Goal: Task Accomplishment & Management: Use online tool/utility

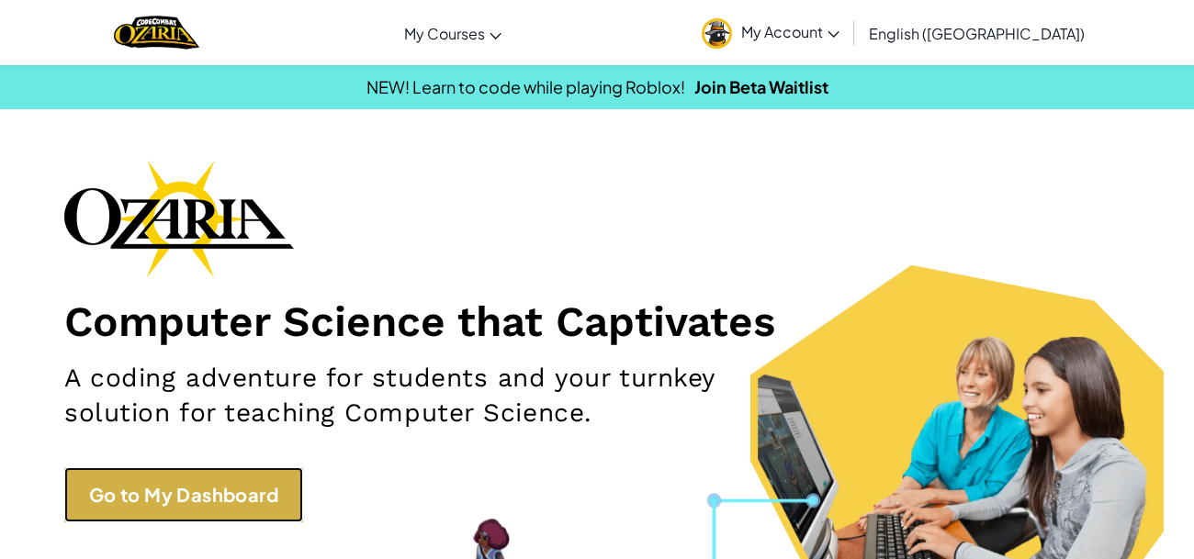
click at [257, 489] on link "Go to My Dashboard" at bounding box center [183, 494] width 239 height 55
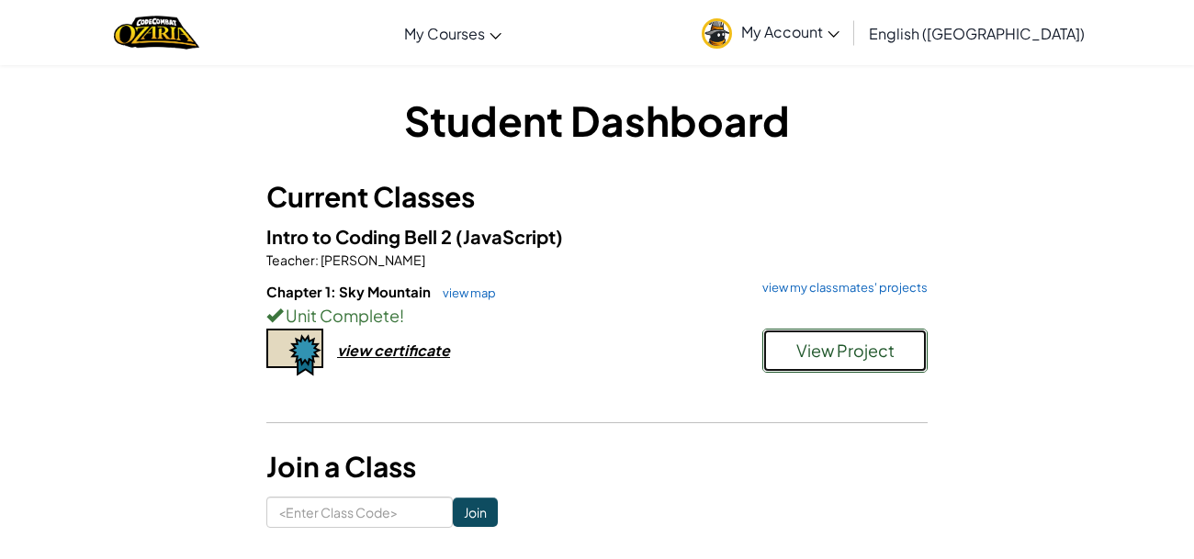
click at [787, 355] on button "View Project" at bounding box center [844, 351] width 165 height 44
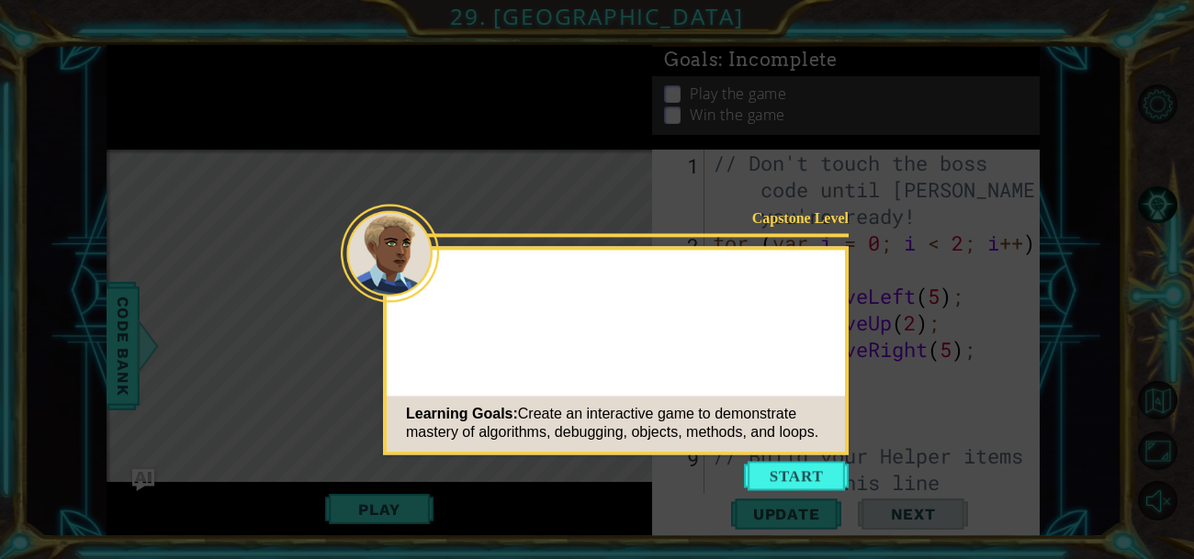
click at [783, 477] on button "Start" at bounding box center [796, 475] width 105 height 29
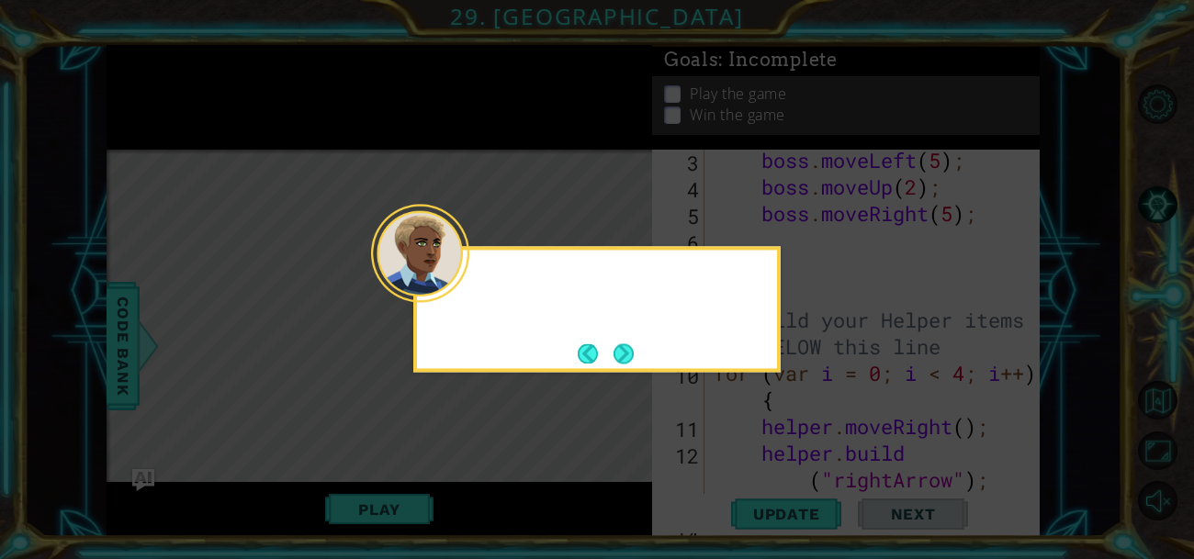
scroll to position [265, 0]
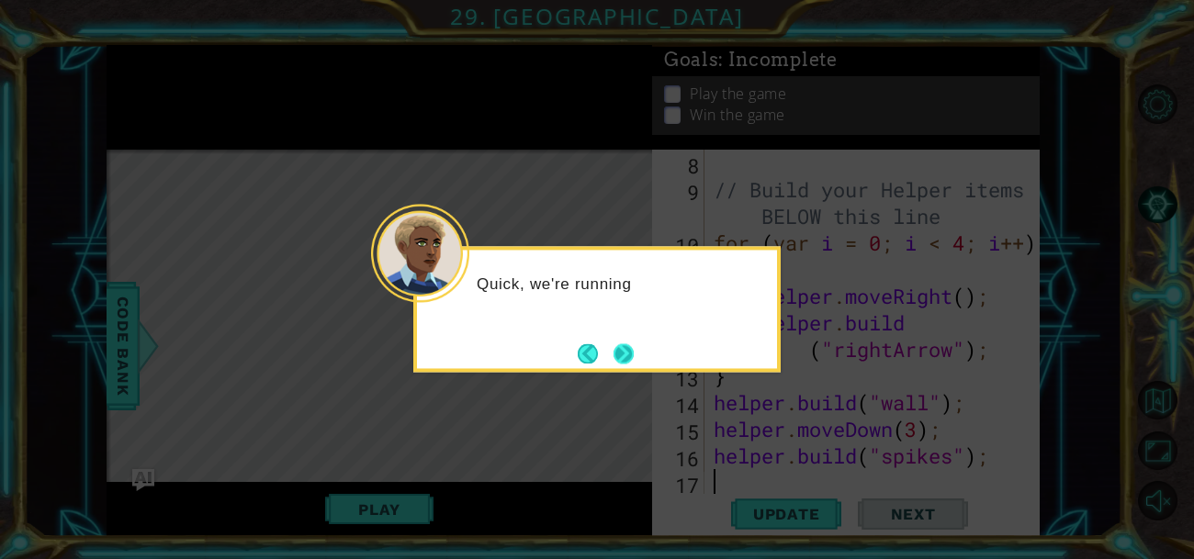
click at [623, 348] on button "Next" at bounding box center [623, 353] width 20 height 20
click at [624, 350] on button "Next" at bounding box center [623, 353] width 20 height 20
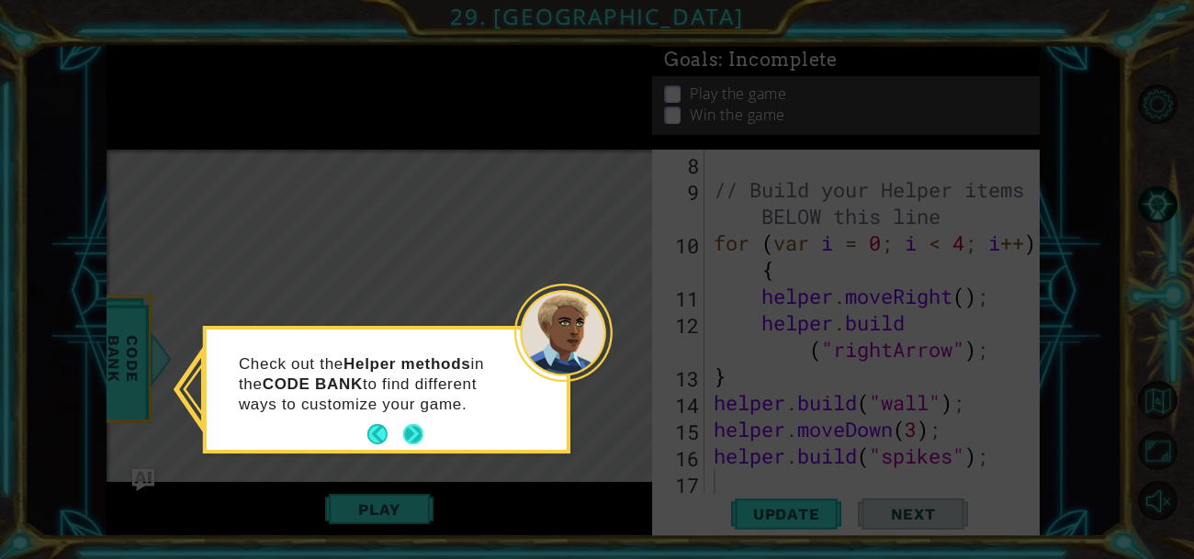
click at [405, 430] on button "Next" at bounding box center [413, 434] width 20 height 20
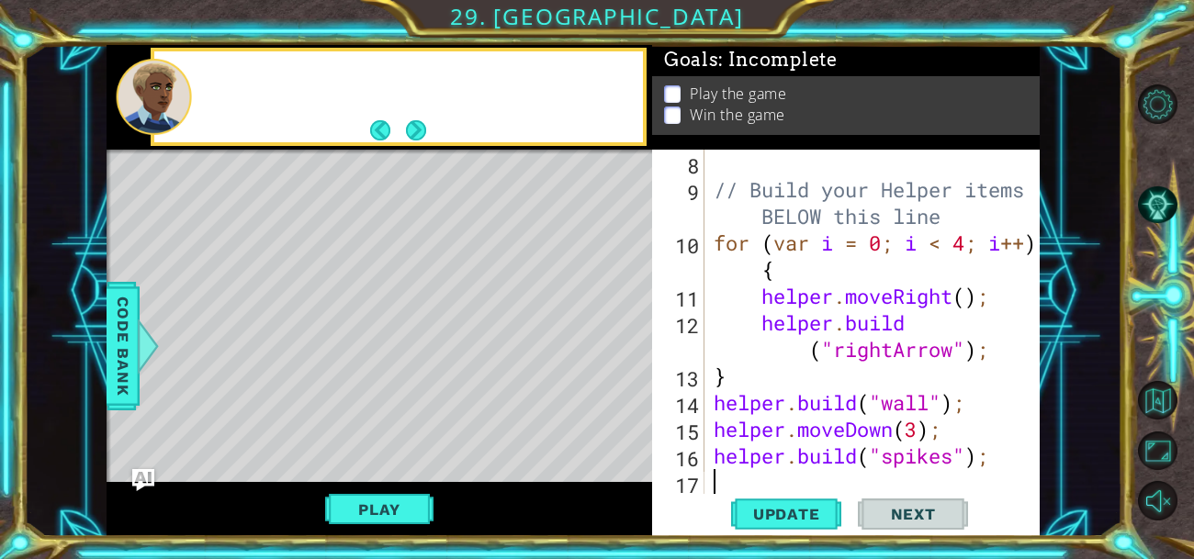
click at [405, 430] on div "Level Map" at bounding box center [531, 420] width 848 height 541
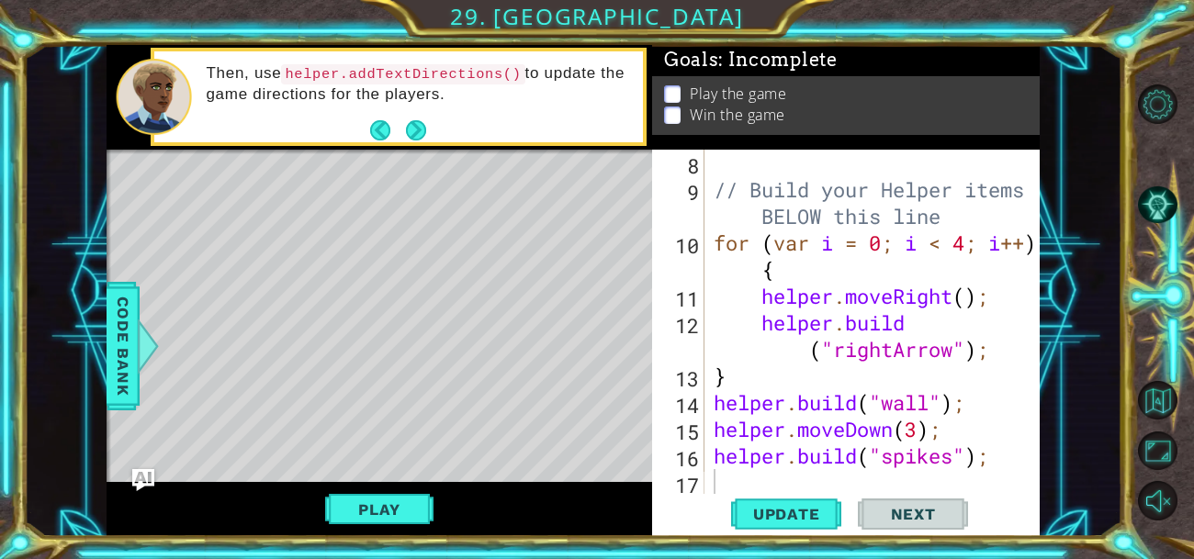
type textarea "[DOMAIN_NAME]("spikes");"
click at [1005, 457] on div "// Build your Helper items BELOW this line for ( var i = 0 ; i < 4 ; i ++ ) { h…" at bounding box center [877, 349] width 335 height 399
click at [926, 482] on div "// Build your Helper items BELOW this line for ( var i = 0 ; i < 4 ; i ++ ) { h…" at bounding box center [877, 349] width 335 height 399
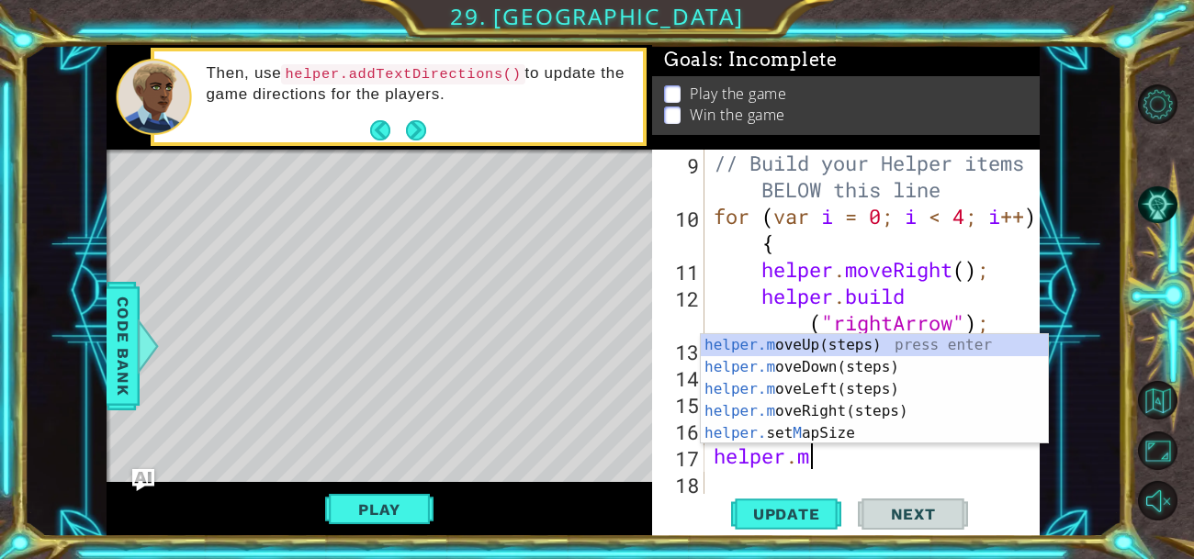
scroll to position [0, 4]
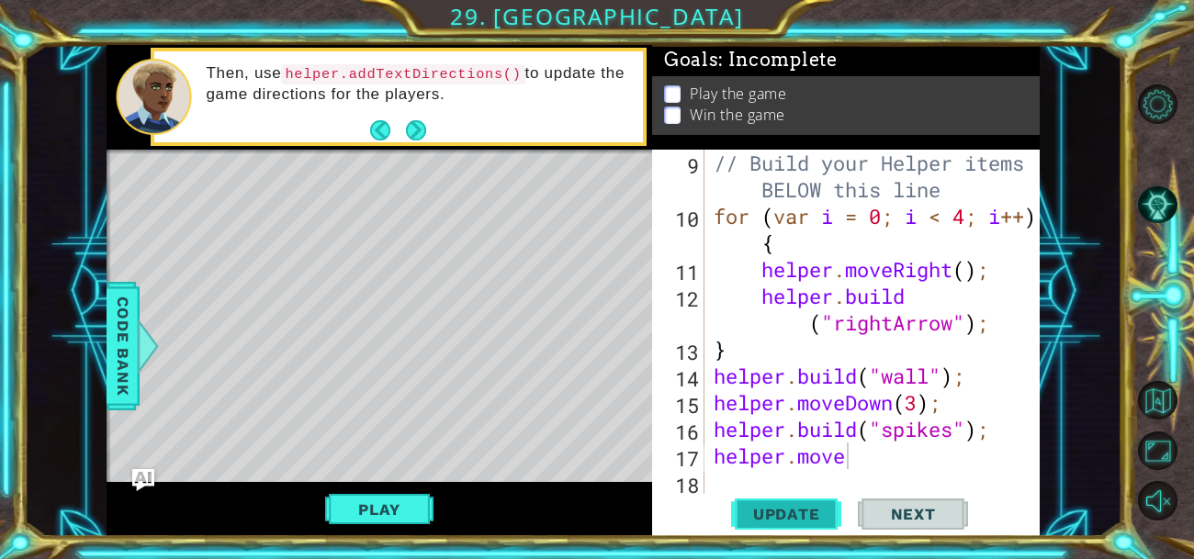
click at [795, 503] on button "Update" at bounding box center [786, 513] width 110 height 39
click at [329, 513] on button "Play" at bounding box center [378, 509] width 107 height 35
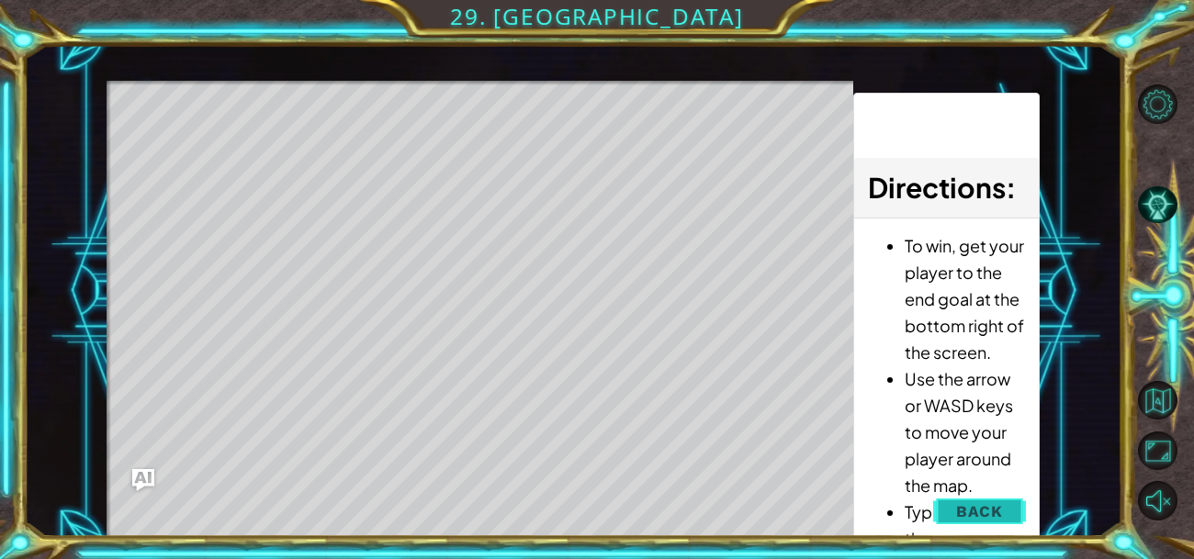
click at [979, 508] on span "Back" at bounding box center [979, 511] width 47 height 18
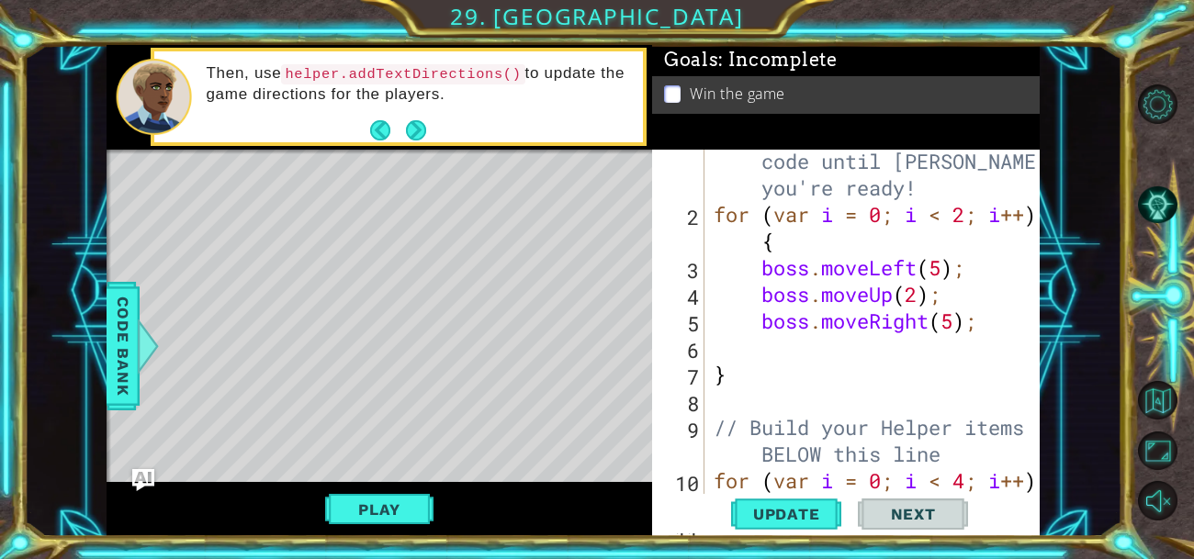
scroll to position [0, 0]
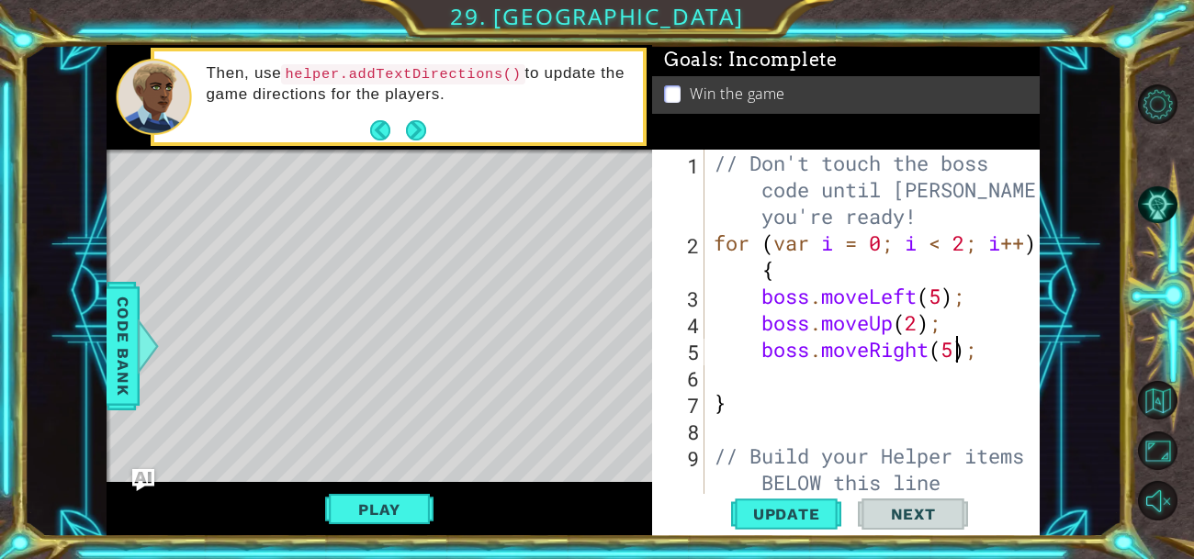
click at [953, 350] on div "// Don't touch the boss code until [PERSON_NAME] says you're ready! for ( var i…" at bounding box center [877, 389] width 335 height 479
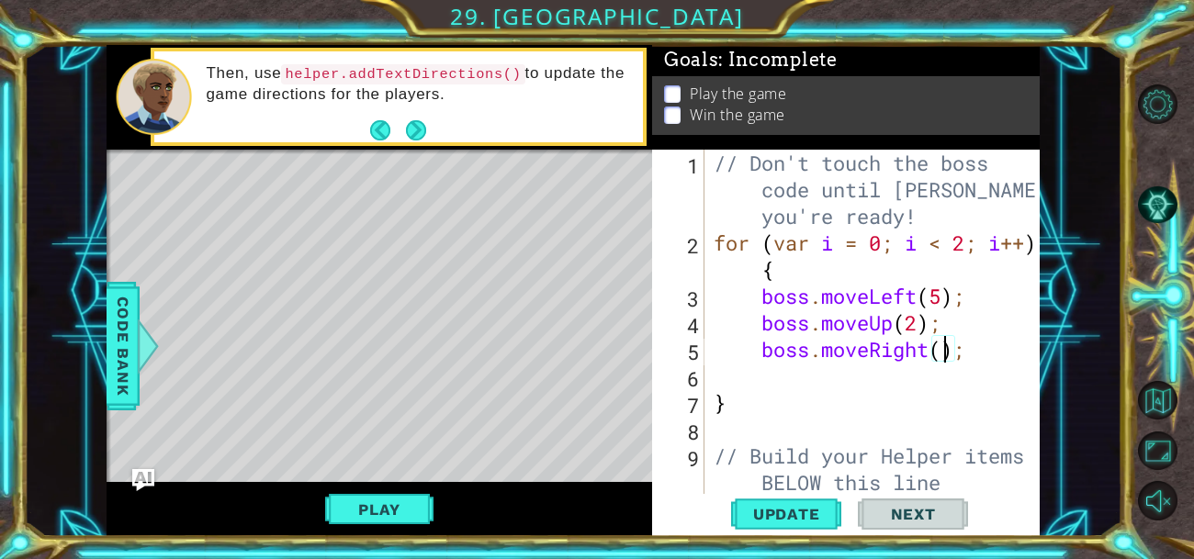
type textarea "boss.moveRight(3);"
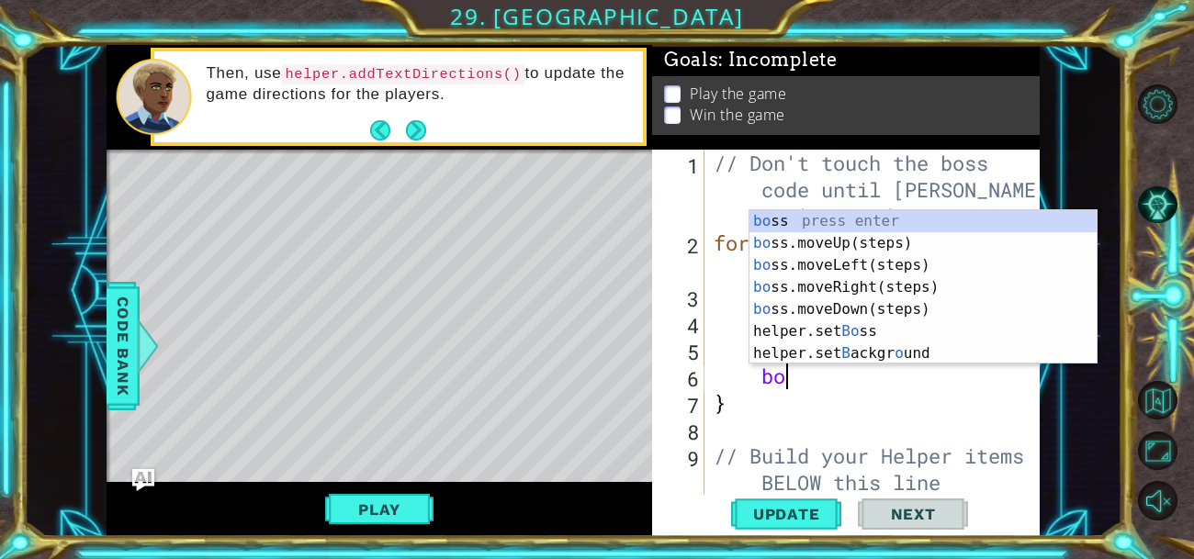
type textarea "boss"
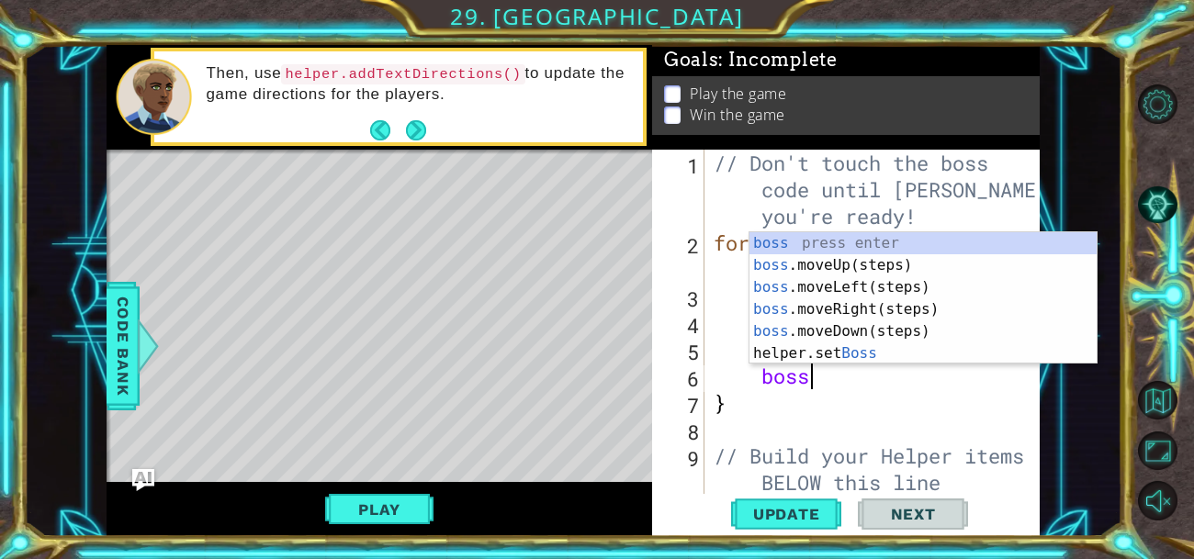
scroll to position [0, 3]
click at [898, 264] on div "boss press enter boss .moveUp(steps) press enter boss .moveLeft(steps) press en…" at bounding box center [922, 320] width 347 height 176
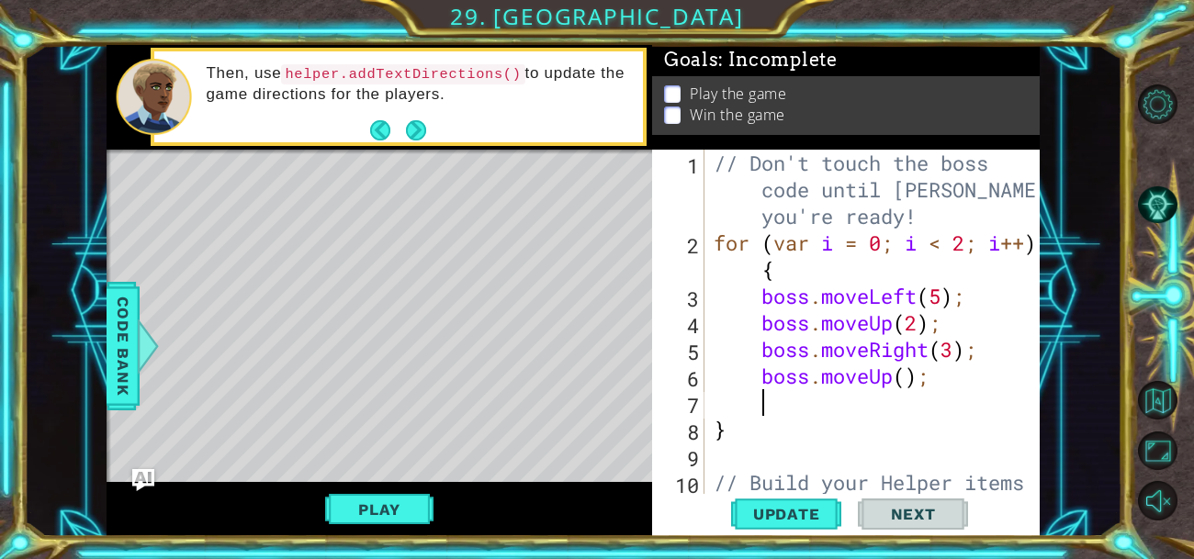
type textarea "}"
click at [803, 420] on div "// Don't touch the boss code until [PERSON_NAME] says you're ready! for ( var i…" at bounding box center [877, 389] width 335 height 479
type textarea "}"
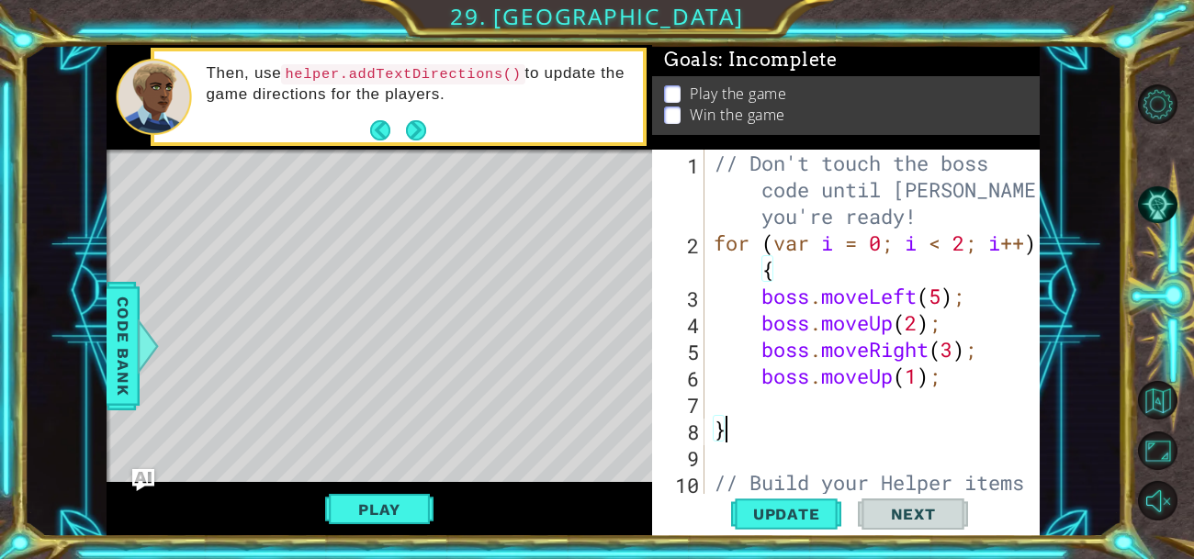
click at [792, 395] on div "// Don't touch the boss code until [PERSON_NAME] says you're ready! for ( var i…" at bounding box center [877, 389] width 335 height 479
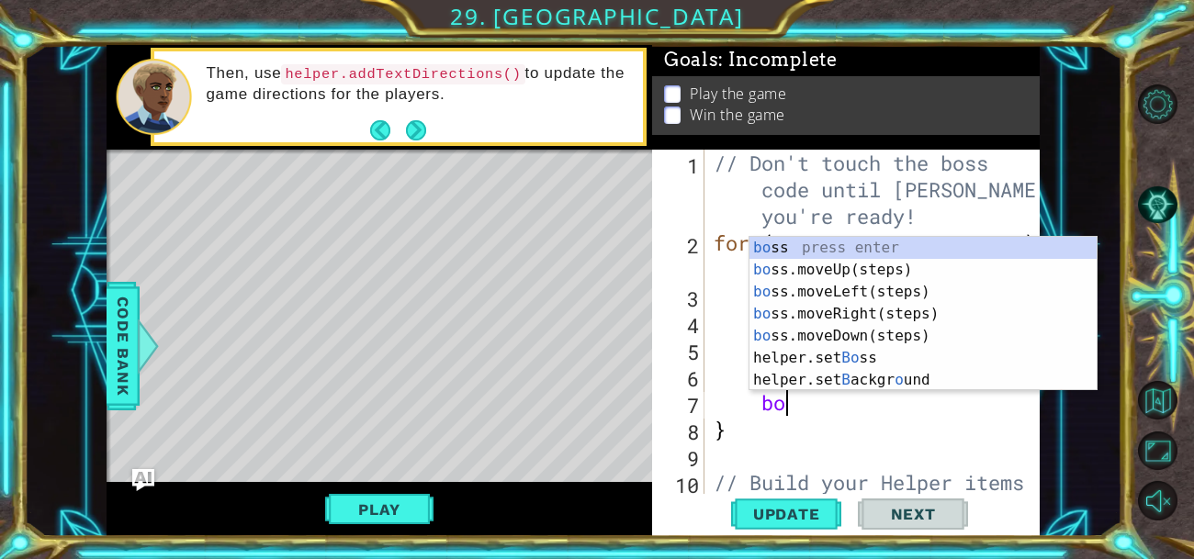
type textarea "boss"
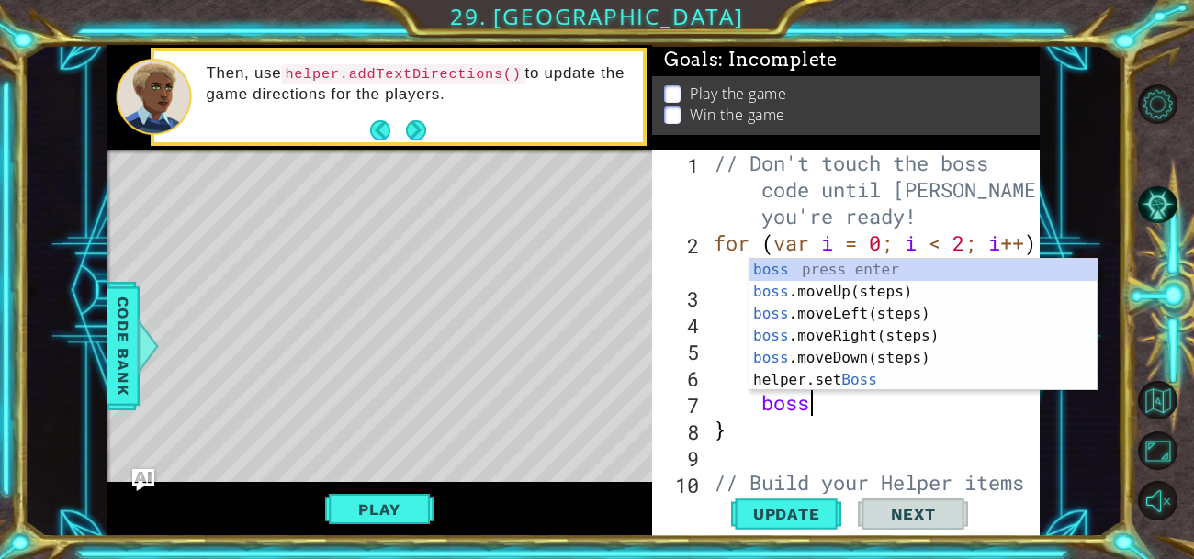
scroll to position [0, 3]
click at [870, 326] on div "boss press enter boss .moveUp(steps) press enter boss .moveLeft(steps) press en…" at bounding box center [922, 347] width 347 height 176
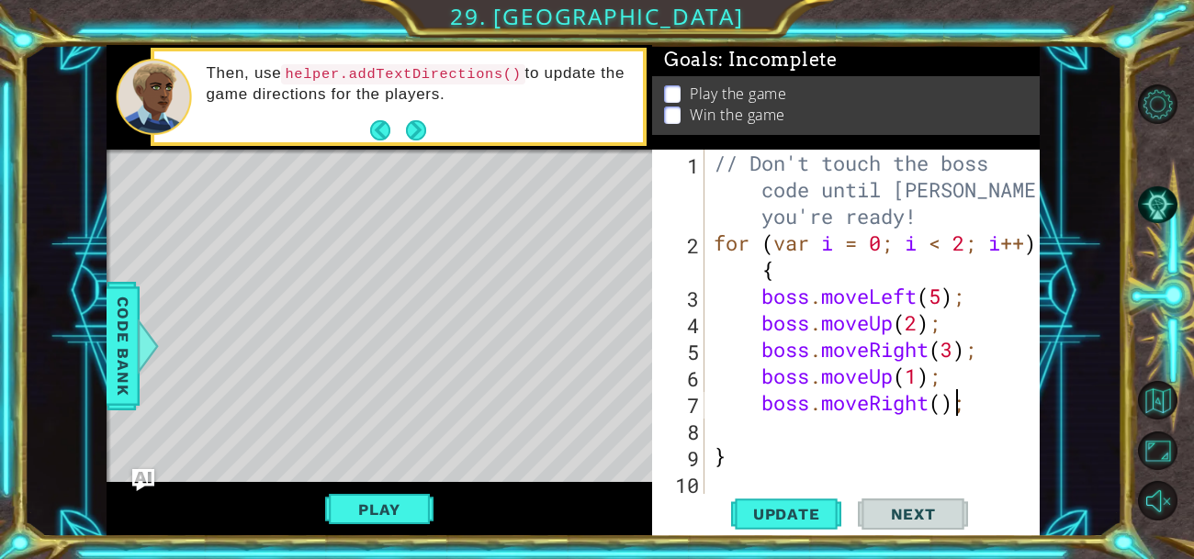
click at [954, 412] on div "// Don't touch the boss code until [PERSON_NAME] says you're ready! for ( var i…" at bounding box center [877, 389] width 335 height 479
click at [937, 402] on div "// Don't touch the boss code until [PERSON_NAME] says you're ready! for ( var i…" at bounding box center [877, 389] width 335 height 479
click at [948, 403] on div "// Don't touch the boss code until [PERSON_NAME] says you're ready! for ( var i…" at bounding box center [877, 389] width 335 height 479
type textarea "boss.moveRight(2);"
click at [837, 426] on div "// Don't touch the boss code until [PERSON_NAME] says you're ready! for ( var i…" at bounding box center [877, 389] width 335 height 479
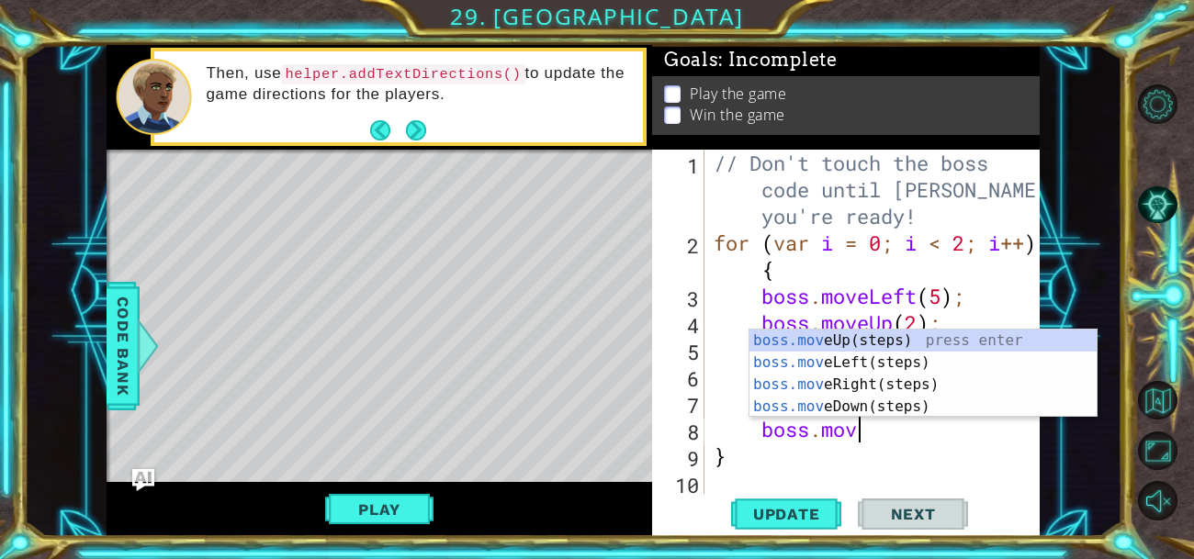
scroll to position [0, 6]
type textarea "boss.move"
click at [854, 387] on div "boss.move Up(steps) press enter boss.move Left(steps) press enter boss.move Rig…" at bounding box center [922, 396] width 347 height 132
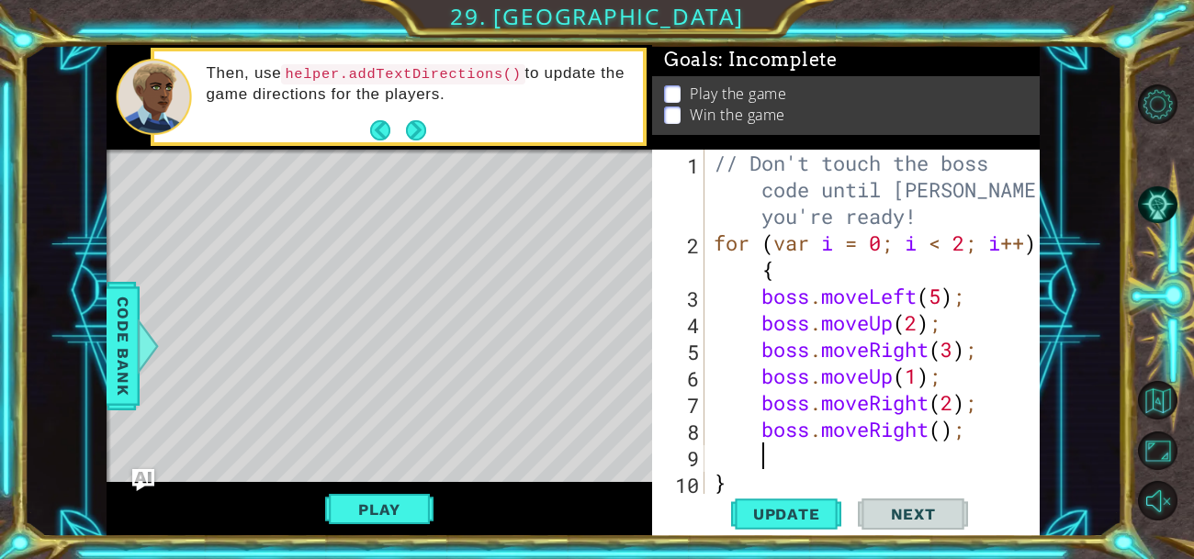
scroll to position [0, 1]
click at [915, 427] on div "// Don't touch the boss code until [PERSON_NAME] says you're ready! for ( var i…" at bounding box center [877, 376] width 335 height 453
click at [924, 426] on div "// Don't touch the boss code until [PERSON_NAME] says you're ready! for ( var i…" at bounding box center [877, 376] width 335 height 453
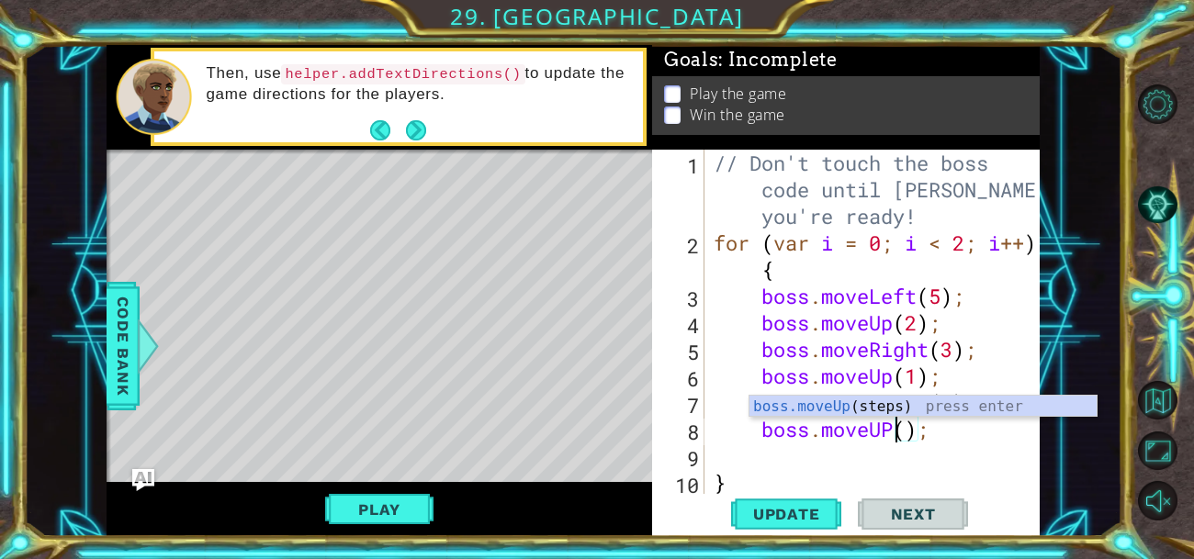
scroll to position [0, 8]
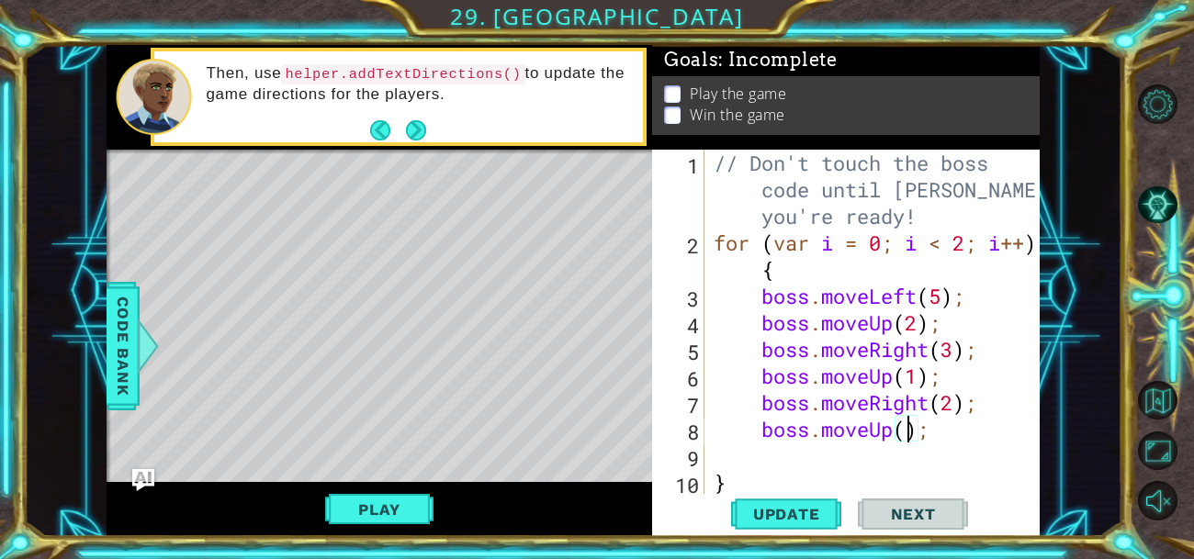
click at [904, 433] on div "// Don't touch the boss code until [PERSON_NAME] says you're ready! for ( var i…" at bounding box center [877, 376] width 335 height 453
click at [804, 511] on span "Update" at bounding box center [787, 514] width 104 height 18
click at [368, 508] on button "Play" at bounding box center [378, 509] width 107 height 35
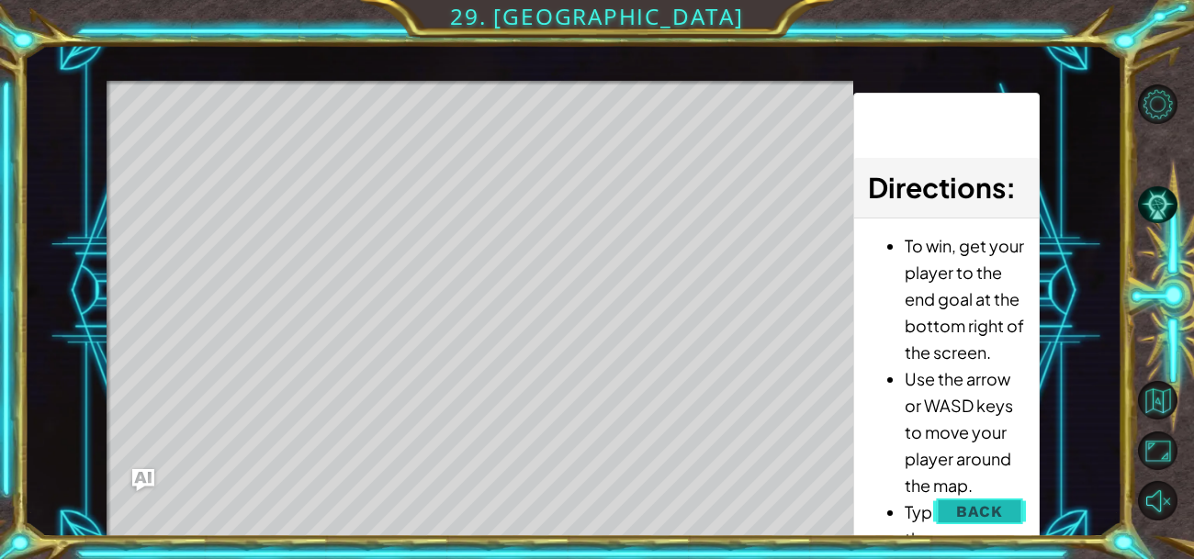
click at [983, 496] on button "Back" at bounding box center [979, 511] width 93 height 37
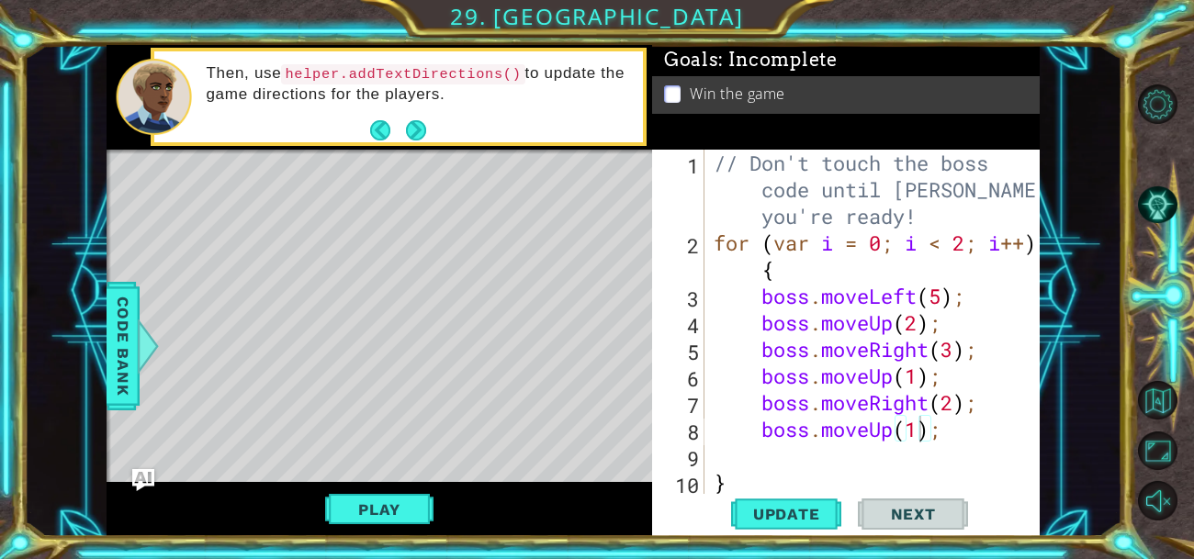
click at [954, 300] on div "// Don't touch the boss code until [PERSON_NAME] says you're ready! for ( var i…" at bounding box center [877, 376] width 335 height 453
click at [760, 321] on div "// Don't touch the boss code until [PERSON_NAME] says you're ready! for ( var i…" at bounding box center [877, 376] width 335 height 453
type textarea "boss.moveUp(2);"
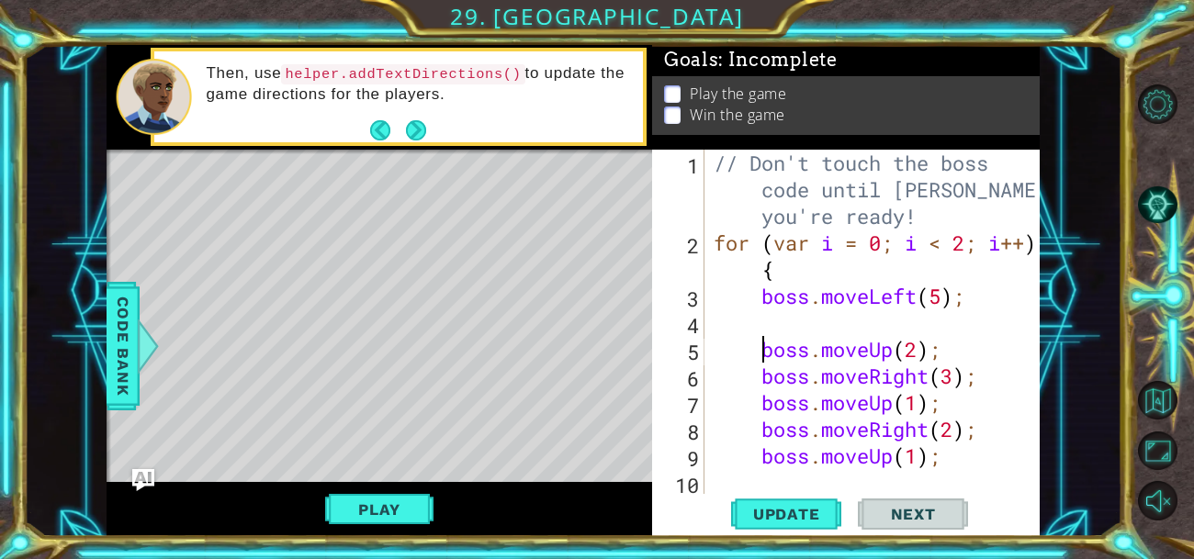
click at [781, 318] on div "// Don't touch the boss code until [PERSON_NAME] says you're ready! for ( var i…" at bounding box center [877, 376] width 335 height 453
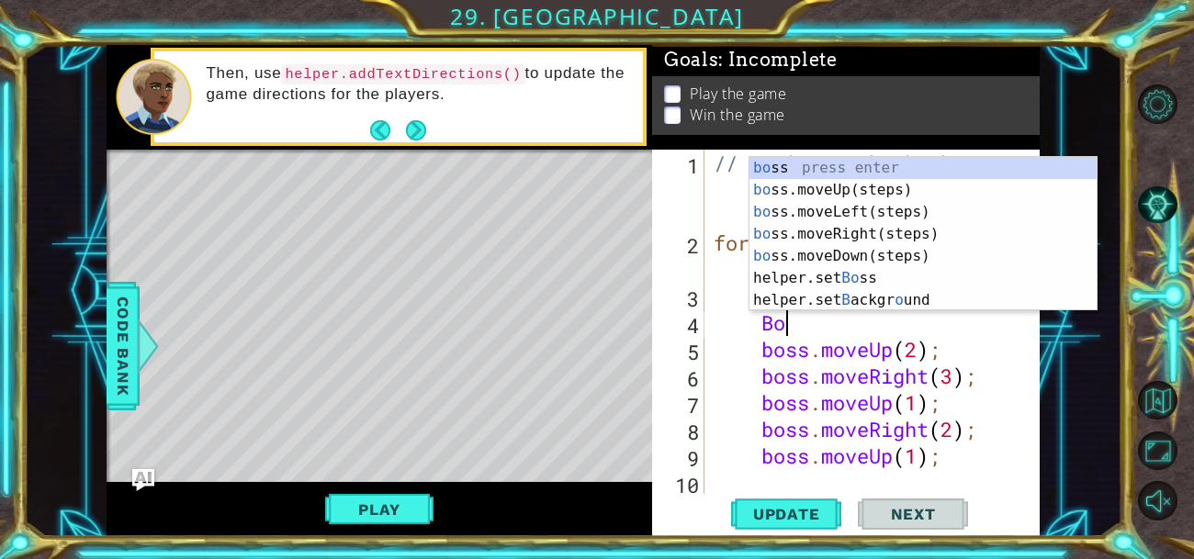
type textarea "B"
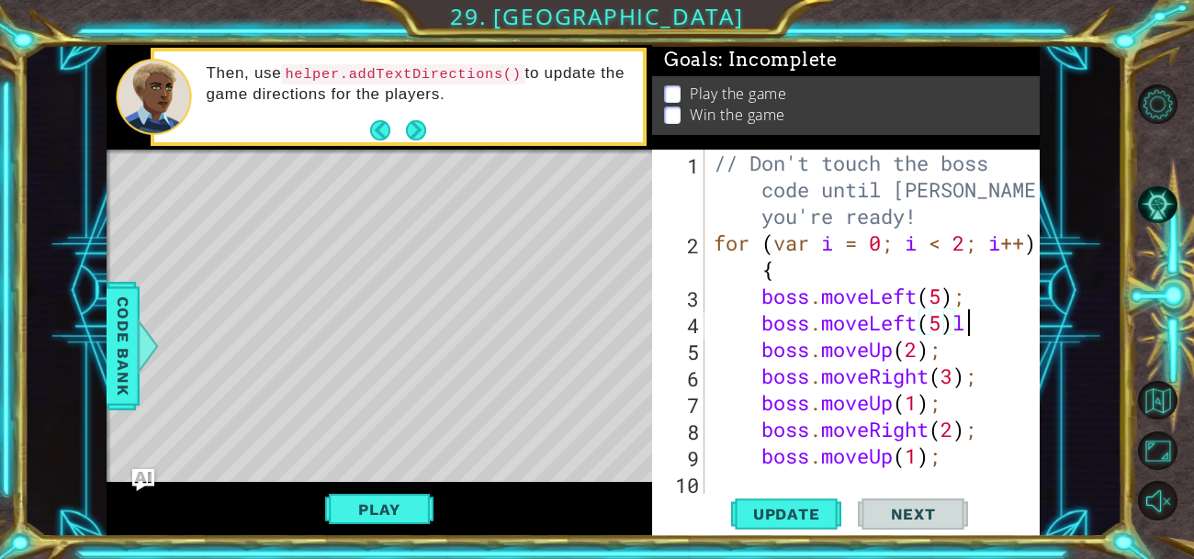
scroll to position [0, 10]
click at [936, 353] on div "// Don't touch the boss code until [PERSON_NAME] says you're ready! for ( var i…" at bounding box center [877, 376] width 335 height 453
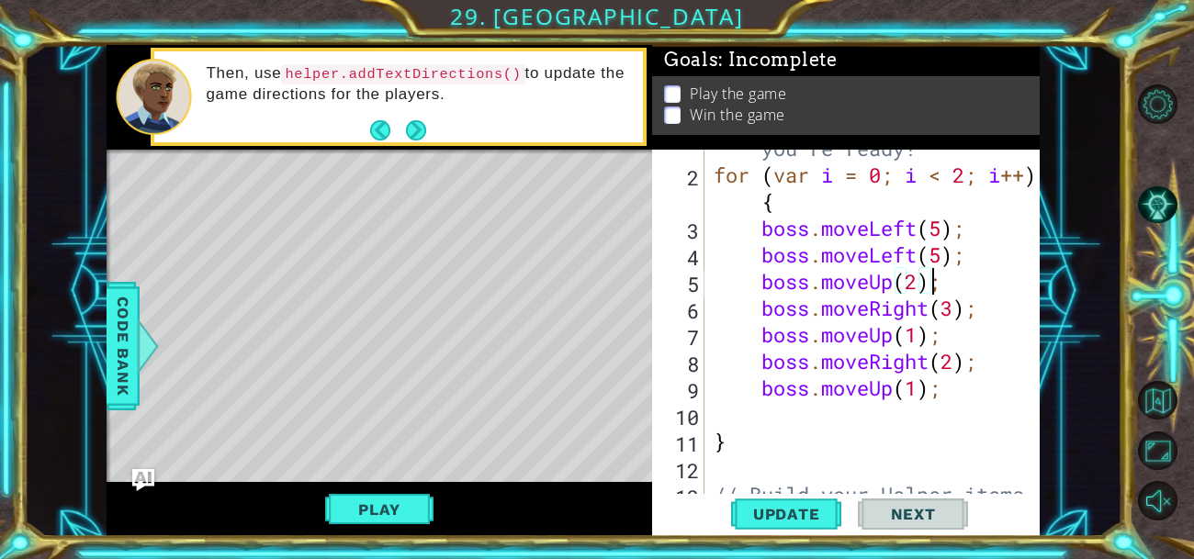
scroll to position [69, 0]
click at [943, 278] on div "// Don't touch the boss code until [PERSON_NAME] says you're ready! for ( var i…" at bounding box center [877, 320] width 335 height 479
click at [970, 310] on div "// Don't touch the boss code until [PERSON_NAME] says you're ready! for ( var i…" at bounding box center [877, 320] width 335 height 479
type textarea "boss.moveRight(3);"
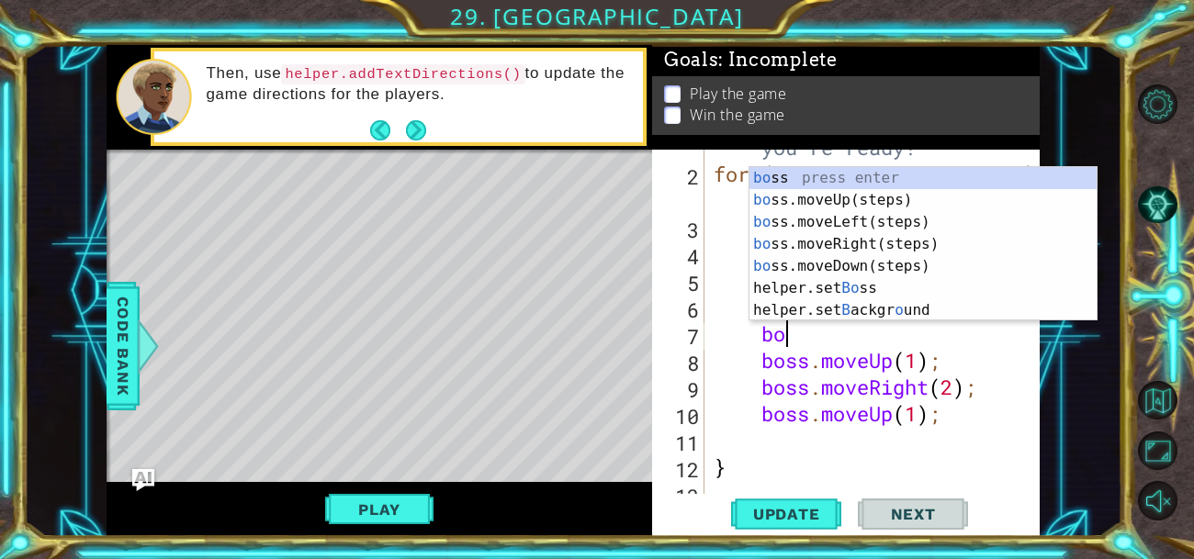
type textarea "boss"
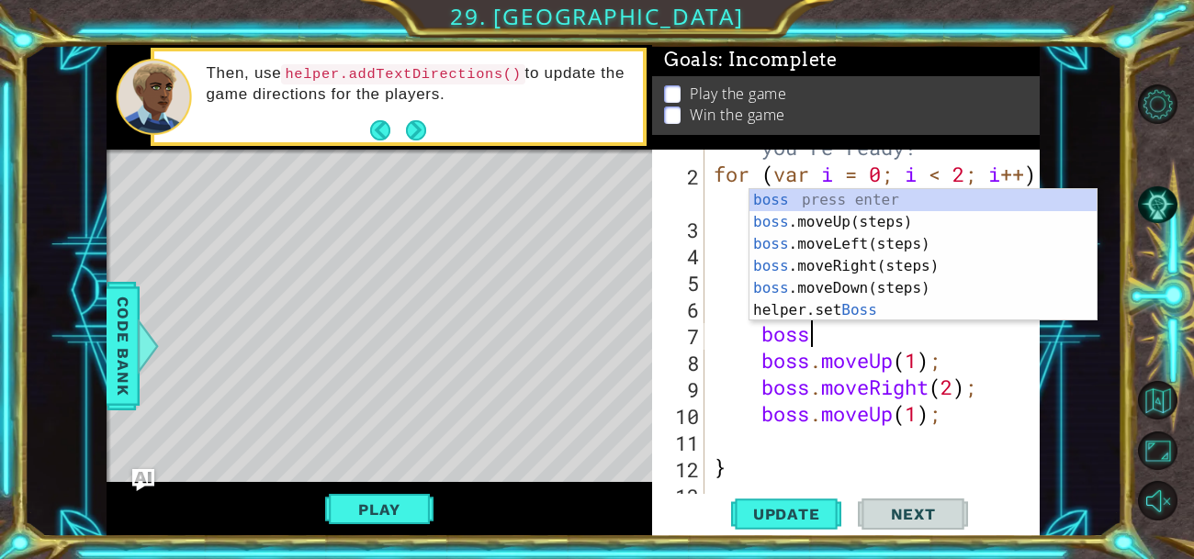
scroll to position [0, 3]
click at [861, 247] on div "boss press enter boss .moveUp(steps) press enter boss .moveLeft(steps) press en…" at bounding box center [922, 277] width 347 height 176
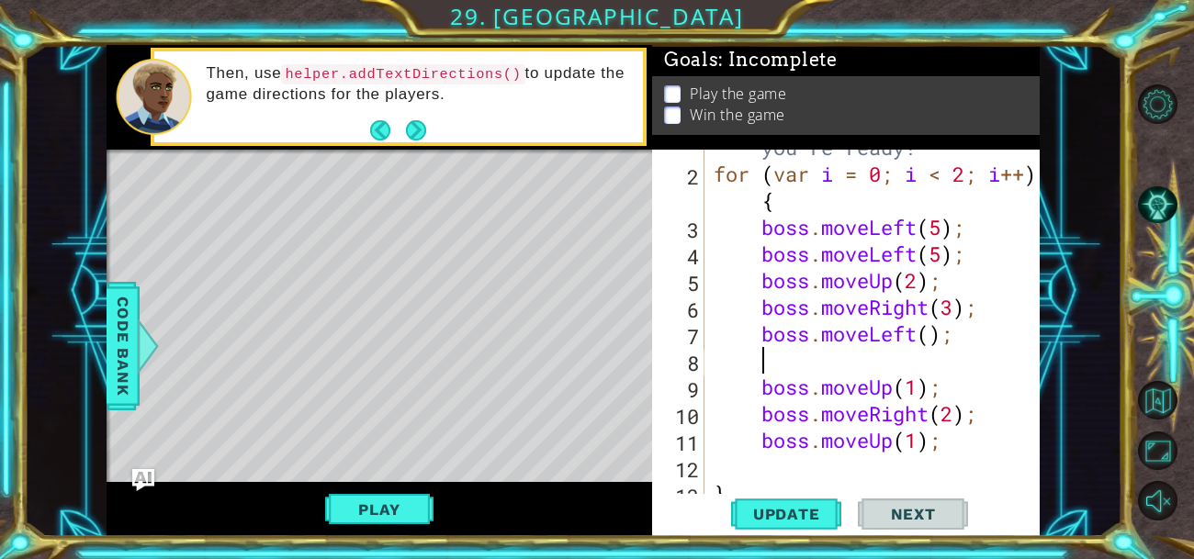
scroll to position [0, 0]
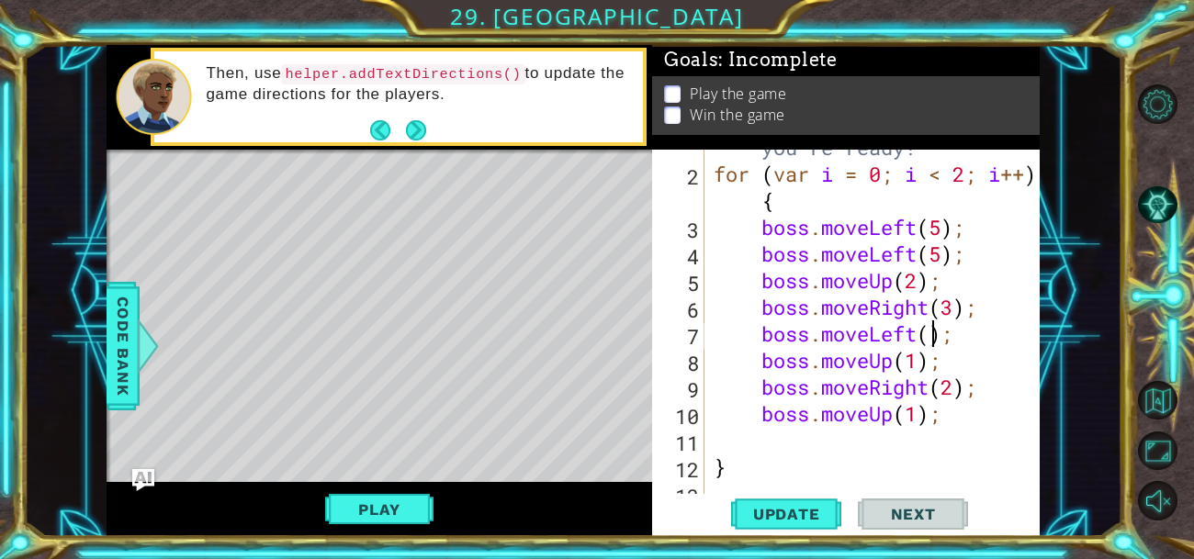
click at [927, 332] on div "// Don't touch the boss code until [PERSON_NAME] says you're ready! for ( var i…" at bounding box center [877, 307] width 335 height 453
click at [927, 356] on div "// Don't touch the boss code until [PERSON_NAME] says you're ready! for ( var i…" at bounding box center [877, 307] width 335 height 453
click at [933, 383] on div "// Don't touch the boss code until [PERSON_NAME] says you're ready! for ( var i…" at bounding box center [877, 307] width 335 height 453
type textarea "boss.moveRight(2);"
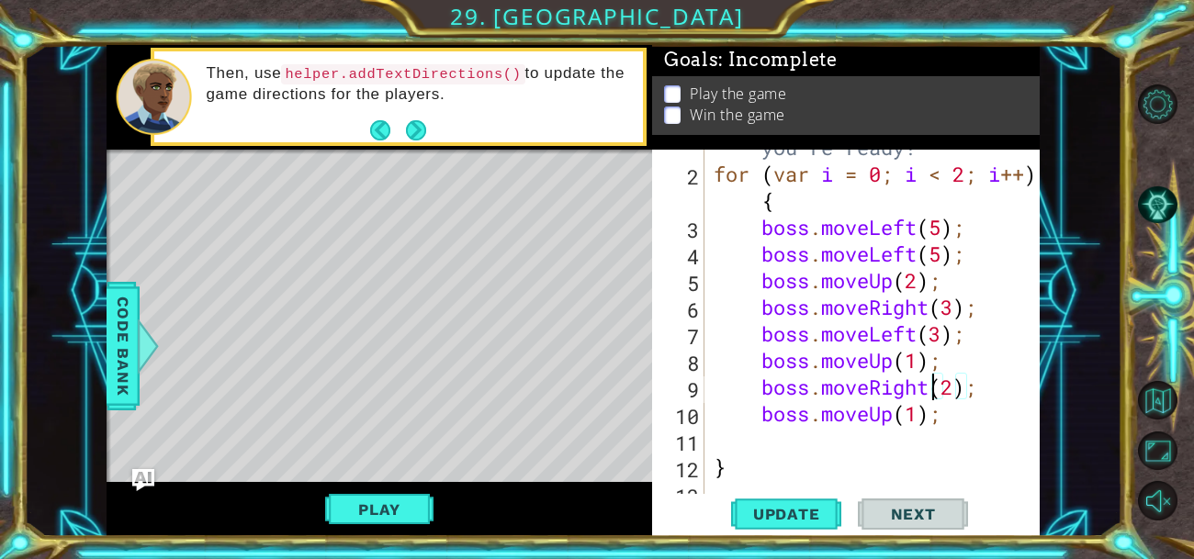
click at [1003, 388] on div "// Don't touch the boss code until [PERSON_NAME] says you're ready! for ( var i…" at bounding box center [877, 307] width 335 height 453
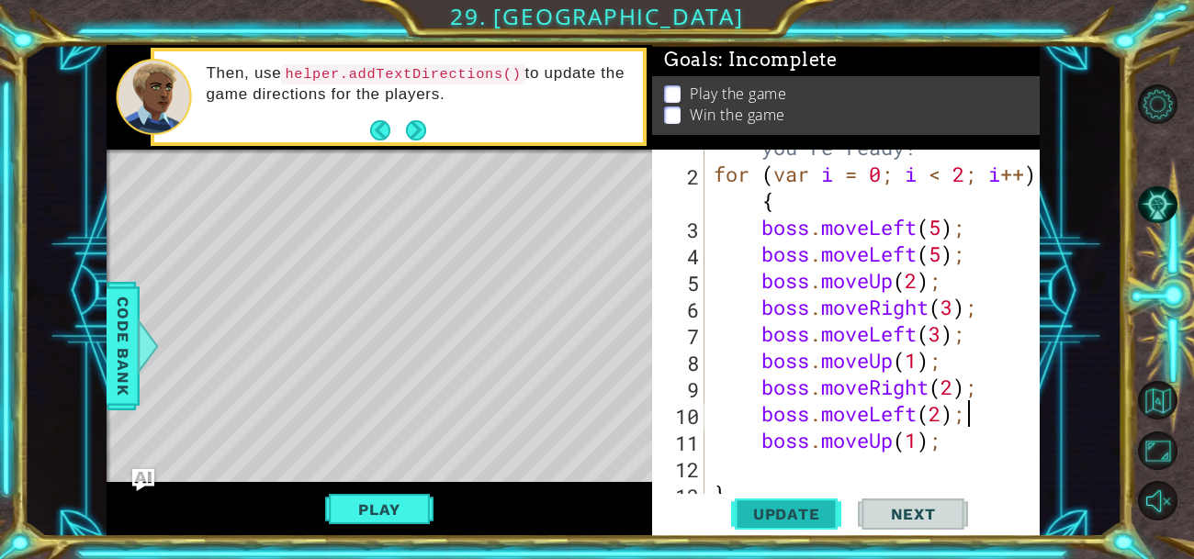
click at [813, 500] on button "Update" at bounding box center [786, 513] width 110 height 39
click at [400, 503] on button "Play" at bounding box center [378, 509] width 107 height 35
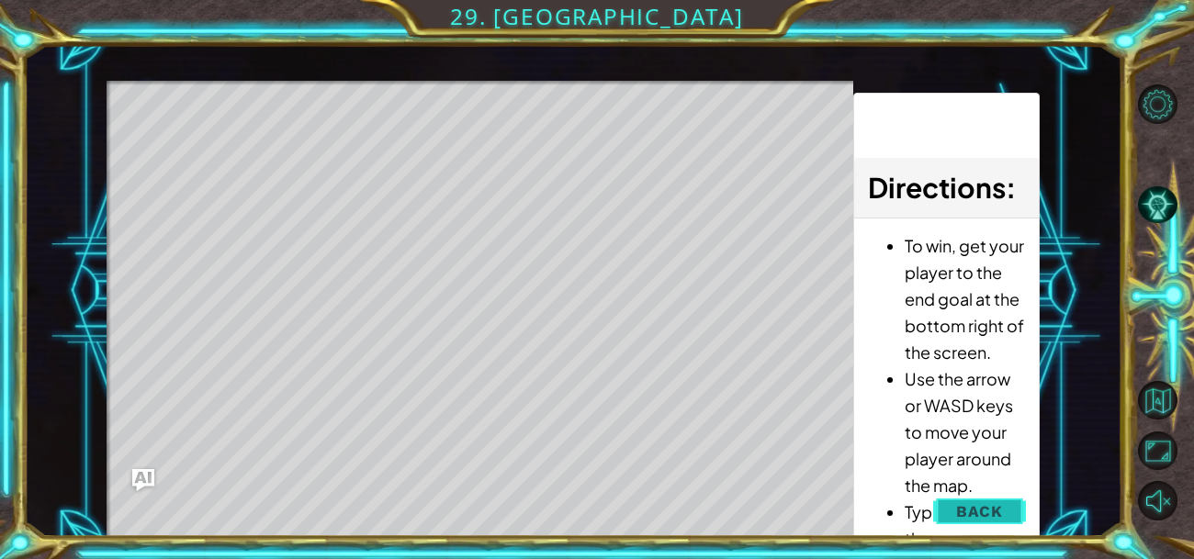
click at [979, 511] on span "Back" at bounding box center [979, 511] width 47 height 18
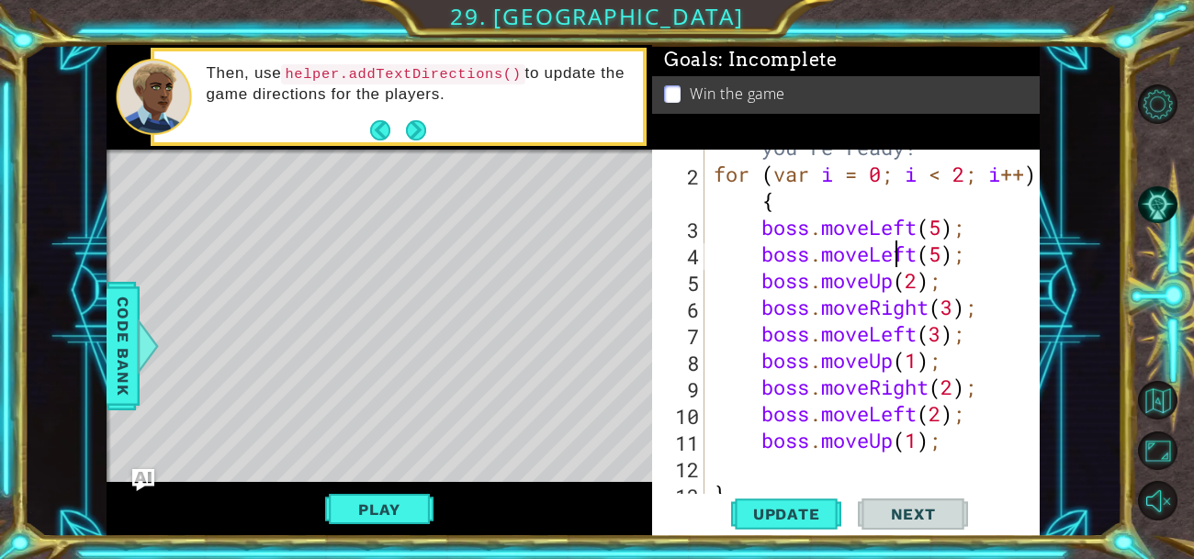
click at [899, 252] on div "// Don't touch the boss code until [PERSON_NAME] says you're ready! for ( var i…" at bounding box center [877, 307] width 335 height 453
click at [918, 253] on div "// Don't touch the boss code until [PERSON_NAME] says you're ready! for ( var i…" at bounding box center [877, 307] width 335 height 453
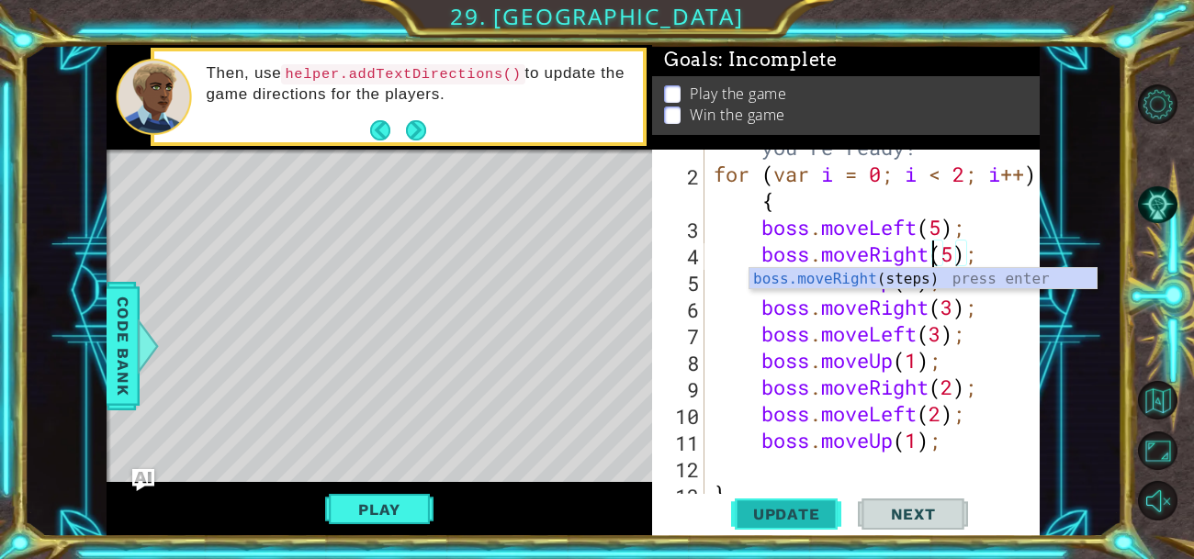
click at [761, 507] on span "Update" at bounding box center [787, 514] width 104 height 18
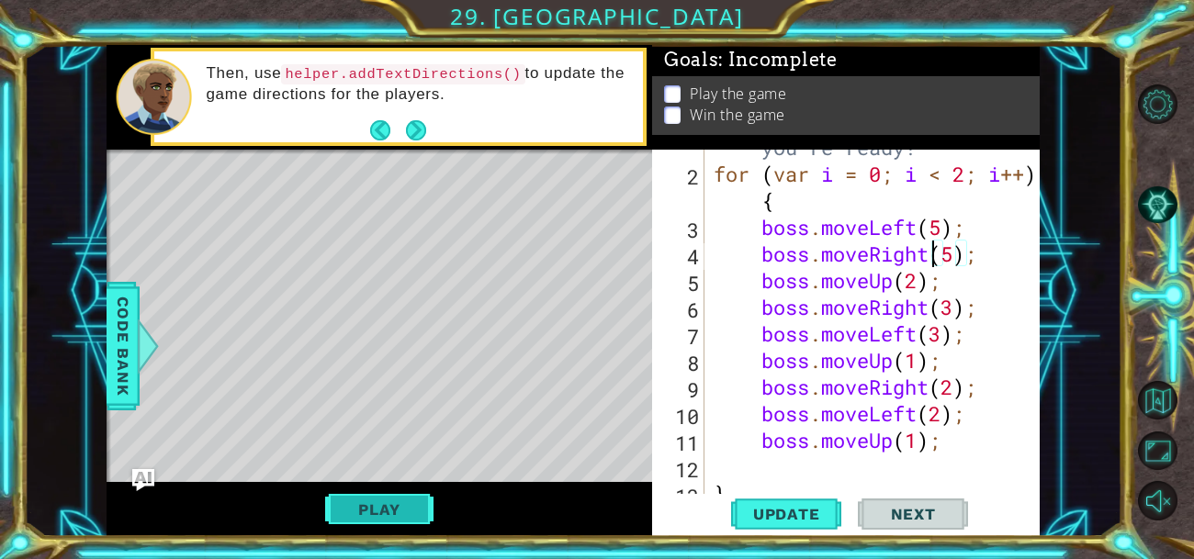
click at [410, 500] on button "Play" at bounding box center [378, 509] width 107 height 35
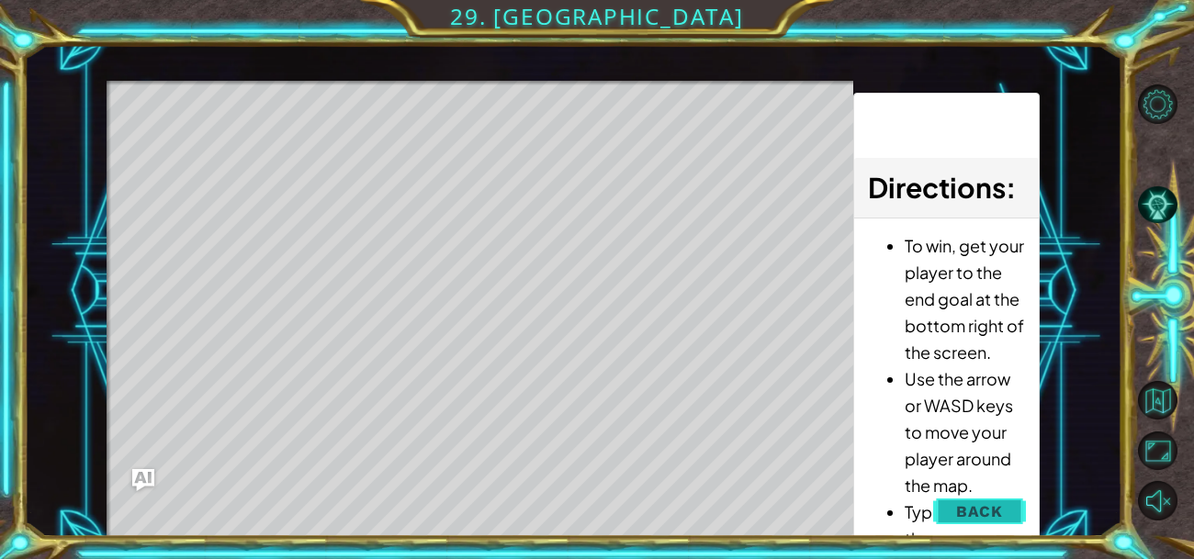
click at [969, 507] on span "Back" at bounding box center [979, 511] width 47 height 18
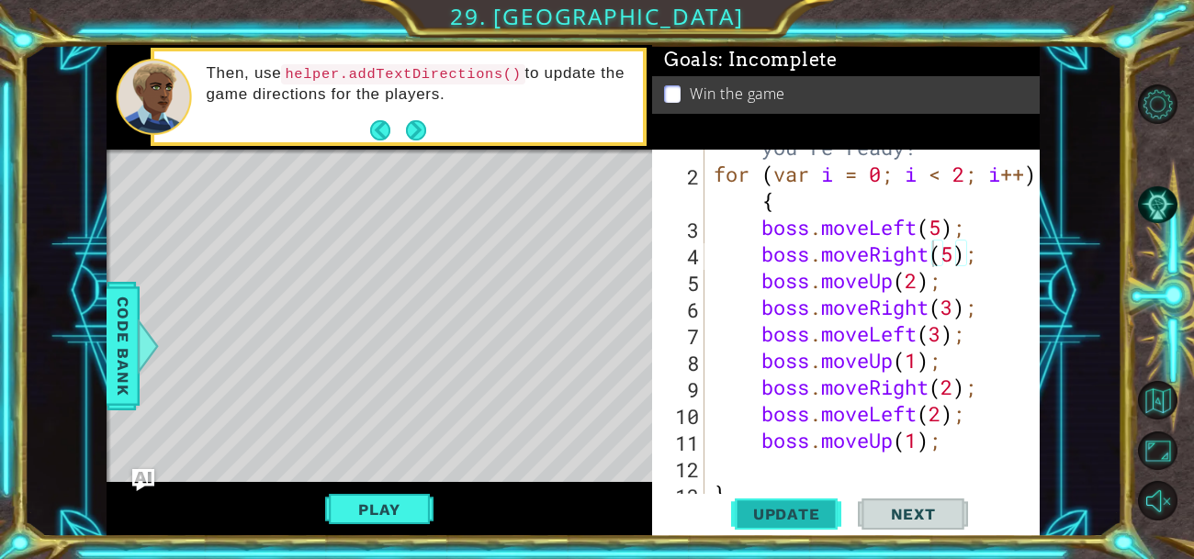
click at [794, 506] on span "Update" at bounding box center [787, 514] width 104 height 18
click at [914, 284] on div "// Don't touch the boss code until [PERSON_NAME] says you're ready! for ( var i…" at bounding box center [877, 307] width 335 height 453
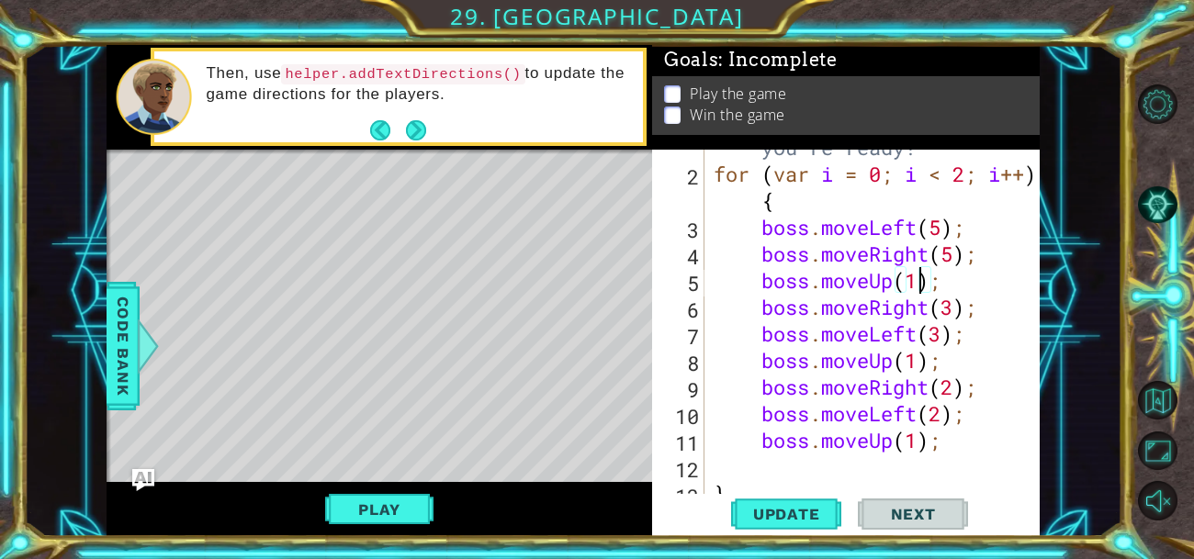
click at [955, 308] on div "// Don't touch the boss code until [PERSON_NAME] says you're ready! for ( var i…" at bounding box center [877, 307] width 335 height 453
click at [942, 334] on div "// Don't touch the boss code until [PERSON_NAME] says you're ready! for ( var i…" at bounding box center [877, 307] width 335 height 453
click at [921, 362] on div "// Don't touch the boss code until [PERSON_NAME] says you're ready! for ( var i…" at bounding box center [877, 307] width 335 height 453
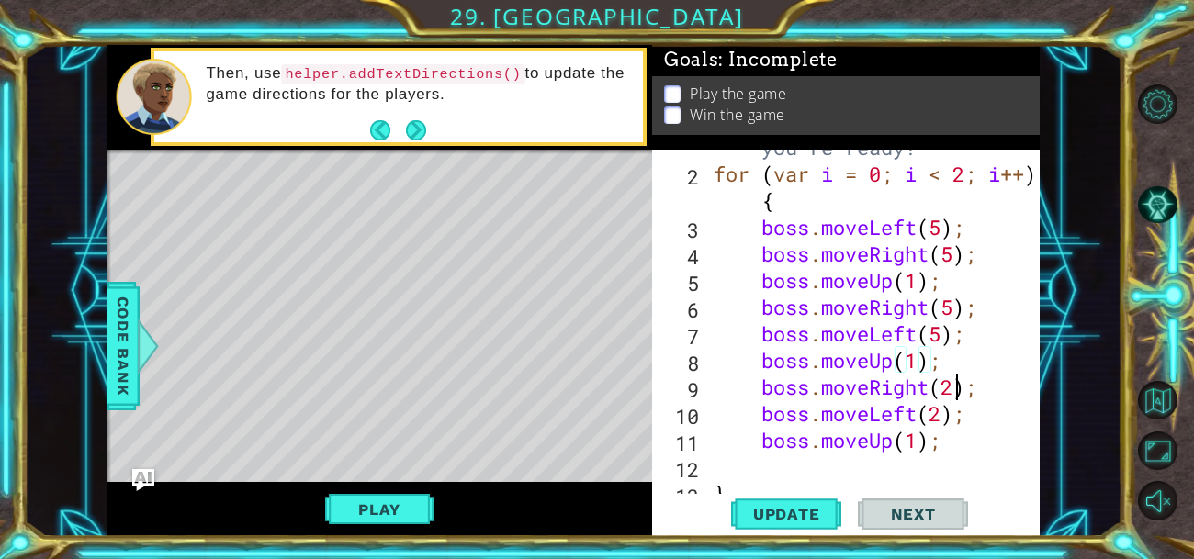
click at [956, 387] on div "// Don't touch the boss code until [PERSON_NAME] says you're ready! for ( var i…" at bounding box center [877, 307] width 335 height 453
click at [940, 415] on div "// Don't touch the boss code until [PERSON_NAME] says you're ready! for ( var i…" at bounding box center [877, 307] width 335 height 453
click at [883, 417] on div "// Don't touch the boss code until [PERSON_NAME] says you're ready! for ( var i…" at bounding box center [877, 307] width 335 height 453
click at [915, 415] on div "// Don't touch the boss code until [PERSON_NAME] says you're ready! for ( var i…" at bounding box center [877, 307] width 335 height 453
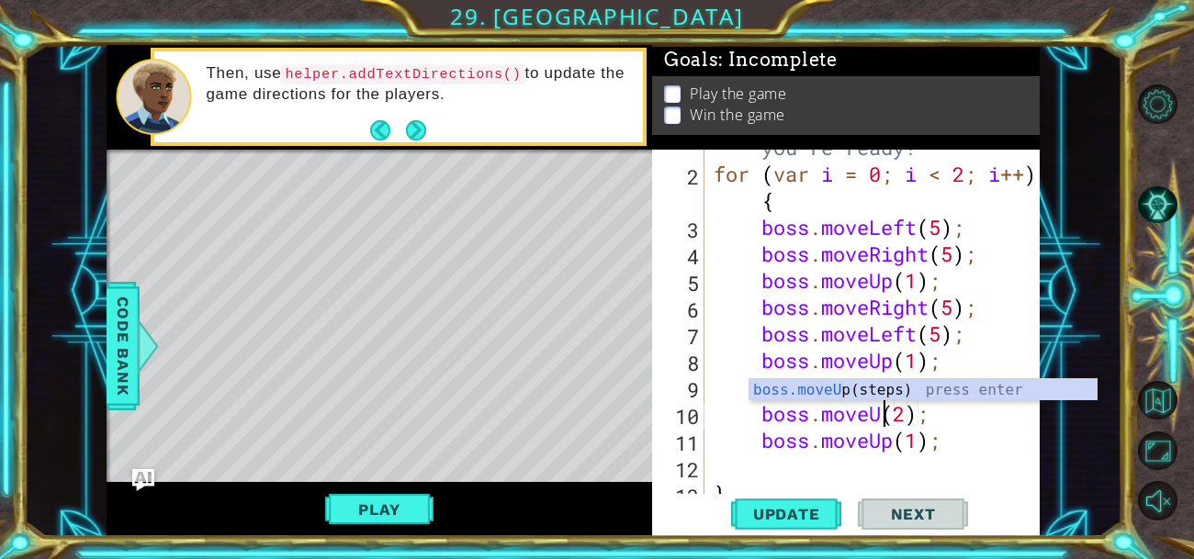
scroll to position [0, 8]
click at [920, 421] on div "// Don't touch the boss code until [PERSON_NAME] says you're ready! for ( var i…" at bounding box center [877, 307] width 335 height 453
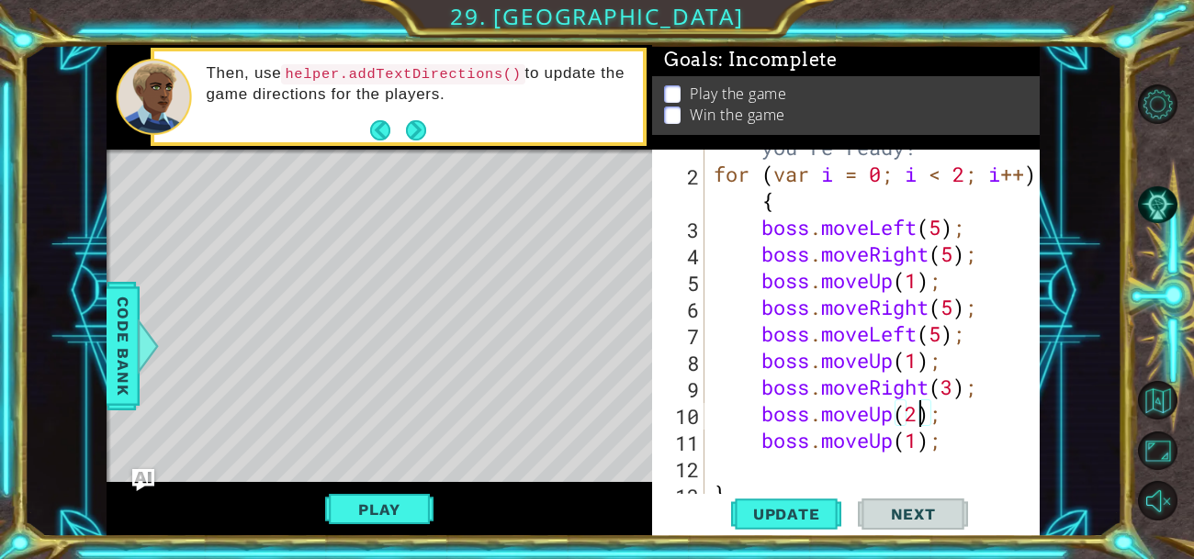
click at [920, 442] on div "// Don't touch the boss code until [PERSON_NAME] says you're ready! for ( var i…" at bounding box center [877, 307] width 335 height 453
click at [920, 419] on div "// Don't touch the boss code until [PERSON_NAME] says you're ready! for ( var i…" at bounding box center [877, 307] width 335 height 453
click at [890, 436] on div "// Don't touch the boss code until [PERSON_NAME] says you're ready! for ( var i…" at bounding box center [877, 307] width 335 height 453
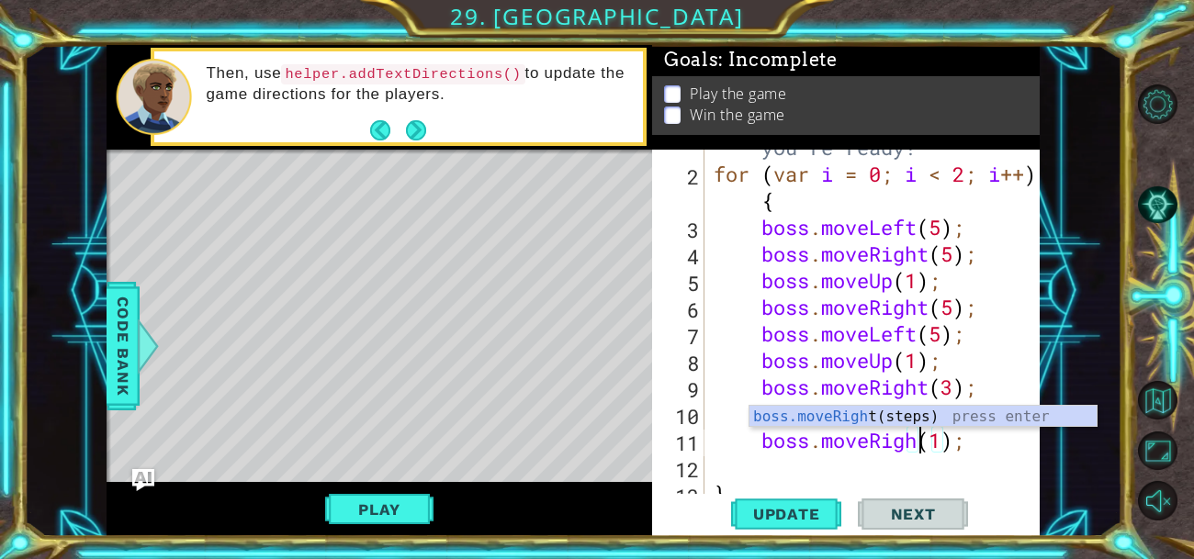
scroll to position [0, 10]
click at [953, 445] on div "// Don't touch the boss code until [PERSON_NAME] says you're ready! for ( var i…" at bounding box center [877, 307] width 335 height 453
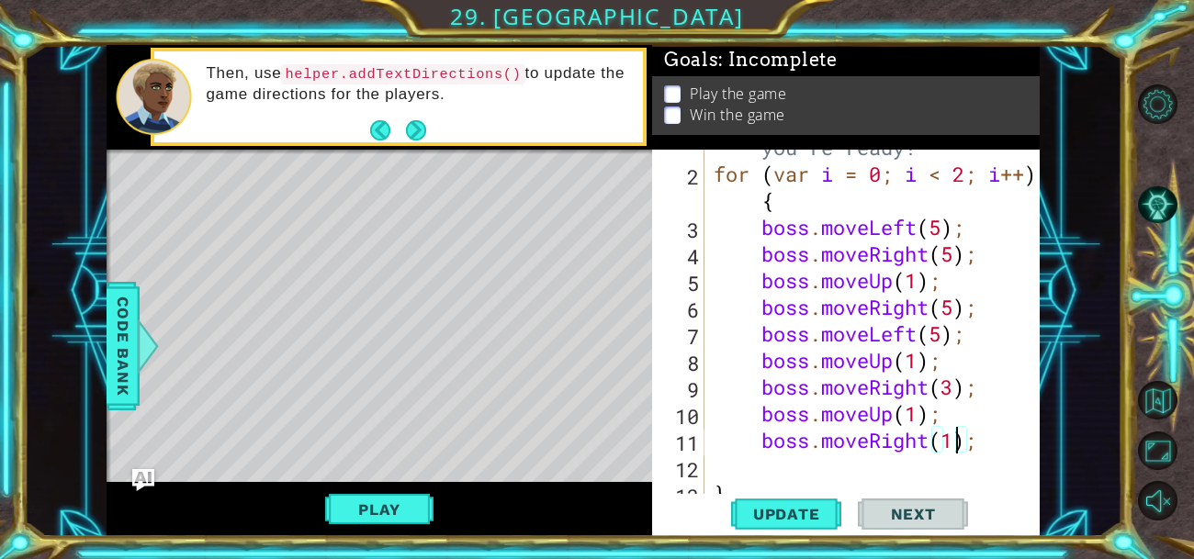
click at [927, 299] on div "// Don't touch the boss code until [PERSON_NAME] says you're ready! for ( var i…" at bounding box center [877, 307] width 335 height 453
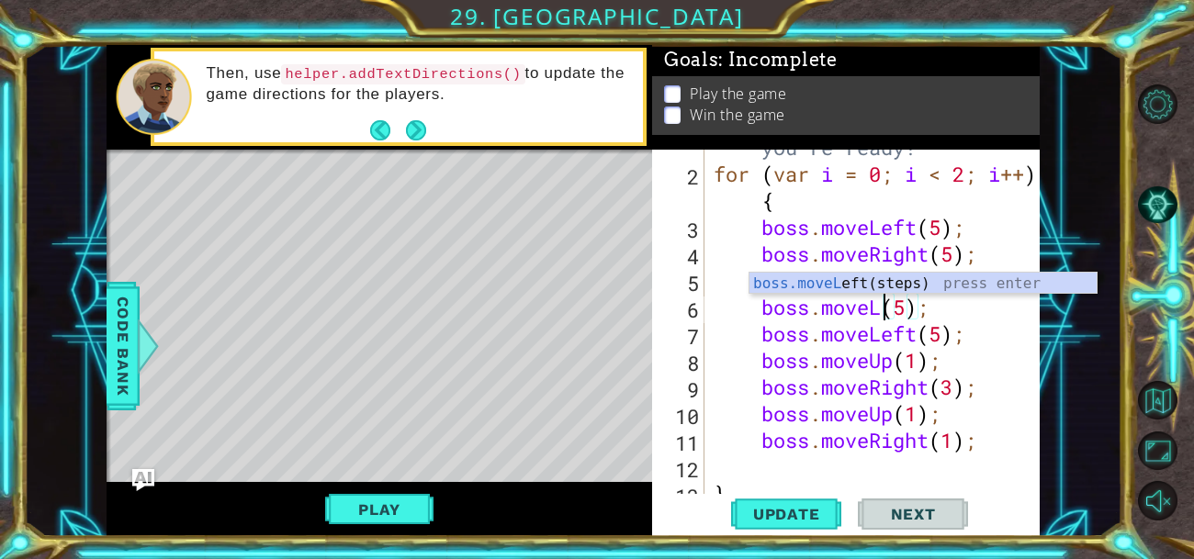
scroll to position [0, 8]
click at [909, 323] on div "// Don't touch the boss code until [PERSON_NAME] says you're ready! for ( var i…" at bounding box center [877, 307] width 335 height 453
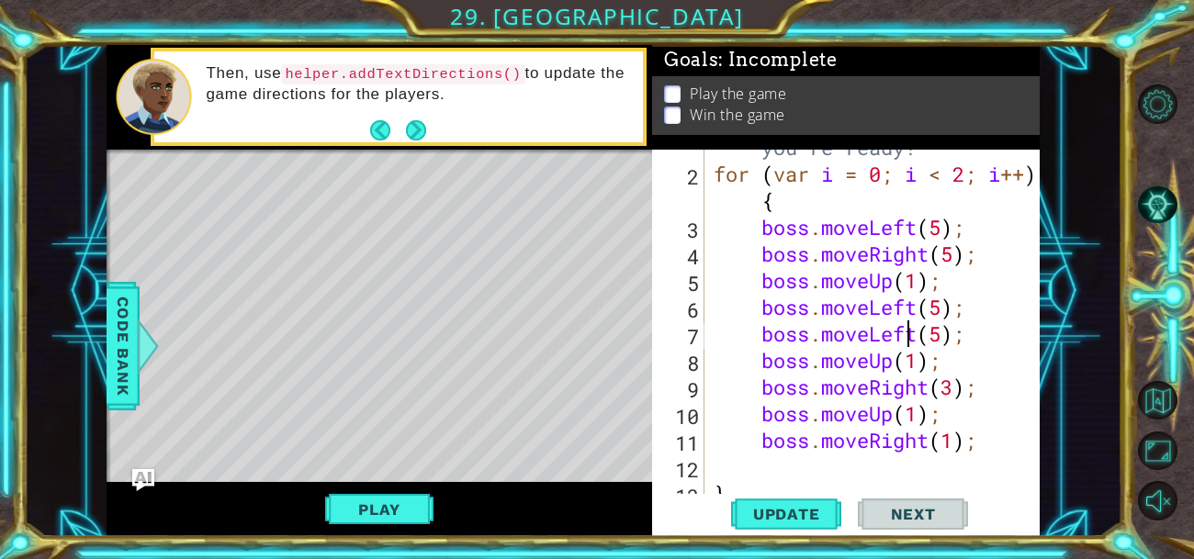
click at [919, 331] on div "// Don't touch the boss code until [PERSON_NAME] says you're ready! for ( var i…" at bounding box center [877, 307] width 335 height 453
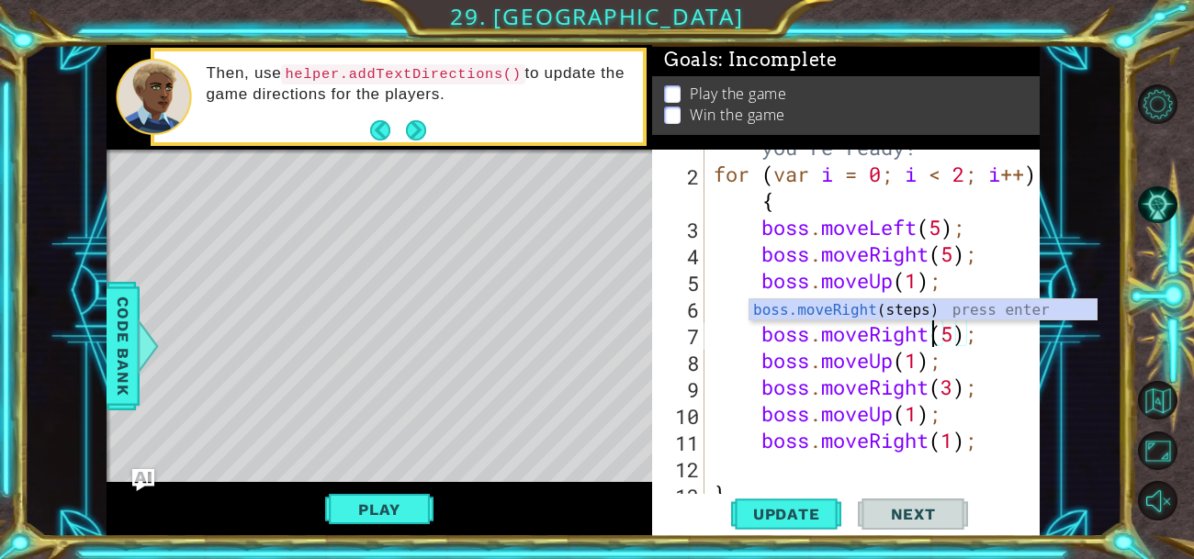
scroll to position [0, 10]
click at [611, 393] on div "Level Map" at bounding box center [531, 420] width 848 height 541
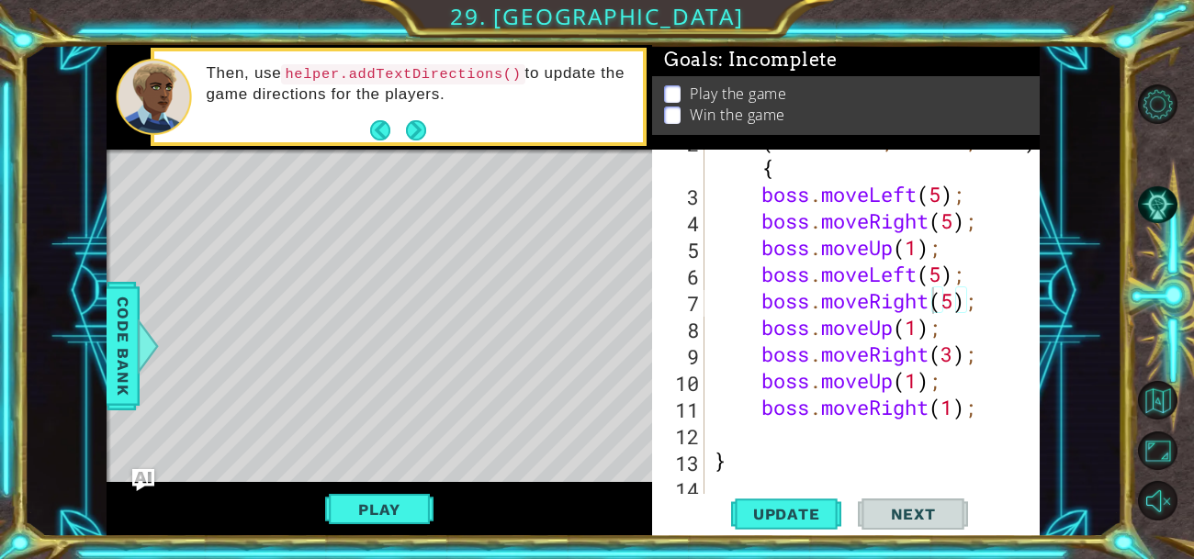
scroll to position [102, 0]
click at [929, 354] on div "for ( var i = 0 ; i < 2 ; i ++ ) { boss . moveLeft ( 5 ) ; boss . moveRight ( 5…" at bounding box center [877, 341] width 335 height 426
click at [954, 408] on div "for ( var i = 0 ; i < 2 ; i ++ ) { boss . moveLeft ( 5 ) ; boss . moveRight ( 5…" at bounding box center [877, 341] width 335 height 426
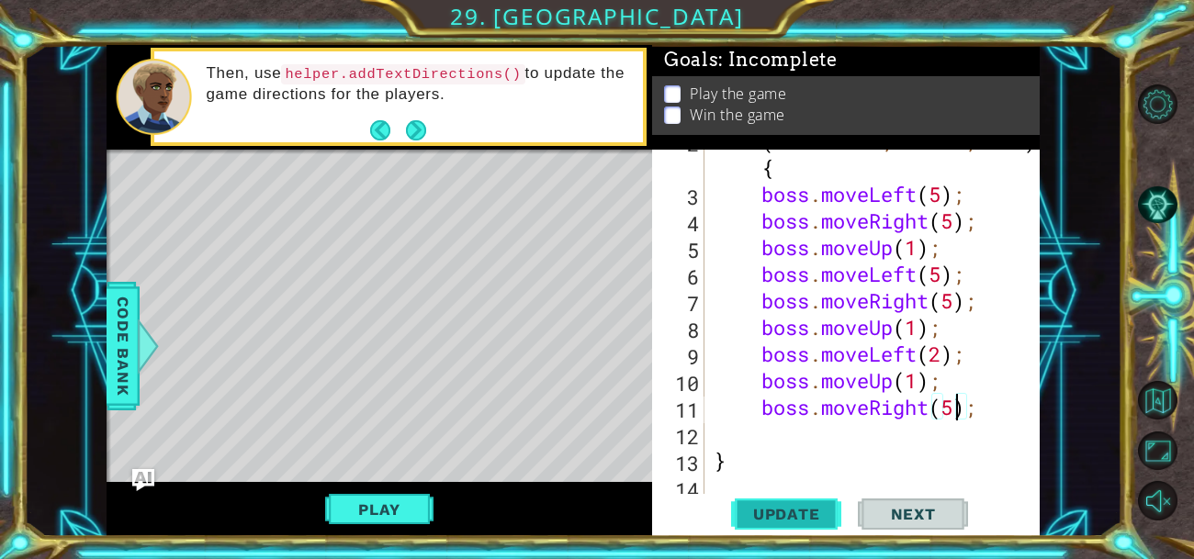
type textarea "boss.moveRight(5);"
click at [794, 511] on span "Update" at bounding box center [787, 514] width 104 height 18
click at [359, 512] on button "Play" at bounding box center [378, 509] width 107 height 35
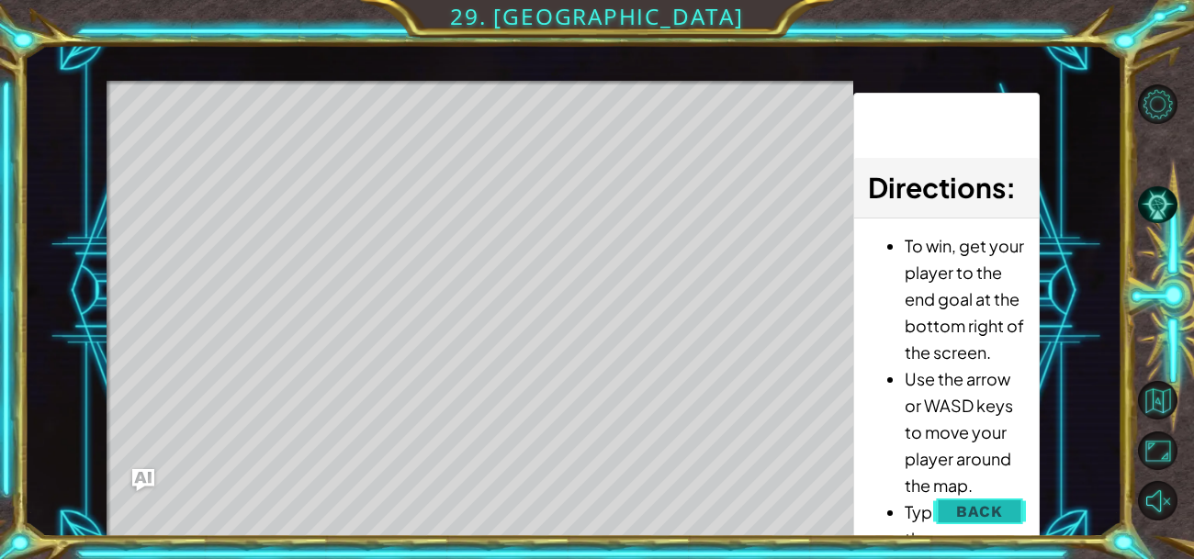
click at [984, 512] on span "Back" at bounding box center [979, 511] width 47 height 18
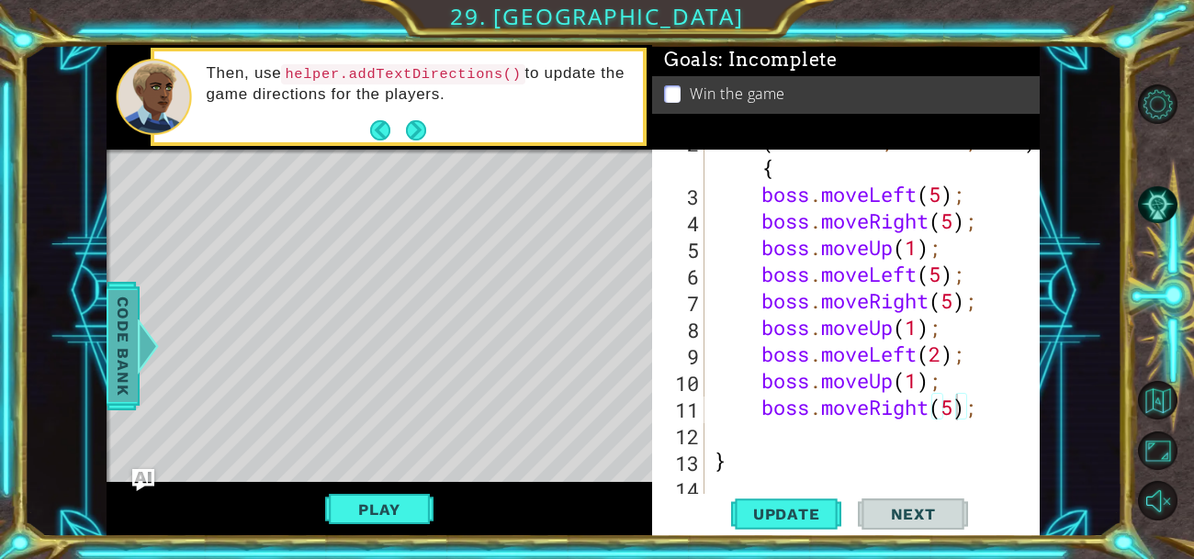
click at [118, 339] on span "Code Bank" at bounding box center [122, 346] width 29 height 112
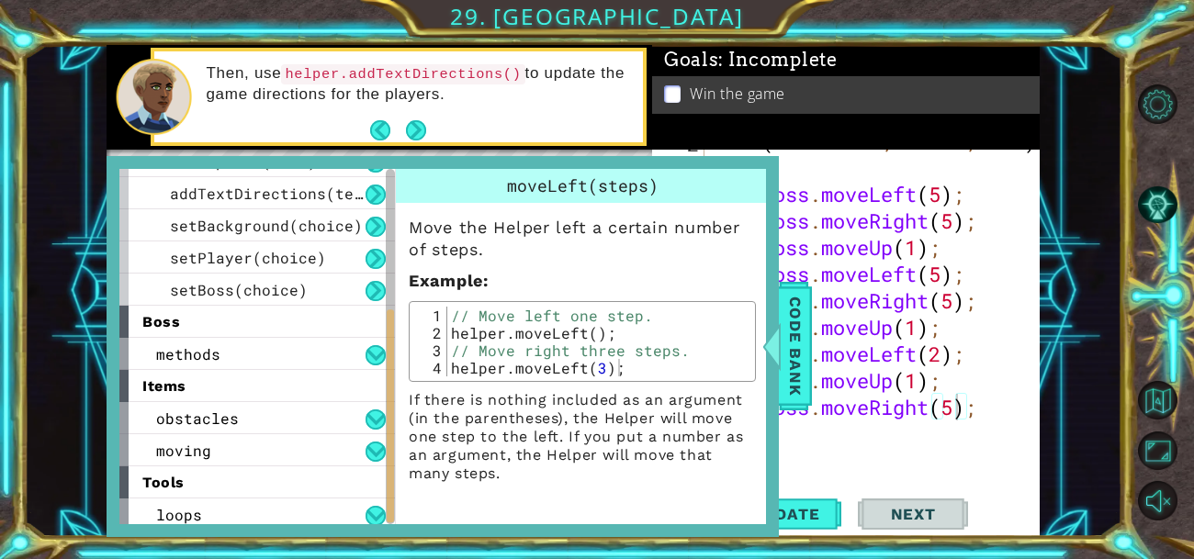
scroll to position [286, 0]
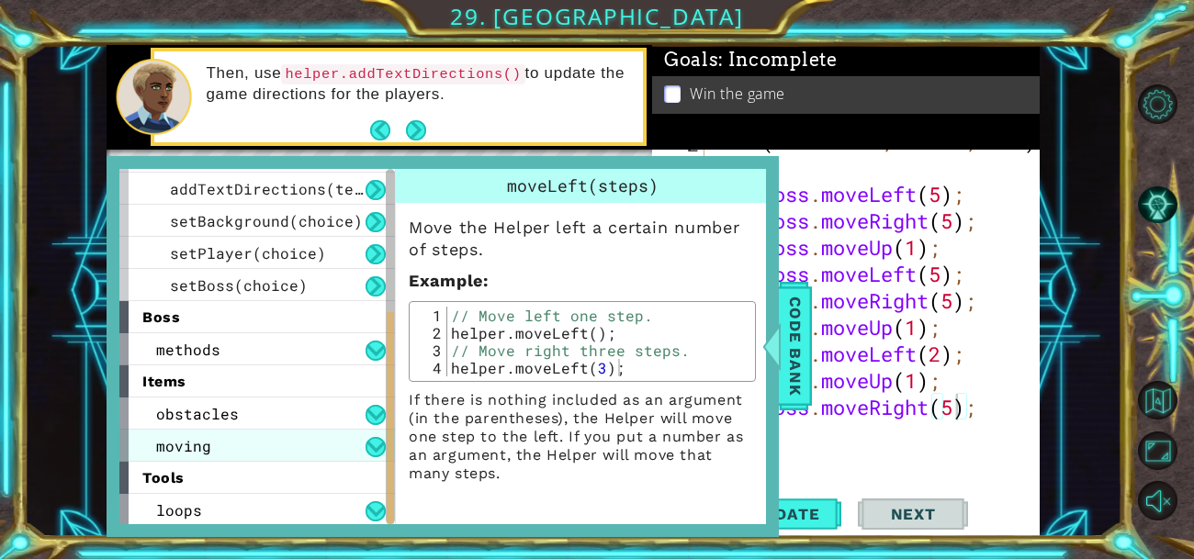
click at [204, 446] on span "moving" at bounding box center [183, 445] width 55 height 19
click at [215, 447] on div "moving" at bounding box center [256, 446] width 275 height 32
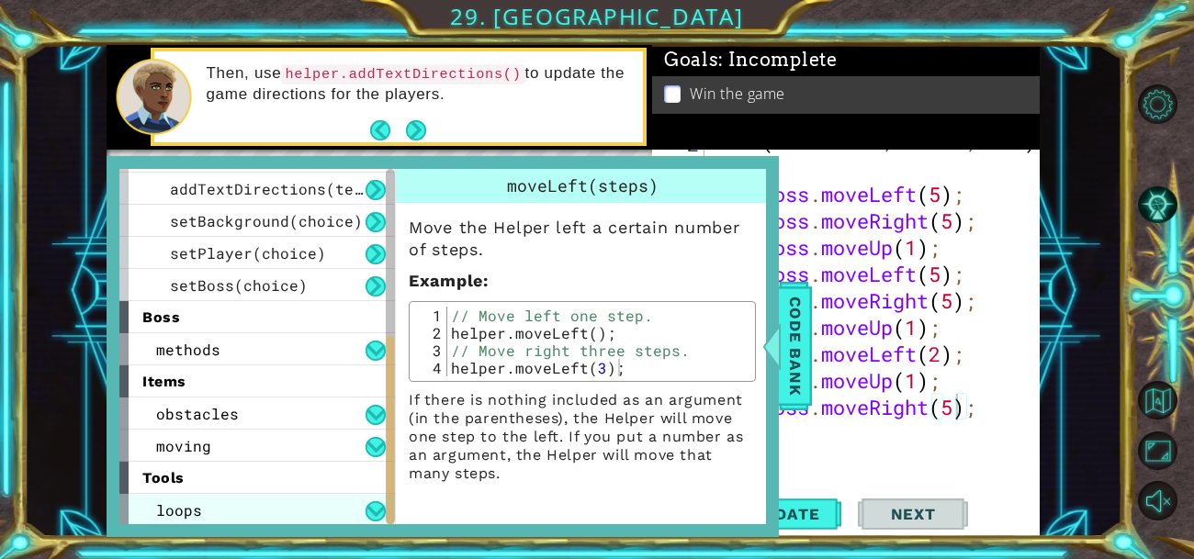
click at [161, 500] on span "loops" at bounding box center [179, 509] width 46 height 19
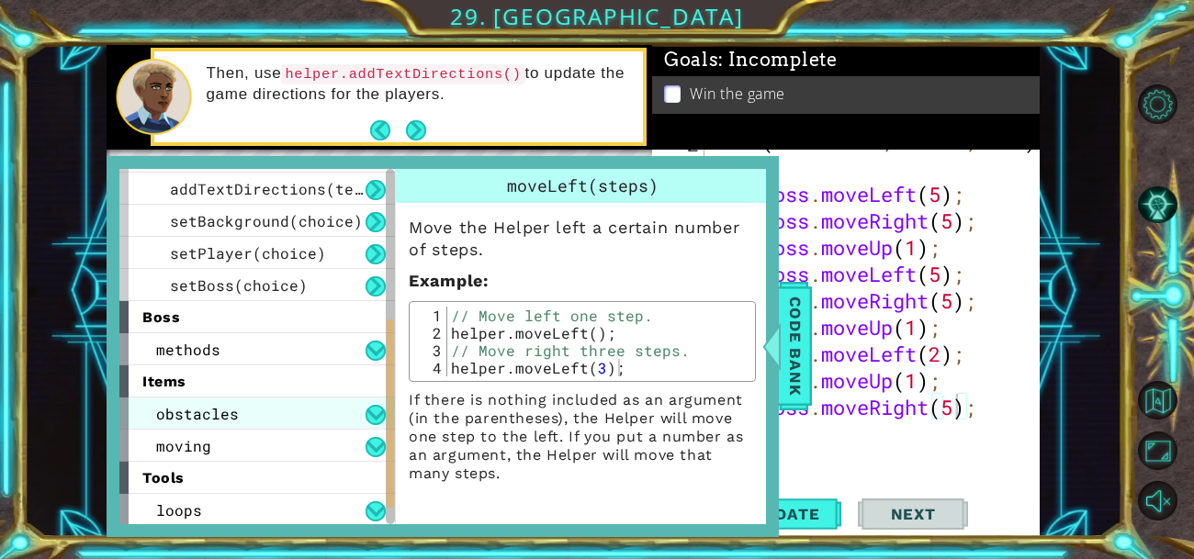
click at [206, 412] on span "obstacles" at bounding box center [197, 413] width 83 height 19
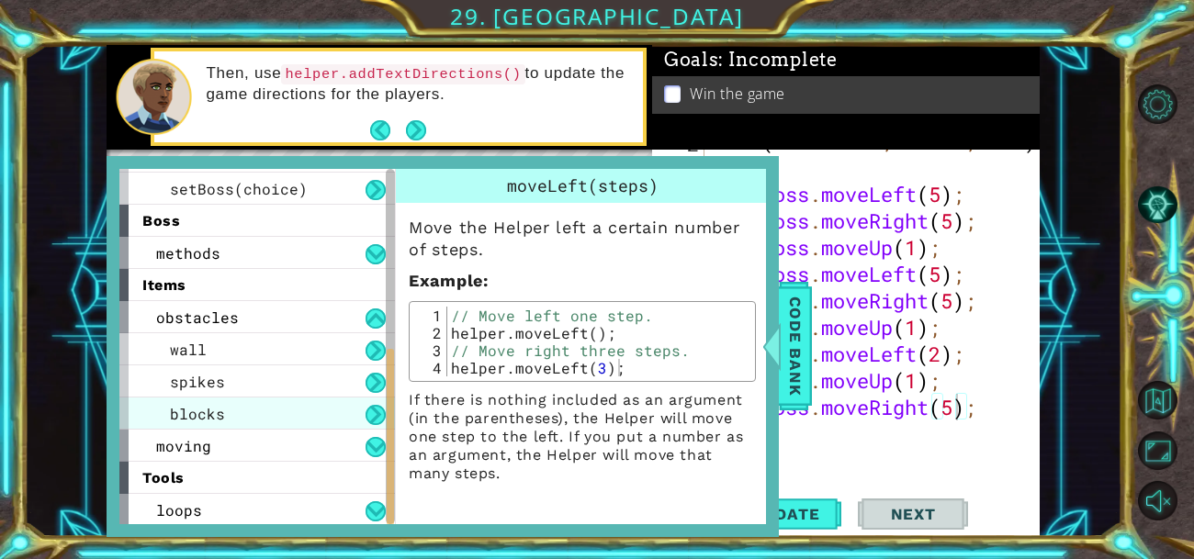
click at [197, 406] on span "blocks" at bounding box center [197, 413] width 55 height 19
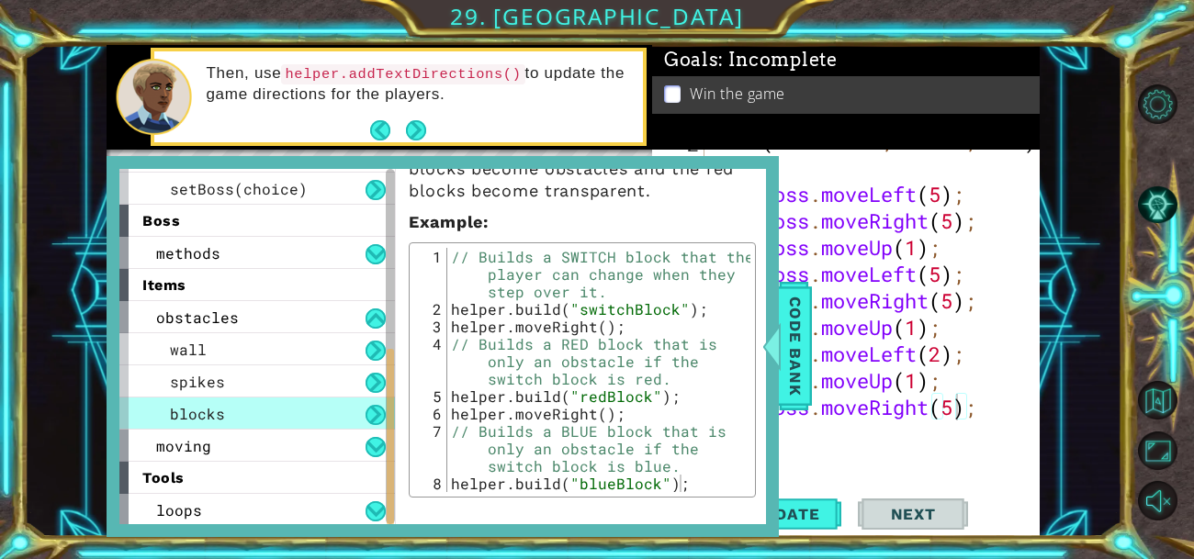
scroll to position [214, 0]
drag, startPoint x: 450, startPoint y: 306, endPoint x: 529, endPoint y: 320, distance: 80.2
click at [529, 320] on div "// Builds a SWITCH block that the player can change when they step over it. hel…" at bounding box center [598, 404] width 303 height 314
click at [529, 320] on div "// Builds a SWITCH block that the player can change when they step over it. hel…" at bounding box center [598, 369] width 303 height 244
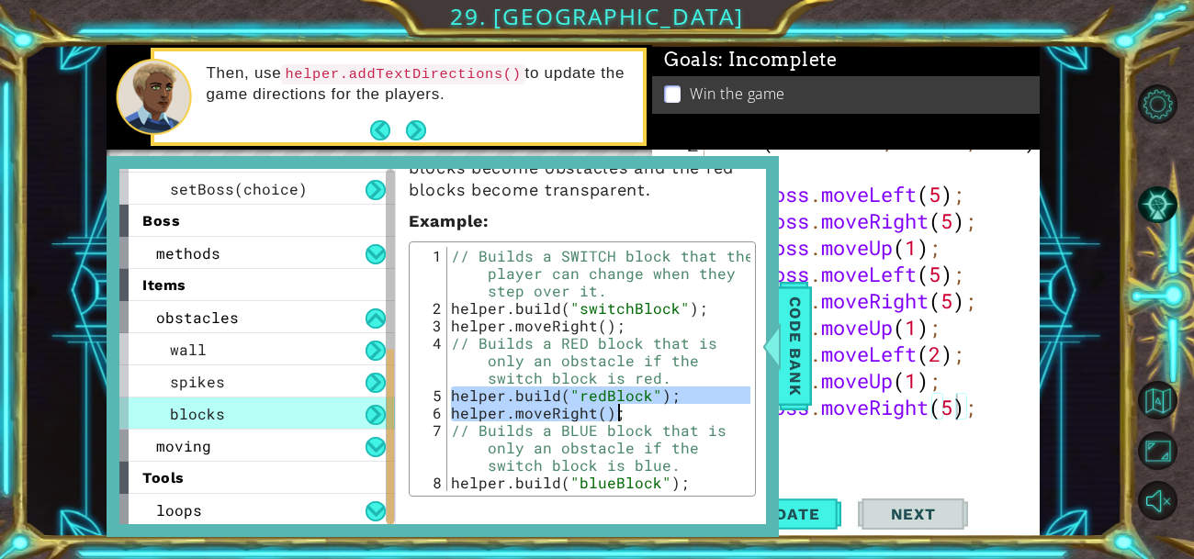
drag, startPoint x: 450, startPoint y: 396, endPoint x: 623, endPoint y: 413, distance: 174.4
click at [623, 413] on div "// Builds a SWITCH block that the player can change when they step over it. hel…" at bounding box center [598, 404] width 303 height 314
type textarea "[DOMAIN_NAME]("redBlock"); helper.moveRight();"
click at [799, 336] on span "Code Bank" at bounding box center [795, 346] width 29 height 112
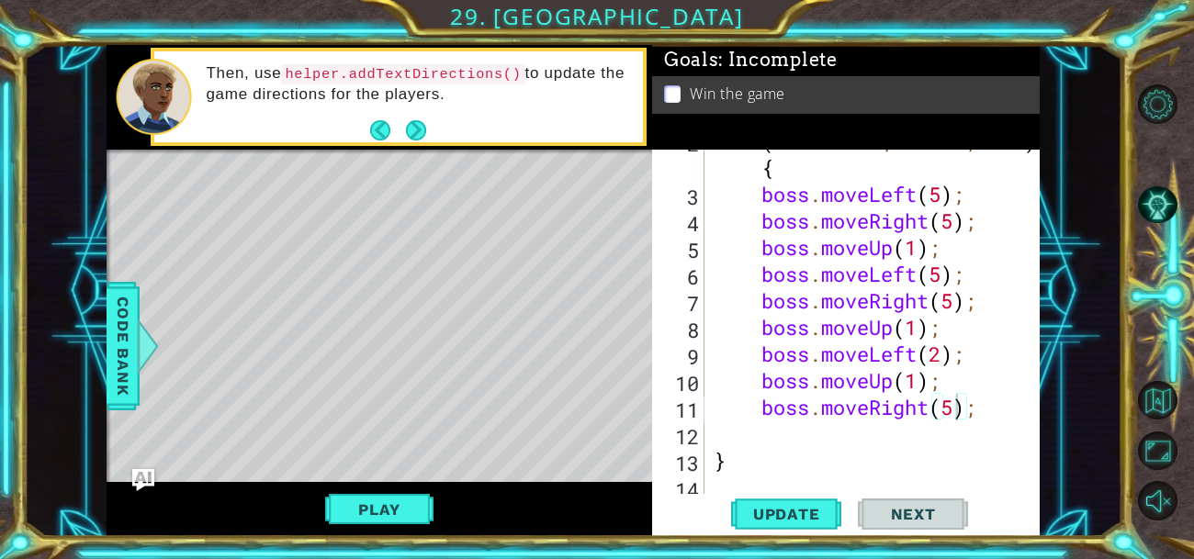
type textarea "}"
click at [796, 451] on div "for ( var i = 0 ; i < 2 ; i ++ ) { boss . moveLeft ( 5 ) ; boss . moveRight ( 5…" at bounding box center [877, 341] width 335 height 426
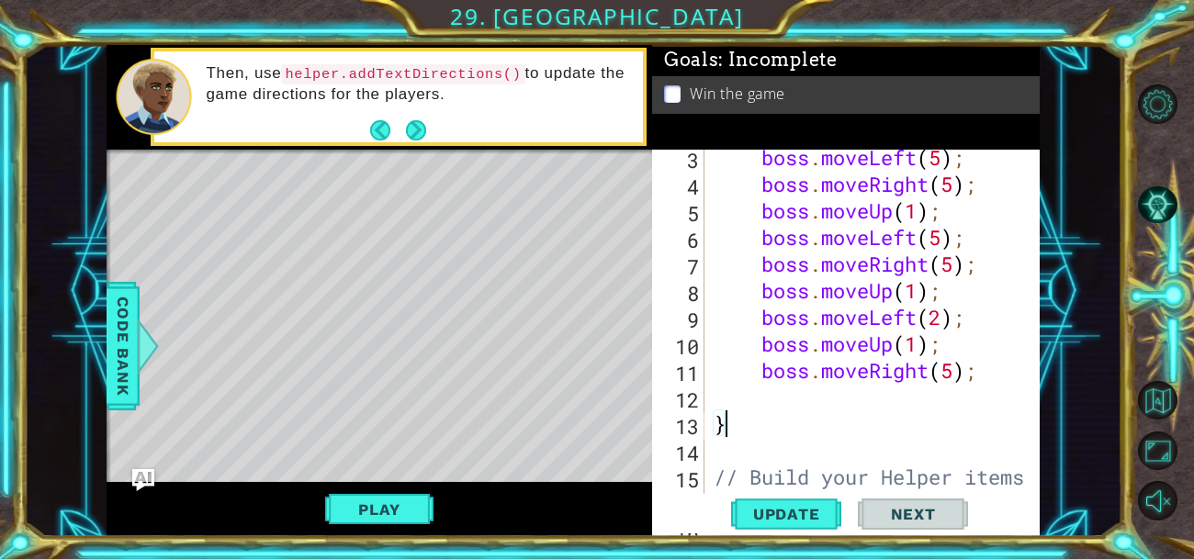
scroll to position [177, 0]
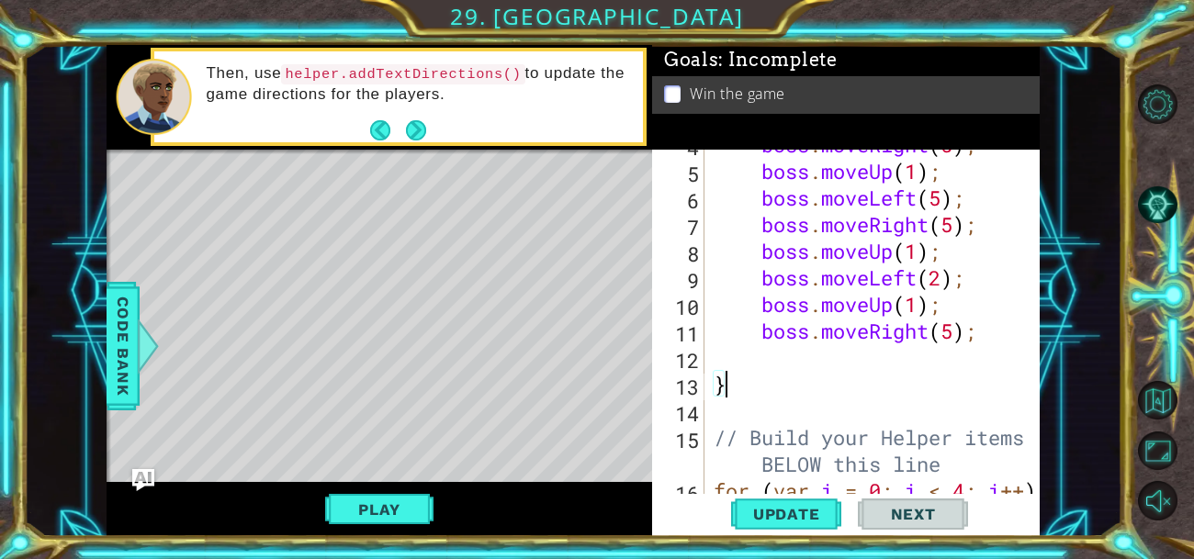
click at [734, 413] on div "boss . moveRight ( 5 ) ; boss . moveUp ( 1 ) ; boss . moveLeft ( 5 ) ; boss . m…" at bounding box center [877, 344] width 335 height 426
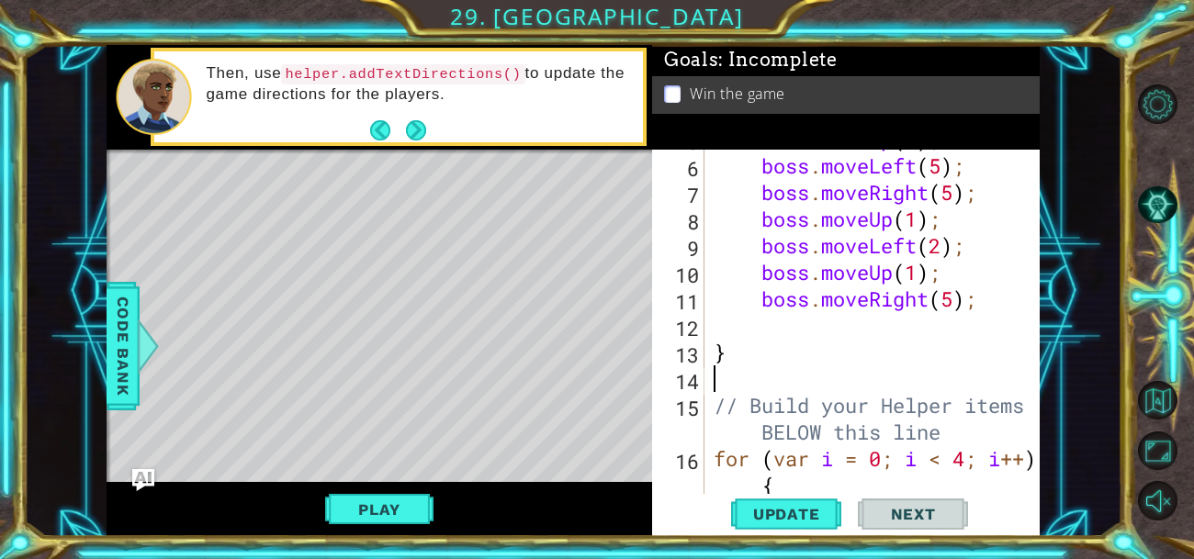
scroll to position [210, 0]
paste textarea "helper.moveRight();"
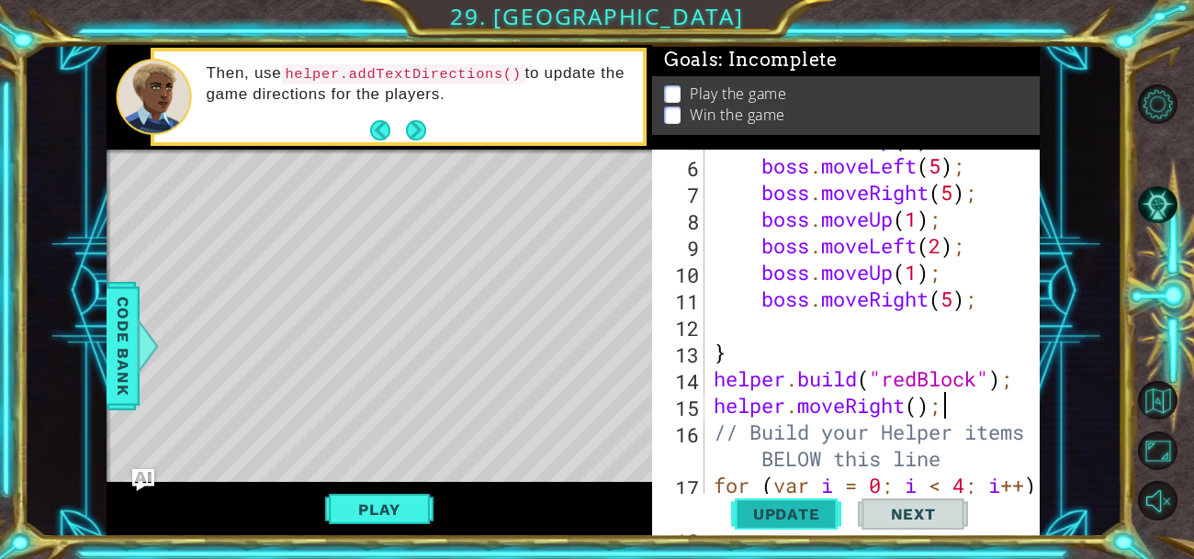
click at [820, 509] on span "Update" at bounding box center [787, 514] width 104 height 18
click at [801, 511] on span "Update" at bounding box center [787, 514] width 104 height 18
click at [326, 511] on button "Play" at bounding box center [378, 509] width 107 height 35
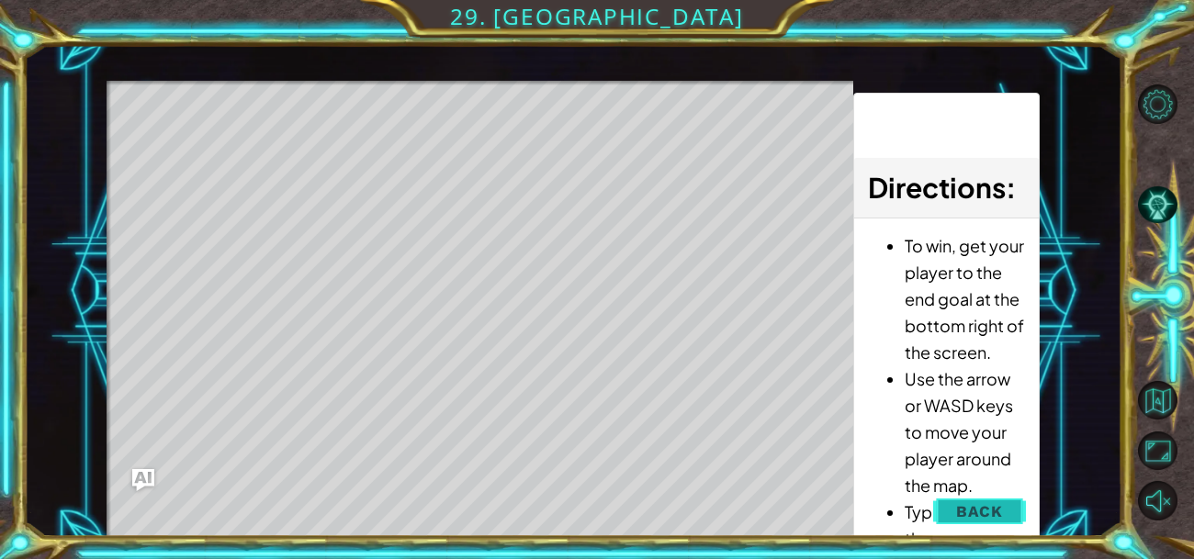
click at [1006, 504] on button "Back" at bounding box center [979, 511] width 93 height 37
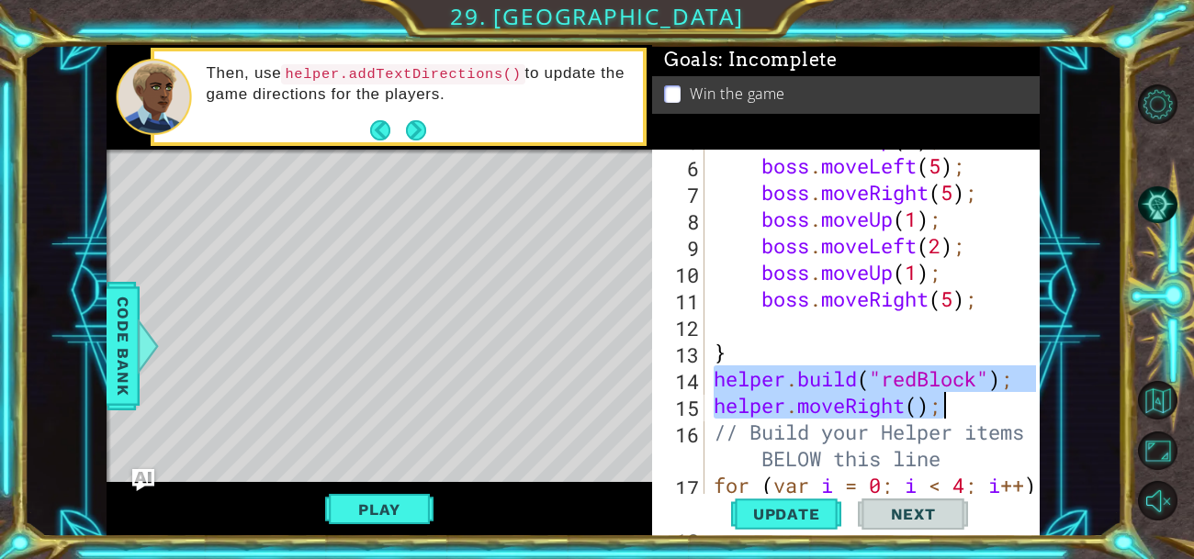
drag, startPoint x: 713, startPoint y: 373, endPoint x: 977, endPoint y: 408, distance: 265.8
click at [977, 408] on div "boss . moveUp ( 1 ) ; boss . moveLeft ( 5 ) ; boss . moveRight ( 5 ) ; boss . m…" at bounding box center [877, 339] width 335 height 426
type textarea "[DOMAIN_NAME]("redBlock"); helper.moveRight();"
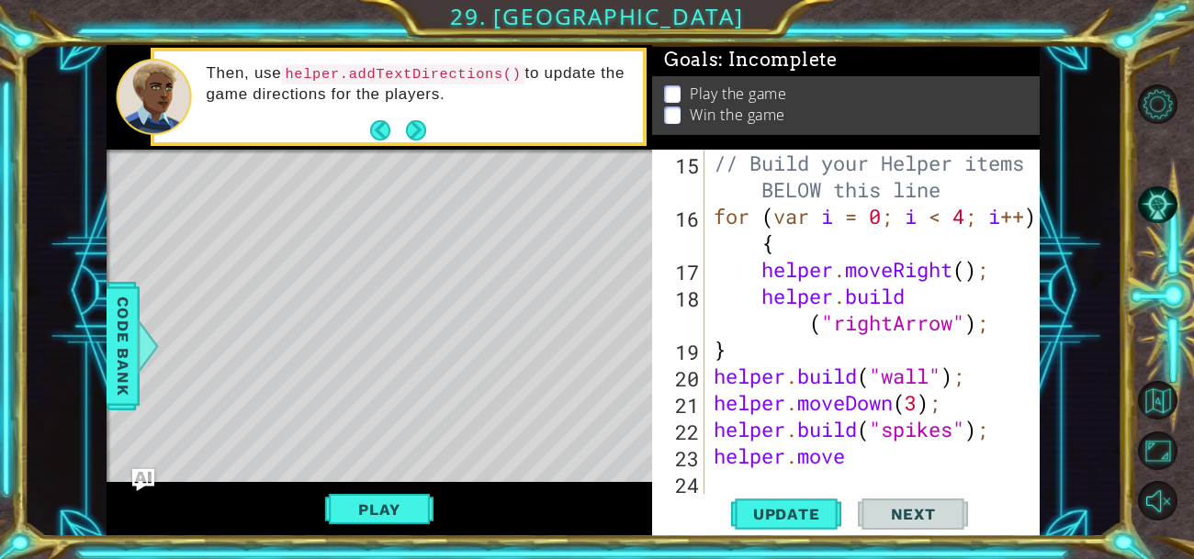
scroll to position [452, 0]
click at [856, 455] on div "// Build your Helper items BELOW this line for ( var i = 0 ; i < 4 ; i ++ ) { h…" at bounding box center [877, 363] width 335 height 426
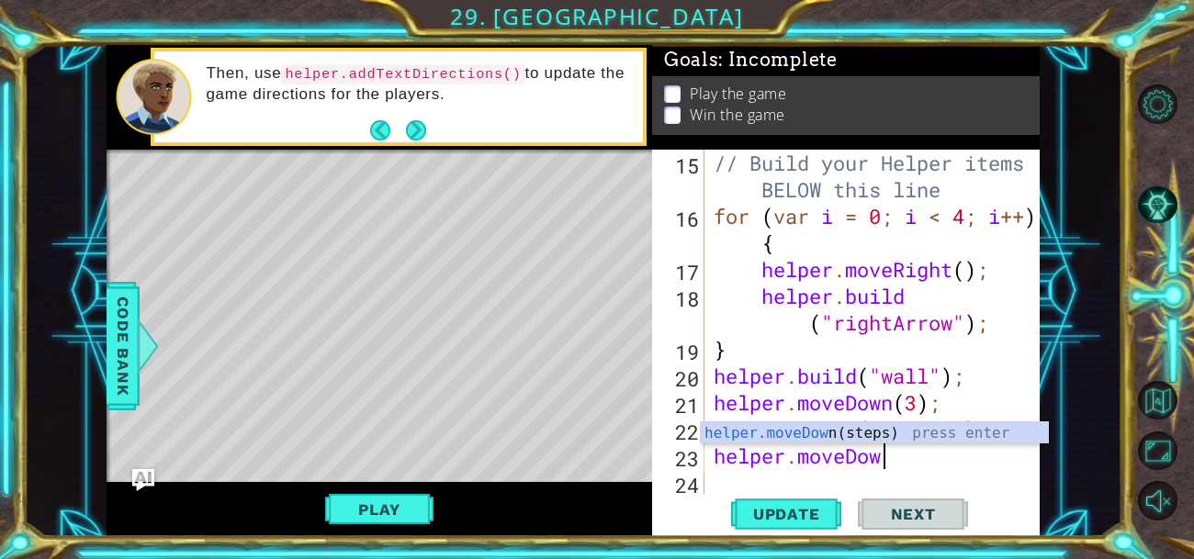
scroll to position [0, 6]
click at [947, 468] on div "// Build your Helper items BELOW this line for ( var i = 0 ; i < 4 ; i ++ ) { h…" at bounding box center [877, 363] width 335 height 426
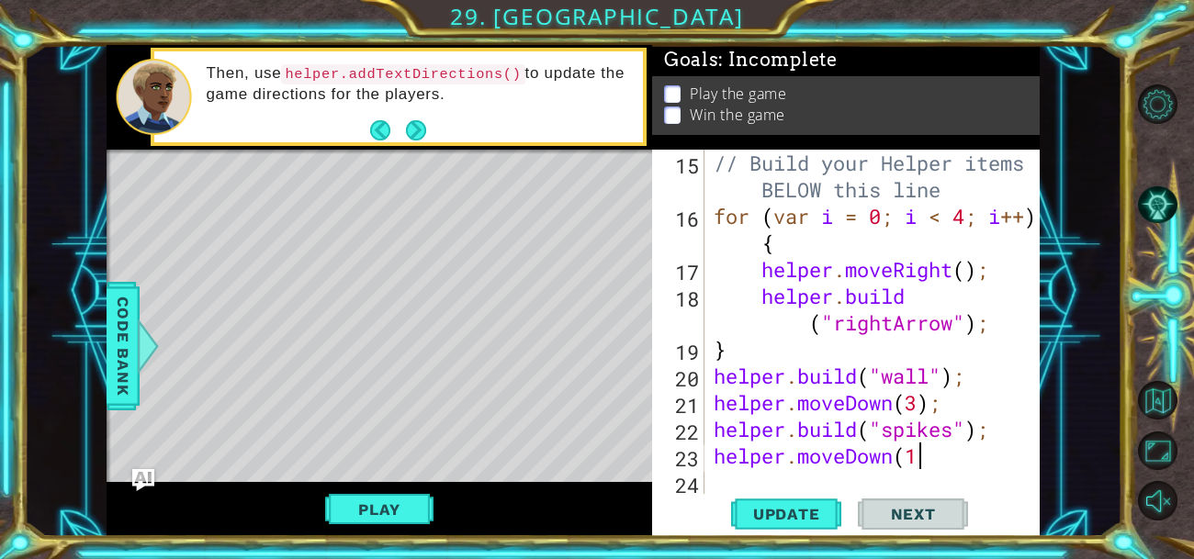
scroll to position [0, 8]
type textarea "helper.moveDown(1);"
click at [889, 477] on div "// Build your Helper items BELOW this line for ( var i = 0 ; i < 4 ; i ++ ) { h…" at bounding box center [877, 363] width 335 height 426
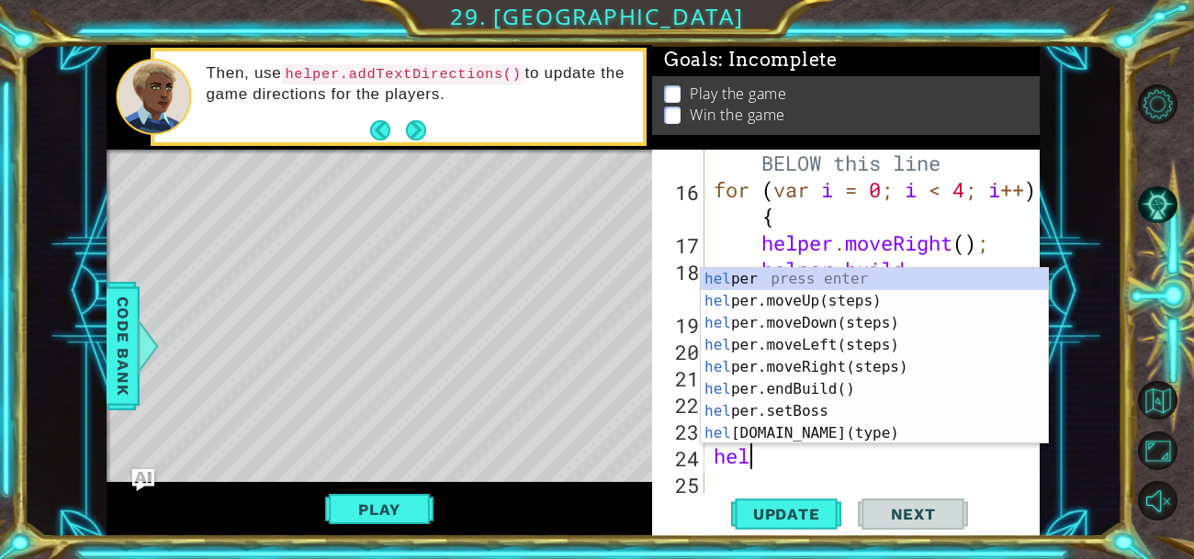
scroll to position [0, 0]
type textarea "helper"
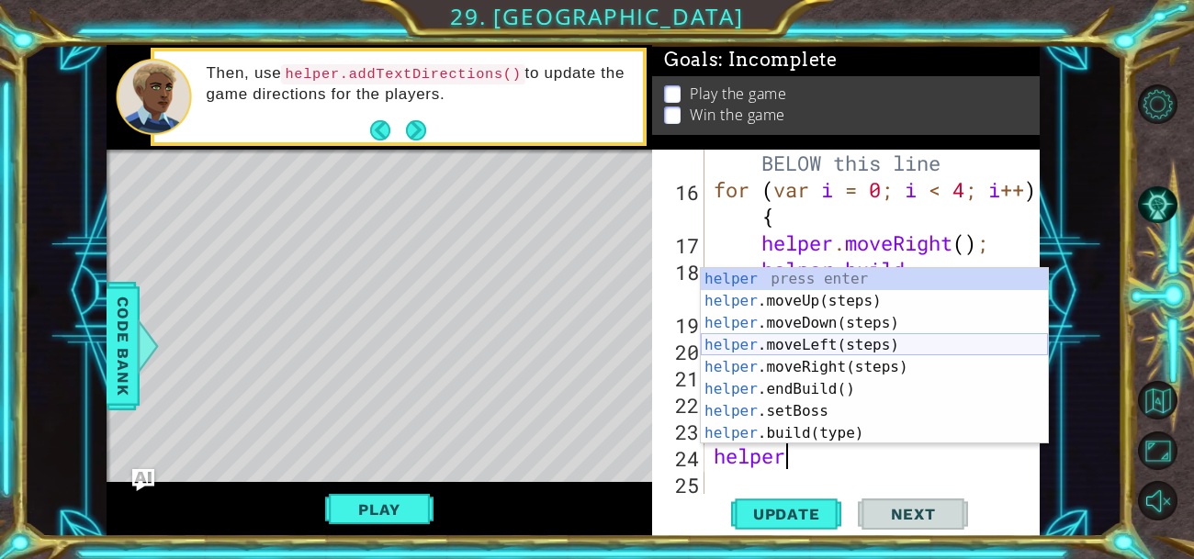
click at [775, 347] on div "helper press enter helper .moveUp(steps) press enter helper .moveDown(steps) pr…" at bounding box center [874, 378] width 347 height 220
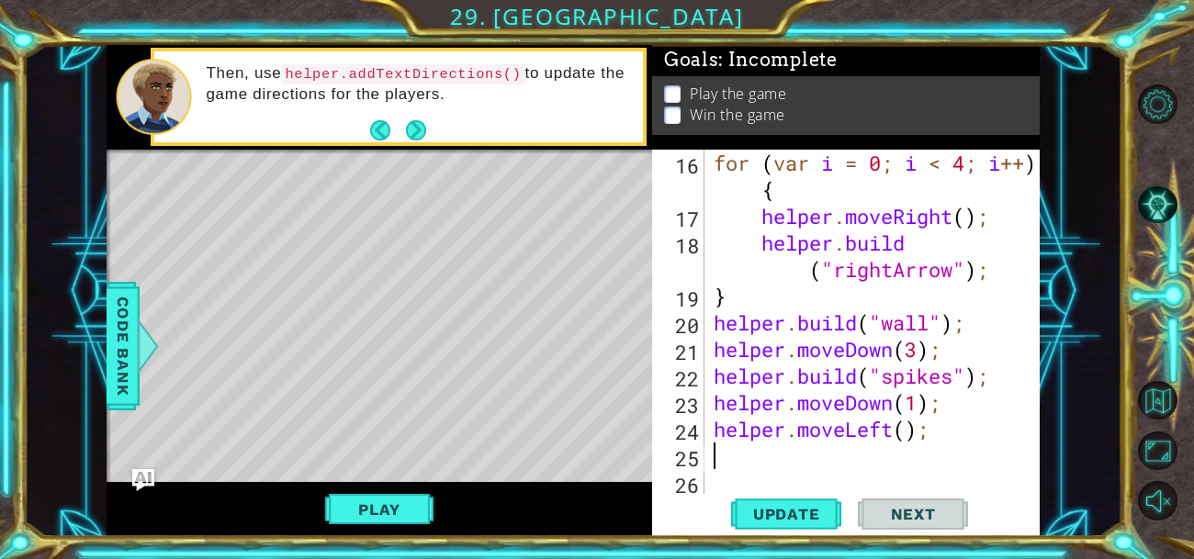
scroll to position [505, 0]
click at [897, 432] on div "for ( var i = 0 ; i < 4 ; i ++ ) { helper . moveRight ( ) ; helper . build ( "r…" at bounding box center [877, 363] width 335 height 426
click at [905, 431] on div "for ( var i = 0 ; i < 4 ; i ++ ) { helper . moveRight ( ) ; helper . build ( "r…" at bounding box center [877, 363] width 335 height 426
type textarea "helper.moveLeft(5);"
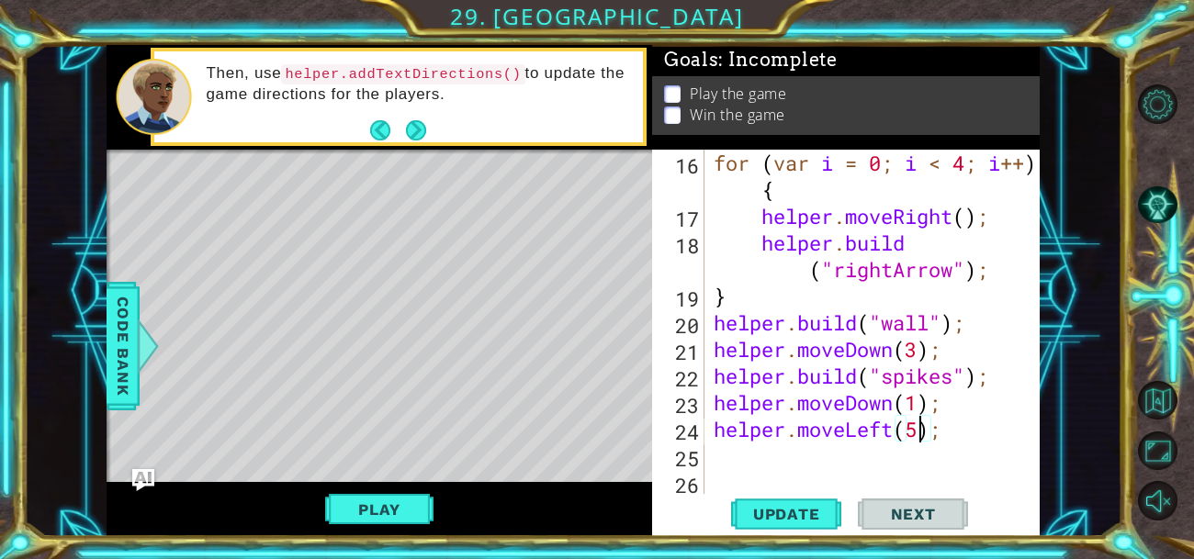
click at [835, 448] on div "for ( var i = 0 ; i < 4 ; i ++ ) { helper . moveRight ( ) ; helper . build ( "r…" at bounding box center [877, 363] width 335 height 426
paste textarea "helper.moveRight();"
type textarea "helper.moveRight();"
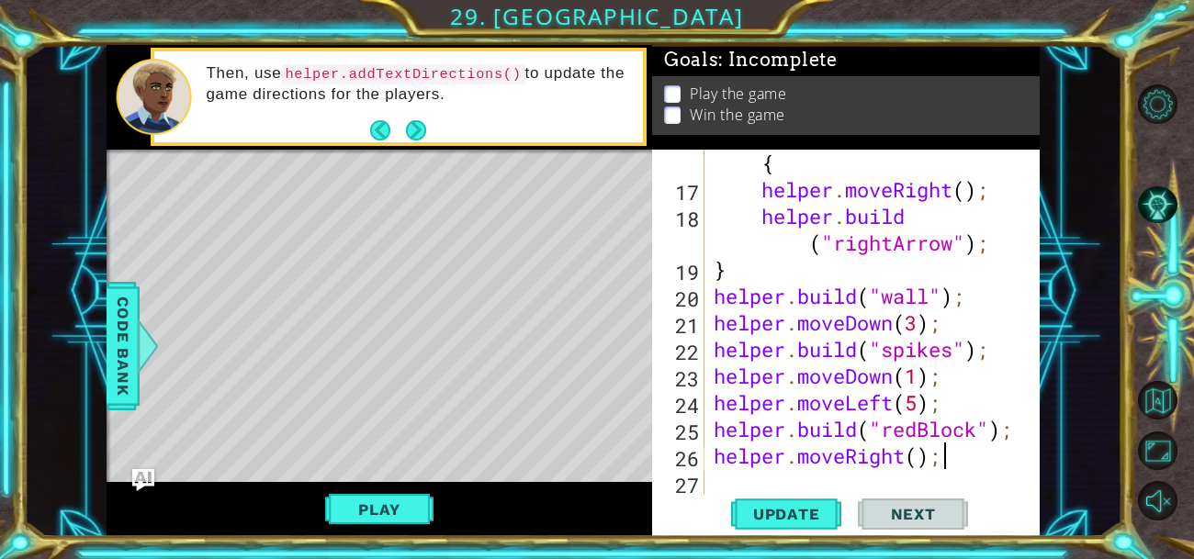
scroll to position [532, 0]
drag, startPoint x: 953, startPoint y: 467, endPoint x: 711, endPoint y: 456, distance: 242.7
click at [711, 456] on div "for ( var i = 0 ; i < 4 ; i ++ ) { helper . moveRight ( ) ; helper . build ( "r…" at bounding box center [877, 336] width 335 height 426
click at [767, 492] on div "for ( var i = 0 ; i < 4 ; i ++ ) { helper . moveRight ( ) ; helper . build ( "r…" at bounding box center [877, 336] width 335 height 426
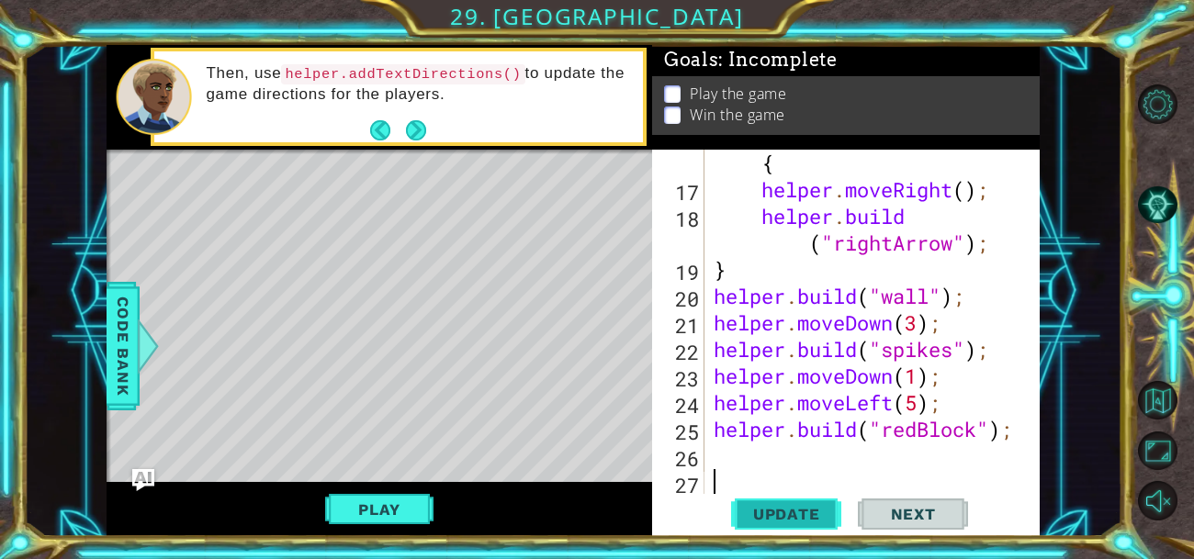
click at [766, 499] on button "Update" at bounding box center [786, 513] width 110 height 39
click at [346, 510] on button "Play" at bounding box center [378, 509] width 107 height 35
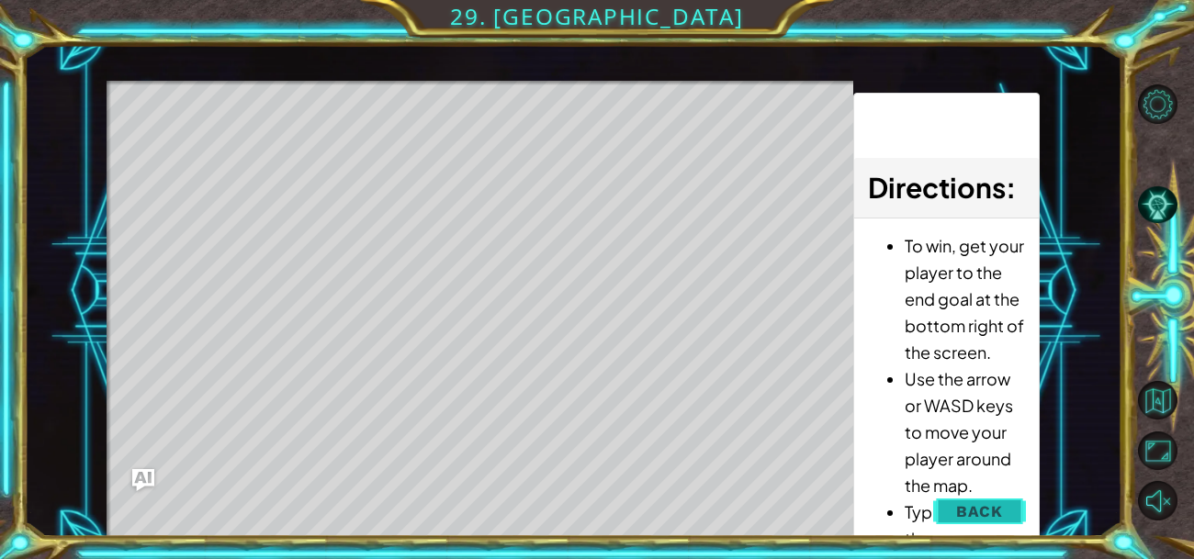
click at [982, 516] on span "Back" at bounding box center [979, 511] width 47 height 18
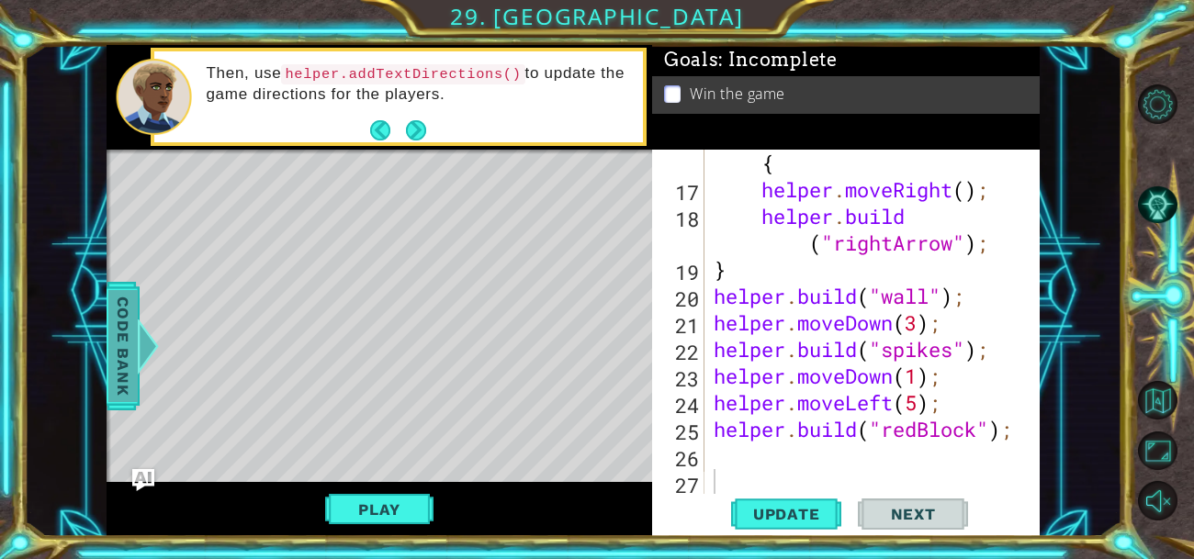
click at [124, 348] on span "Code Bank" at bounding box center [122, 346] width 29 height 112
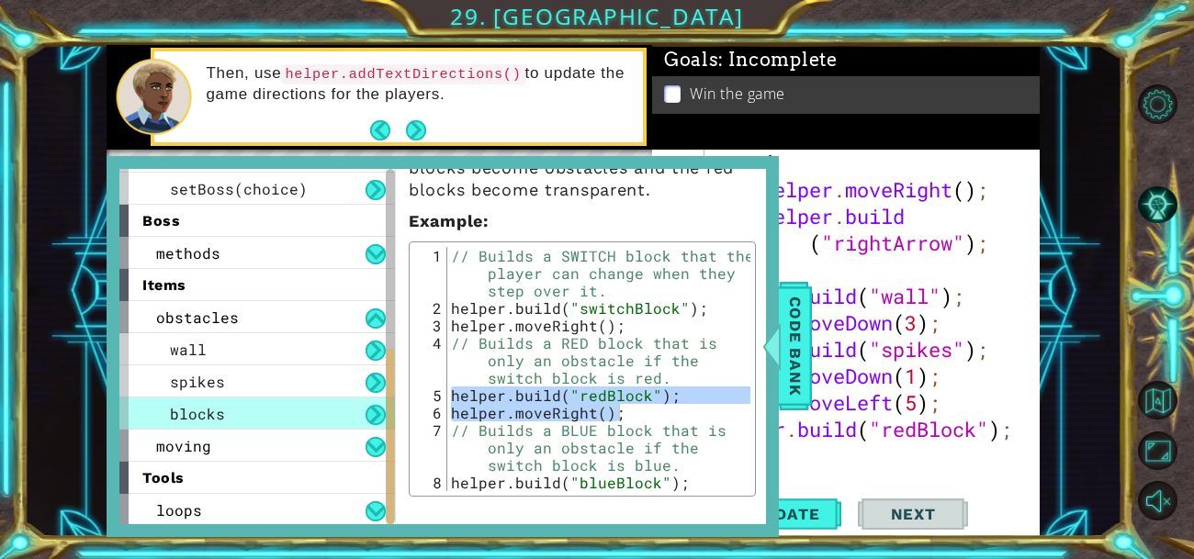
scroll to position [279, 0]
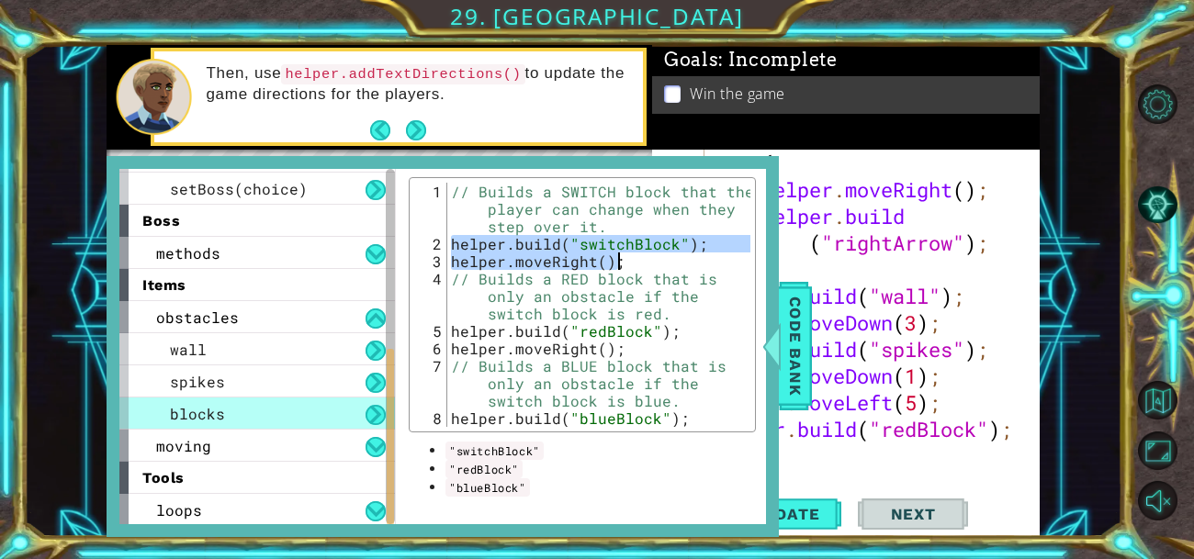
drag, startPoint x: 449, startPoint y: 241, endPoint x: 642, endPoint y: 261, distance: 193.8
click at [642, 261] on div "// Builds a SWITCH block that the player can change when they step over it. hel…" at bounding box center [598, 340] width 303 height 314
type textarea "[DOMAIN_NAME]("switchBlock"); helper.moveRight();"
click at [810, 400] on span "Code Bank" at bounding box center [795, 346] width 29 height 112
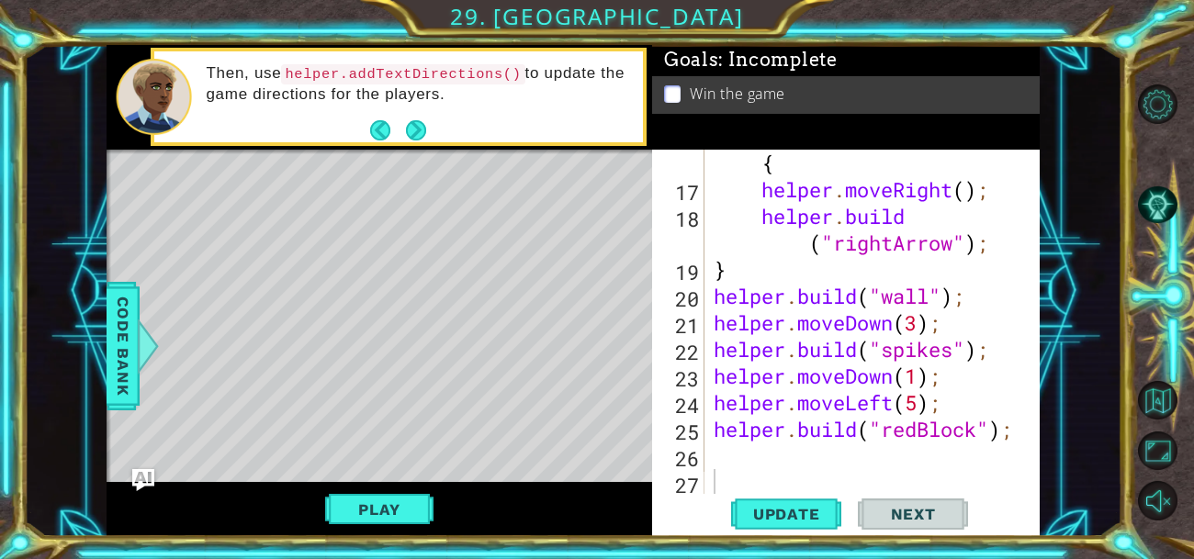
click at [714, 439] on div "for ( var i = 0 ; i < 4 ; i ++ ) { helper . moveRight ( ) ; helper . build ( "r…" at bounding box center [877, 336] width 335 height 426
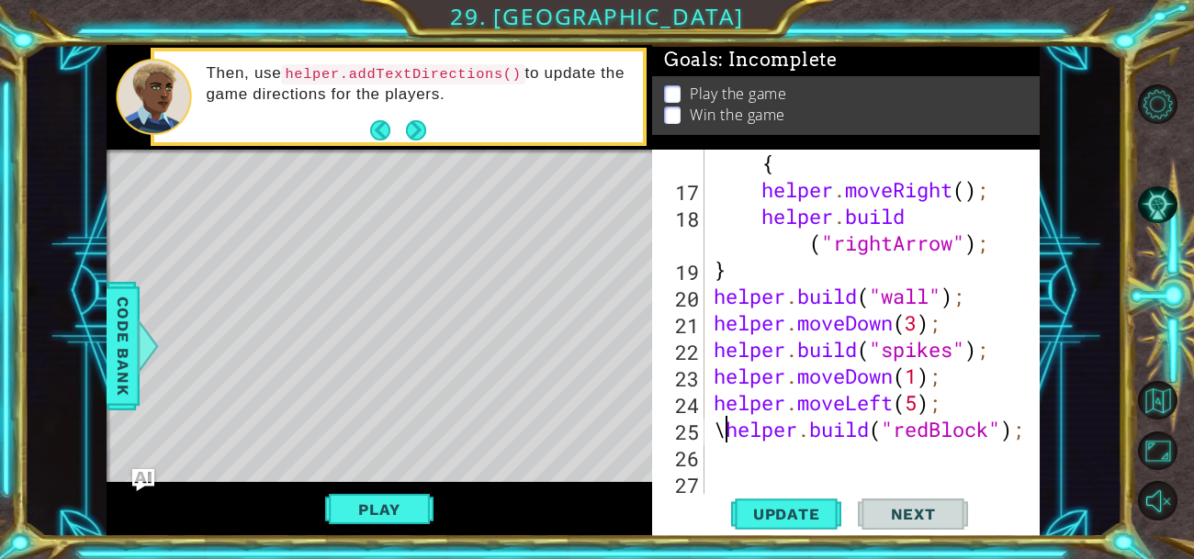
type textarea "[DOMAIN_NAME]("redBlock");"
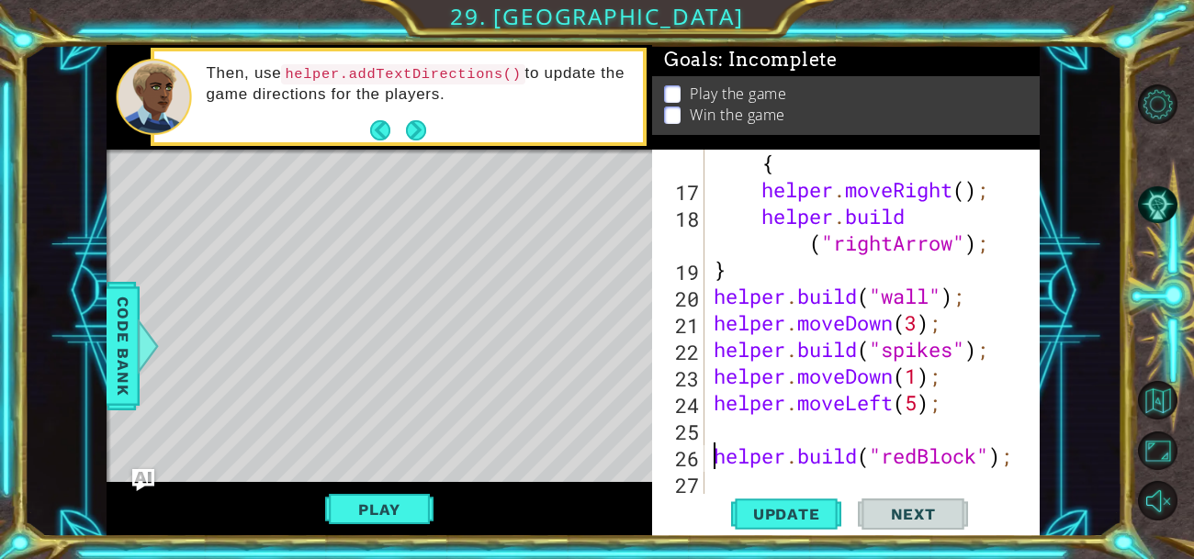
click at [717, 421] on div "for ( var i = 0 ; i < 4 ; i ++ ) { helper . moveRight ( ) ; helper . build ( "r…" at bounding box center [877, 336] width 335 height 426
paste textarea "helper.moveRight();"
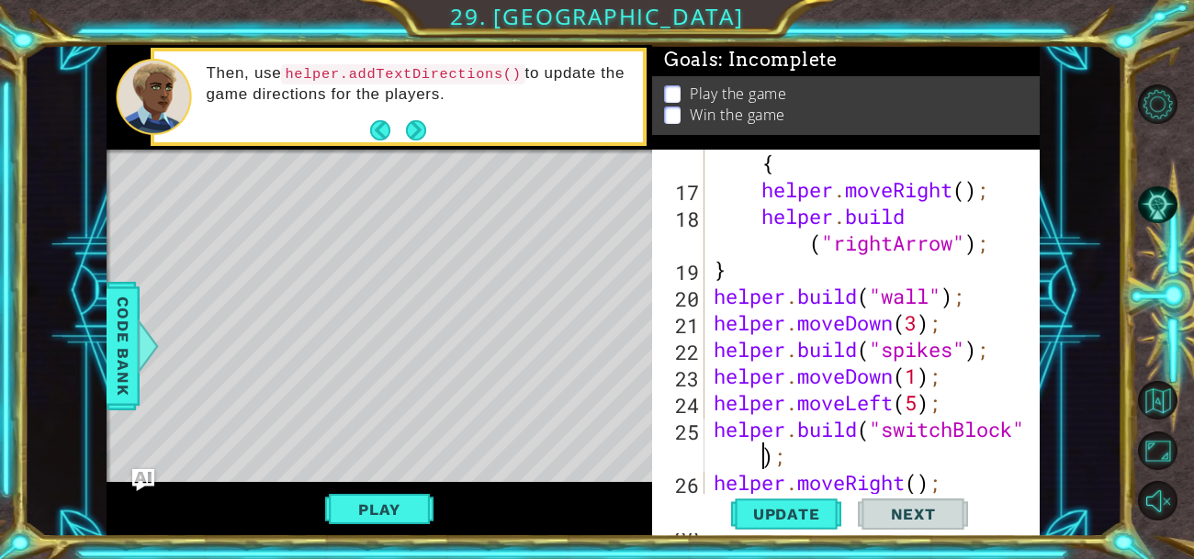
click at [758, 459] on div "for ( var i = 0 ; i < 4 ; i ++ ) { helper . moveRight ( ) ; helper . build ( "r…" at bounding box center [877, 336] width 335 height 426
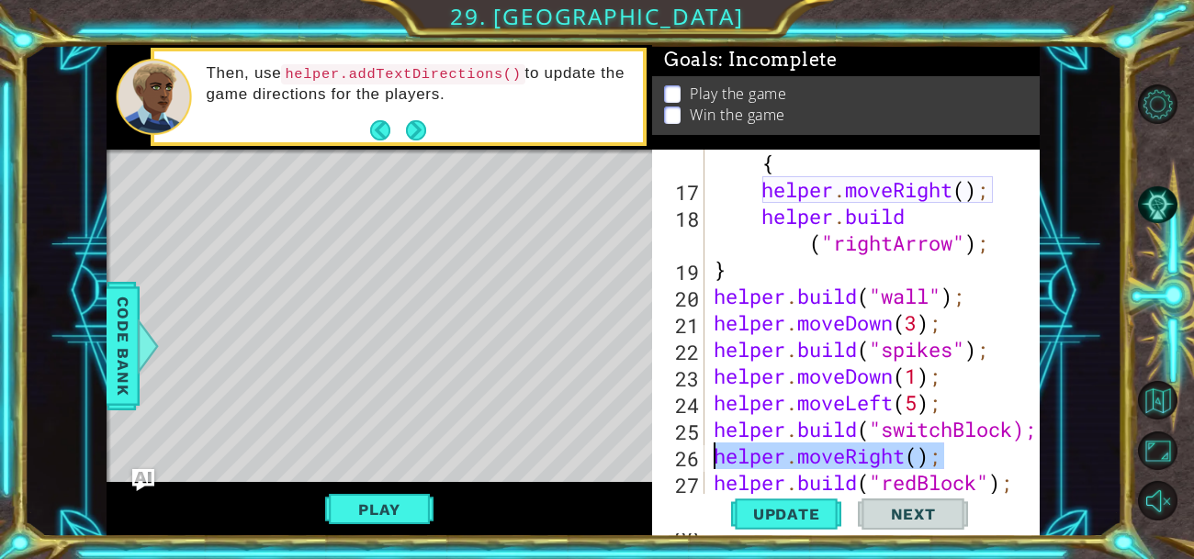
drag, startPoint x: 946, startPoint y: 451, endPoint x: 689, endPoint y: 446, distance: 257.1
click at [689, 446] on div "[DOMAIN_NAME]("switchBlock); 16 17 18 19 20 21 22 23 24 25 26 27 28 29 for ( va…" at bounding box center [844, 323] width 384 height 346
type textarea "helper.moveRight();"
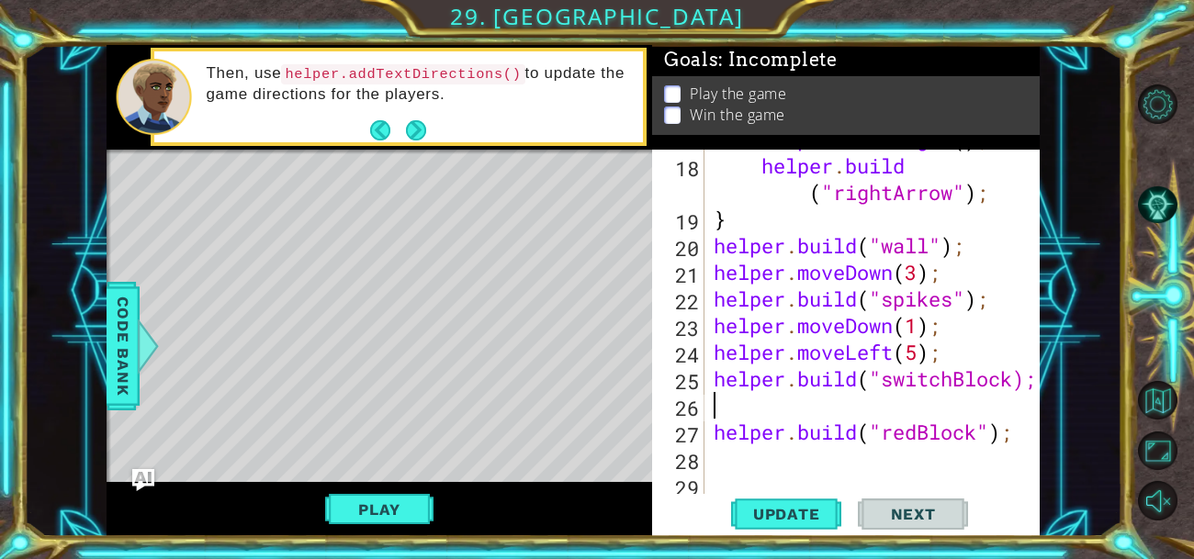
scroll to position [582, 0]
click at [742, 514] on span "Update" at bounding box center [787, 514] width 104 height 18
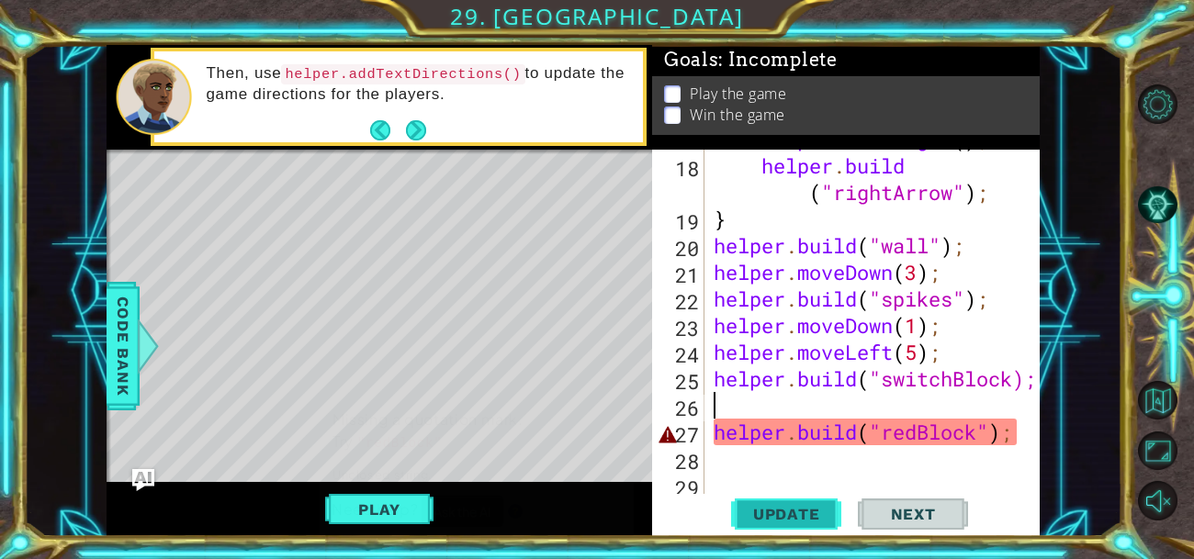
click at [742, 514] on span "Update" at bounding box center [787, 514] width 104 height 18
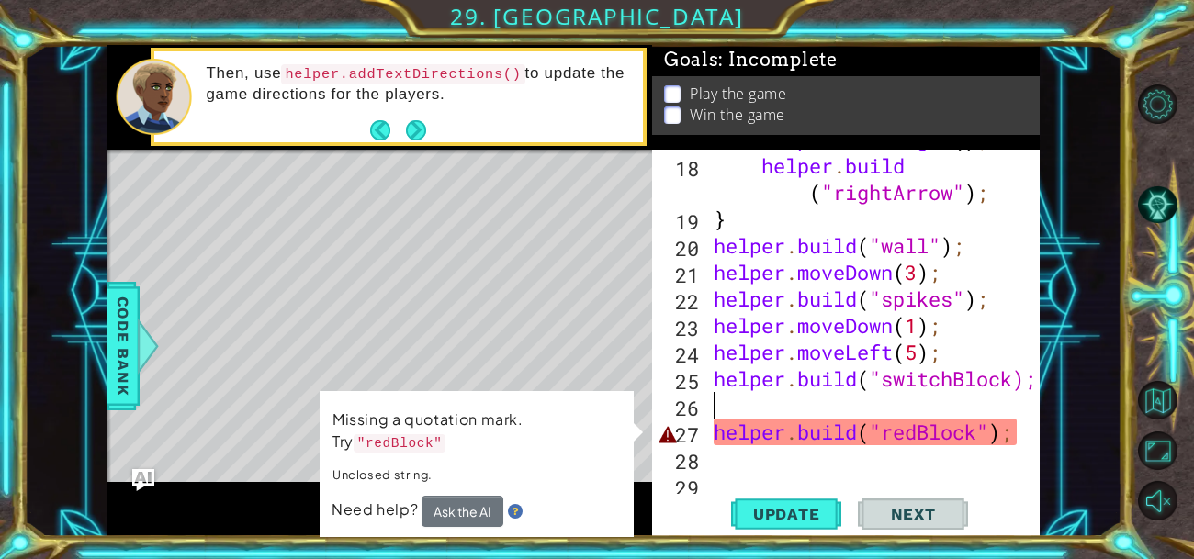
click at [1019, 430] on div at bounding box center [1026, 34] width 18 height 932
type textarea "[DOMAIN_NAME]("redBlock");"
type textarea "\"
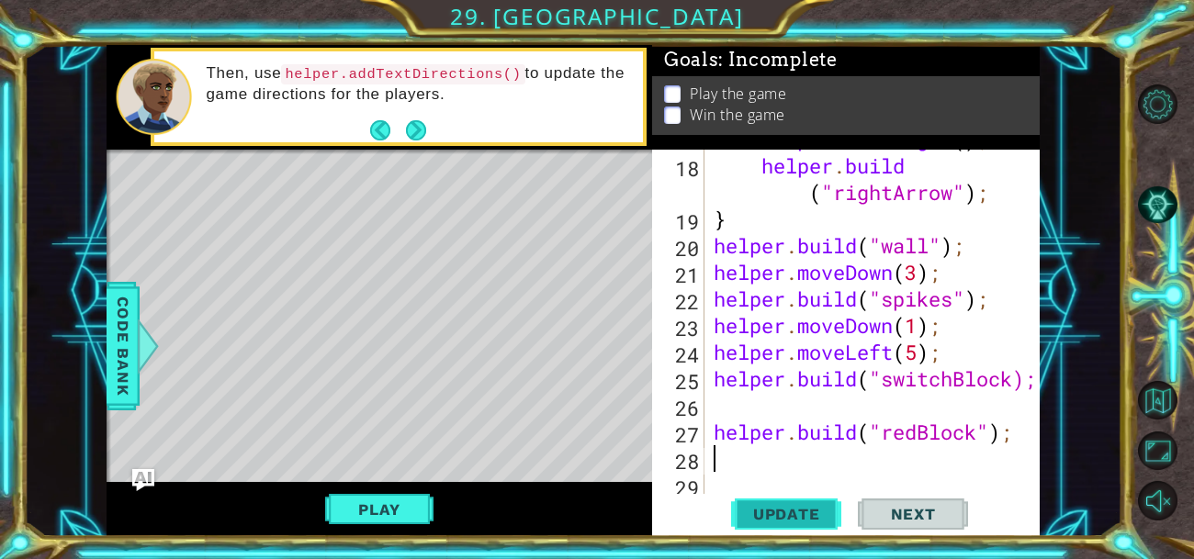
click at [816, 511] on span "Update" at bounding box center [787, 514] width 104 height 18
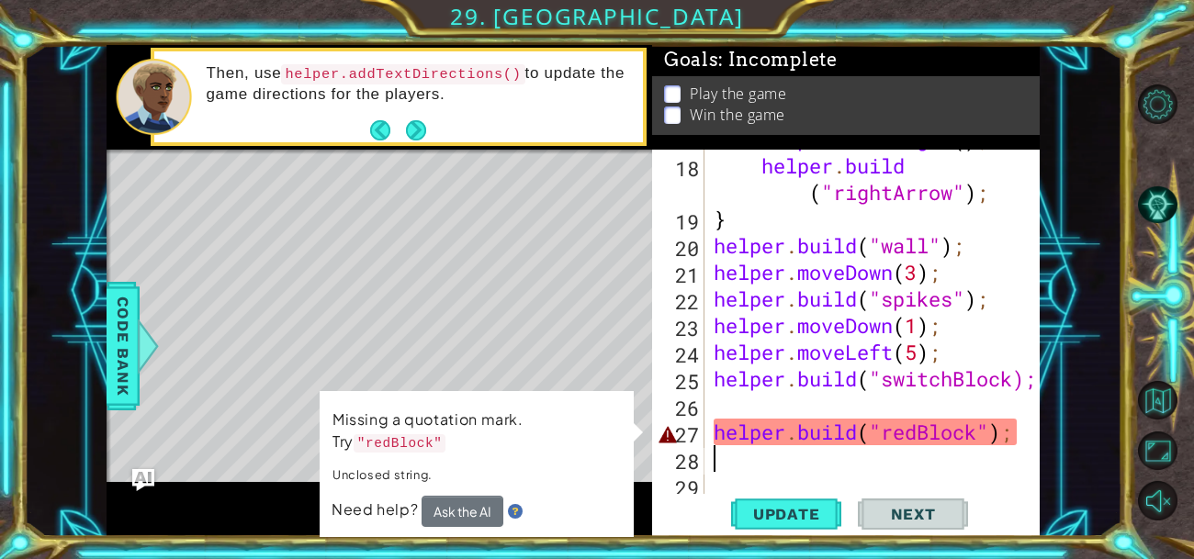
click at [748, 430] on div "helper . moveRight ( ) ; helper . build ( "rightArrow" ) ; } helper . build ( "…" at bounding box center [877, 325] width 335 height 399
type textarea "[DOMAIN_NAME]("redBlock");"
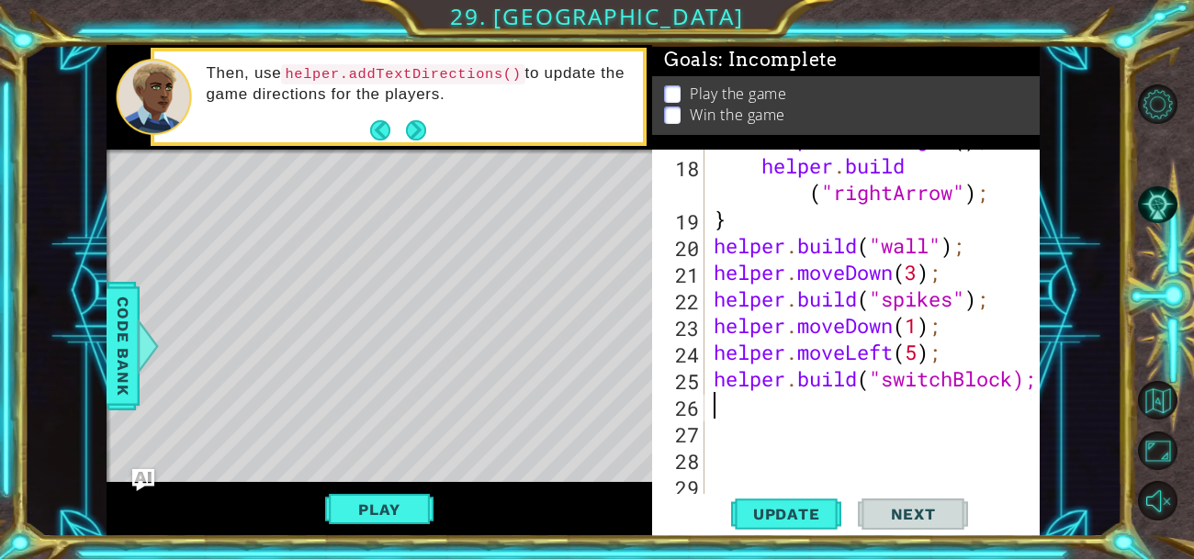
click at [769, 410] on div "helper . moveRight ( ) ; helper . build ( "rightArrow" ) ; } helper . build ( "…" at bounding box center [877, 325] width 335 height 399
click at [450, 440] on div "Level Map" at bounding box center [531, 420] width 848 height 541
click at [748, 517] on span "Update" at bounding box center [787, 514] width 104 height 18
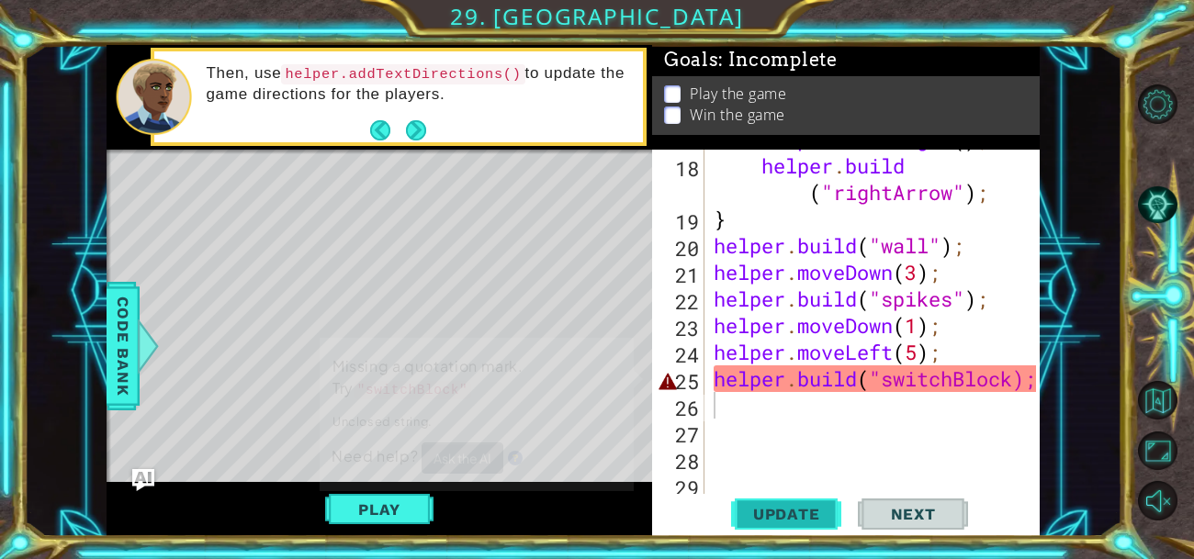
click at [748, 517] on span "Update" at bounding box center [787, 514] width 104 height 18
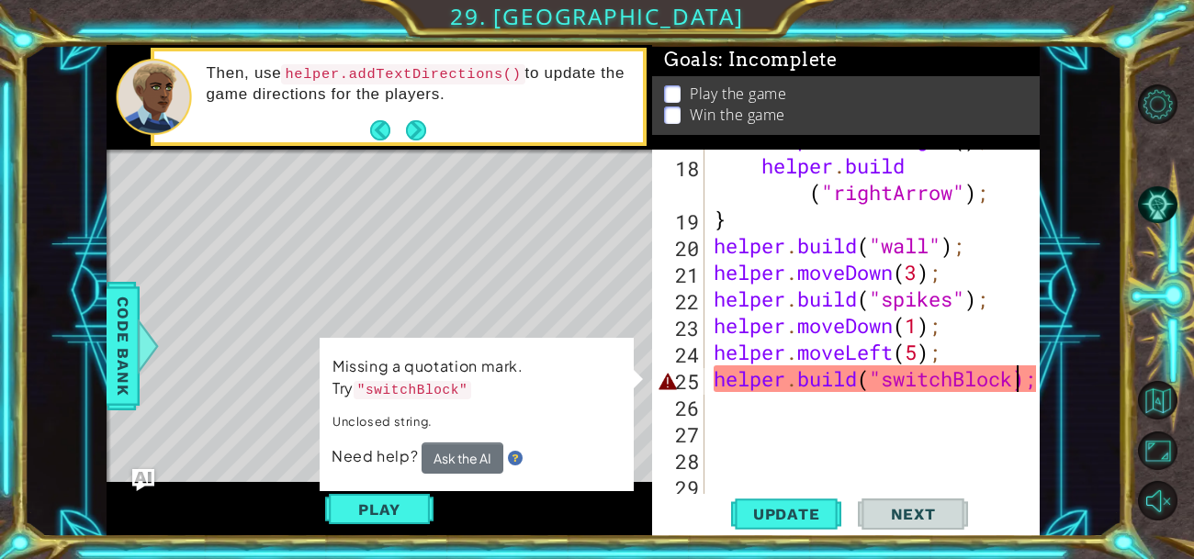
click at [1017, 380] on div at bounding box center [1026, 34] width 18 height 932
click at [741, 404] on div "helper . moveRight ( ) ; helper . build ( "rightArrow" ) ; } helper . build ( "…" at bounding box center [877, 325] width 335 height 399
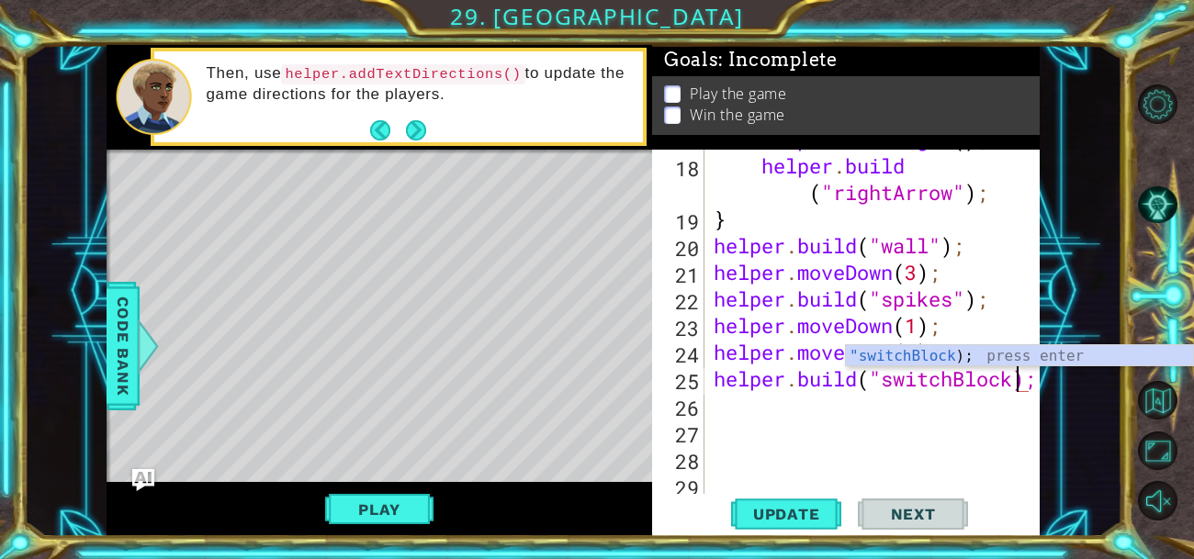
type textarea "[DOMAIN_NAME]("switchBlock");"
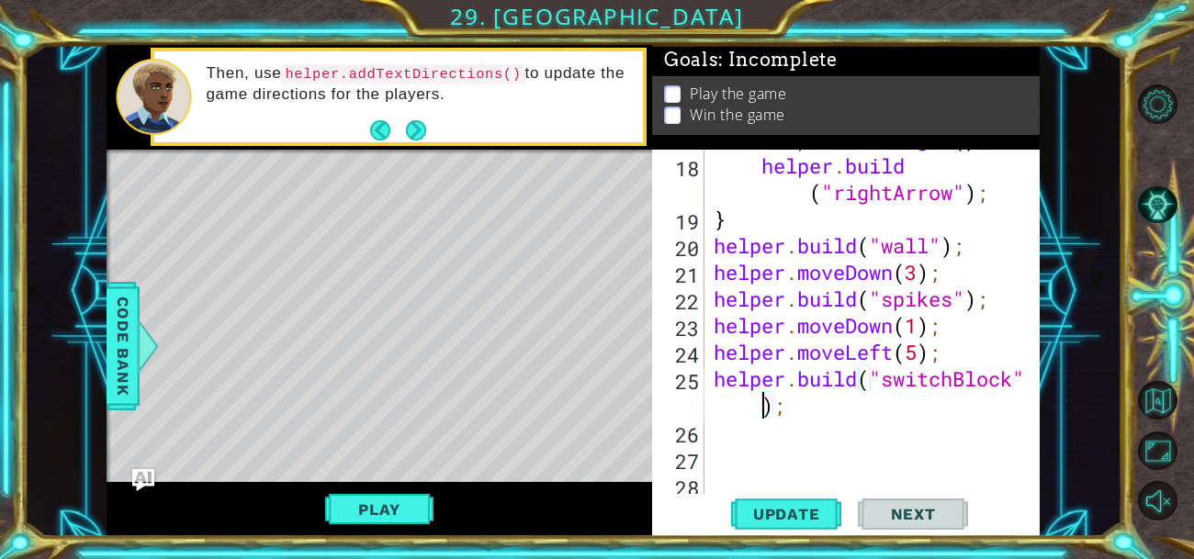
click at [824, 431] on div "helper . moveRight ( ) ; helper . build ( "rightArrow" ) ; } helper . build ( "…" at bounding box center [877, 325] width 335 height 399
click at [766, 527] on button "Update" at bounding box center [786, 513] width 110 height 39
click at [377, 519] on button "Play" at bounding box center [378, 509] width 107 height 35
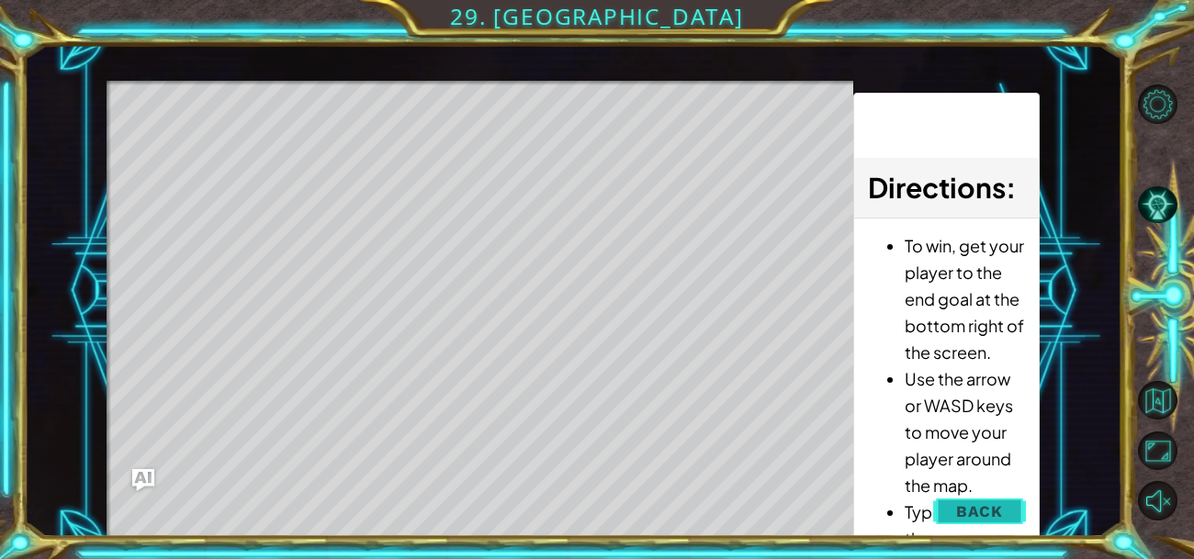
click at [977, 500] on button "Back" at bounding box center [979, 511] width 93 height 37
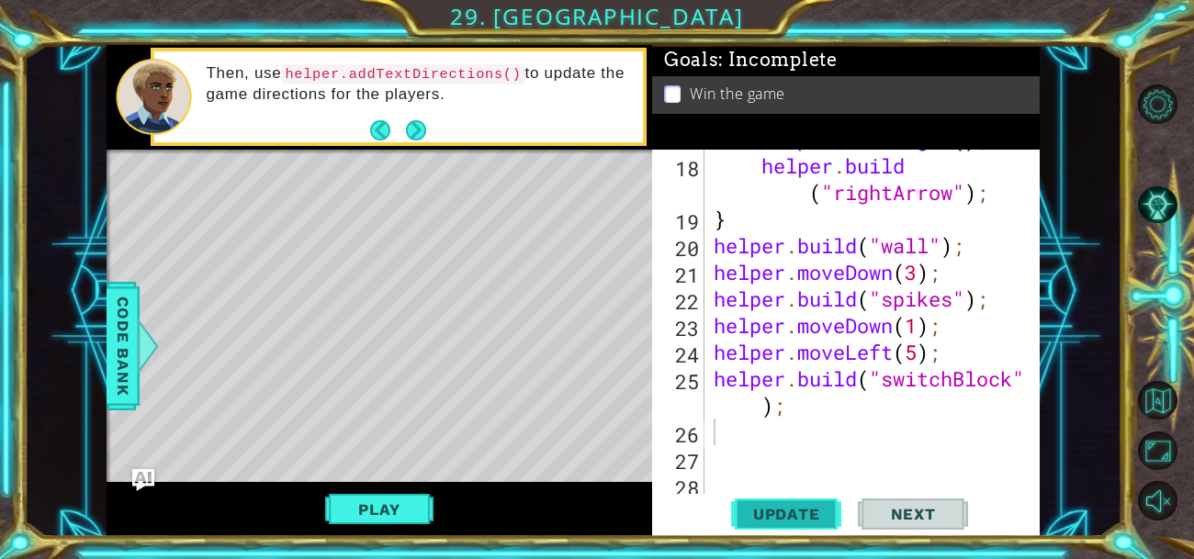
click at [792, 506] on span "Update" at bounding box center [787, 514] width 104 height 18
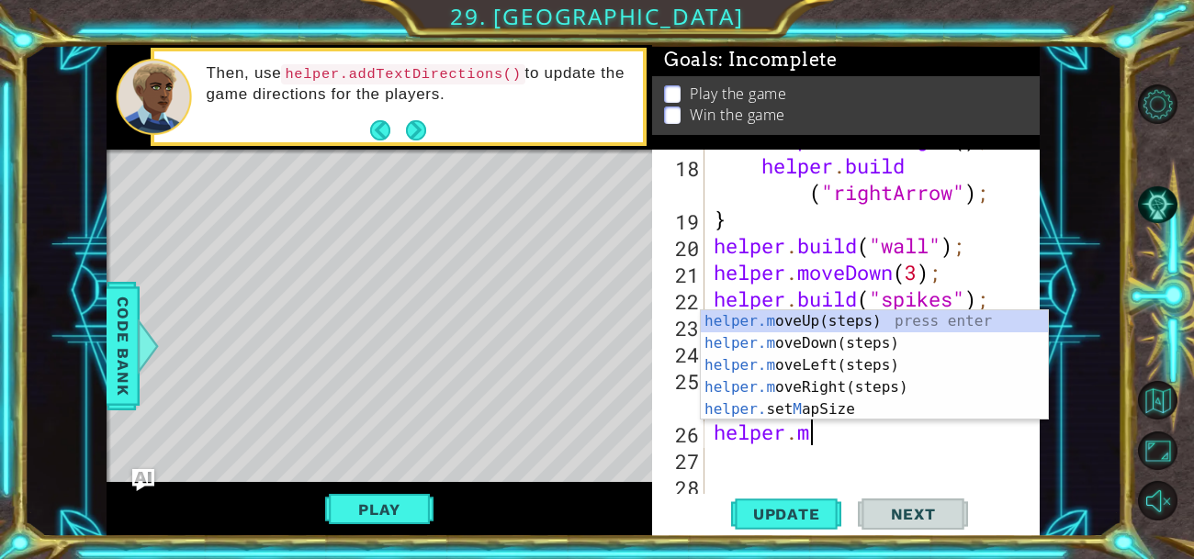
scroll to position [0, 4]
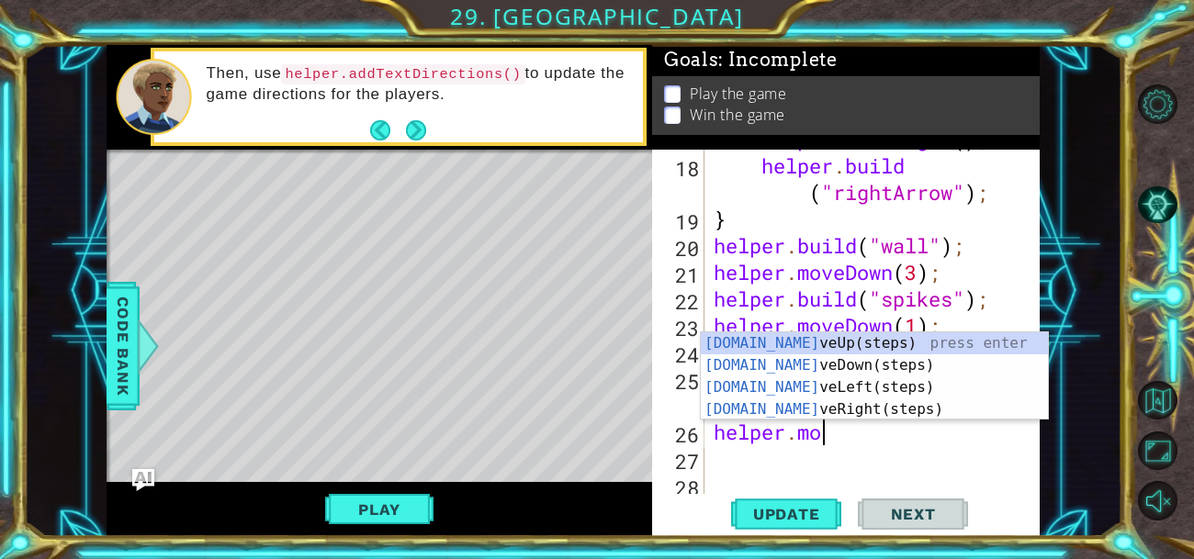
type textarea "helper.move"
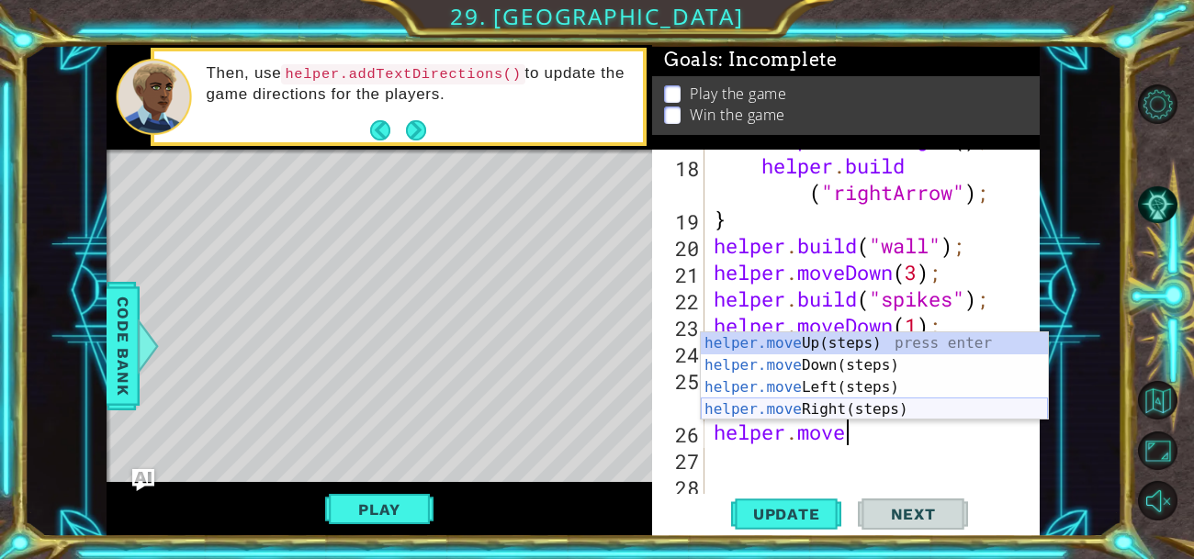
click at [841, 400] on div "helper.move Up(steps) press enter helper.move Down(steps) press enter helper.mo…" at bounding box center [874, 398] width 347 height 132
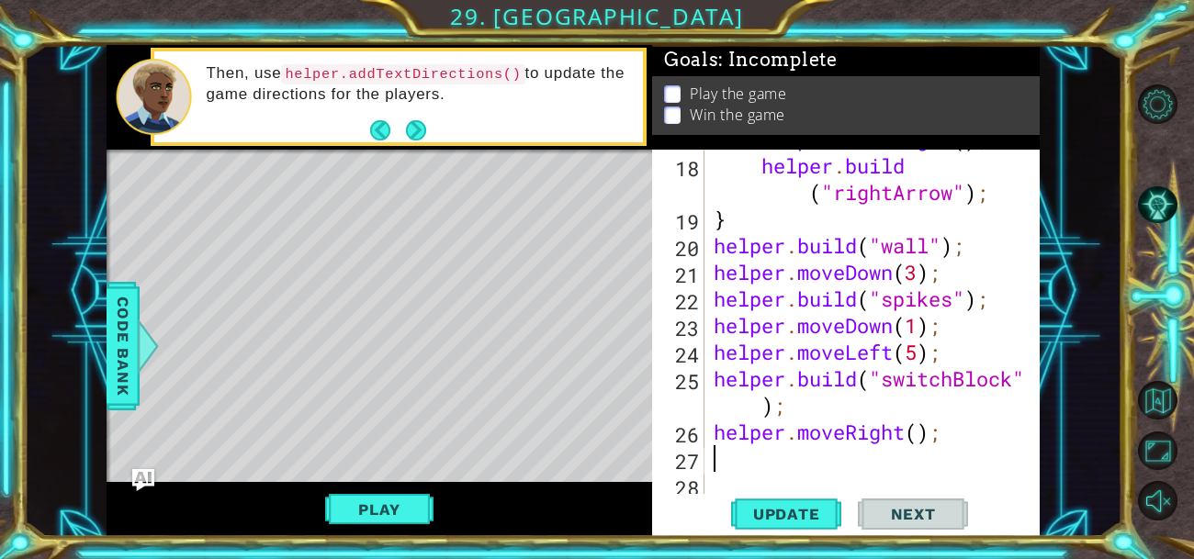
scroll to position [0, 0]
click at [918, 424] on div "helper . moveRight ( ) ; helper . build ( "rightArrow" ) ; } helper . build ( "…" at bounding box center [877, 325] width 335 height 399
type textarea "helper.moveRight(4);"
click at [712, 476] on div "helper . moveRight ( ) ; helper . build ( "rightArrow" ) ; } helper . build ( "…" at bounding box center [877, 325] width 335 height 399
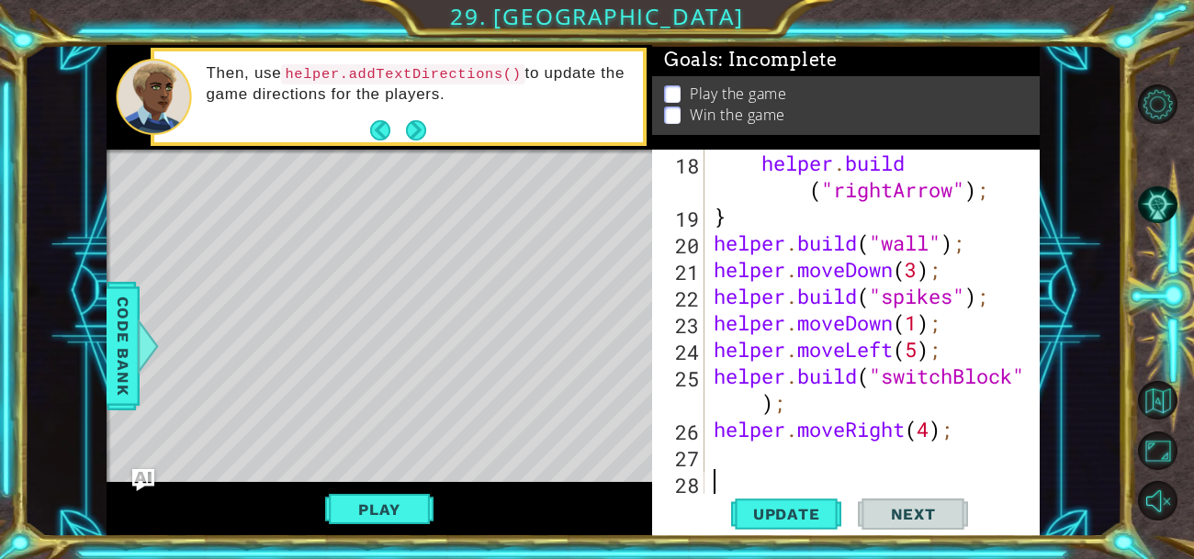
scroll to position [0, 0]
click at [729, 467] on div "helper . build ( "rightArrow" ) ; } helper . build ( "wall" ) ; helper . moveDo…" at bounding box center [877, 363] width 335 height 426
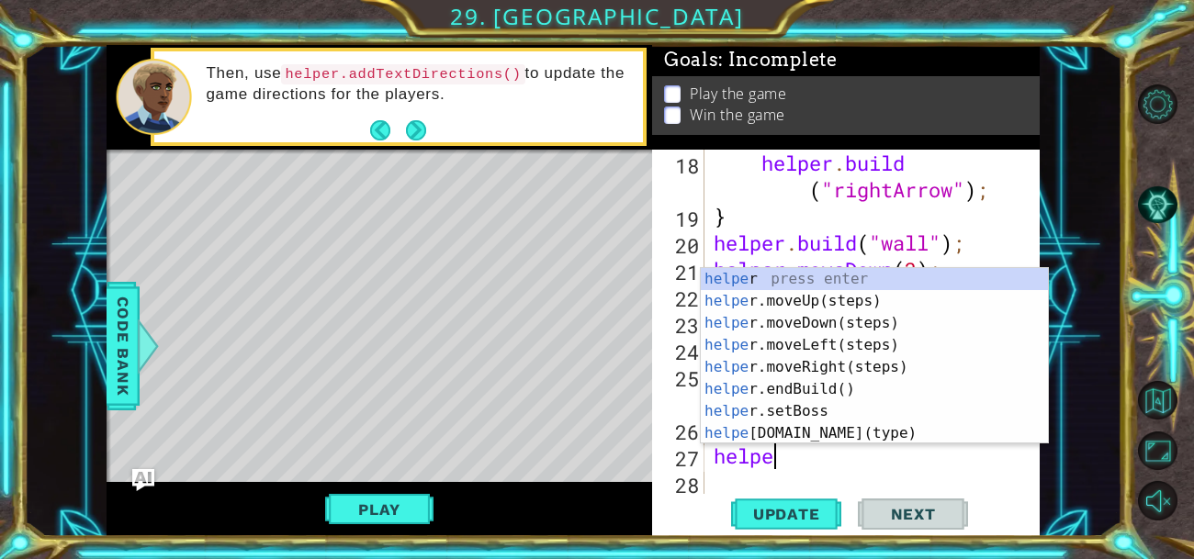
scroll to position [0, 2]
type textarea "helper"
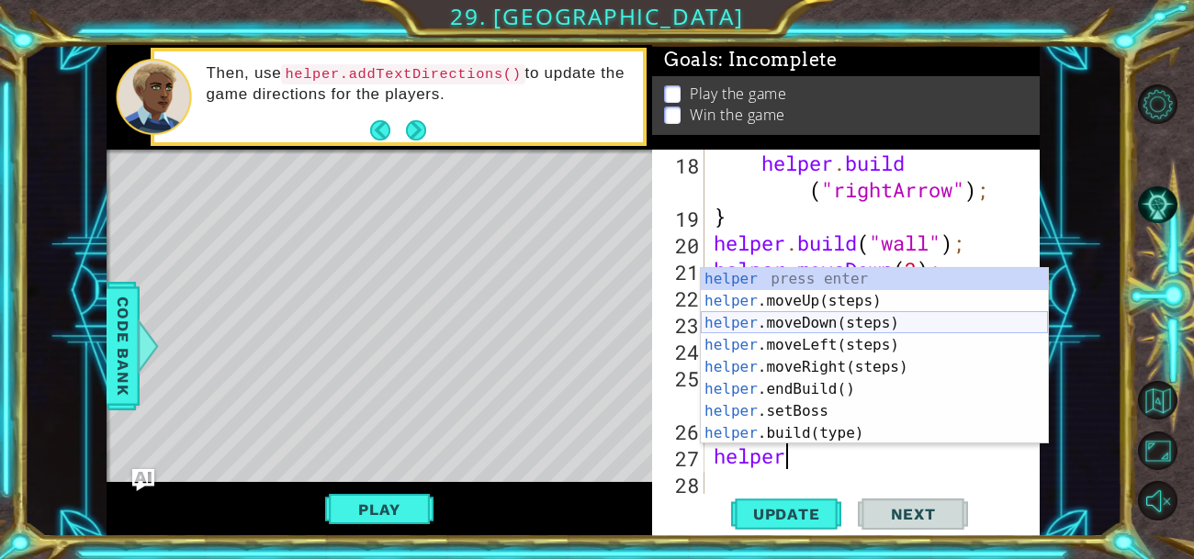
click at [807, 322] on div "helper press enter helper .moveUp(steps) press enter helper .moveDown(steps) pr…" at bounding box center [874, 378] width 347 height 220
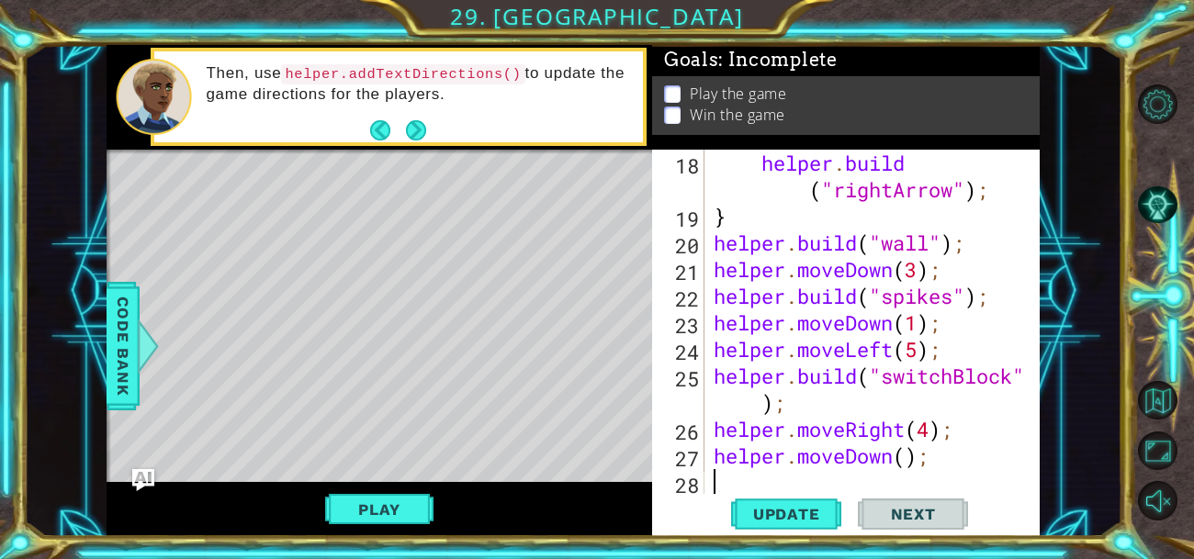
scroll to position [0, 0]
click at [905, 450] on div "helper . build ( "rightArrow" ) ; } helper . build ( "wall" ) ; helper . moveDo…" at bounding box center [877, 363] width 335 height 426
type textarea "helper.moveDown(1);"
click at [758, 484] on div "helper . build ( "rightArrow" ) ; } helper . build ( "wall" ) ; helper . moveDo…" at bounding box center [877, 363] width 335 height 426
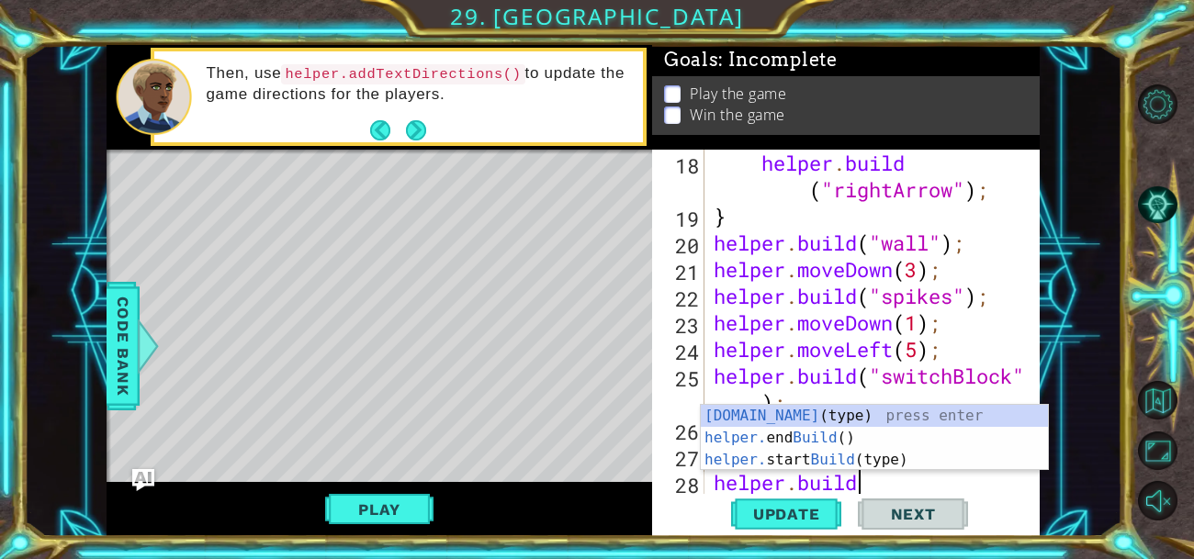
scroll to position [0, 6]
click at [827, 417] on div "[DOMAIN_NAME] (type) press enter helper. end Build () press enter helper. start…" at bounding box center [874, 460] width 347 height 110
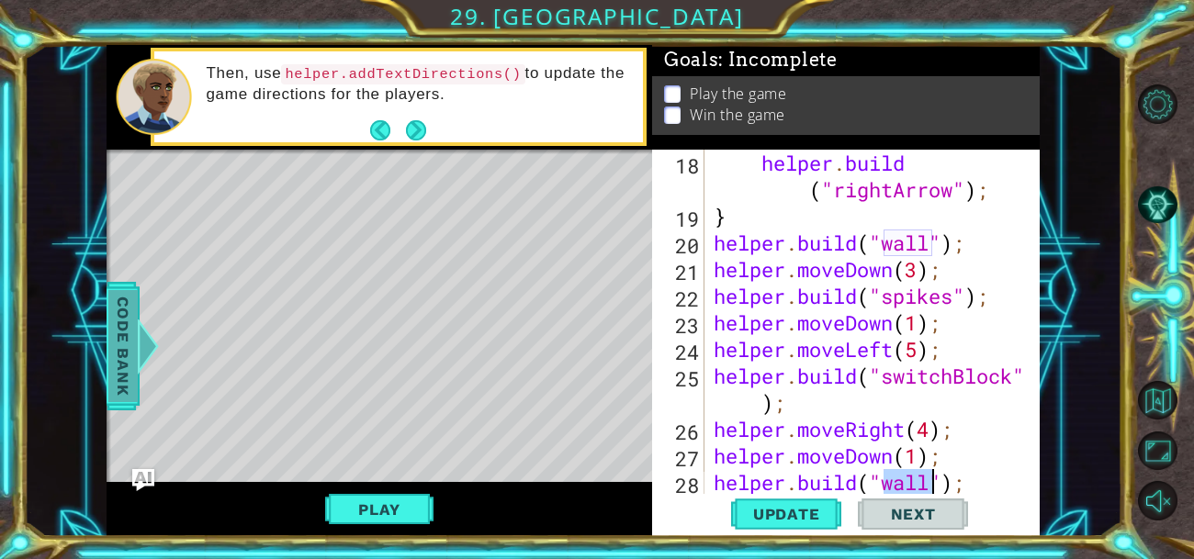
type textarea "[DOMAIN_NAME]("wall");"
click at [124, 349] on span "Code Bank" at bounding box center [122, 346] width 29 height 112
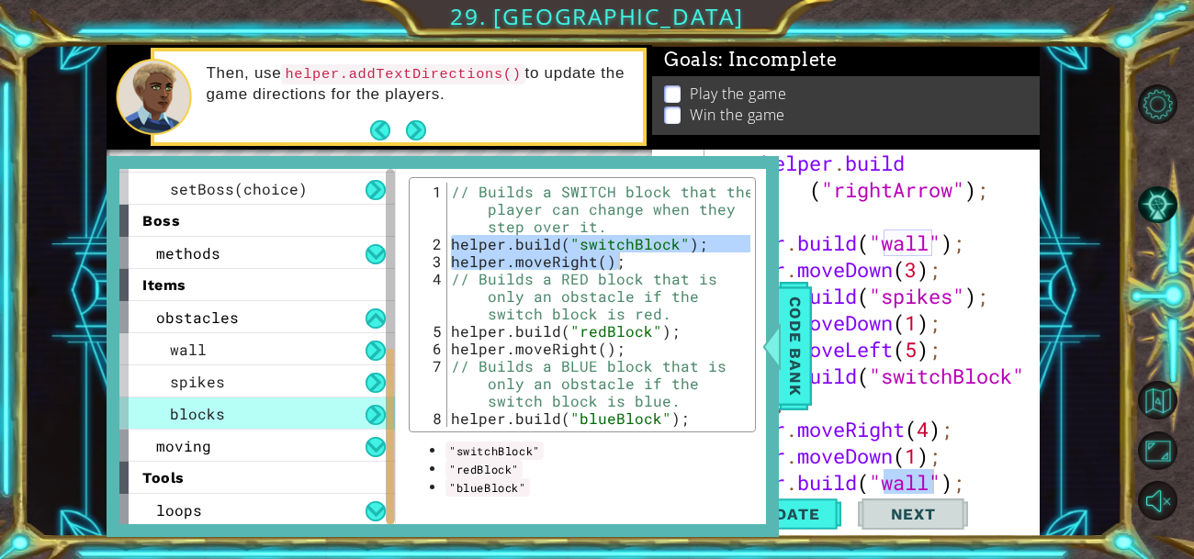
click at [590, 242] on div "// Builds a SWITCH block that the player can change when they step over it. hel…" at bounding box center [598, 305] width 303 height 244
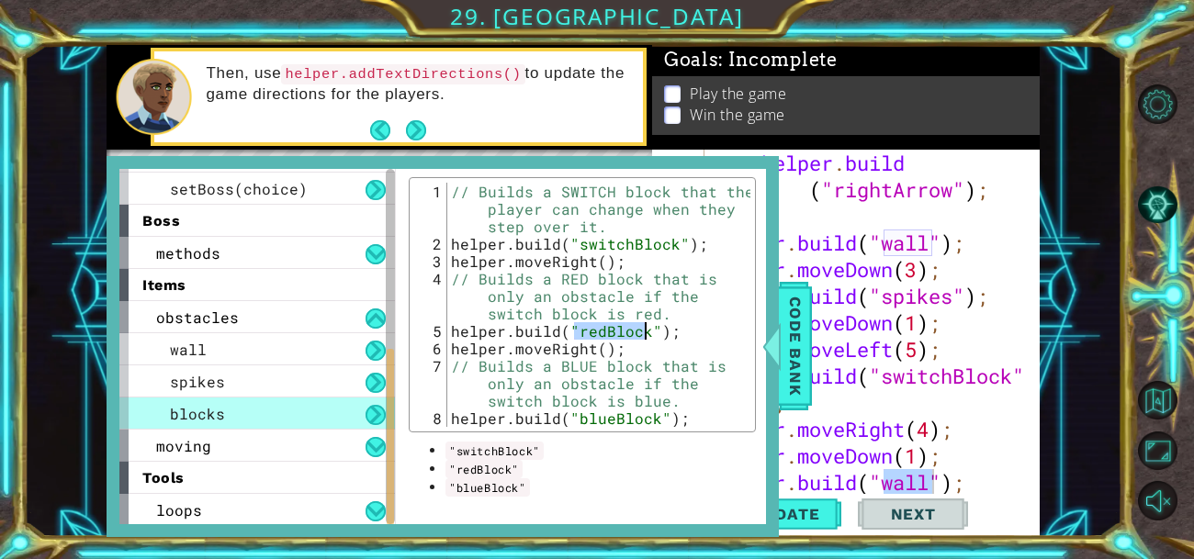
drag, startPoint x: 576, startPoint y: 327, endPoint x: 644, endPoint y: 328, distance: 68.0
click at [644, 328] on div "// Builds a SWITCH block that the player can change when they step over it. hel…" at bounding box center [598, 340] width 303 height 314
type textarea "[DOMAIN_NAME]("redBlock");"
click at [1091, 262] on div "1 ההההההההההההההההההההההההההההההההההההההההההההההההההההההההההההההההההההההההההההה…" at bounding box center [573, 291] width 1098 height 492
click at [796, 344] on span "Code Bank" at bounding box center [795, 346] width 29 height 112
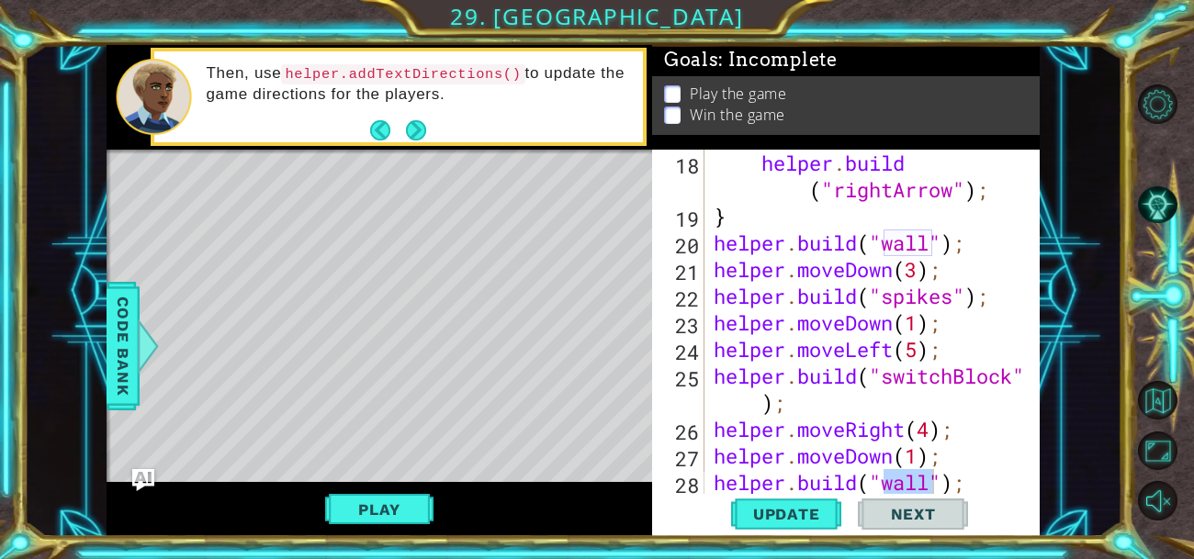
click at [933, 479] on div "helper . build ( "rightArrow" ) ; } helper . build ( "wall" ) ; helper . moveDo…" at bounding box center [873, 323] width 326 height 346
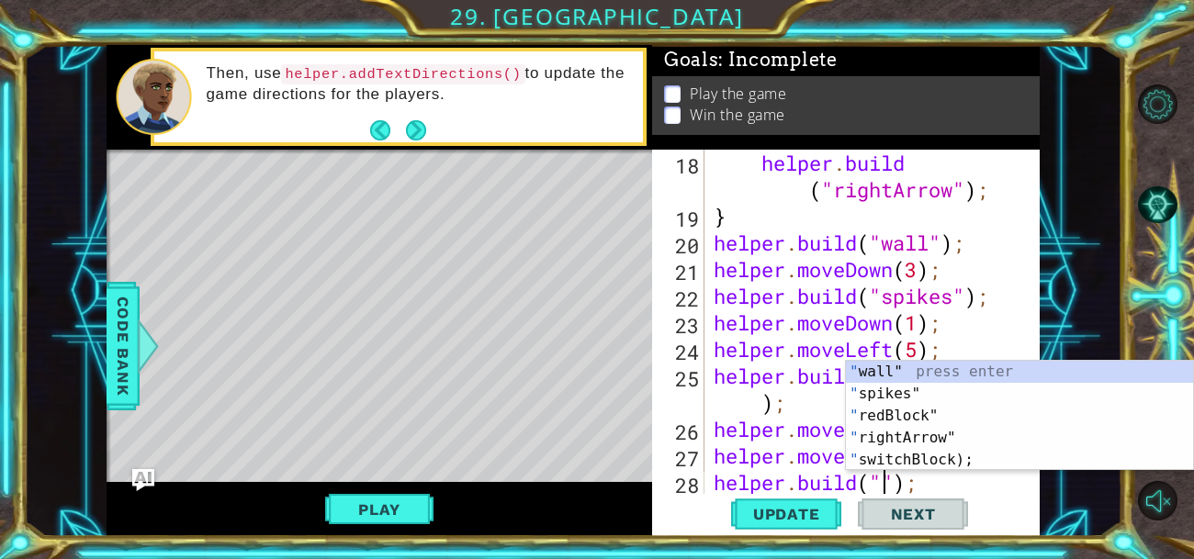
paste textarea "redBlock"
type textarea "[DOMAIN_NAME]("redBlock");"
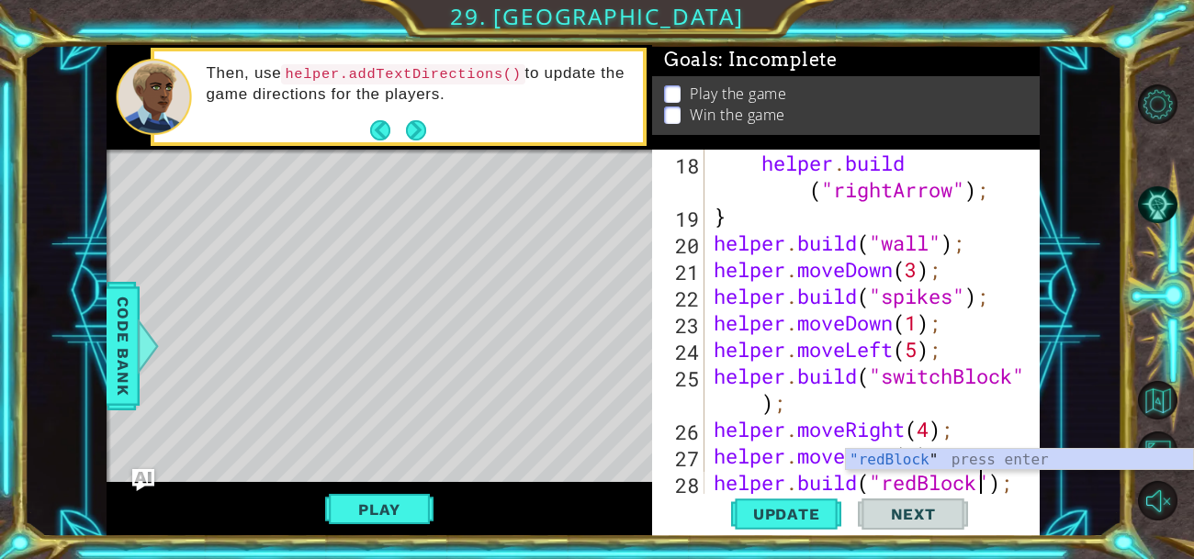
click at [915, 503] on button "Next" at bounding box center [913, 513] width 110 height 39
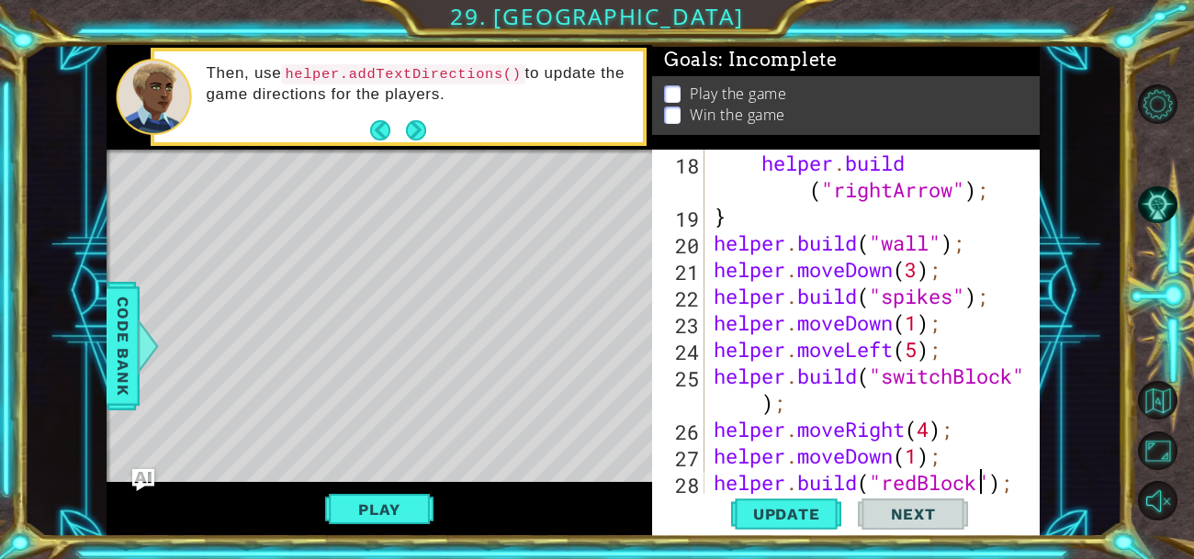
click at [843, 510] on div "Update Next" at bounding box center [849, 513] width 387 height 39
click at [820, 511] on span "Update" at bounding box center [787, 514] width 104 height 18
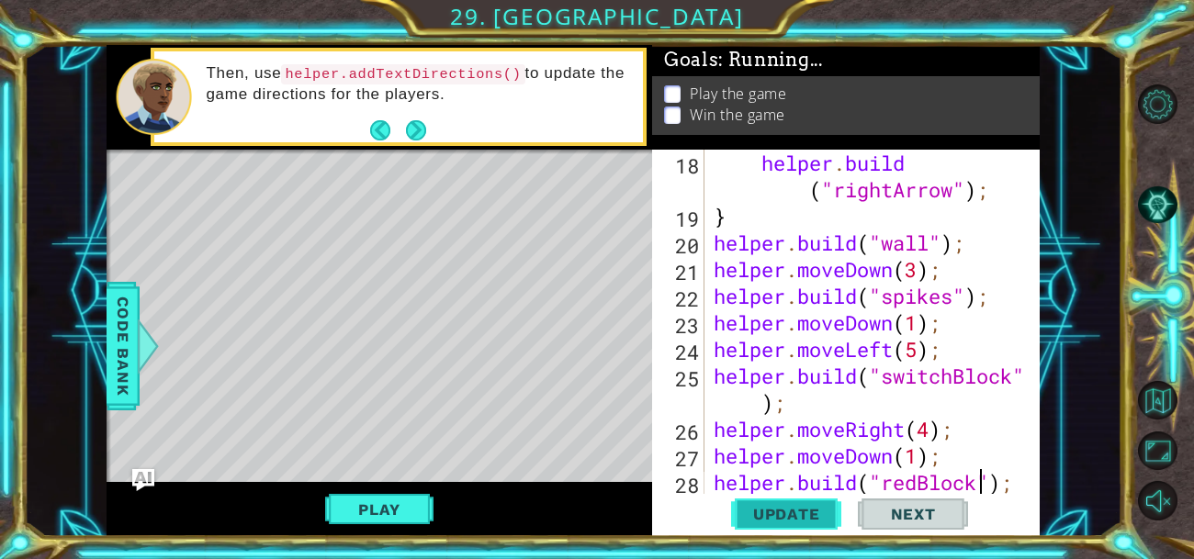
click at [820, 511] on span "Update" at bounding box center [787, 514] width 104 height 18
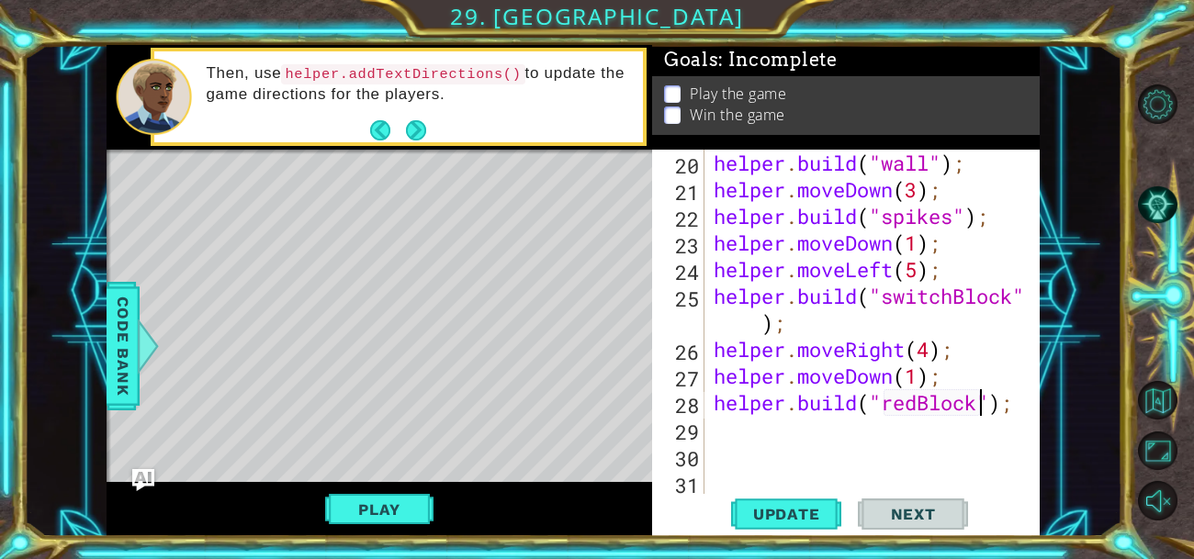
scroll to position [665, 0]
click at [863, 421] on div "helper . build ( "wall" ) ; helper . moveDown ( 3 ) ; helper . build ( "spikes"…" at bounding box center [877, 349] width 335 height 399
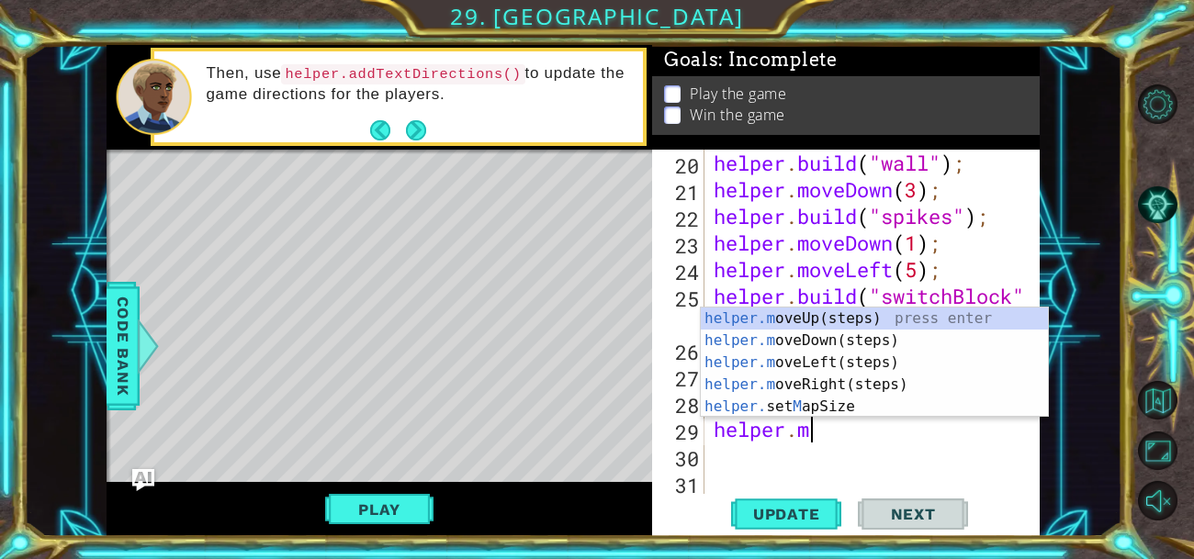
scroll to position [0, 4]
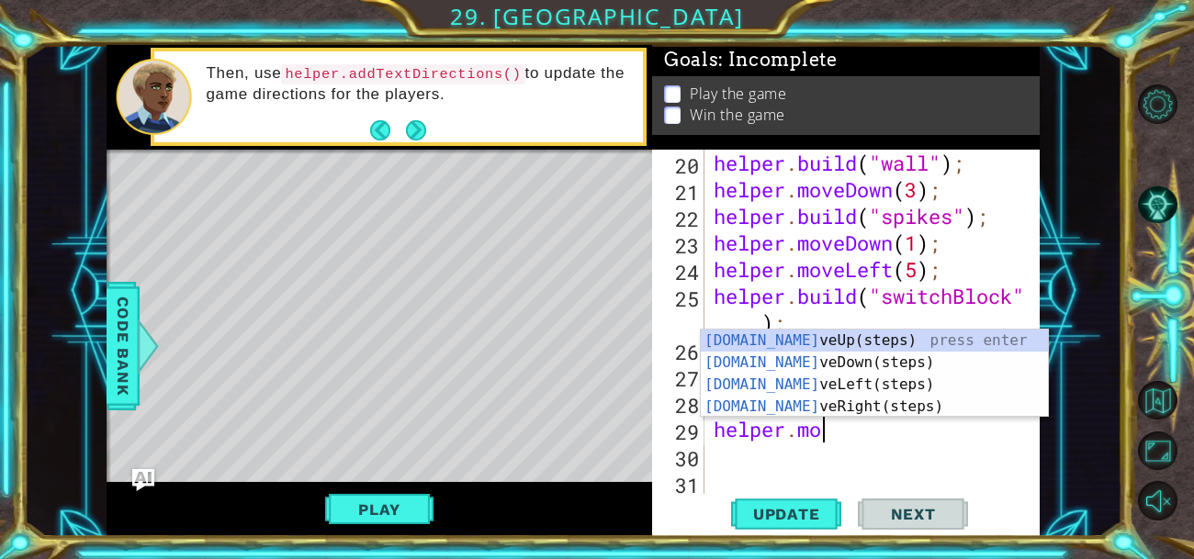
type textarea "helper.move"
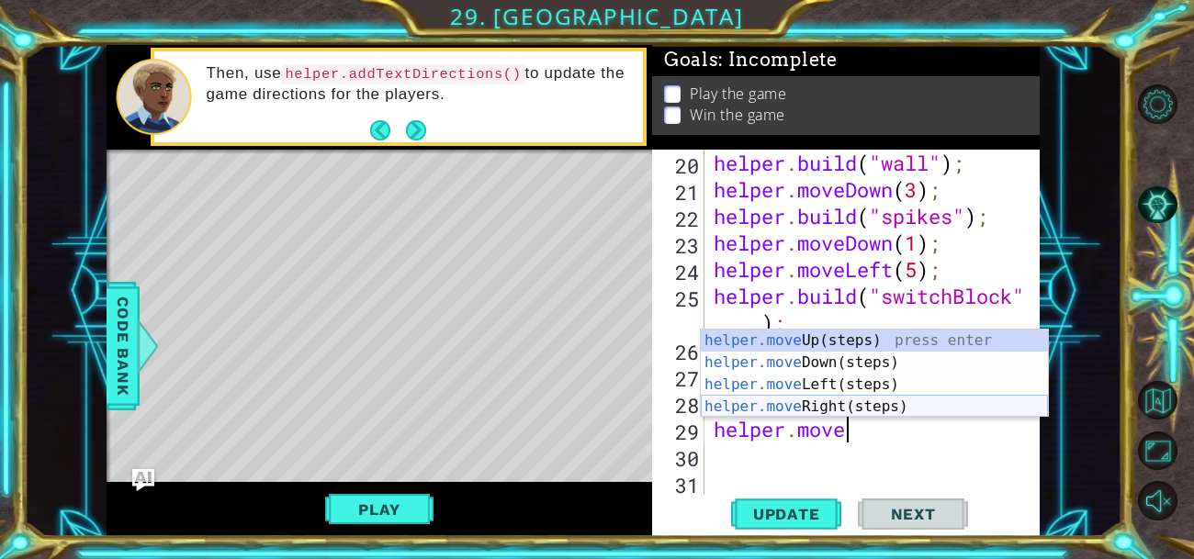
click at [851, 407] on div "helper.move Up(steps) press enter helper.move Down(steps) press enter helper.mo…" at bounding box center [874, 396] width 347 height 132
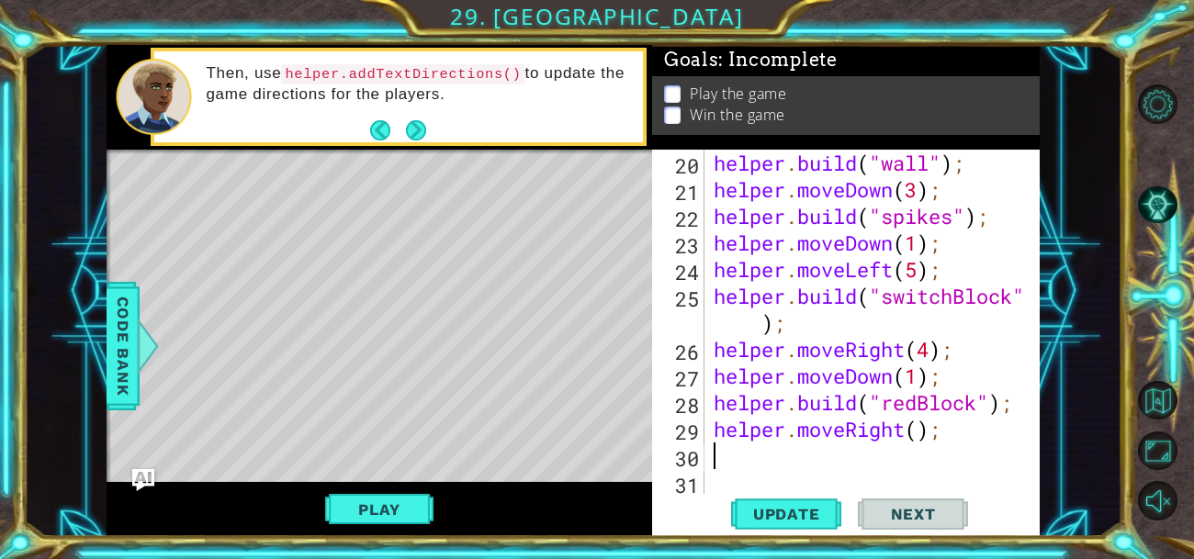
scroll to position [0, 0]
click at [925, 427] on div "helper . build ( "wall" ) ; helper . moveDown ( 3 ) ; helper . build ( "spikes"…" at bounding box center [877, 349] width 335 height 399
type textarea "helper.moveRight();"
click at [754, 464] on div "helper . build ( "wall" ) ; helper . moveDown ( 3 ) ; helper . build ( "spikes"…" at bounding box center [877, 349] width 335 height 399
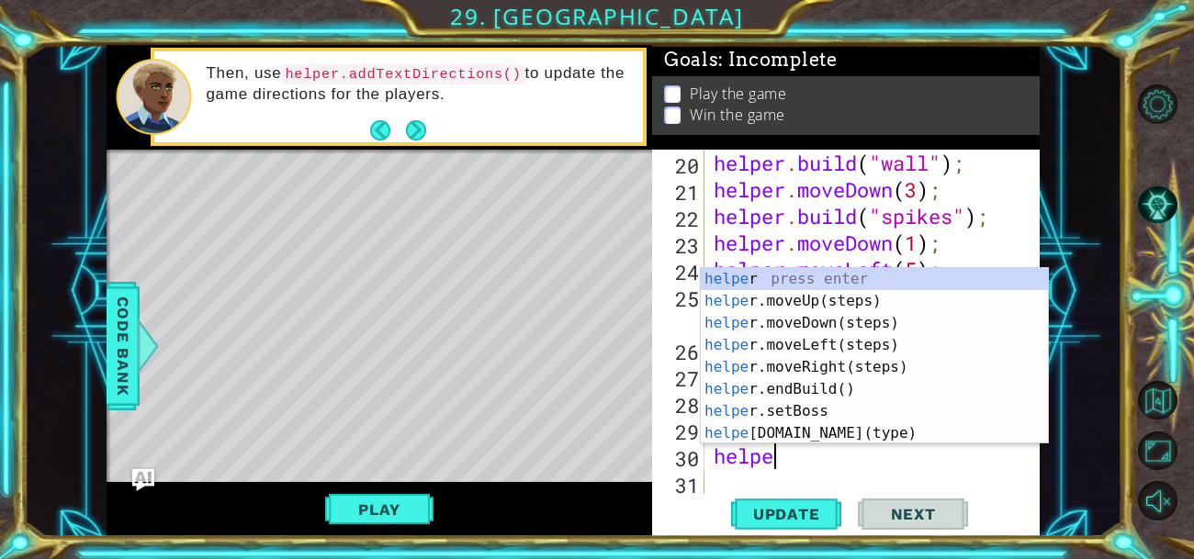
type textarea "helper"
click at [806, 297] on div "helper press enter helper .moveUp(steps) press enter helper .moveDown(steps) pr…" at bounding box center [874, 378] width 347 height 220
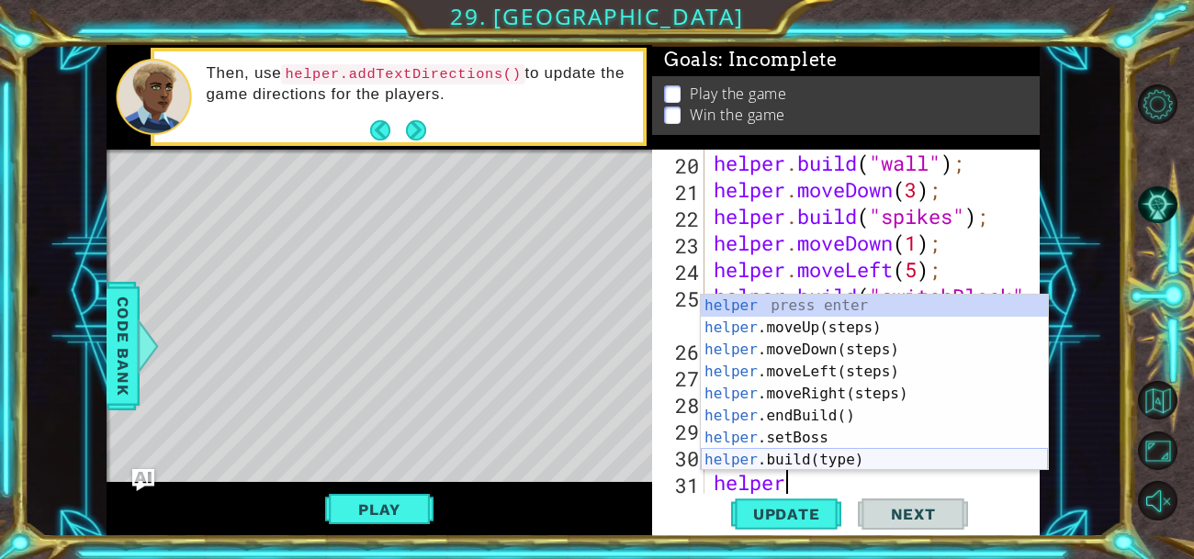
click at [773, 464] on div "helper press enter helper .moveUp(steps) press enter helper .moveDown(steps) pr…" at bounding box center [874, 405] width 347 height 220
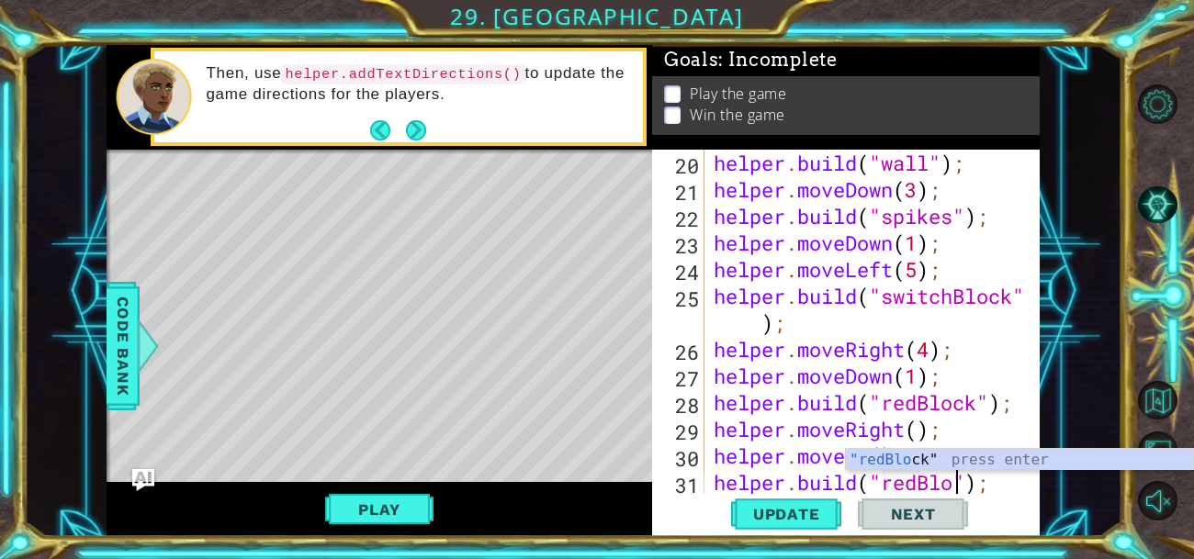
scroll to position [0, 11]
type textarea "[DOMAIN_NAME]("redBlock");"
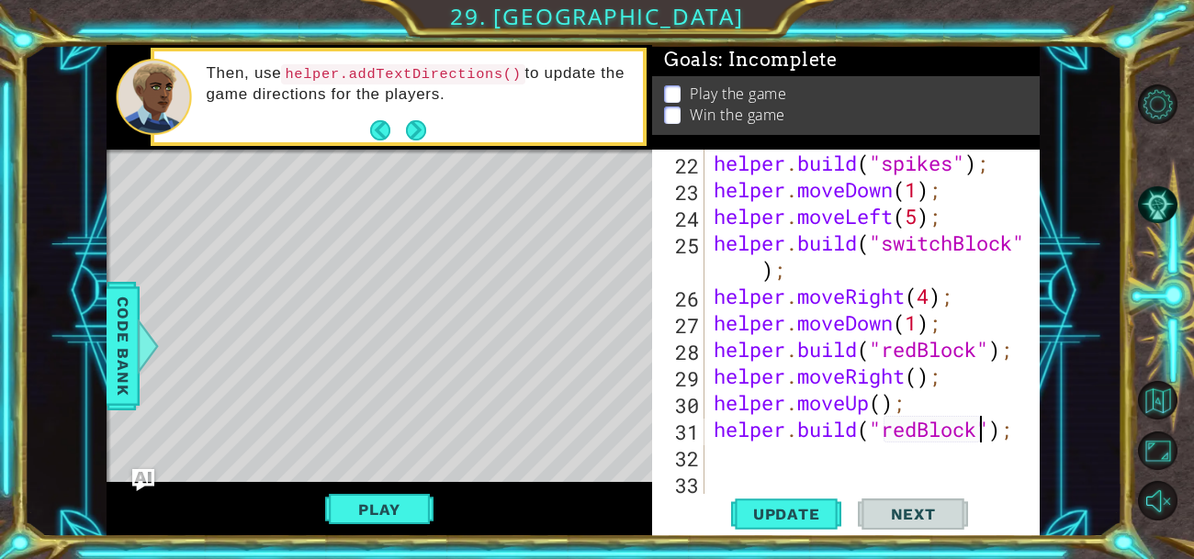
click at [781, 455] on div "helper . build ( "spikes" ) ; helper . moveDown ( 1 ) ; helper . moveLeft ( 5 )…" at bounding box center [877, 349] width 335 height 399
type textarea "h"
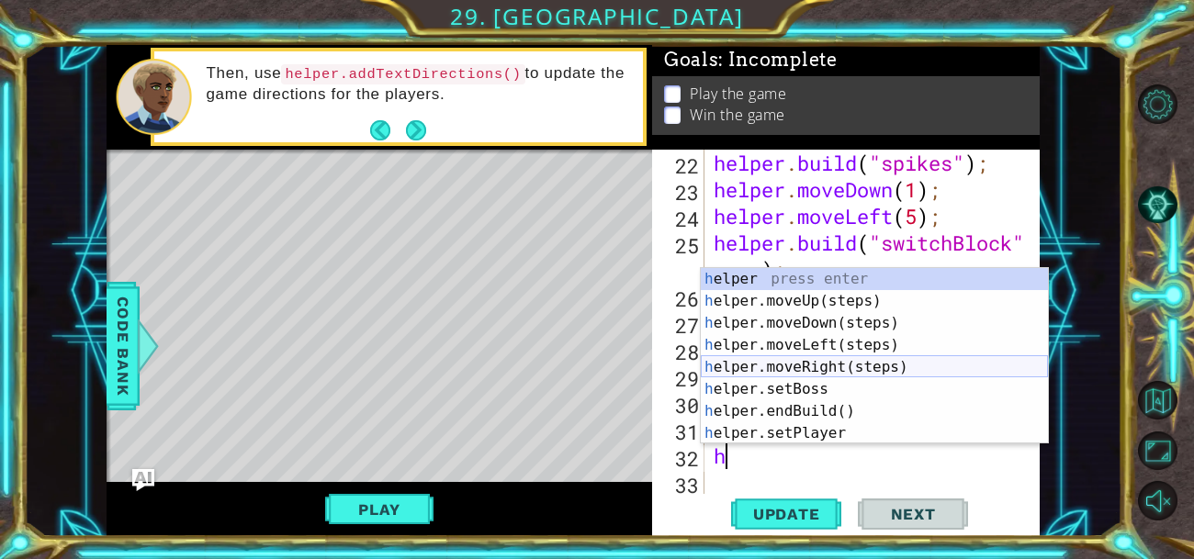
click at [836, 357] on div "h elper press enter h elper.moveUp(steps) press enter h elper.moveDown(steps) p…" at bounding box center [874, 378] width 347 height 220
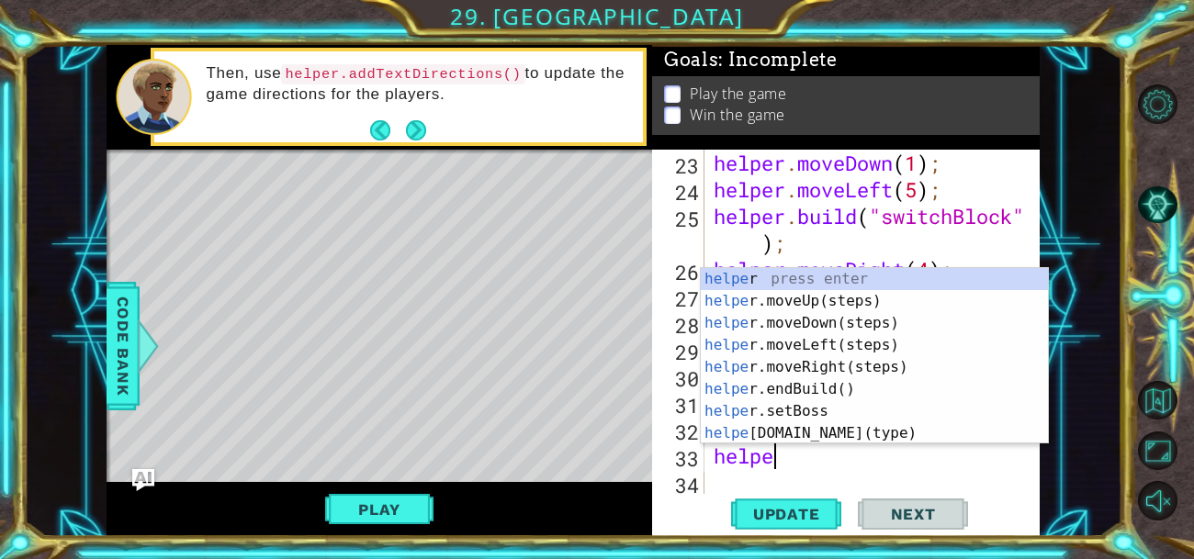
type textarea "helper"
click at [788, 301] on div "helper press enter helper .moveUp(steps) press enter helper .moveDown(steps) pr…" at bounding box center [874, 378] width 347 height 220
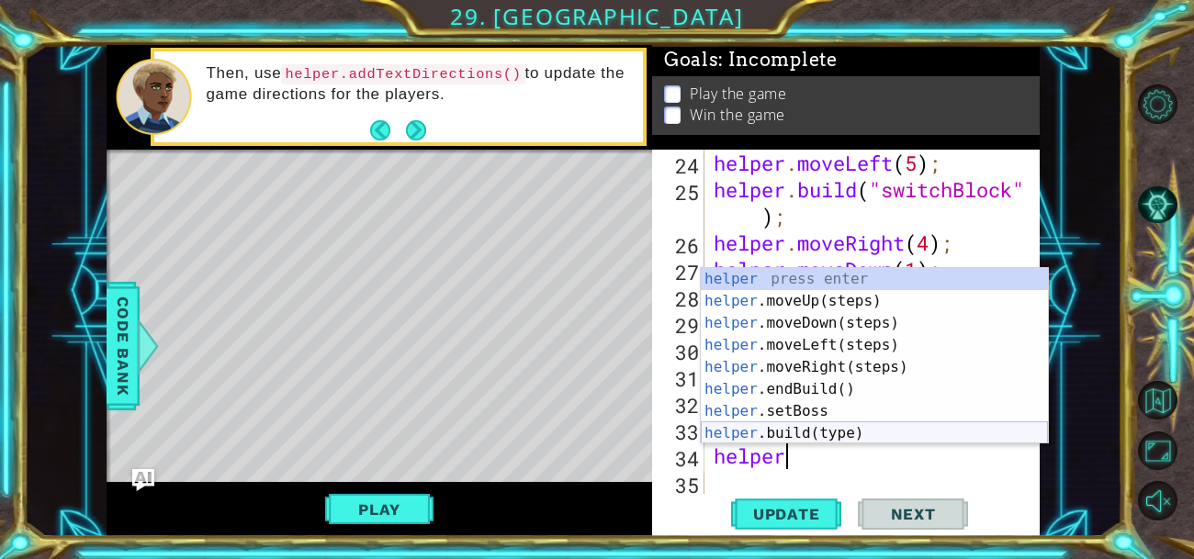
click at [774, 425] on div "helper press enter helper .moveUp(steps) press enter helper .moveDown(steps) pr…" at bounding box center [874, 378] width 347 height 220
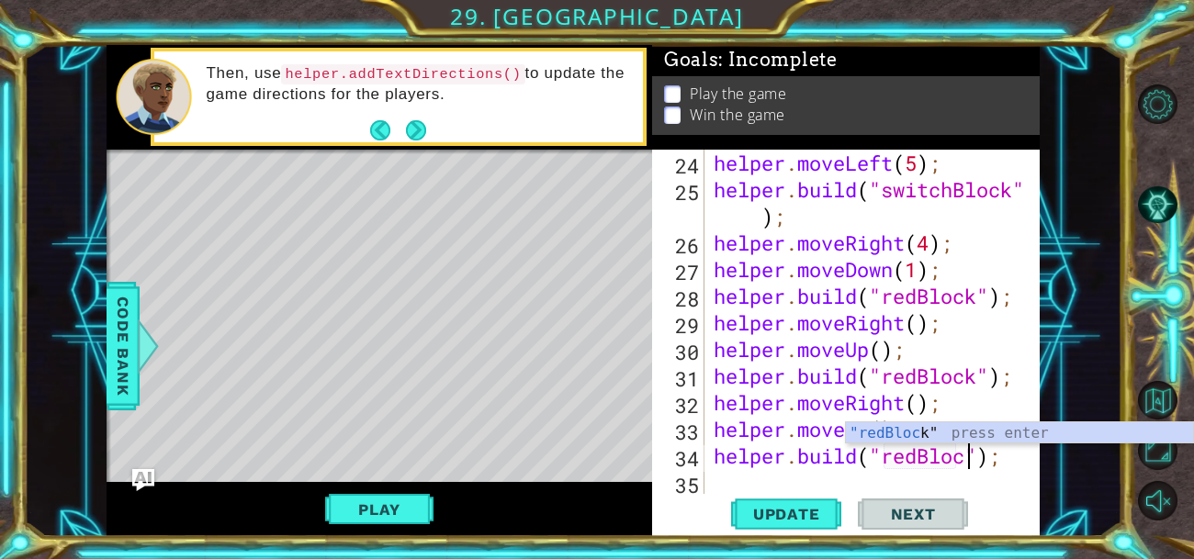
scroll to position [0, 11]
click at [762, 530] on button "Update" at bounding box center [786, 513] width 110 height 39
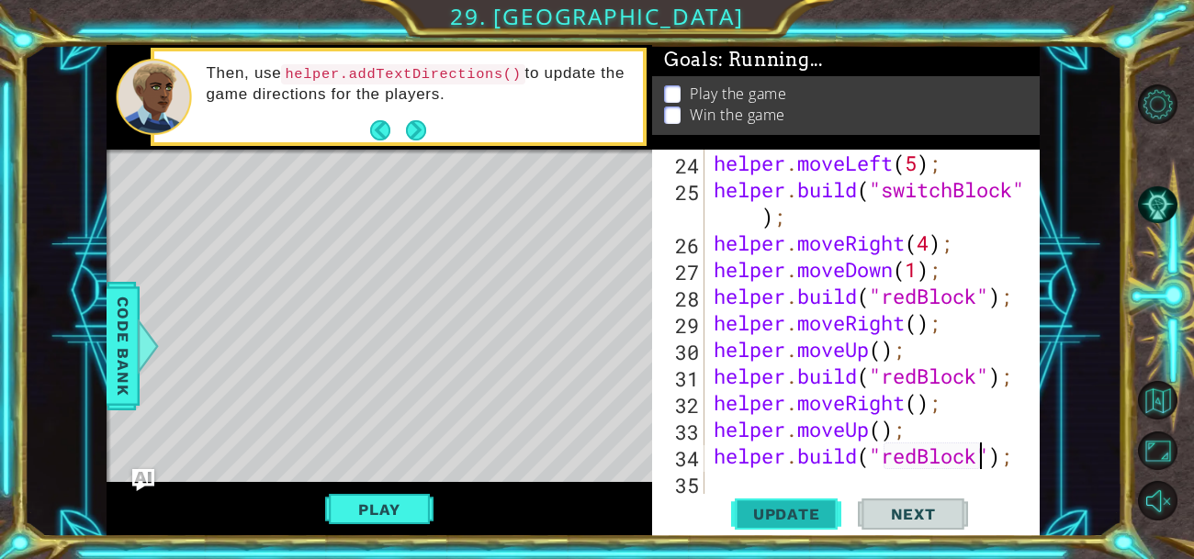
click at [762, 530] on button "Update" at bounding box center [786, 513] width 110 height 39
click at [373, 499] on button "Play" at bounding box center [378, 509] width 107 height 35
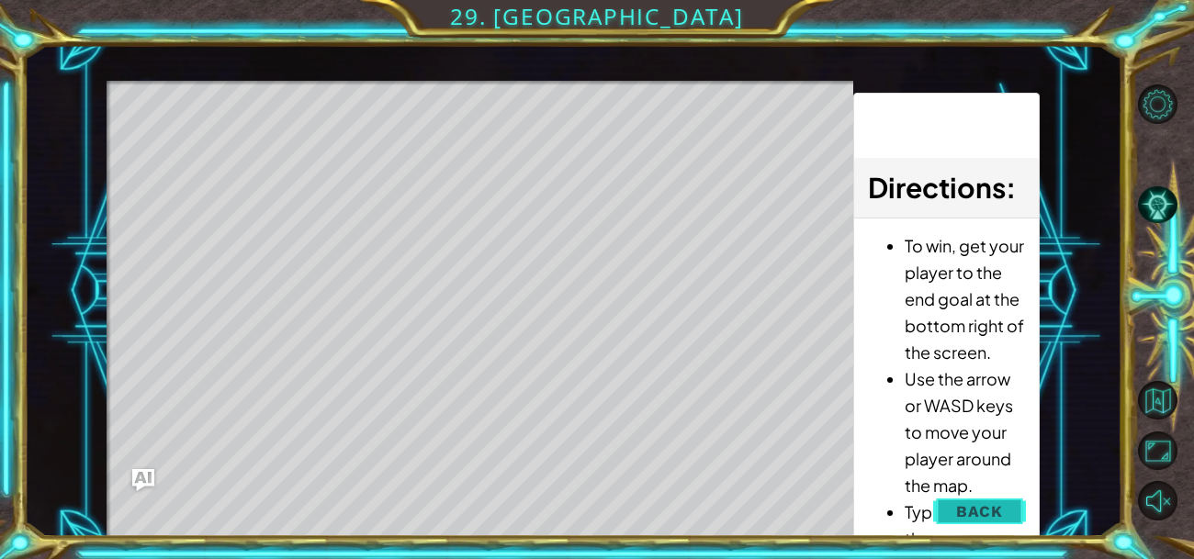
click at [966, 493] on button "Back" at bounding box center [979, 511] width 93 height 37
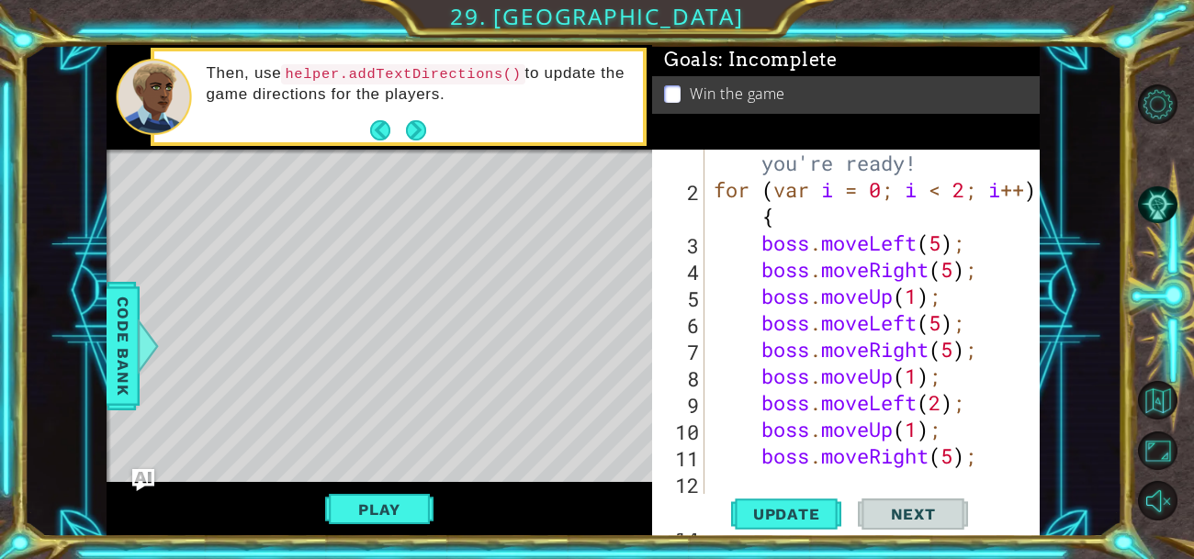
scroll to position [83, 0]
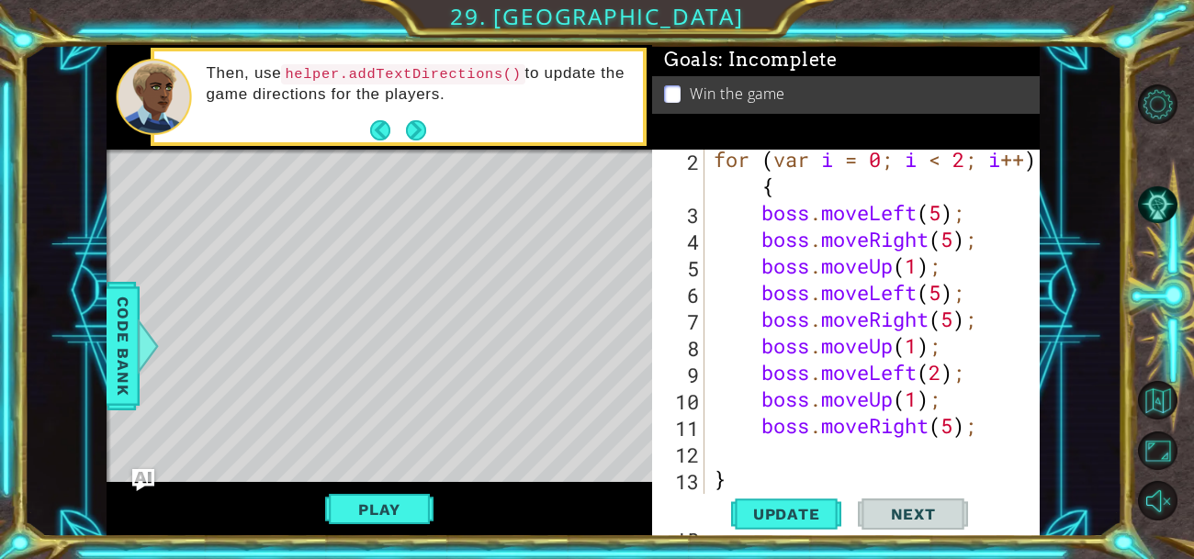
type textarea "boss.moveRight(5);"
drag, startPoint x: 983, startPoint y: 246, endPoint x: 764, endPoint y: 234, distance: 218.9
click at [764, 234] on div "for ( var i = 0 ; i < 2 ; i ++ ) { boss . moveLeft ( 5 ) ; boss . moveRight ( 5…" at bounding box center [877, 359] width 335 height 426
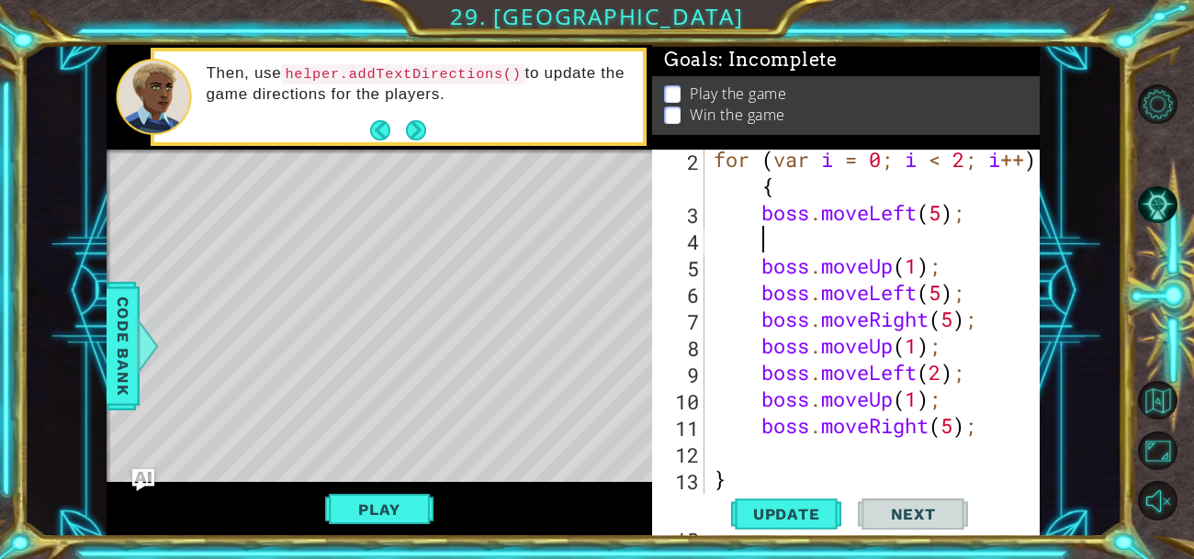
scroll to position [0, 0]
type textarea "boss.moveLeft(5);"
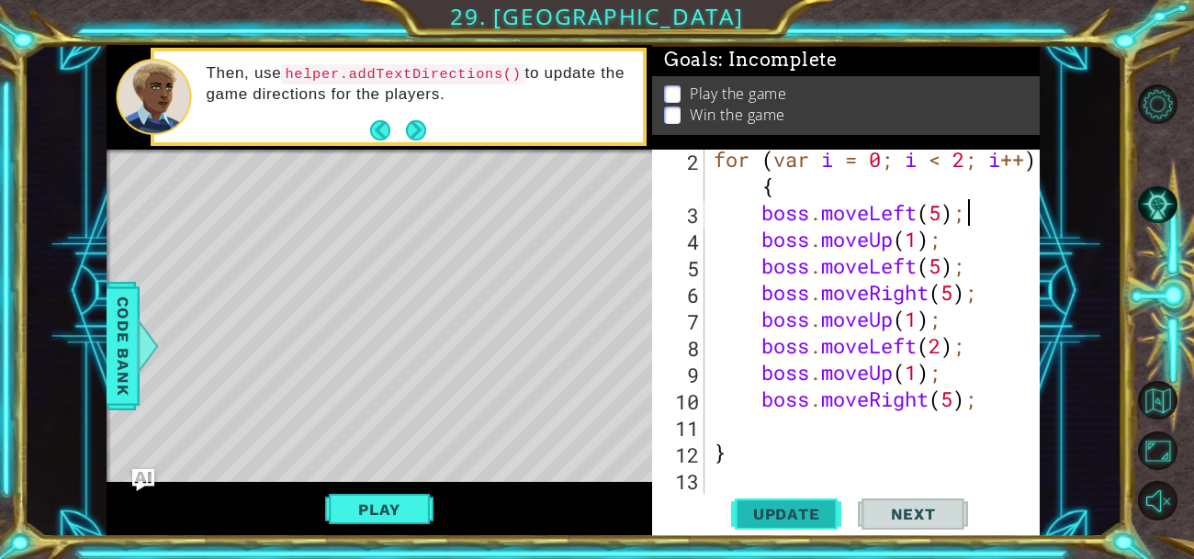
click at [766, 525] on button "Update" at bounding box center [786, 513] width 110 height 39
click at [763, 514] on span "Update" at bounding box center [787, 514] width 104 height 18
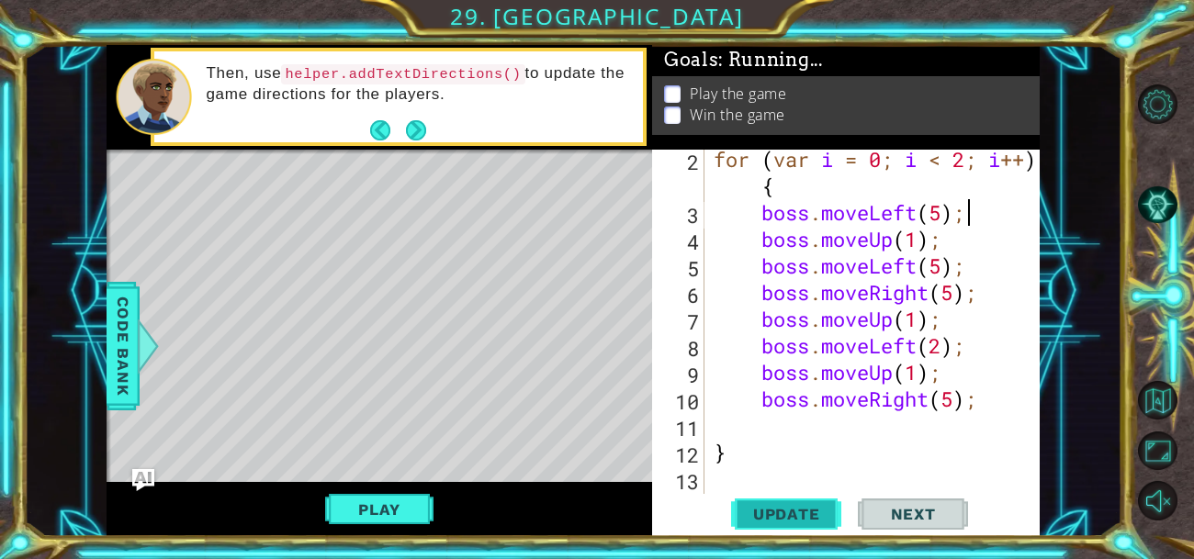
click at [763, 514] on span "Update" at bounding box center [787, 514] width 104 height 18
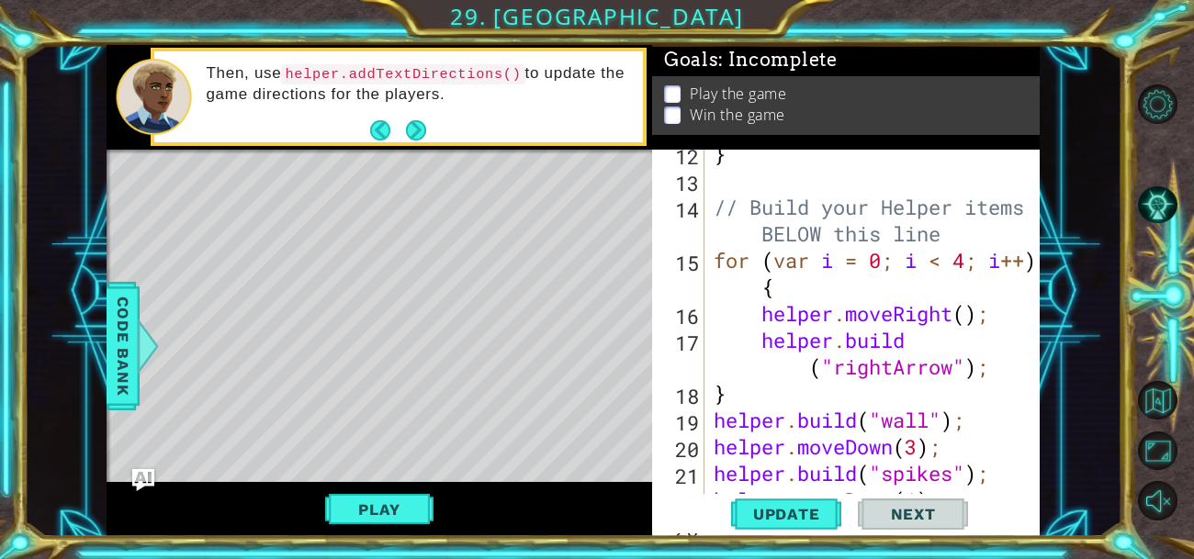
scroll to position [745, 0]
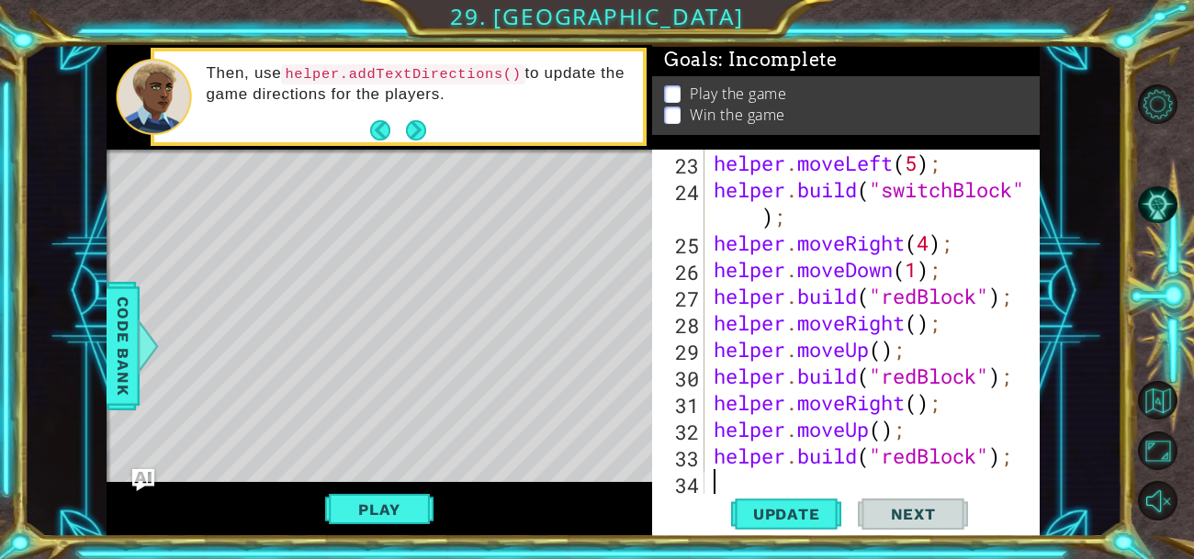
click at [713, 488] on div "helper . moveLeft ( 5 ) ; helper . build ( "switchBlock" ) ; helper . moveRight…" at bounding box center [877, 349] width 335 height 399
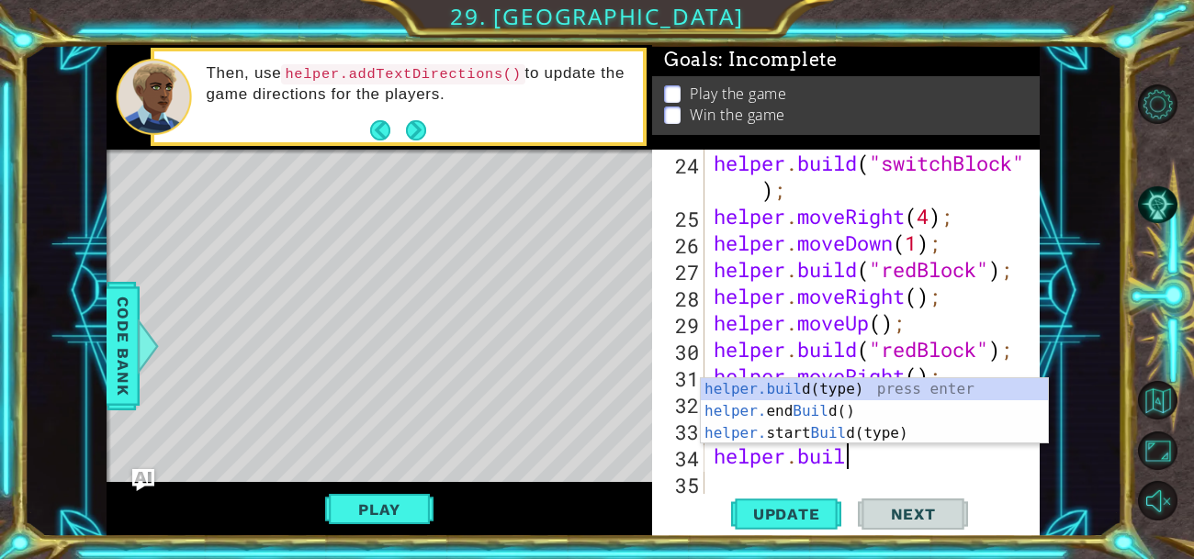
scroll to position [0, 6]
click at [821, 387] on div "[DOMAIN_NAME] (type) press enter helper. end Build () press enter helper. start…" at bounding box center [874, 433] width 347 height 110
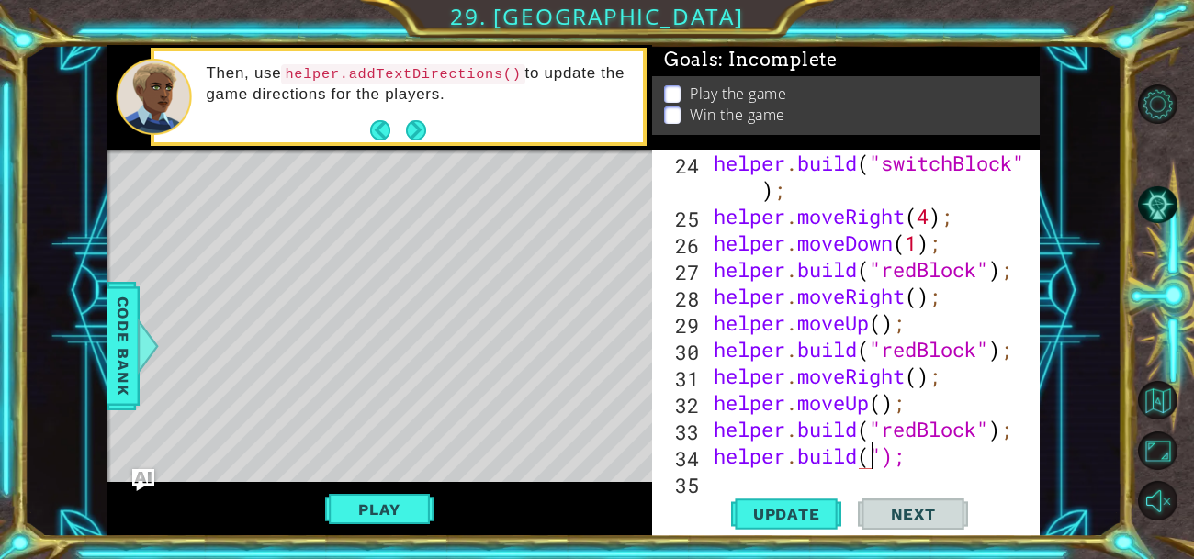
scroll to position [0, 6]
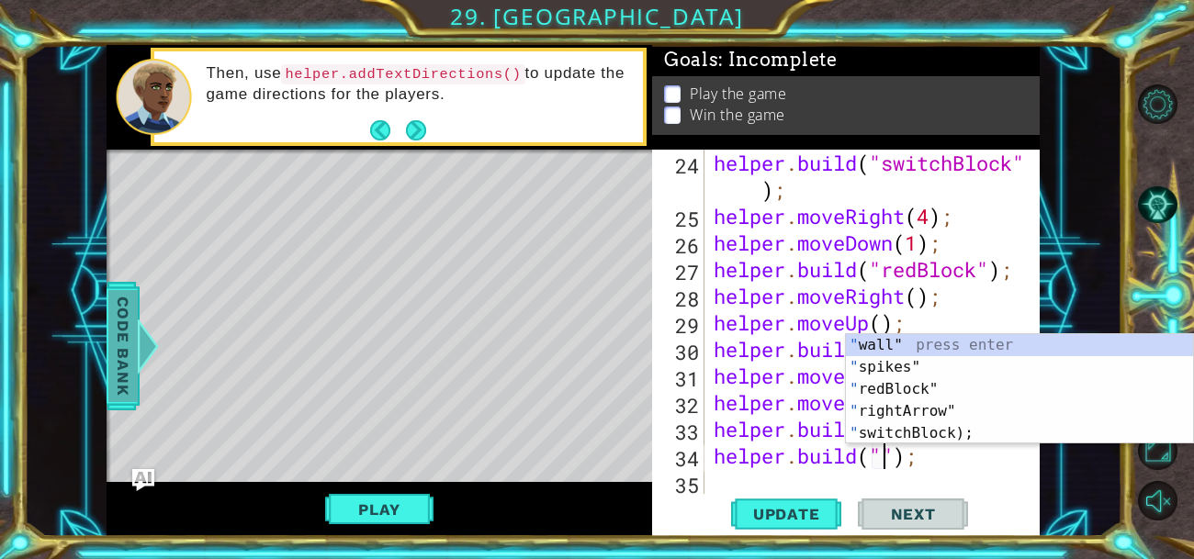
click at [125, 372] on span "Code Bank" at bounding box center [122, 346] width 29 height 112
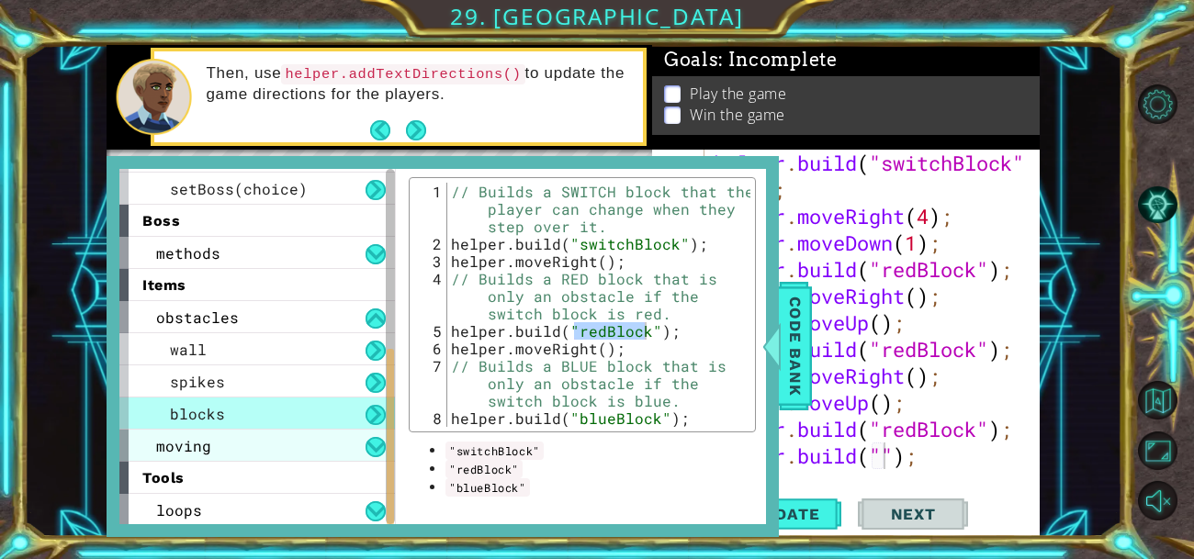
click at [222, 439] on div "moving" at bounding box center [256, 446] width 275 height 32
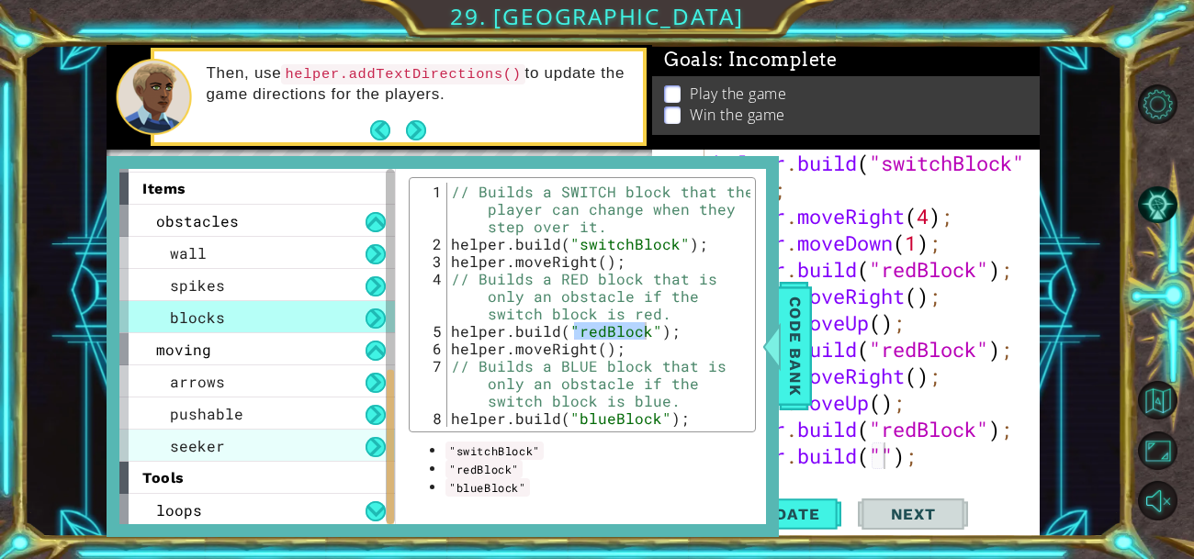
click at [222, 440] on div "seeker" at bounding box center [256, 446] width 275 height 32
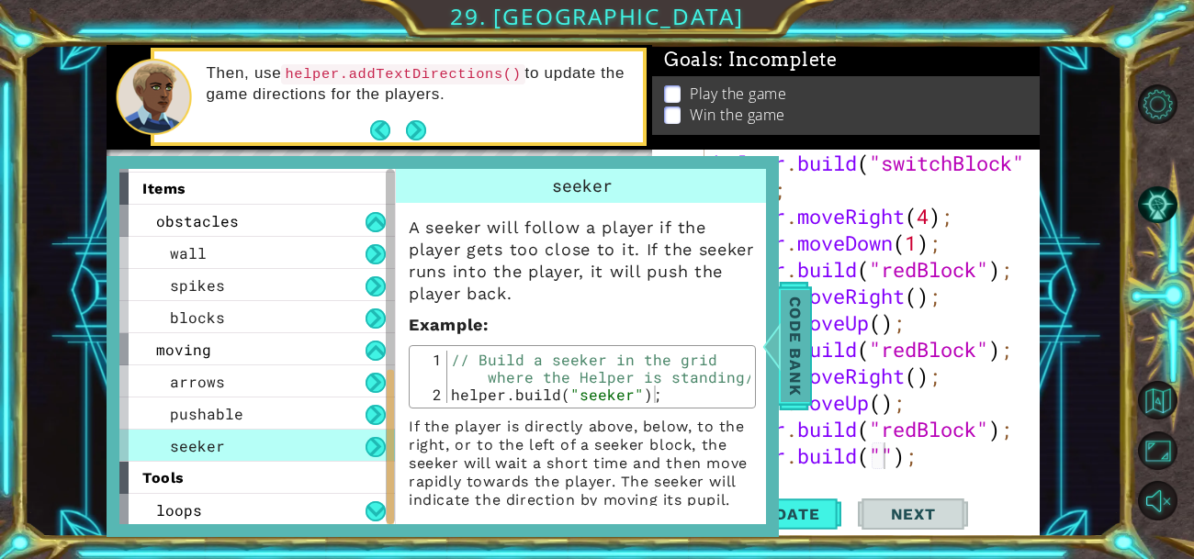
click at [780, 345] on div at bounding box center [771, 346] width 23 height 55
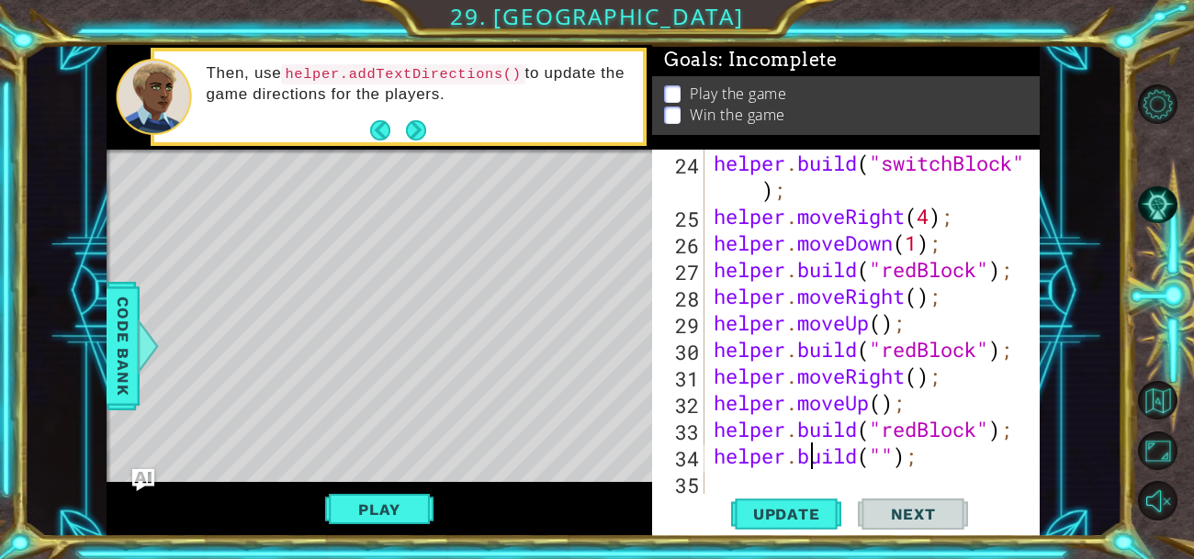
click at [809, 455] on div "helper . build ( "switchBlock" ) ; helper . moveRight ( 4 ) ; helper . moveDown…" at bounding box center [877, 363] width 335 height 426
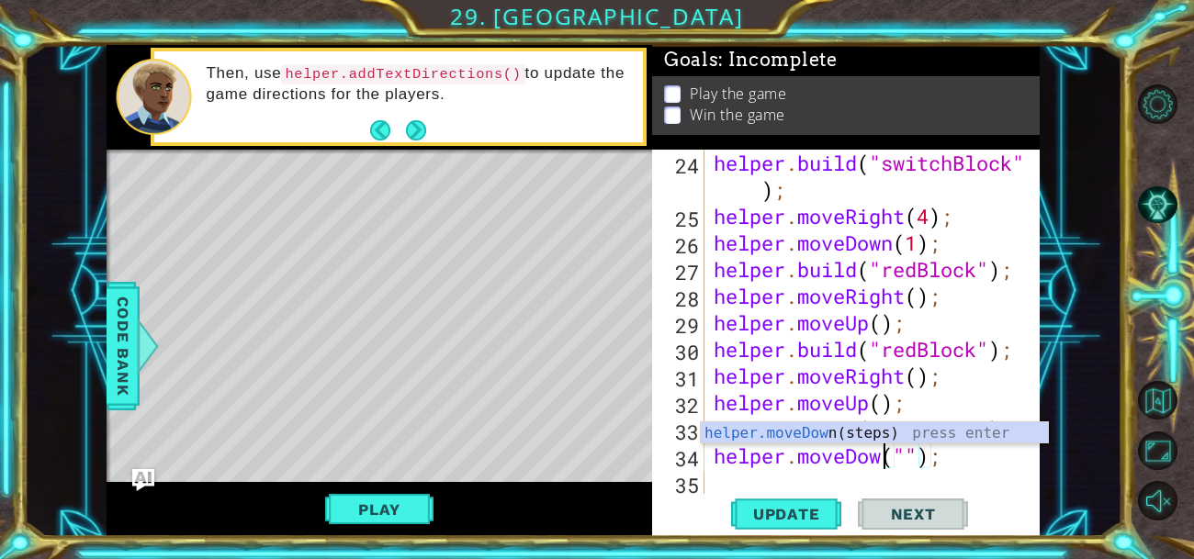
scroll to position [0, 8]
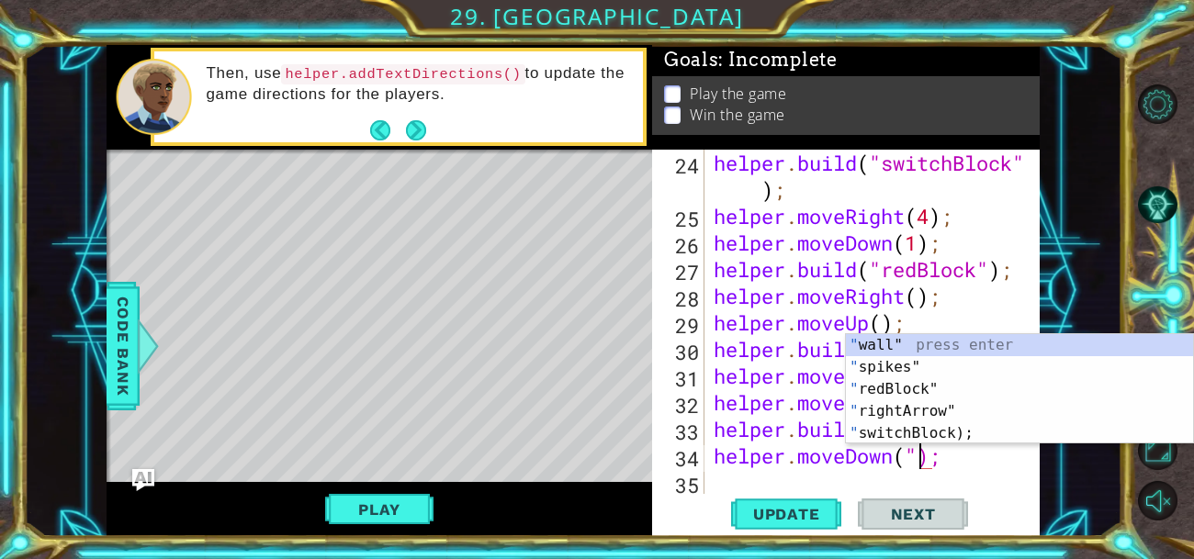
type textarea "helper.moveDown();"
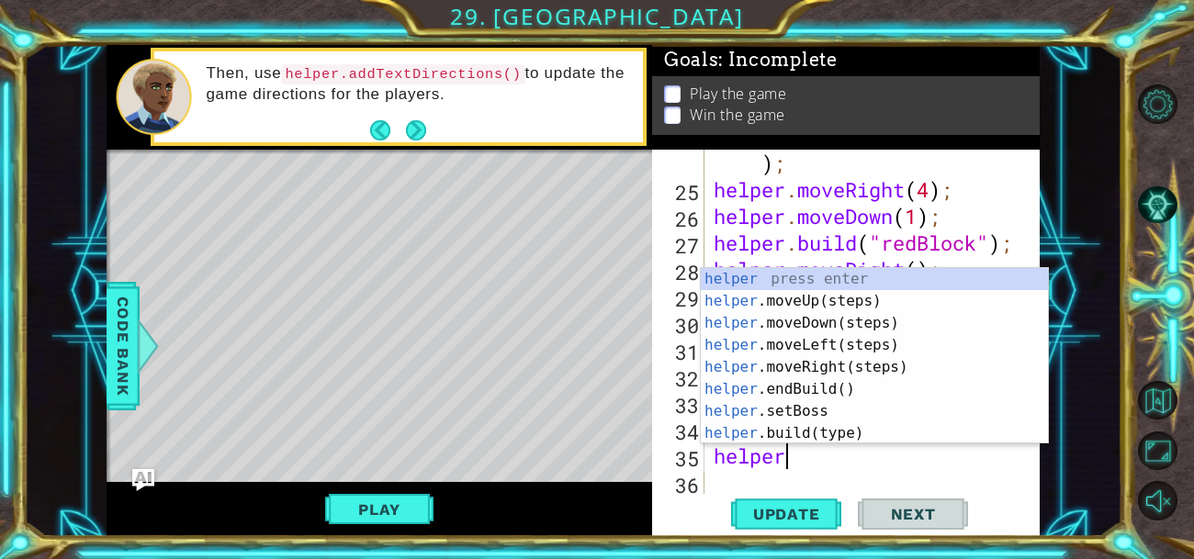
scroll to position [0, 2]
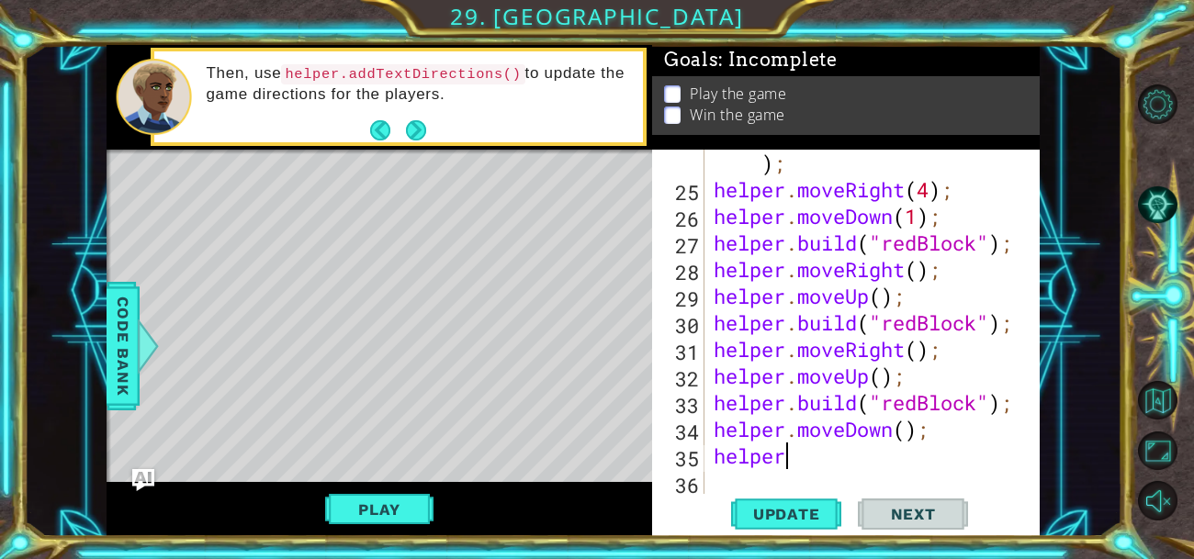
click at [824, 466] on div "helper . build ( "switchBlock" ) ; helper . moveRight ( 4 ) ; helper . moveDown…" at bounding box center [877, 336] width 335 height 426
type textarea "[DOMAIN_NAME]("seeker""
type textarea "[DOMAIN_NAME]("seeker");"
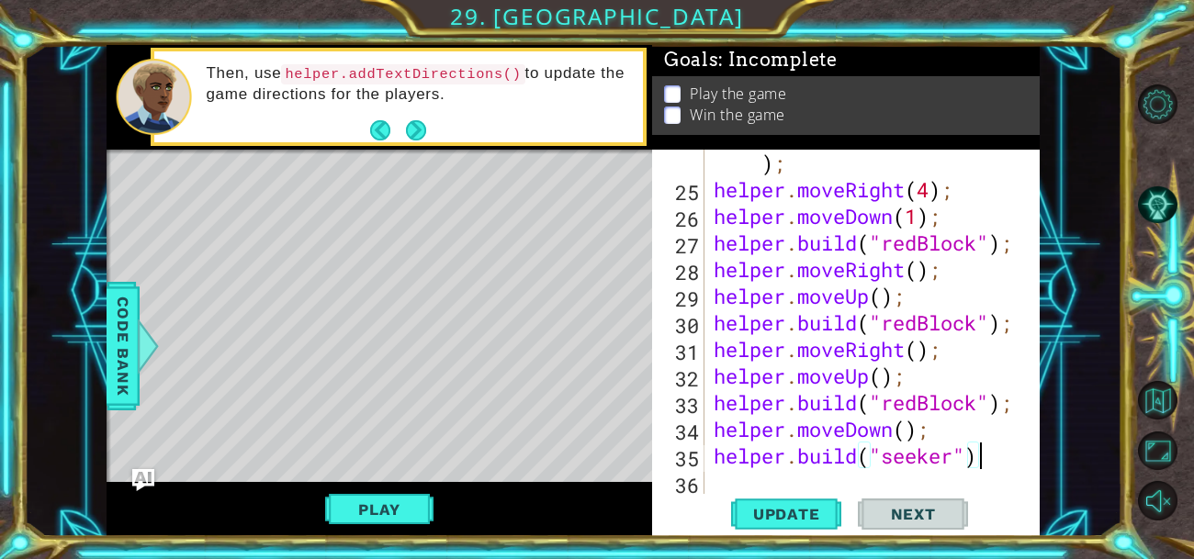
scroll to position [0, 11]
click at [733, 473] on div "helper . build ( "switchBlock" ) ; helper . moveRight ( 4 ) ; helper . moveDown…" at bounding box center [877, 336] width 335 height 426
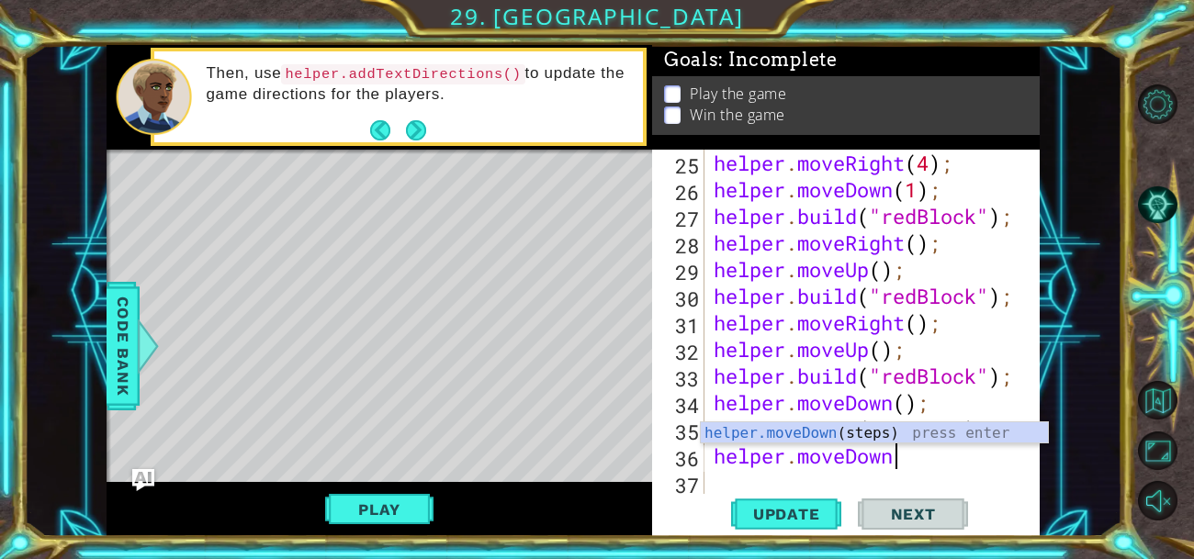
scroll to position [0, 7]
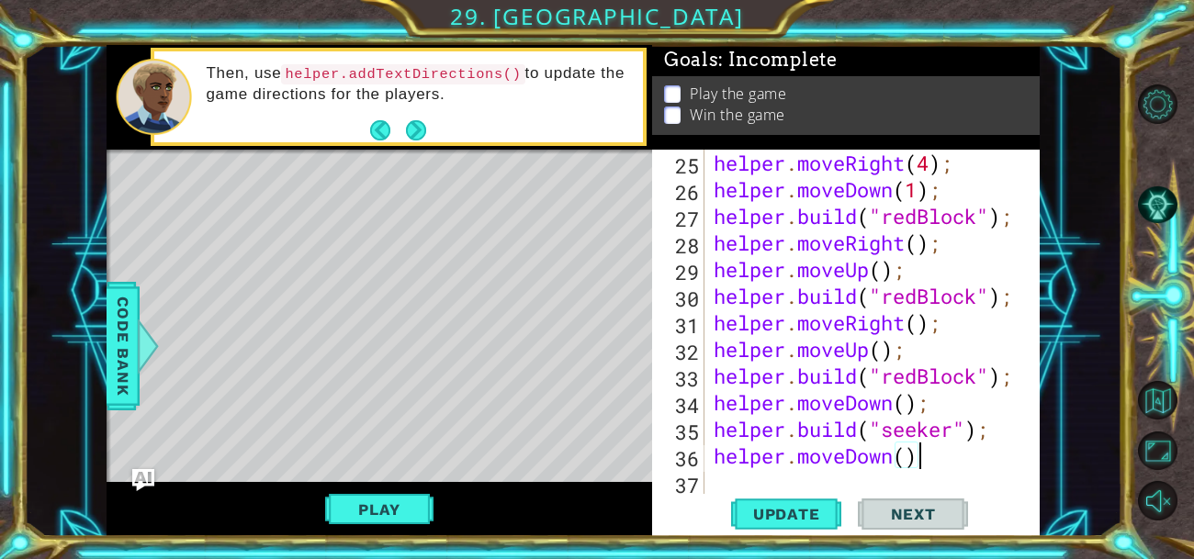
type textarea "helper.moveDown();"
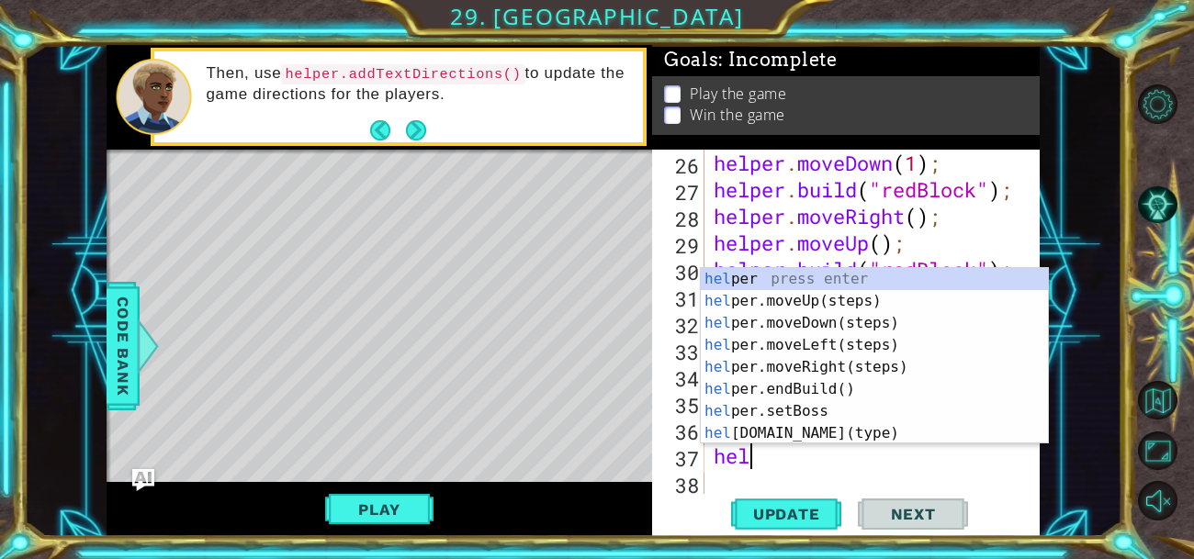
scroll to position [0, 0]
type textarea "helper"
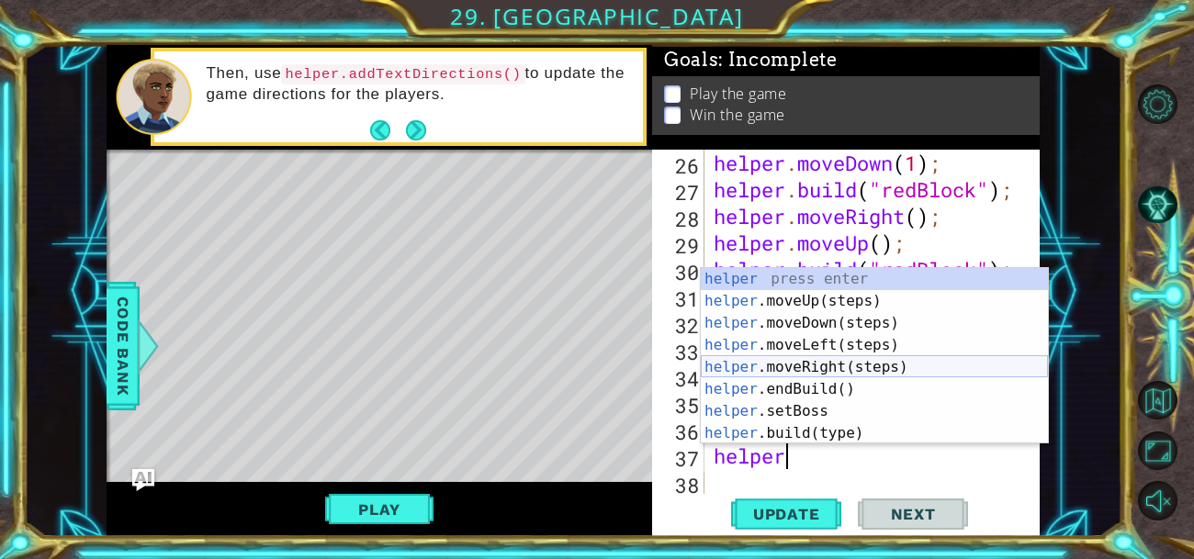
click at [749, 363] on div "helper press enter helper .moveUp(steps) press enter helper .moveDown(steps) pr…" at bounding box center [874, 378] width 347 height 220
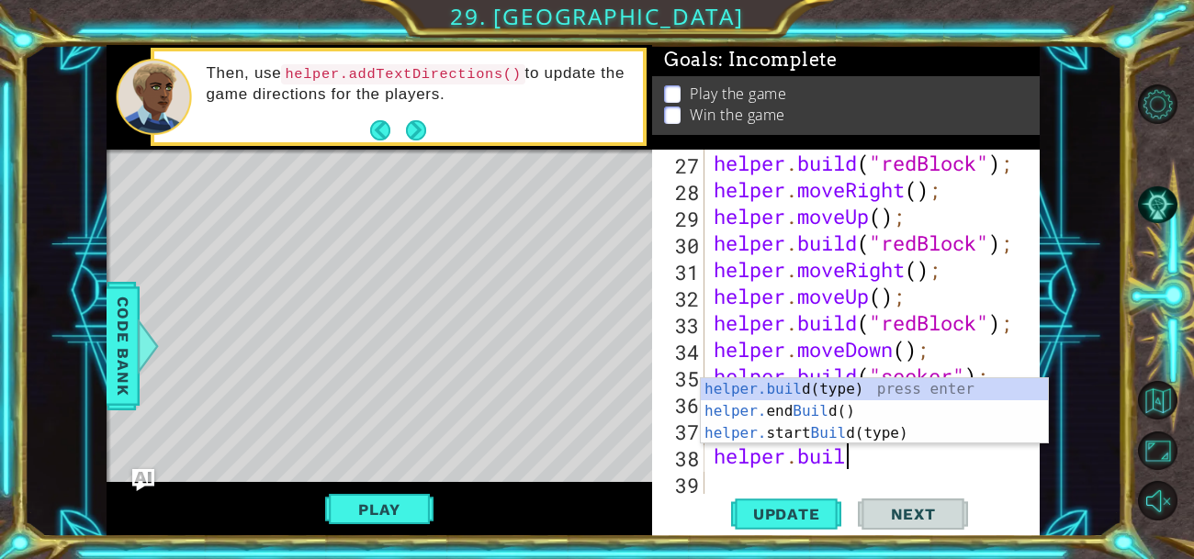
scroll to position [0, 6]
click at [916, 387] on div "[DOMAIN_NAME] (type) press enter helper. end Build () press enter helper. start…" at bounding box center [874, 433] width 347 height 110
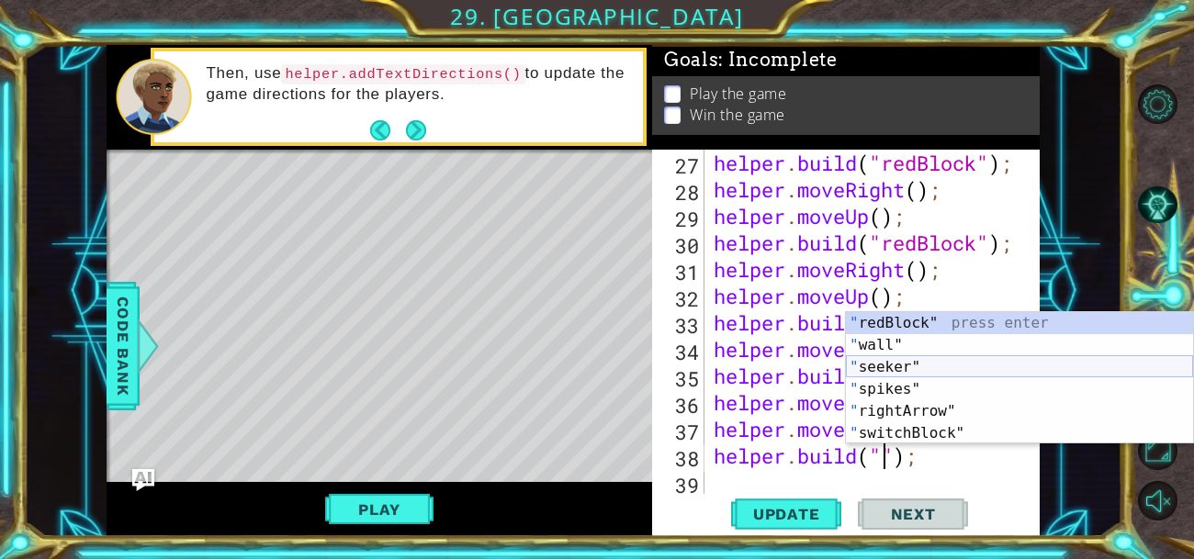
click at [882, 372] on div "" redBlock" press enter " wall" press enter " seeker" press enter " spikes" pre…" at bounding box center [1019, 400] width 347 height 176
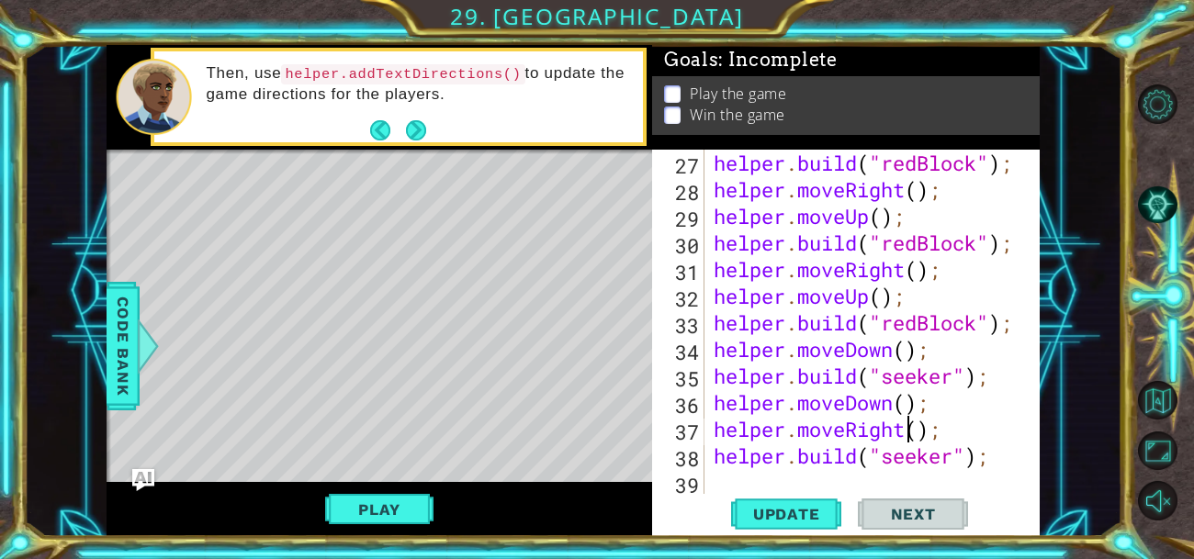
click at [904, 428] on div "helper . build ( "redBlock" ) ; helper . moveRight ( ) ; helper . moveUp ( ) ; …" at bounding box center [877, 349] width 335 height 399
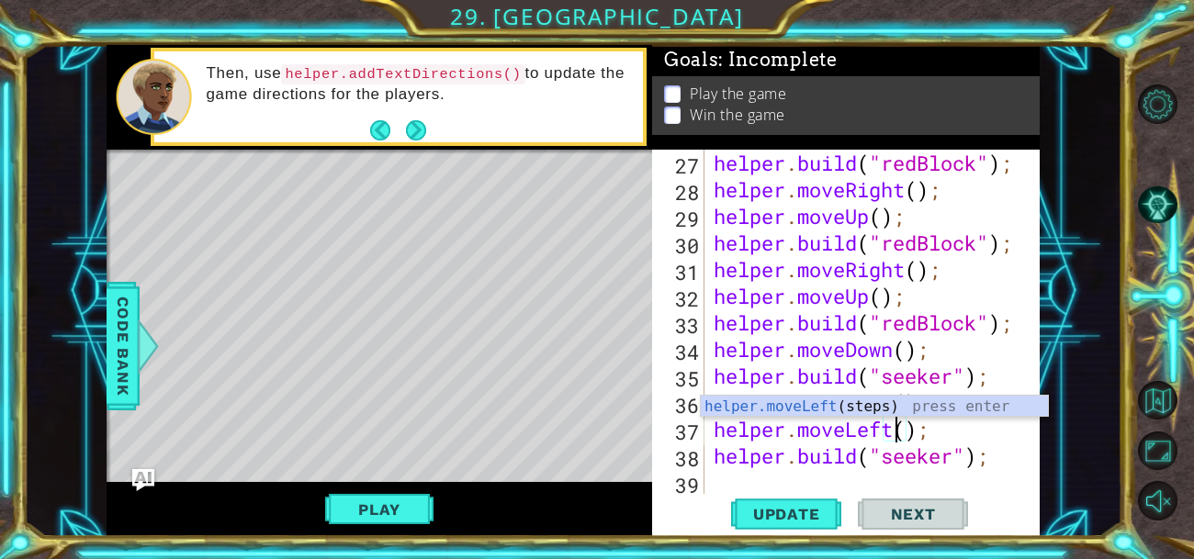
scroll to position [0, 8]
click at [787, 512] on span "Update" at bounding box center [787, 514] width 104 height 18
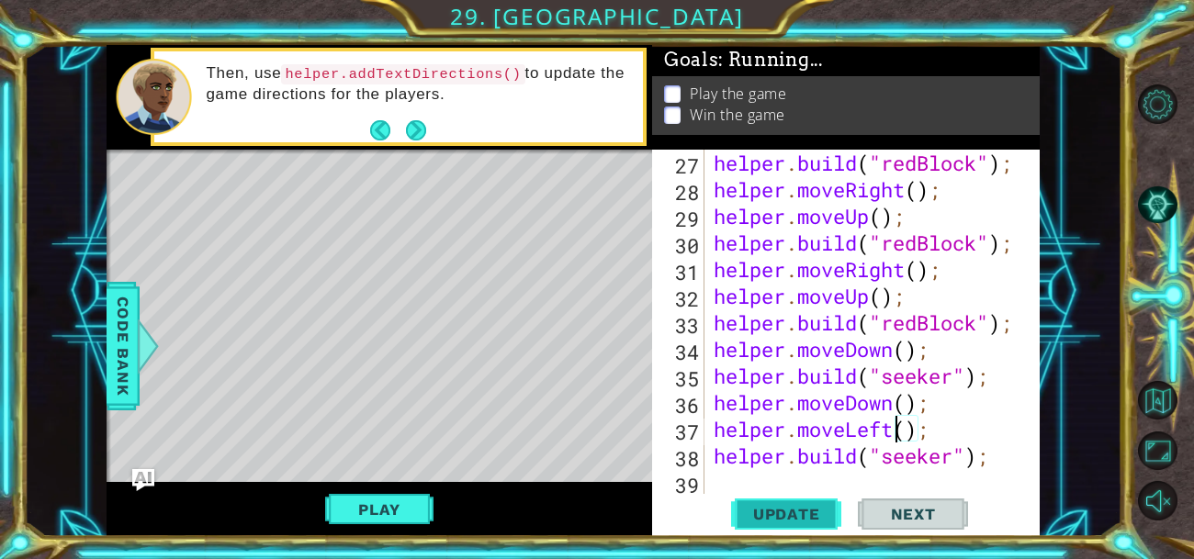
click at [787, 512] on span "Update" at bounding box center [787, 514] width 104 height 18
click at [418, 501] on button "Play" at bounding box center [378, 509] width 107 height 35
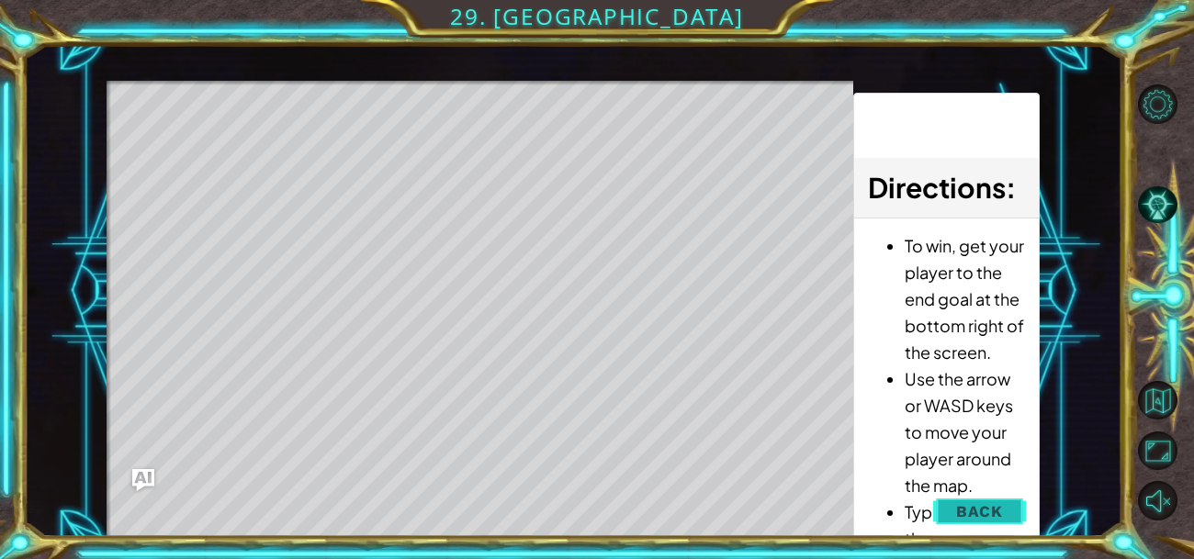
click at [953, 512] on button "Back" at bounding box center [979, 511] width 93 height 37
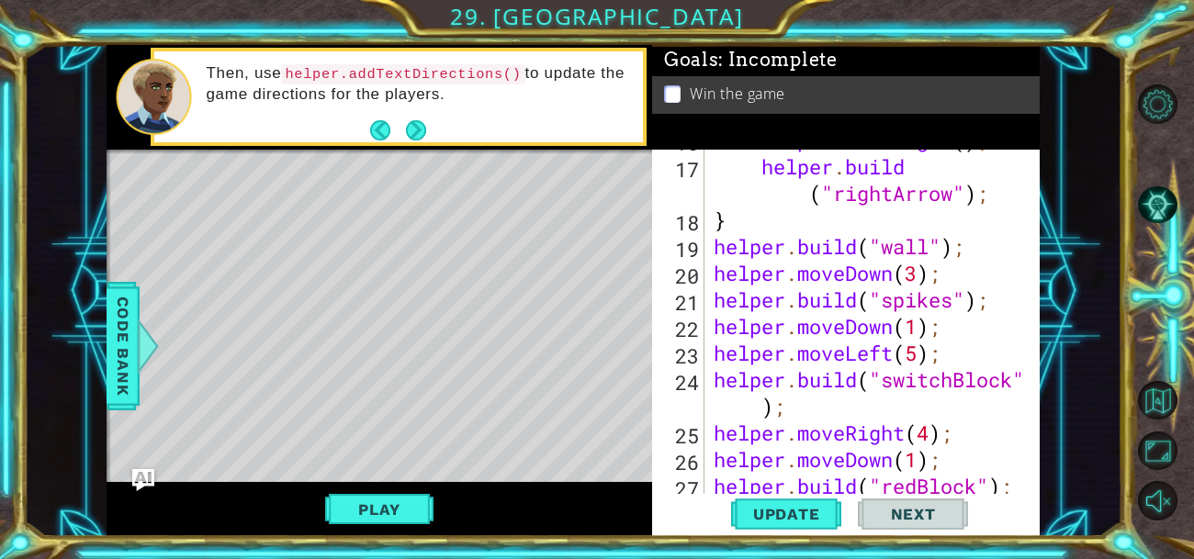
scroll to position [0, 0]
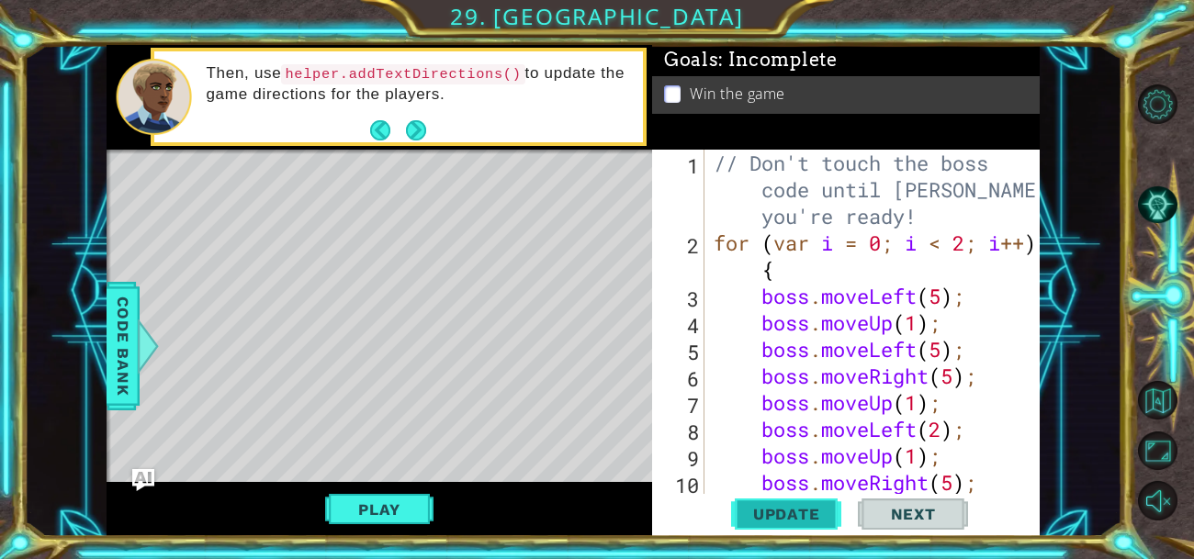
click at [773, 517] on span "Update" at bounding box center [787, 514] width 104 height 18
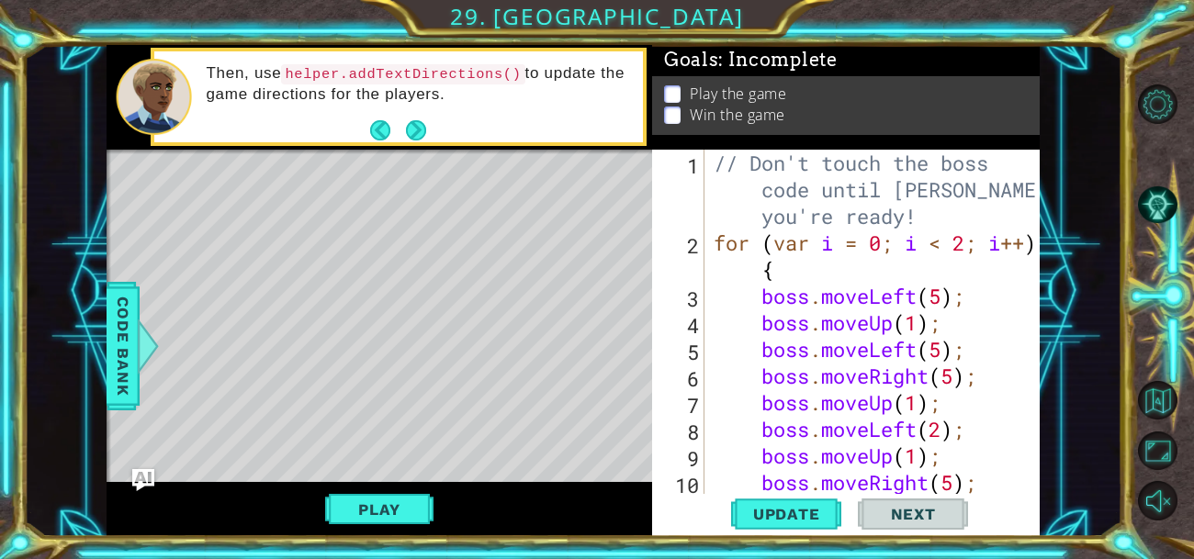
click at [955, 346] on div "// Don't touch the boss code until [PERSON_NAME] says you're ready! for ( var i…" at bounding box center [877, 376] width 335 height 453
click at [943, 348] on div "// Don't touch the boss code until [PERSON_NAME] says you're ready! for ( var i…" at bounding box center [877, 376] width 335 height 453
drag, startPoint x: 966, startPoint y: 380, endPoint x: 826, endPoint y: 368, distance: 140.1
click at [826, 368] on div "// Don't touch the boss code until [PERSON_NAME] says you're ready! for ( var i…" at bounding box center [877, 376] width 335 height 453
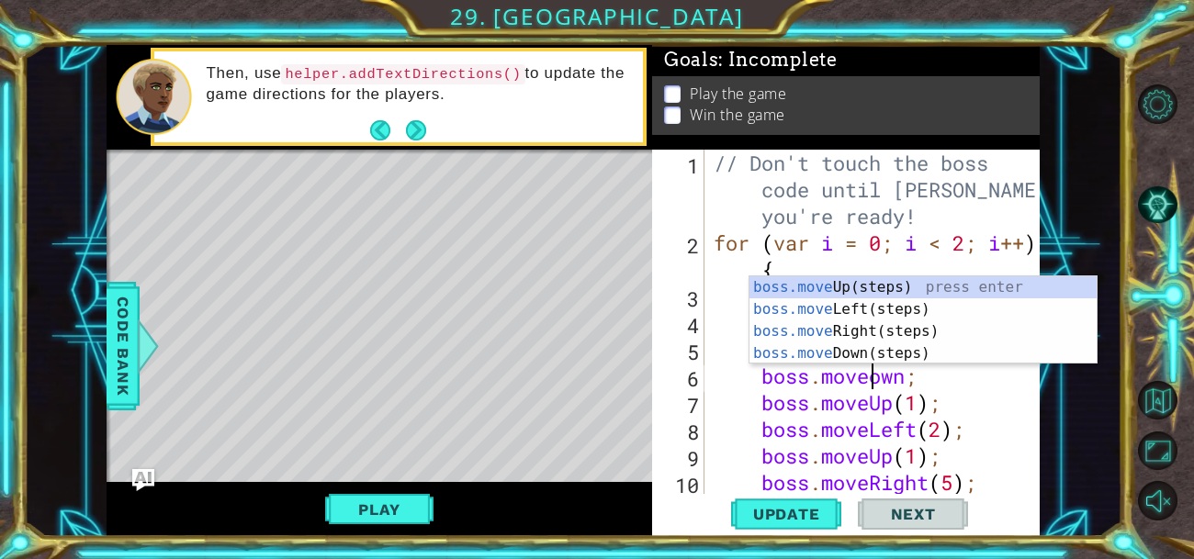
scroll to position [0, 7]
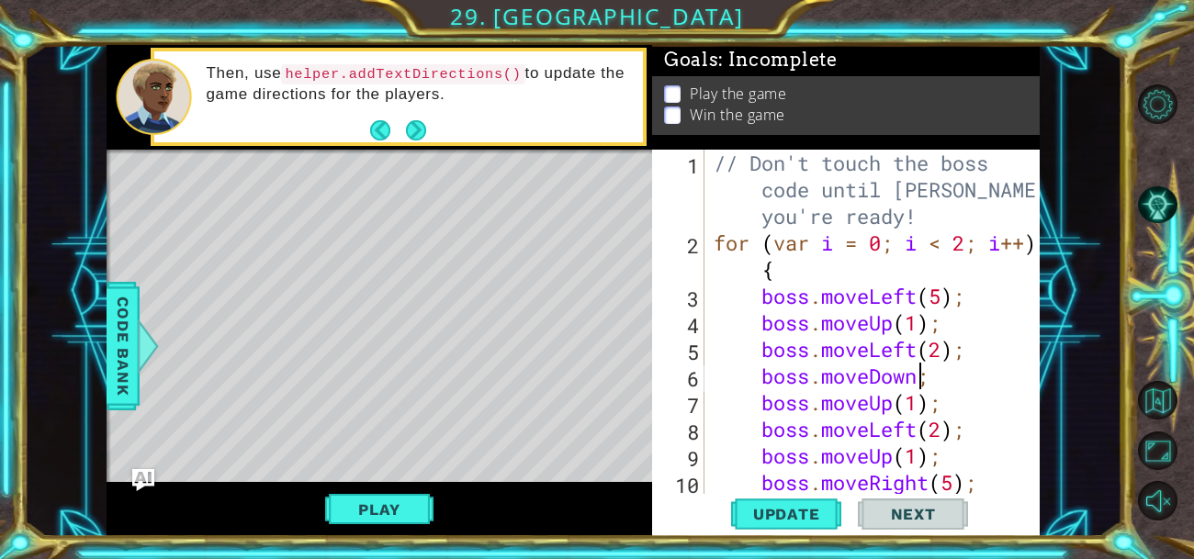
click at [917, 378] on div "// Don't touch the boss code until [PERSON_NAME] says you're ready! for ( var i…" at bounding box center [877, 376] width 335 height 453
click at [750, 511] on span "Update" at bounding box center [787, 514] width 104 height 18
click at [426, 500] on button "Play" at bounding box center [378, 509] width 107 height 35
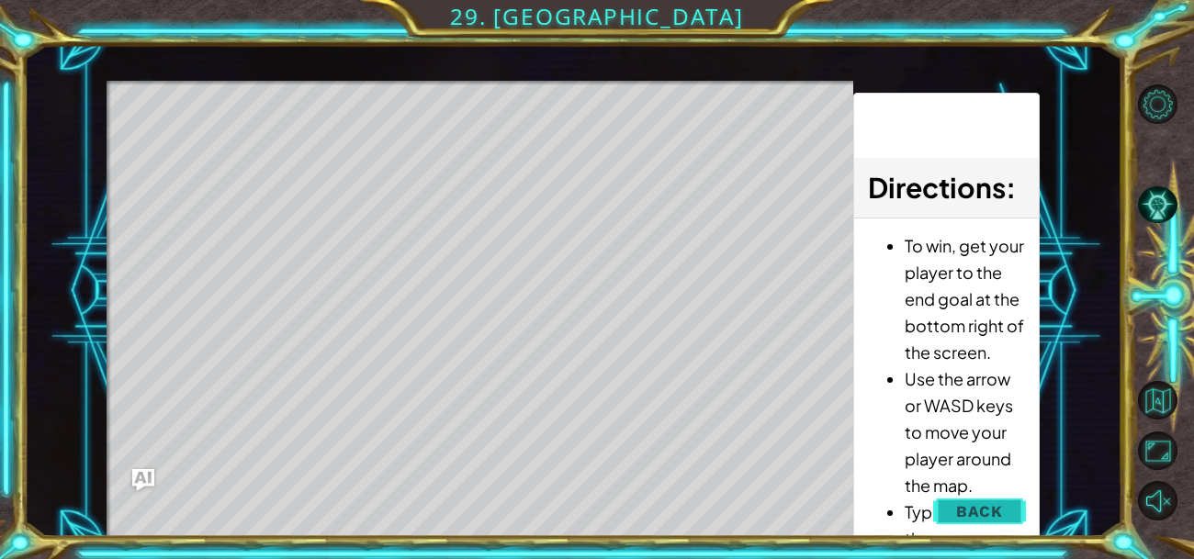
click at [986, 521] on button "Back" at bounding box center [979, 511] width 93 height 37
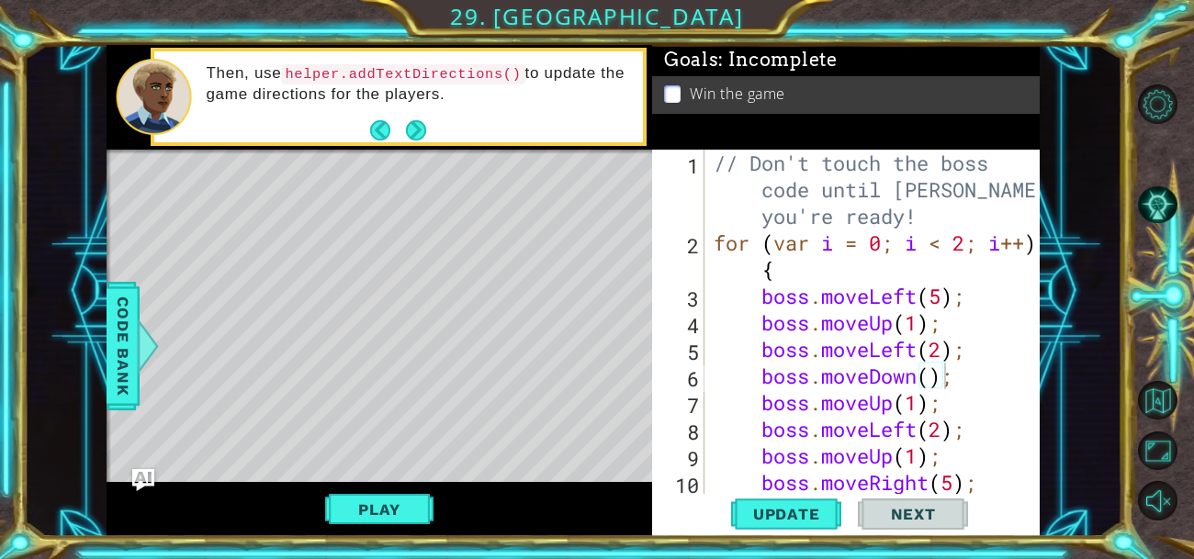
scroll to position [0, 0]
click at [919, 349] on div "// Don't touch the boss code until [PERSON_NAME] says you're ready! for ( var i…" at bounding box center [877, 376] width 335 height 453
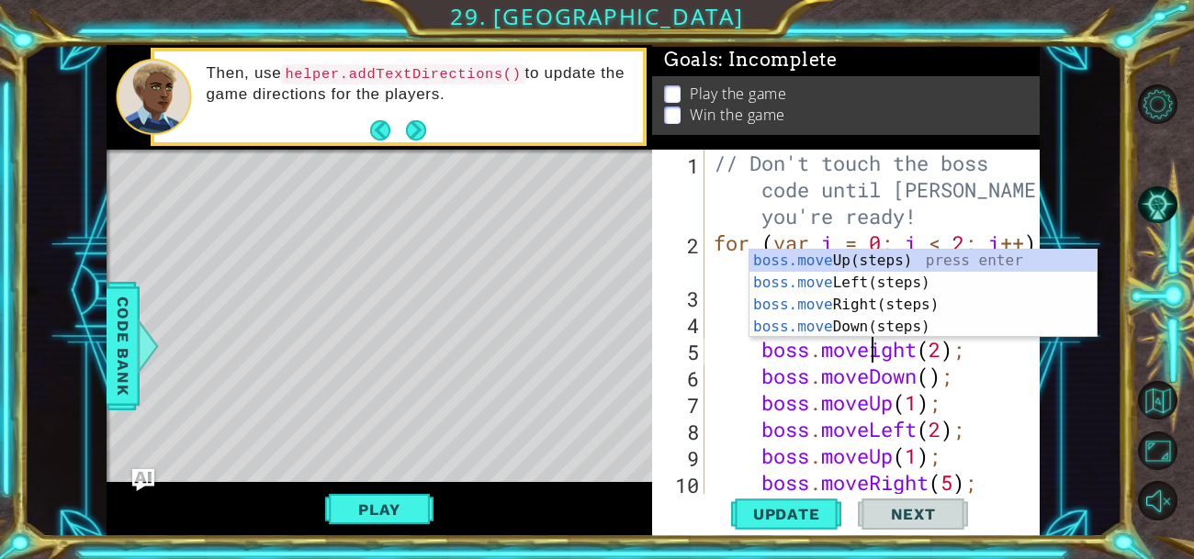
scroll to position [0, 7]
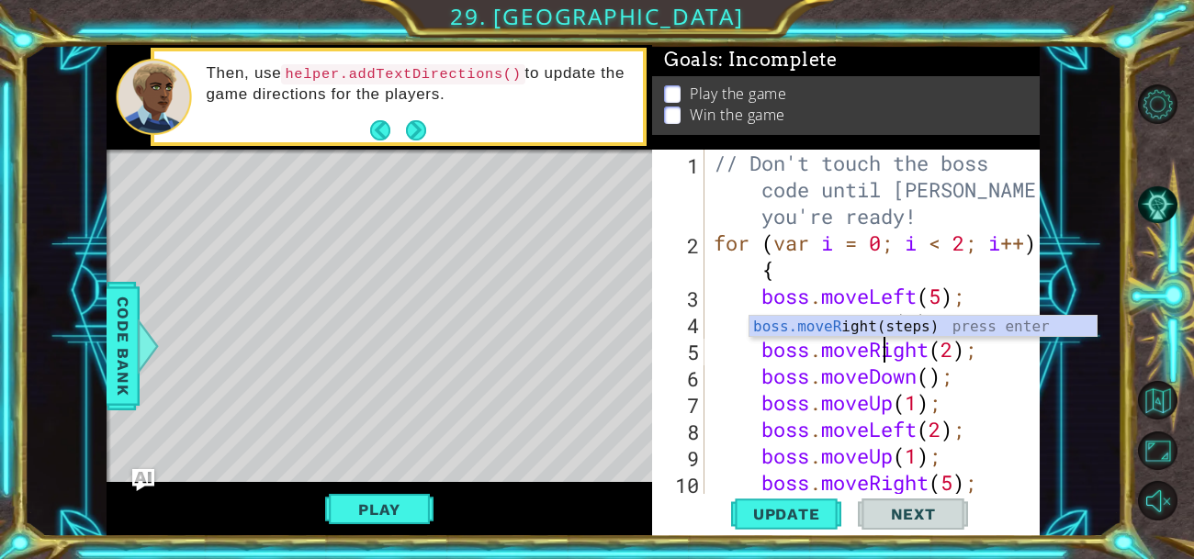
click at [890, 406] on div "// Don't touch the boss code until [PERSON_NAME] says you're ready! for ( var i…" at bounding box center [877, 376] width 335 height 453
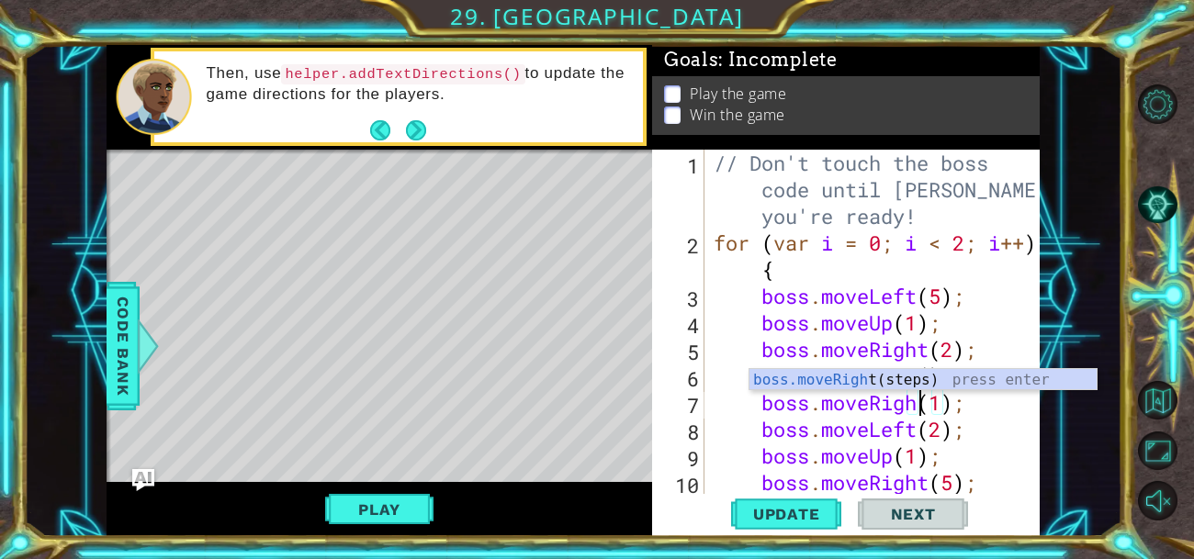
scroll to position [0, 10]
click at [961, 403] on div "// Don't touch the boss code until [PERSON_NAME] says you're ready! for ( var i…" at bounding box center [877, 376] width 335 height 453
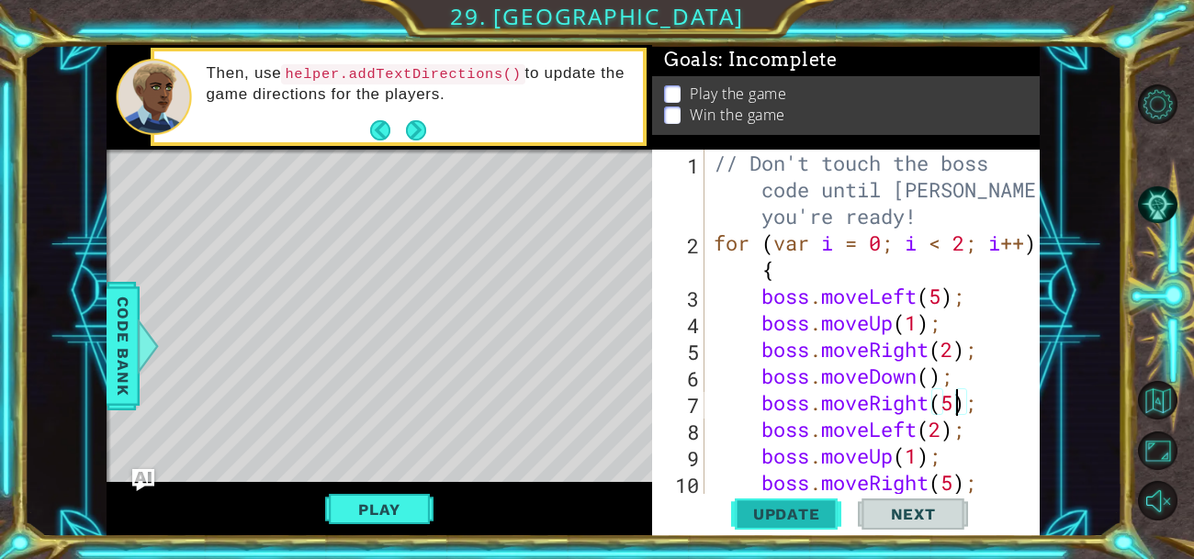
click at [777, 522] on span "Update" at bounding box center [787, 514] width 104 height 18
click at [382, 513] on button "Play" at bounding box center [378, 509] width 107 height 35
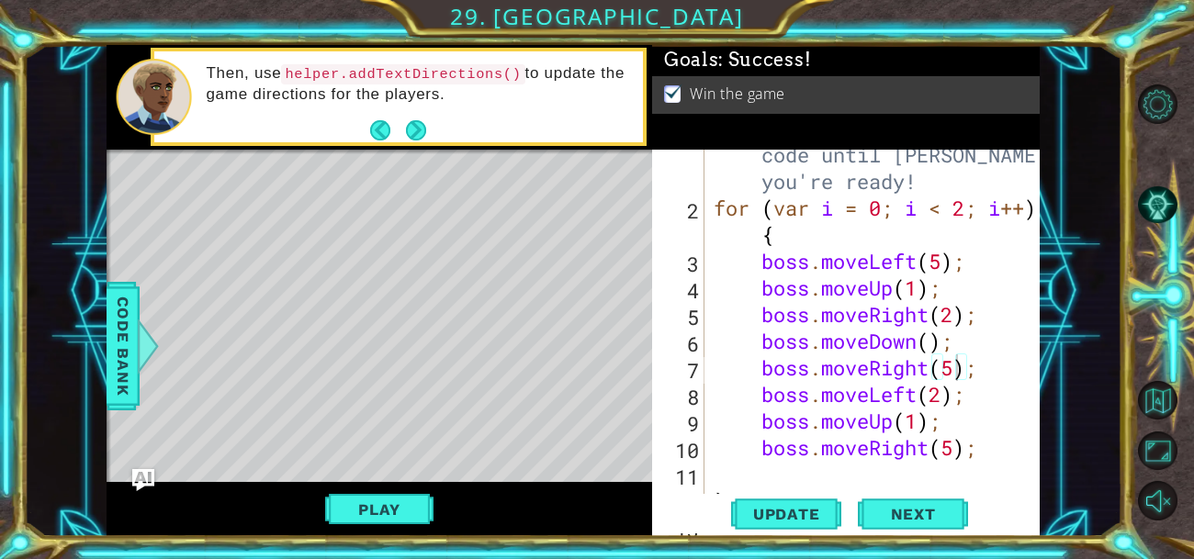
scroll to position [30, 0]
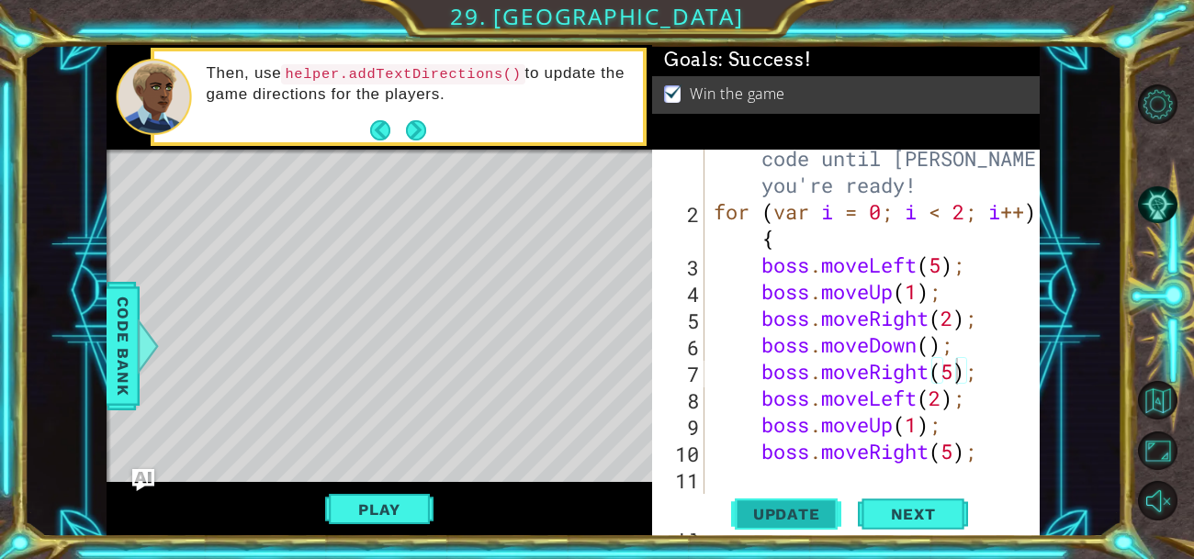
click at [746, 505] on span "Update" at bounding box center [787, 514] width 104 height 18
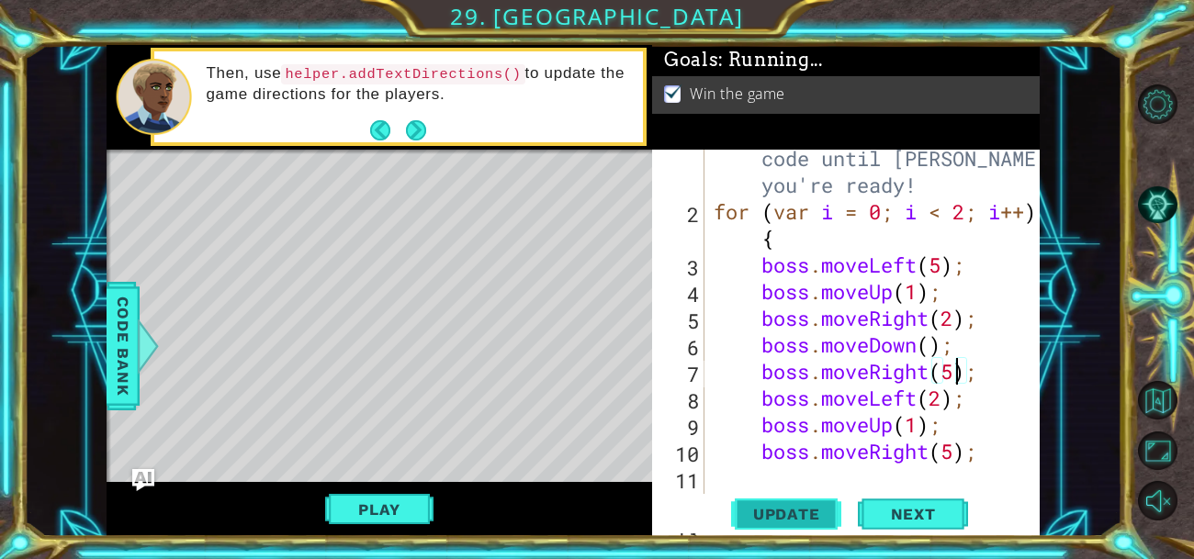
click at [746, 505] on span "Update" at bounding box center [787, 514] width 104 height 18
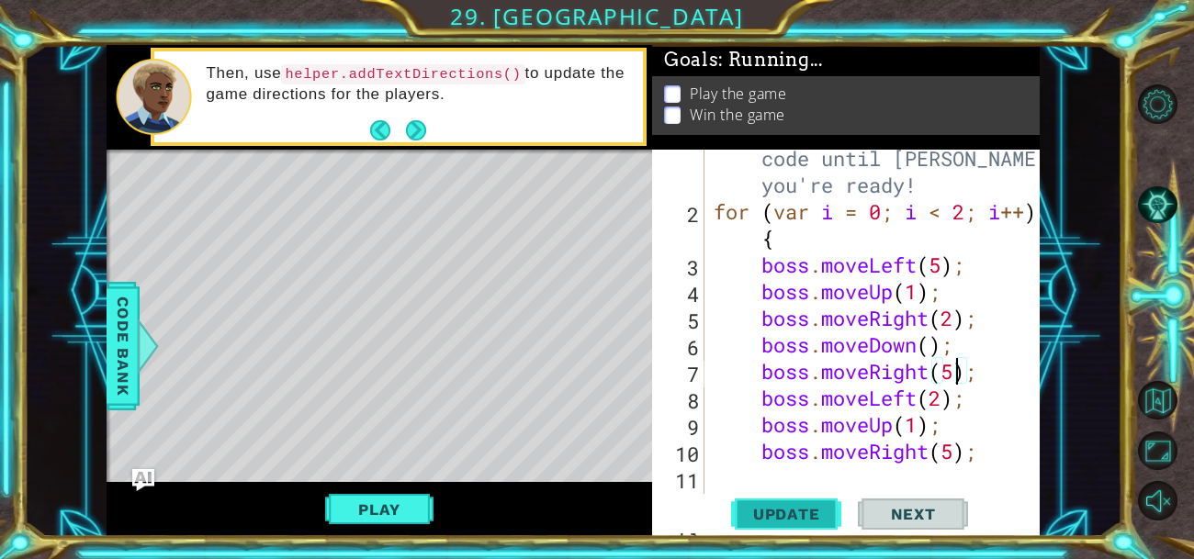
click at [746, 505] on span "Update" at bounding box center [787, 514] width 104 height 18
click at [942, 399] on div "// Don't touch the boss code until [PERSON_NAME] says you're ready! for ( var i…" at bounding box center [877, 344] width 335 height 453
type textarea "boss.moveLeft(3);"
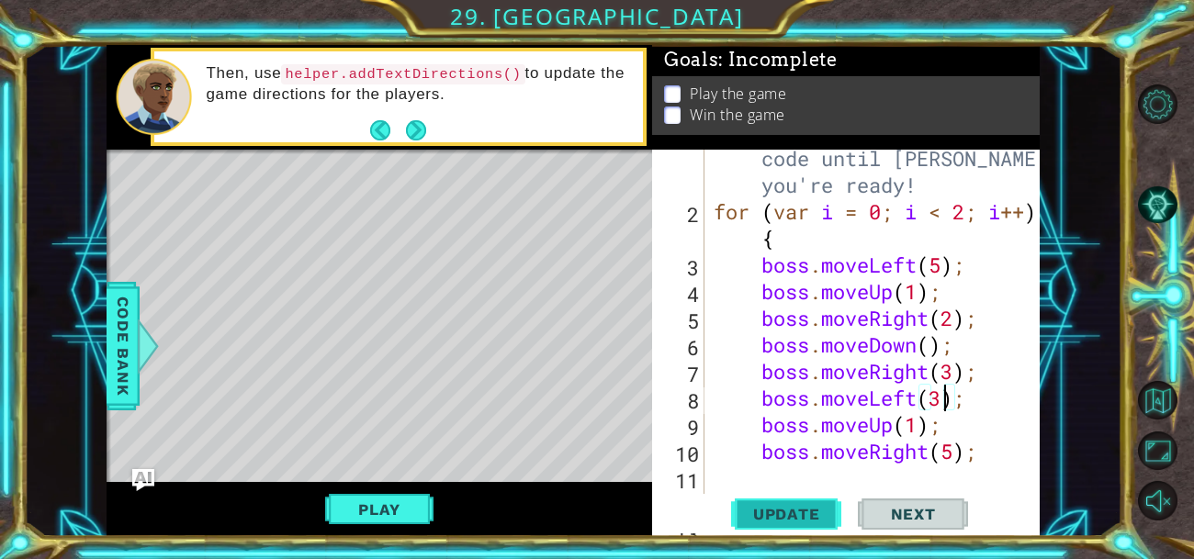
click at [745, 507] on span "Update" at bounding box center [787, 514] width 104 height 18
click at [841, 498] on div "Update Next" at bounding box center [849, 513] width 387 height 39
click at [827, 477] on div "// Don't touch the boss code until [PERSON_NAME] says you're ready! for ( var i…" at bounding box center [877, 344] width 335 height 453
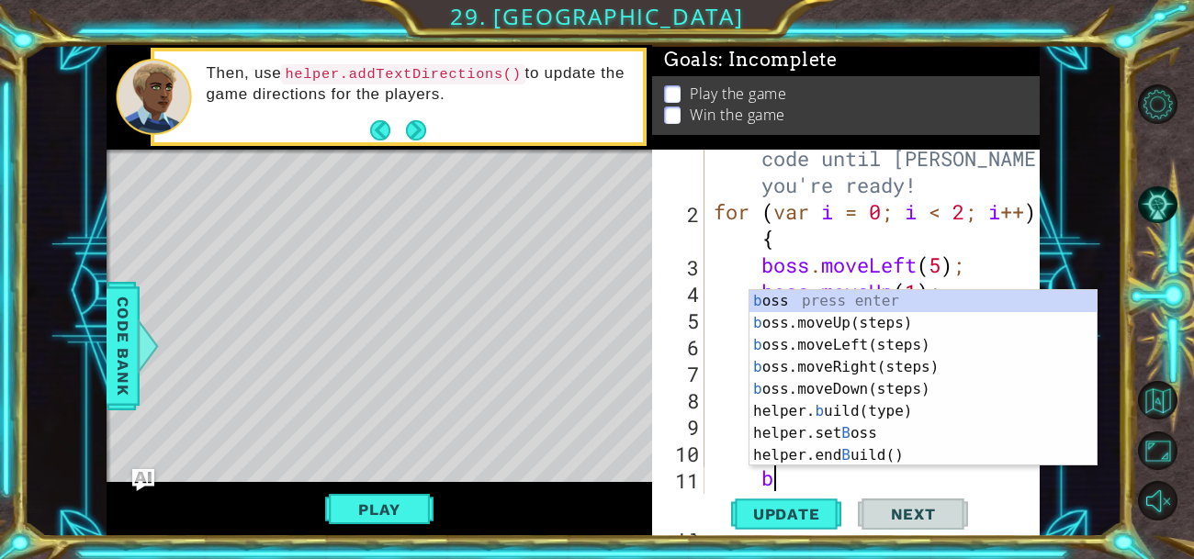
scroll to position [0, 2]
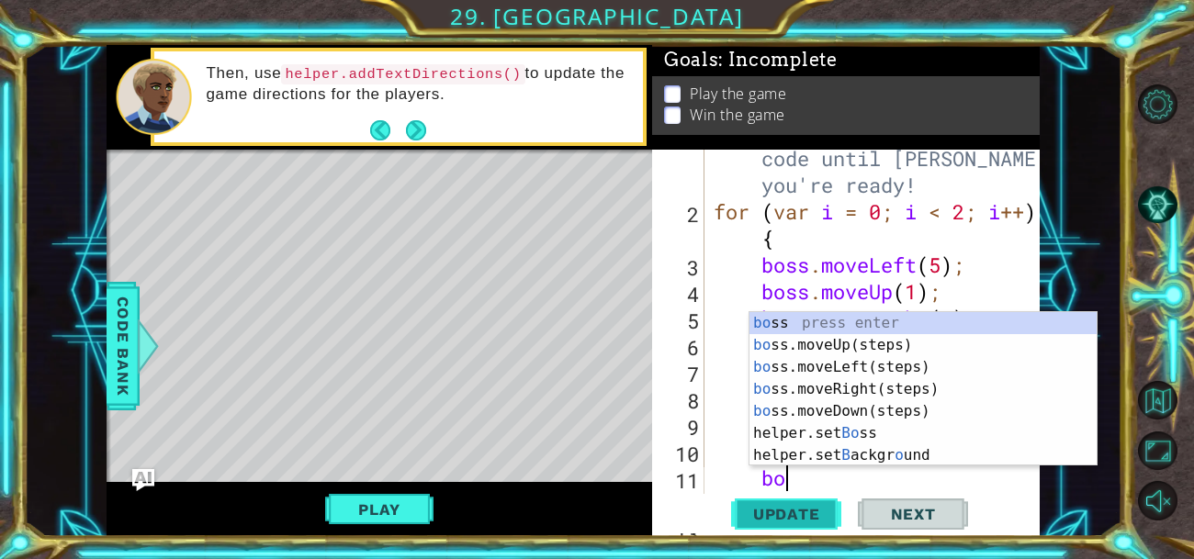
click at [812, 517] on span "Update" at bounding box center [787, 514] width 104 height 18
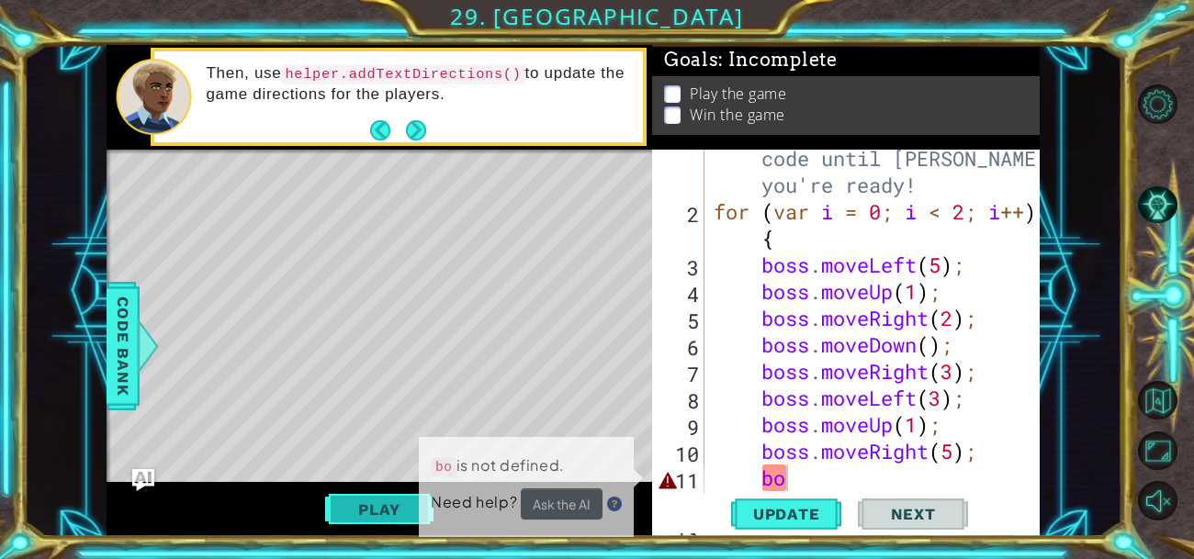
click at [406, 524] on button "Play" at bounding box center [378, 509] width 107 height 35
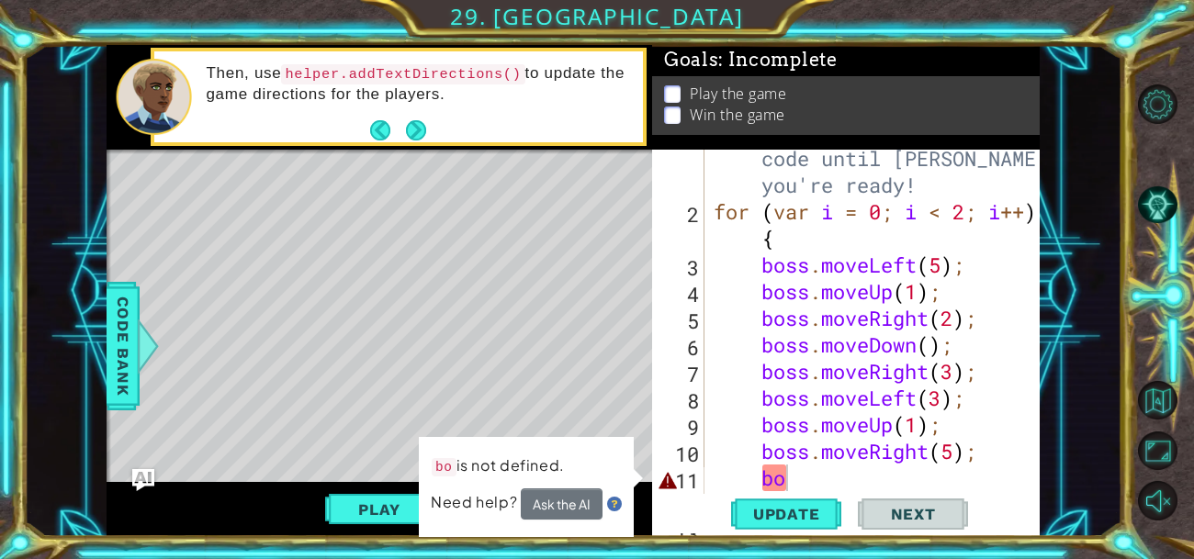
click at [809, 488] on div "// Don't touch the boss code until [PERSON_NAME] says you're ready! for ( var i…" at bounding box center [877, 344] width 335 height 453
type textarea "b"
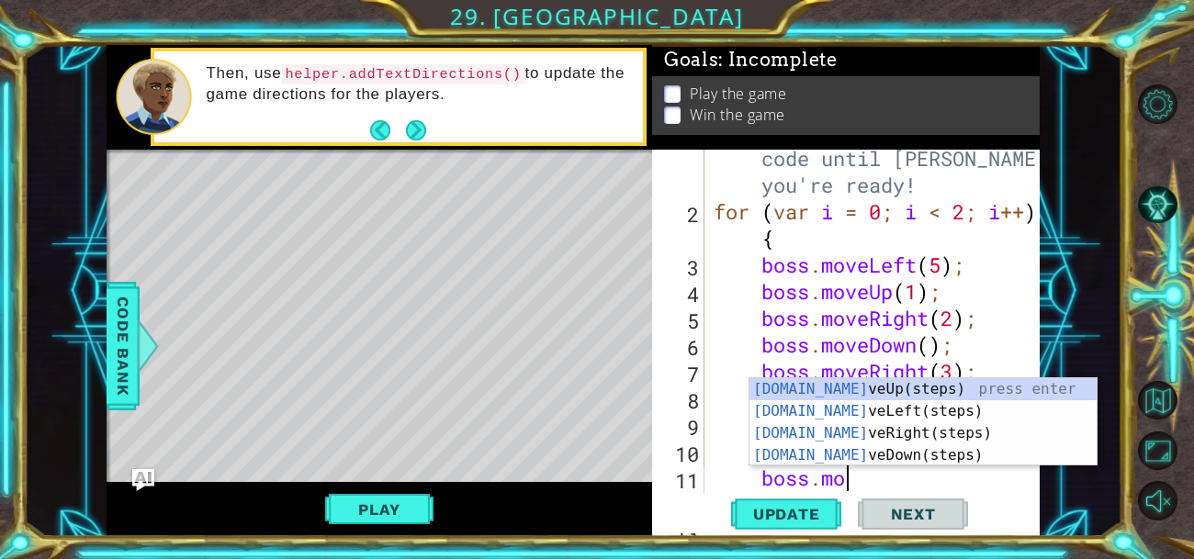
scroll to position [0, 6]
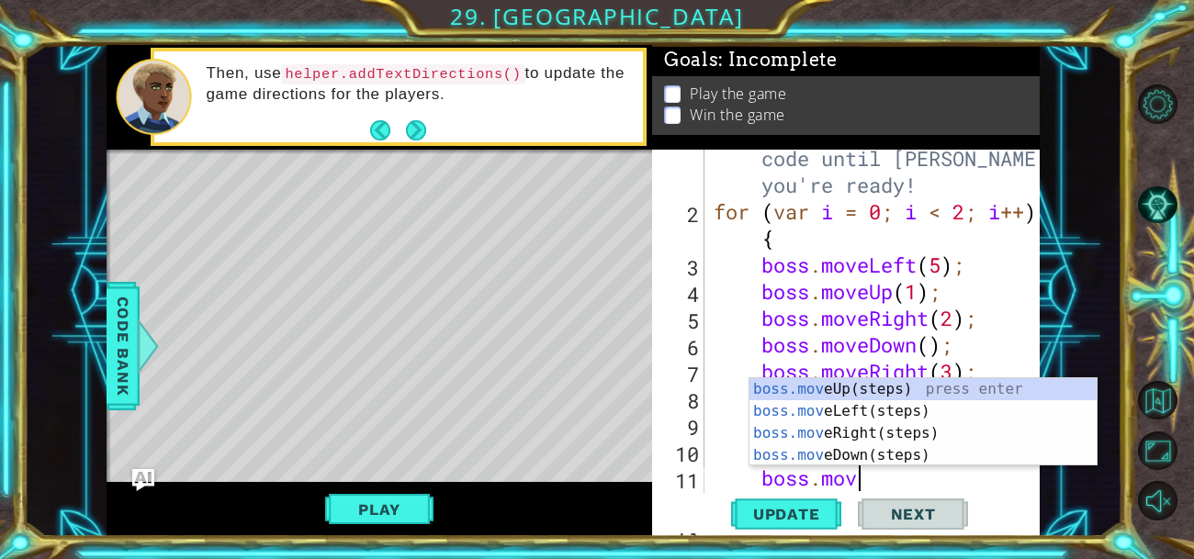
type textarea "boss.move"
click at [867, 446] on div "boss.move Up(steps) press enter boss.move Left(steps) press enter boss.move Rig…" at bounding box center [922, 444] width 347 height 132
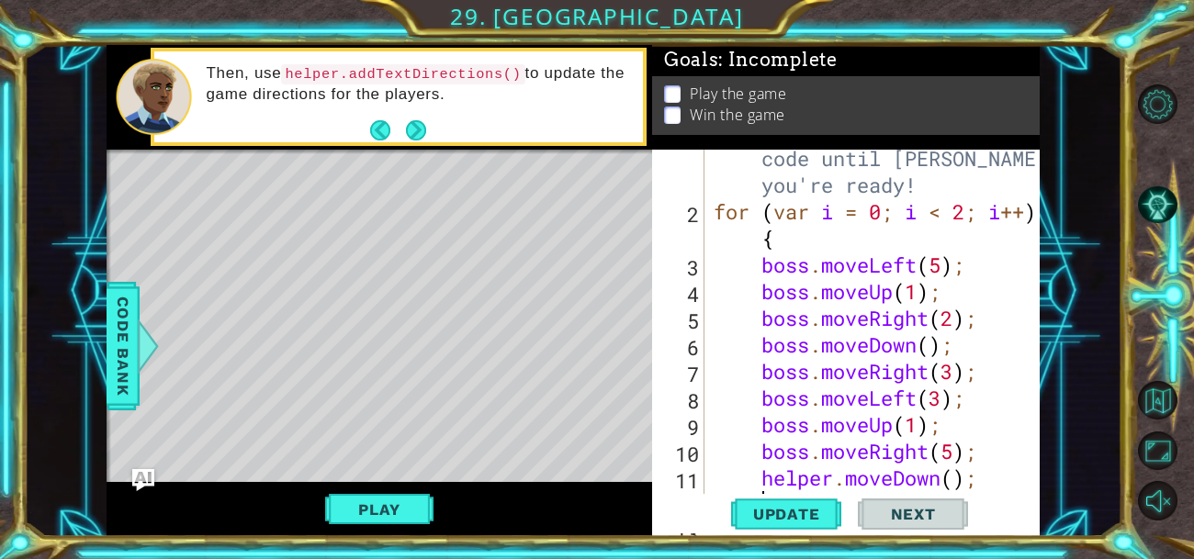
scroll to position [0, 1]
click at [961, 475] on div "// Don't touch the boss code until [PERSON_NAME] says you're ready! for ( var i…" at bounding box center [877, 344] width 335 height 453
click at [346, 512] on button "Play" at bounding box center [378, 509] width 107 height 35
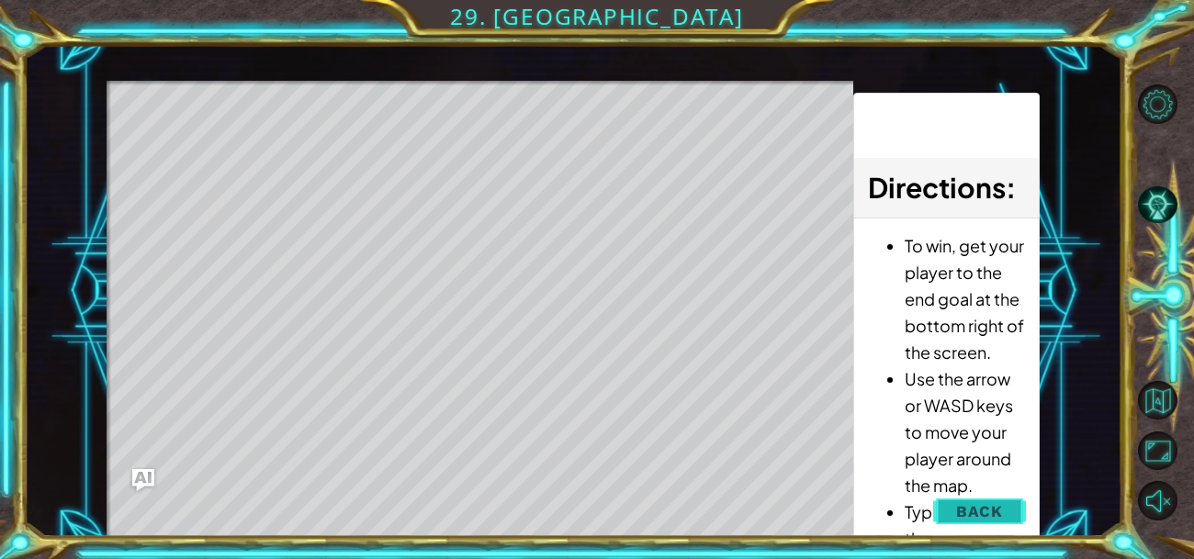
click at [978, 518] on span "Back" at bounding box center [979, 511] width 47 height 18
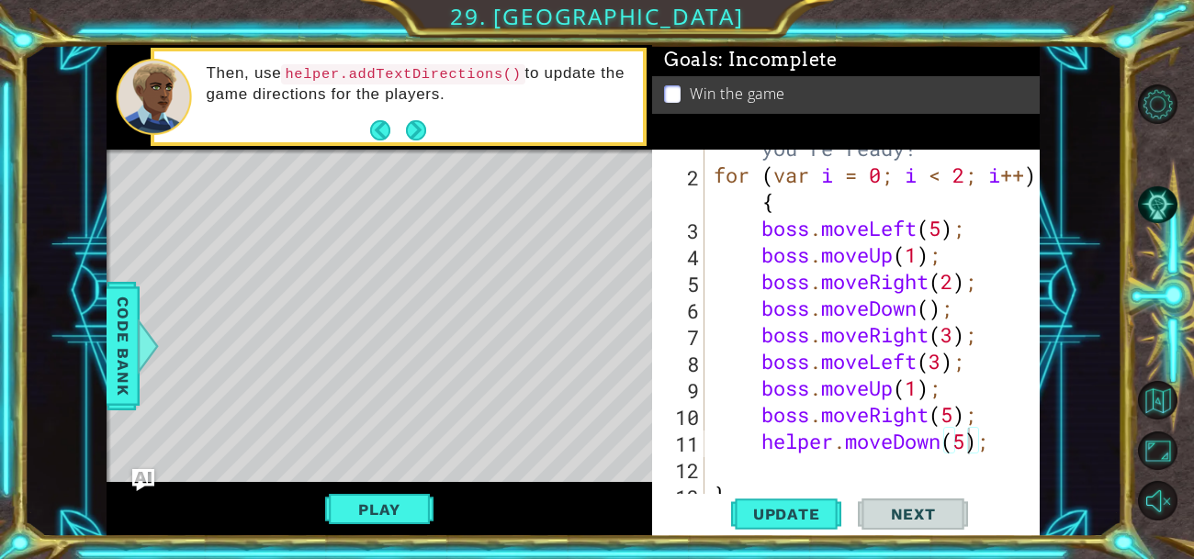
scroll to position [70, 0]
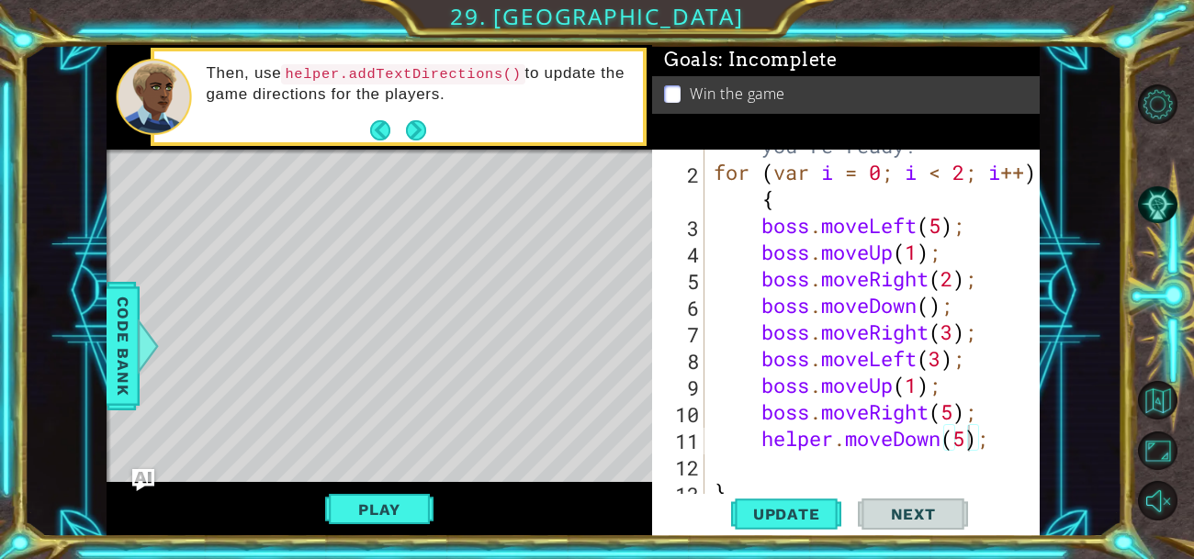
click at [833, 439] on div "// Don't touch the boss code until [PERSON_NAME] says you're ready! for ( var i…" at bounding box center [877, 305] width 335 height 453
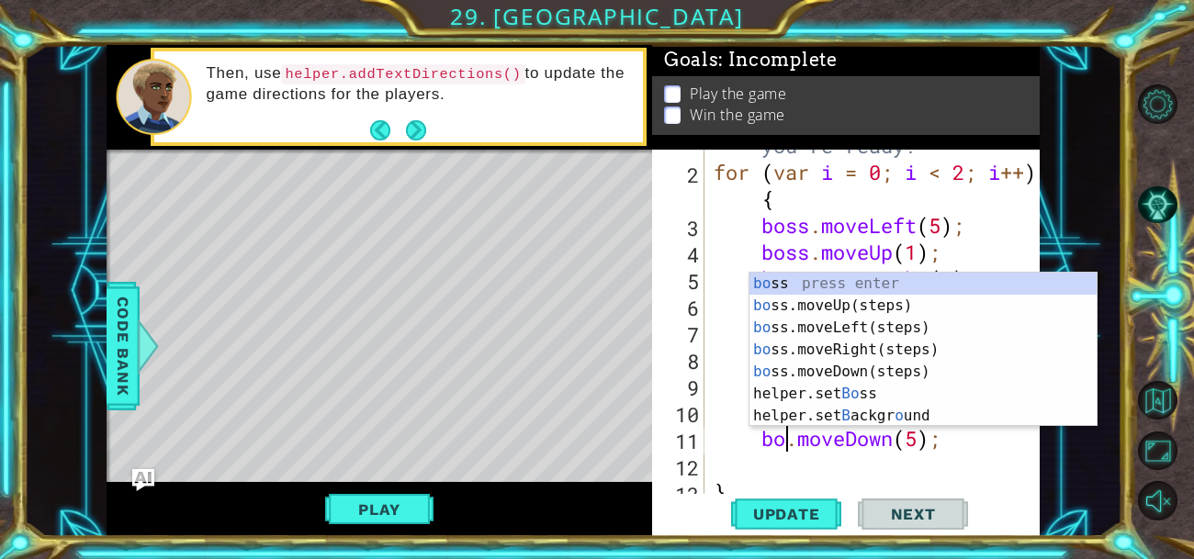
type textarea "boss.moveDown(5);"
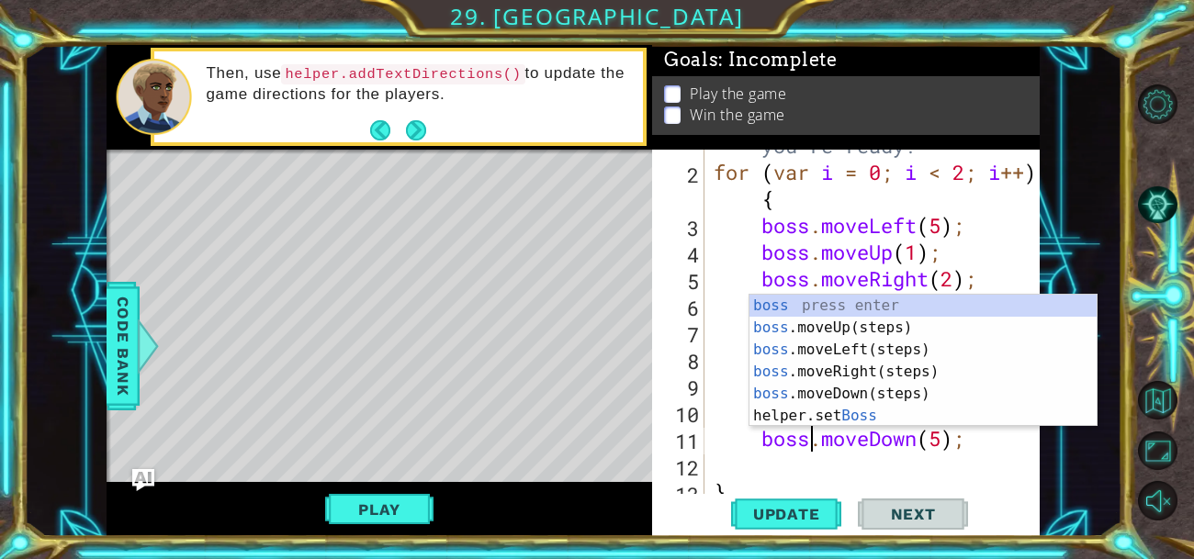
click at [806, 462] on div "// Don't touch the boss code until [PERSON_NAME] says you're ready! for ( var i…" at bounding box center [877, 305] width 335 height 453
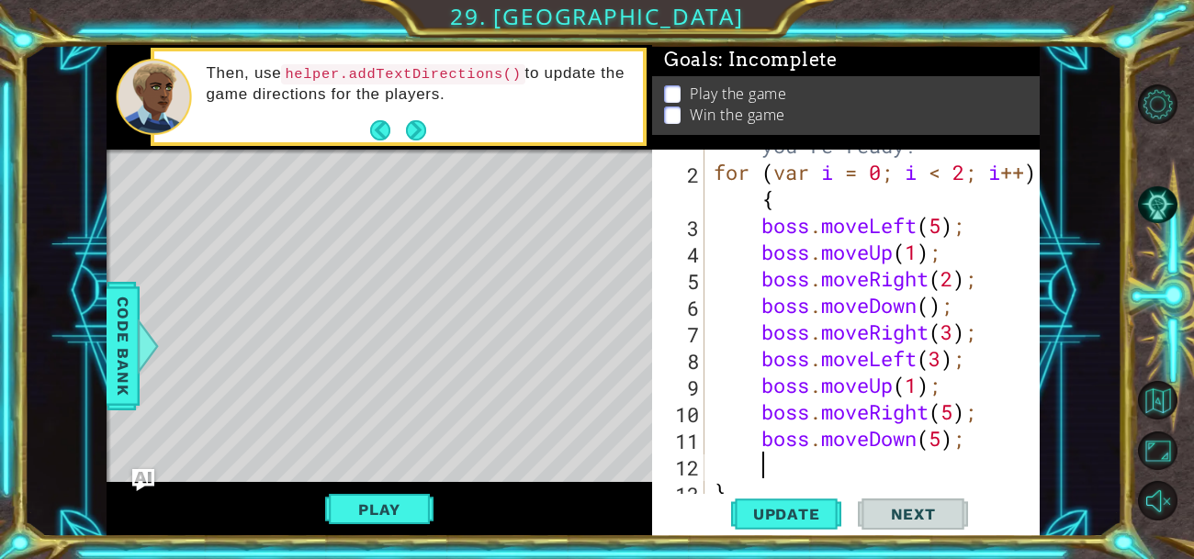
scroll to position [0, 1]
click at [729, 509] on div "Update Next" at bounding box center [849, 513] width 387 height 39
click at [745, 513] on span "Update" at bounding box center [787, 514] width 104 height 18
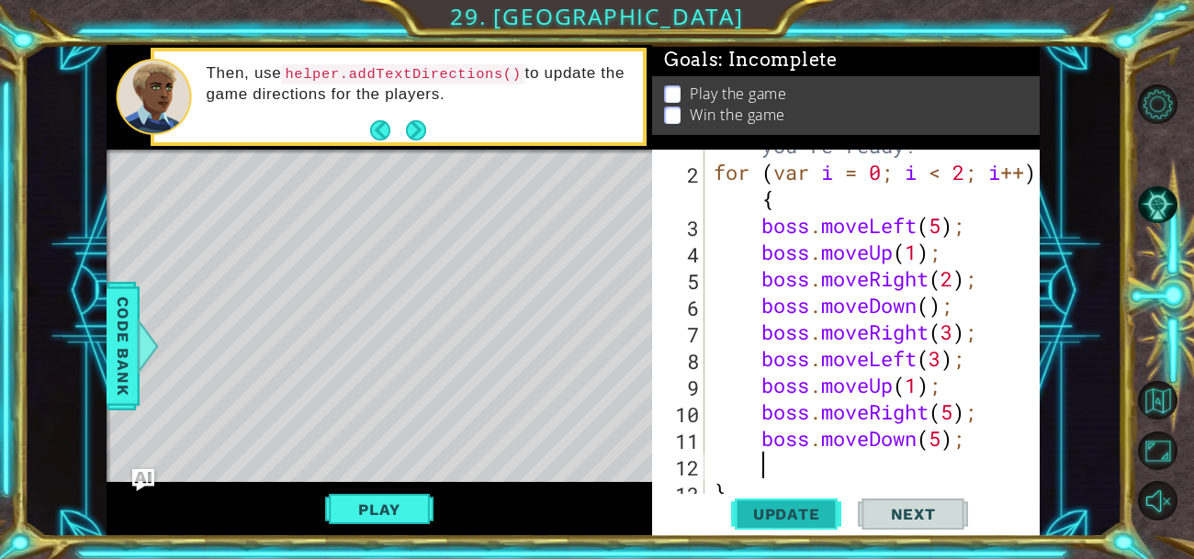
click at [757, 511] on span "Update" at bounding box center [787, 514] width 104 height 18
click at [949, 403] on div "// Don't touch the boss code until [PERSON_NAME] says you're ready! for ( var i…" at bounding box center [877, 305] width 335 height 453
click at [948, 445] on div "// Don't touch the boss code until [PERSON_NAME] says you're ready! for ( var i…" at bounding box center [877, 305] width 335 height 453
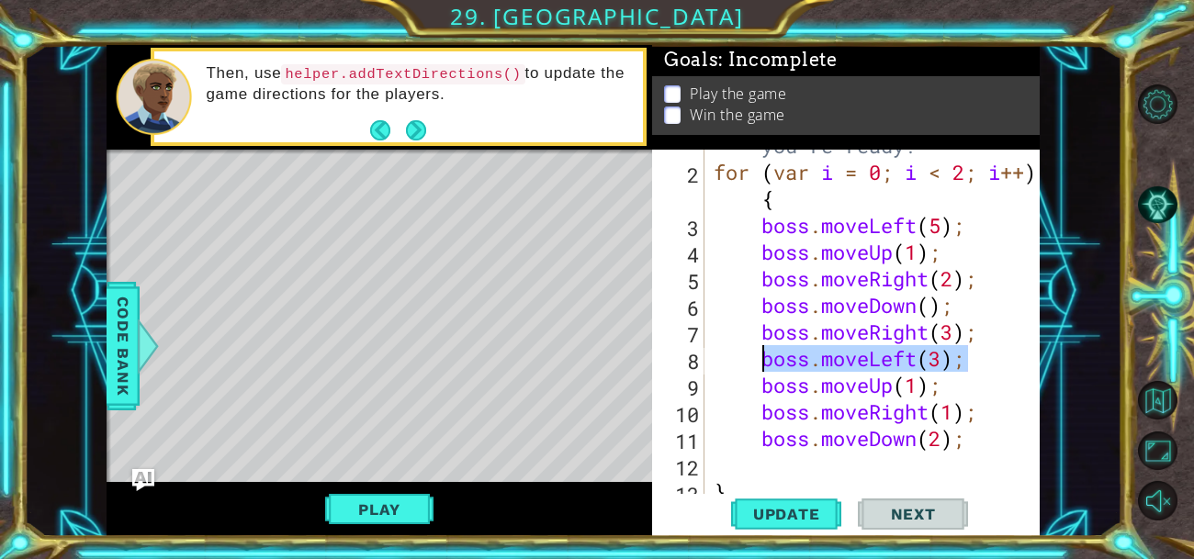
drag, startPoint x: 972, startPoint y: 356, endPoint x: 764, endPoint y: 349, distance: 208.6
click at [764, 349] on div "// Don't touch the boss code until [PERSON_NAME] says you're ready! for ( var i…" at bounding box center [877, 305] width 335 height 453
type textarea "boss.moveLeft(3);"
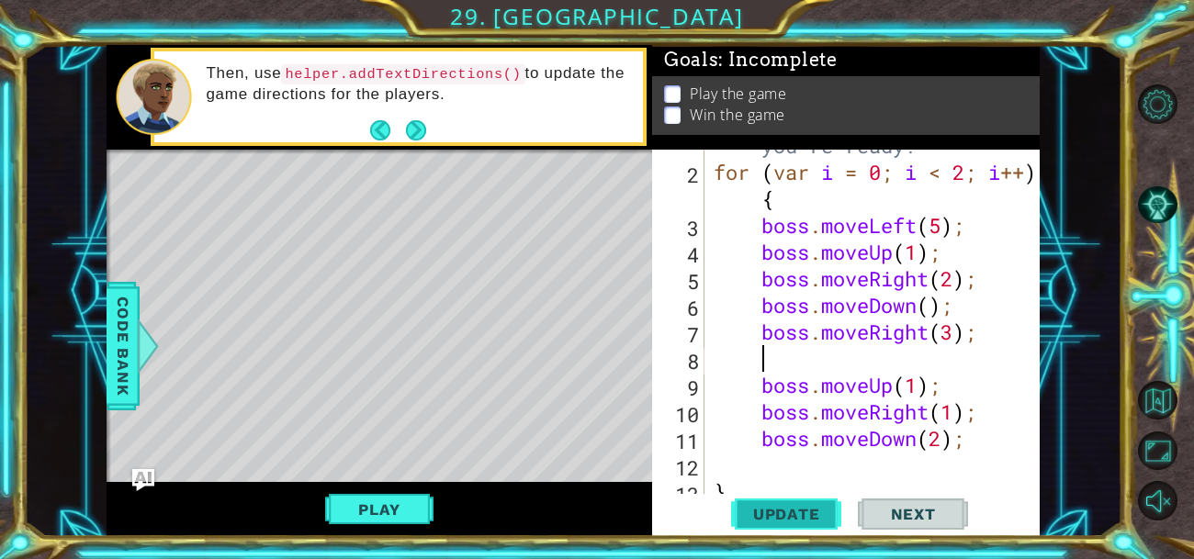
click at [771, 512] on span "Update" at bounding box center [787, 514] width 104 height 18
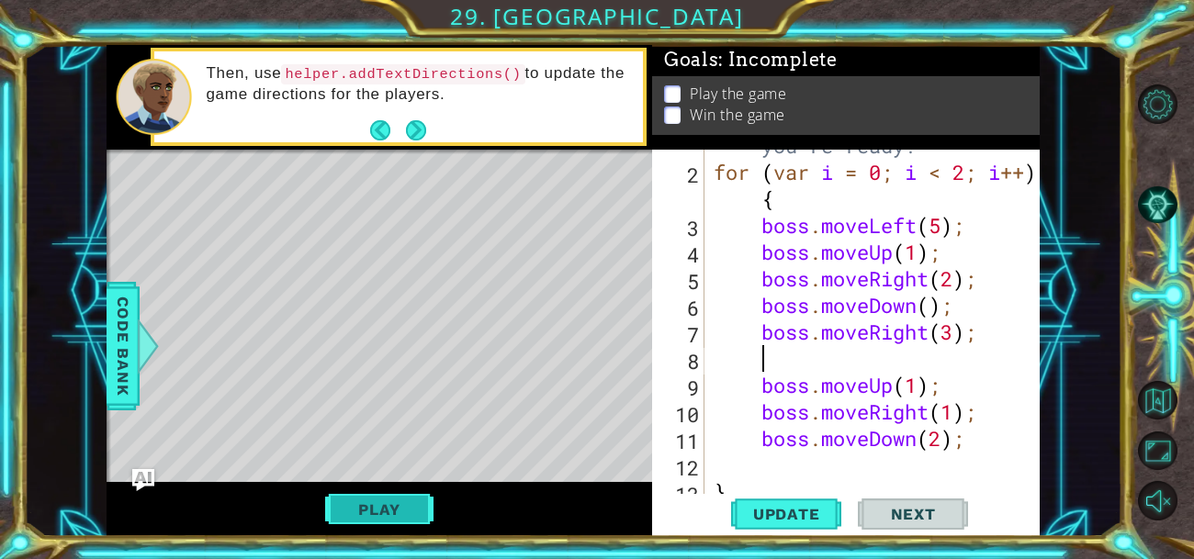
click at [384, 511] on button "Play" at bounding box center [378, 509] width 107 height 35
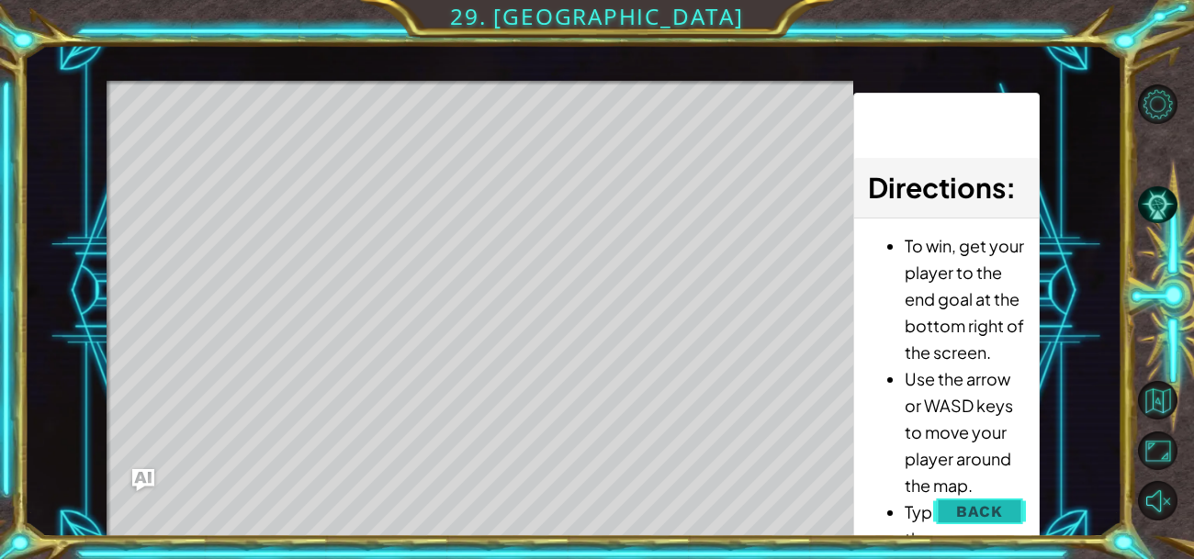
click at [998, 508] on span "Back" at bounding box center [979, 511] width 47 height 18
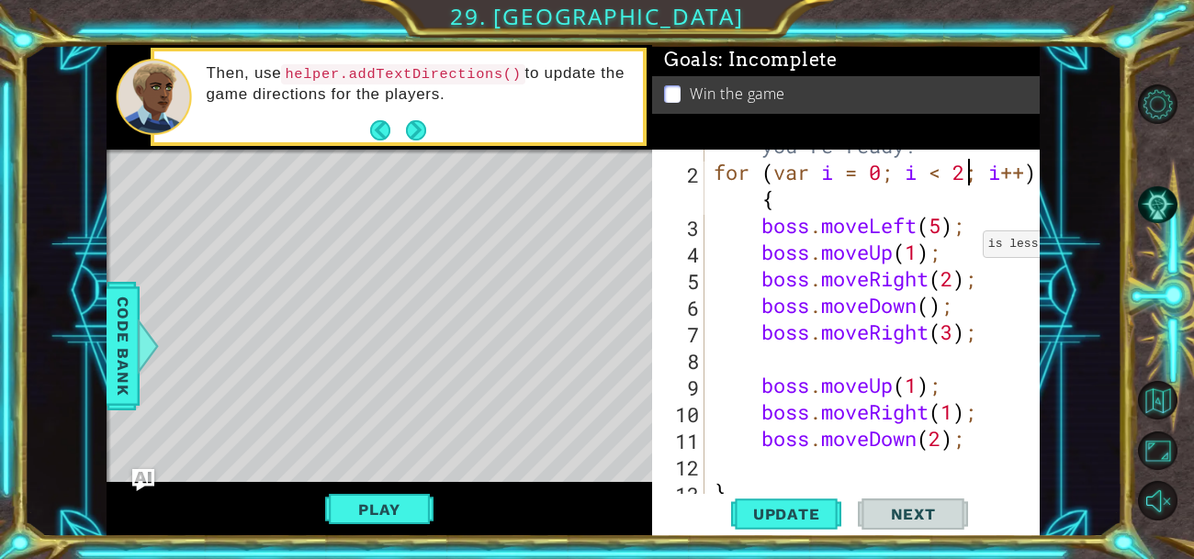
click at [967, 177] on div "// Don't touch the boss code until [PERSON_NAME] says you're ready! for ( var i…" at bounding box center [877, 305] width 335 height 453
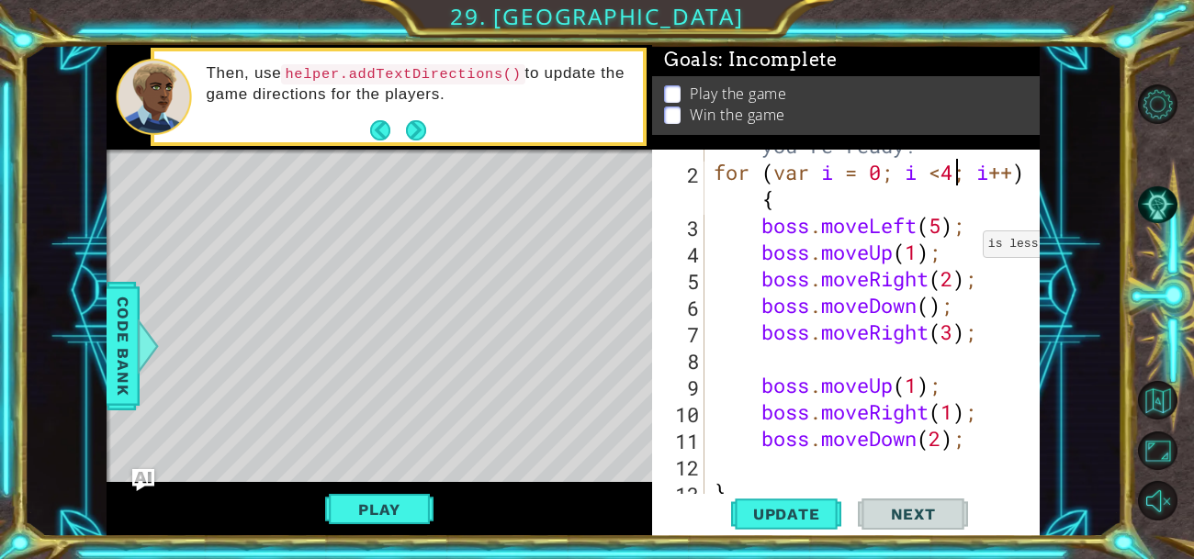
scroll to position [0, 10]
click at [775, 518] on span "Update" at bounding box center [787, 514] width 104 height 18
click at [406, 523] on button "Play" at bounding box center [378, 509] width 107 height 35
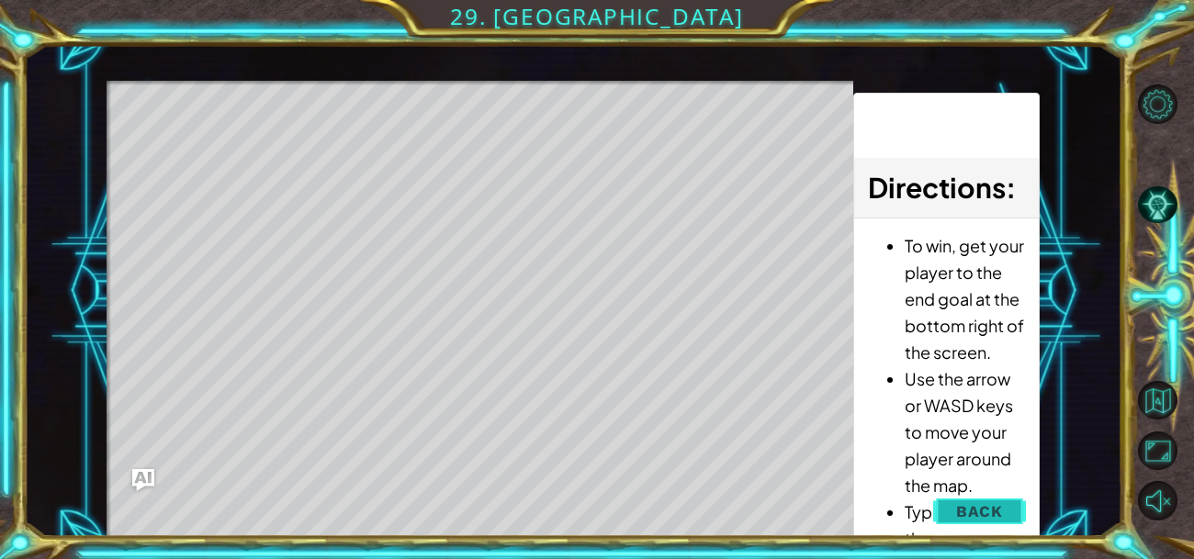
click at [943, 500] on button "Back" at bounding box center [979, 511] width 93 height 37
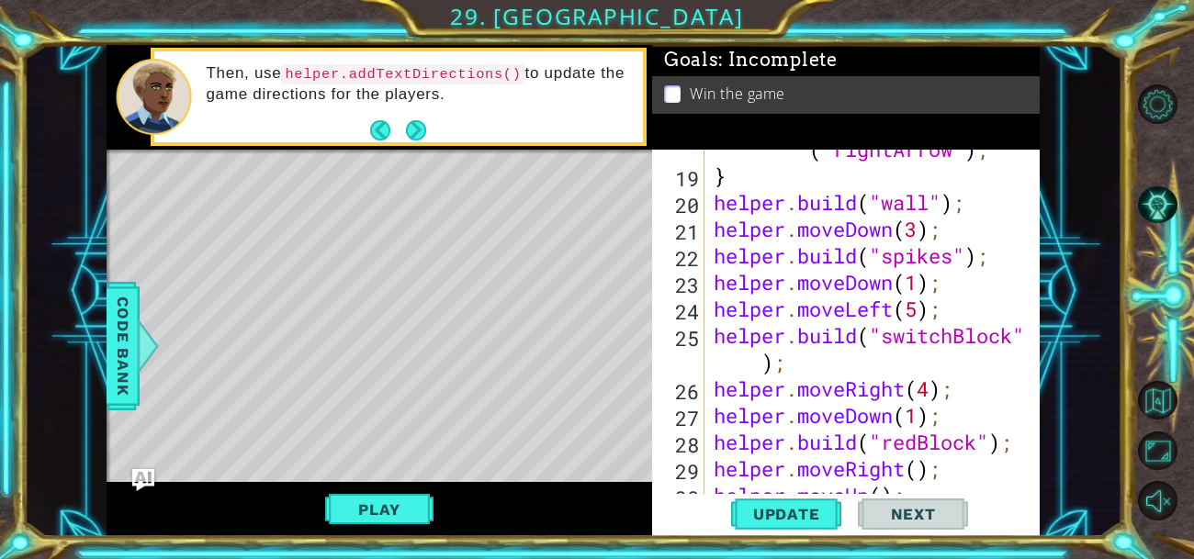
scroll to position [625, 0]
type textarea "[DOMAIN_NAME]("switchBlock");"
click at [828, 366] on div "helper . build ( "rightArrow" ) ; } helper . build ( "wall" ) ; helper . moveDo…" at bounding box center [877, 322] width 335 height 426
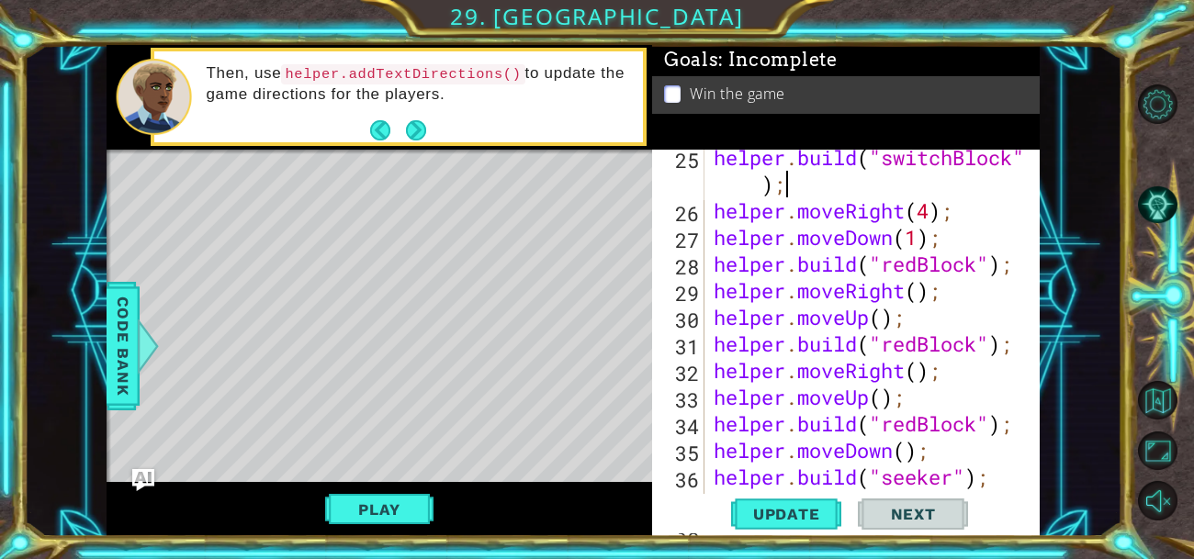
scroll to position [803, 0]
click at [791, 510] on span "Update" at bounding box center [787, 514] width 104 height 18
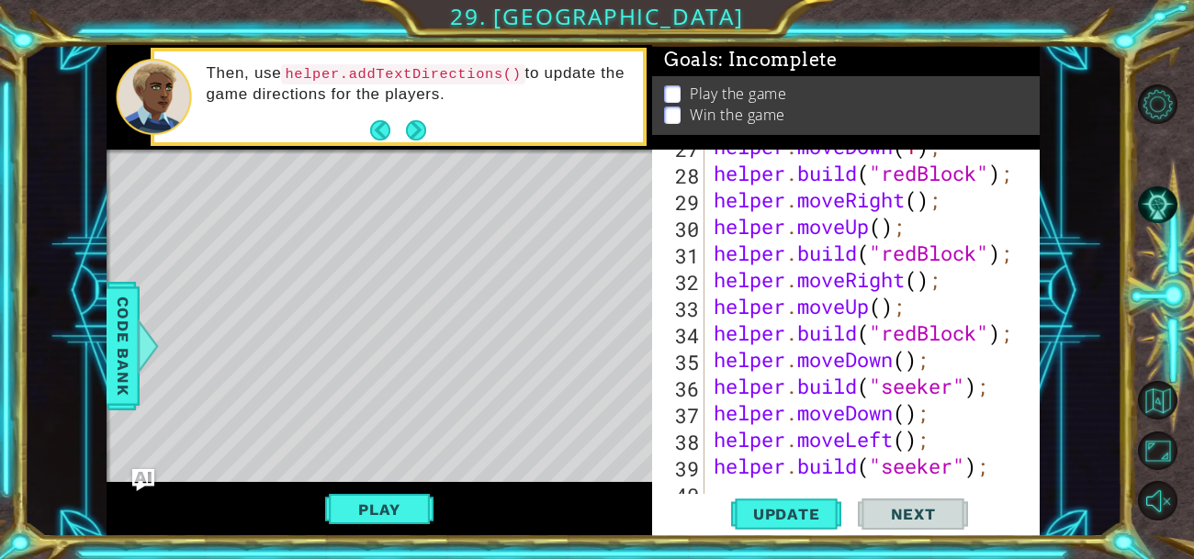
scroll to position [904, 0]
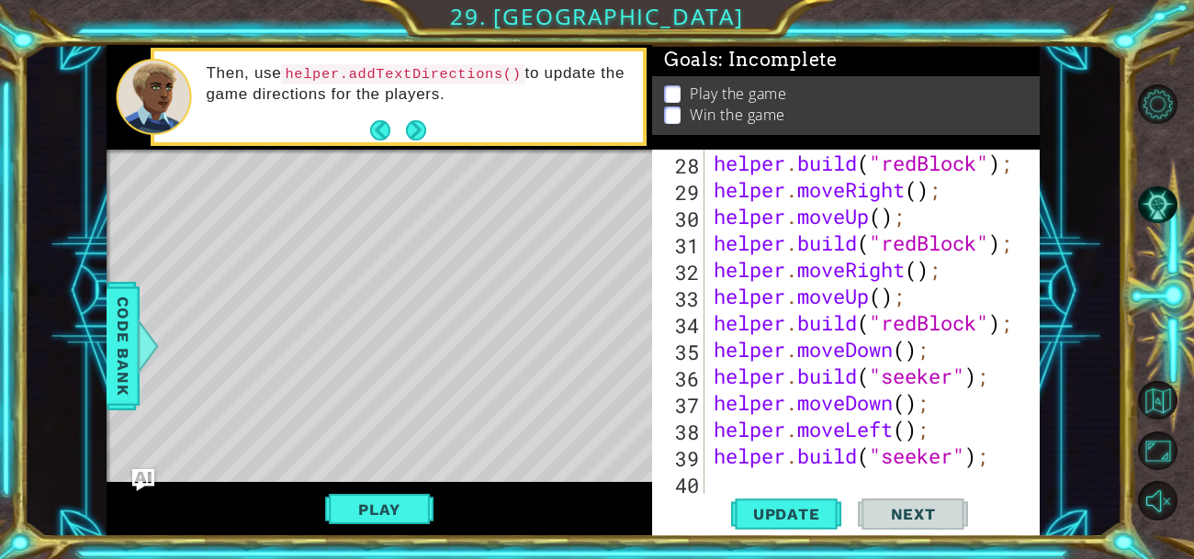
click at [809, 477] on div "helper . build ( "redBlock" ) ; helper . moveRight ( ) ; helper . moveUp ( ) ; …" at bounding box center [877, 349] width 335 height 399
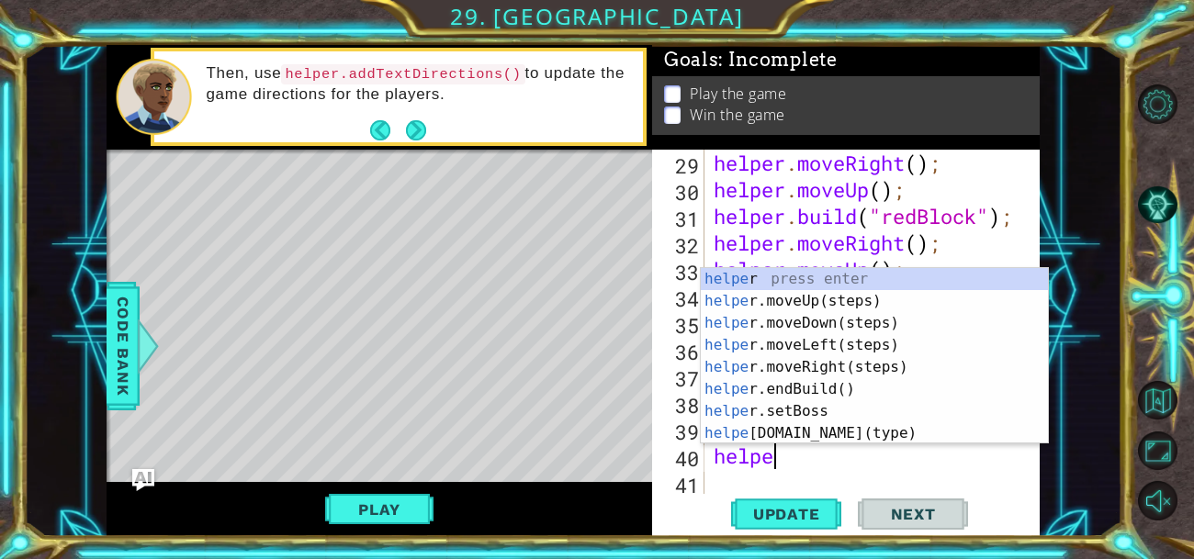
scroll to position [0, 2]
type textarea "helper."
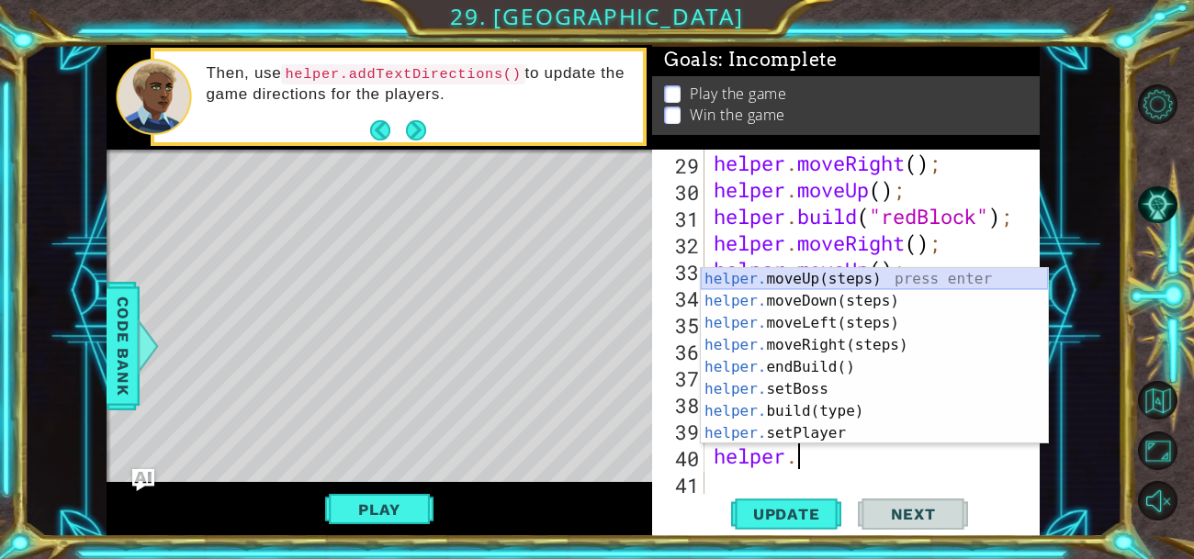
click at [792, 281] on div "helper. moveUp(steps) press enter helper. moveDown(steps) press enter helper. m…" at bounding box center [874, 378] width 347 height 220
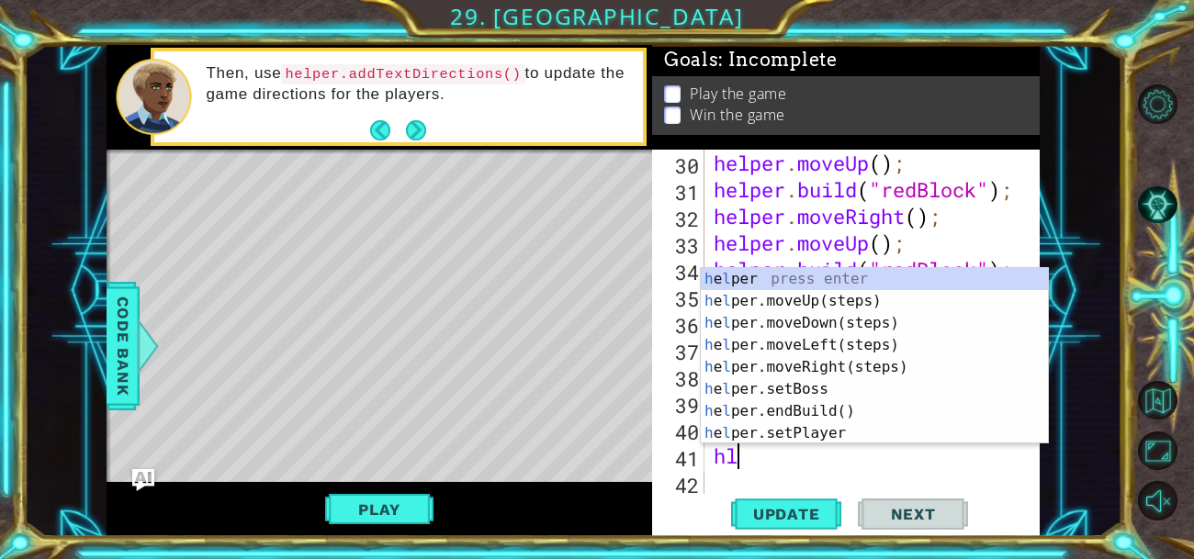
type textarea "h"
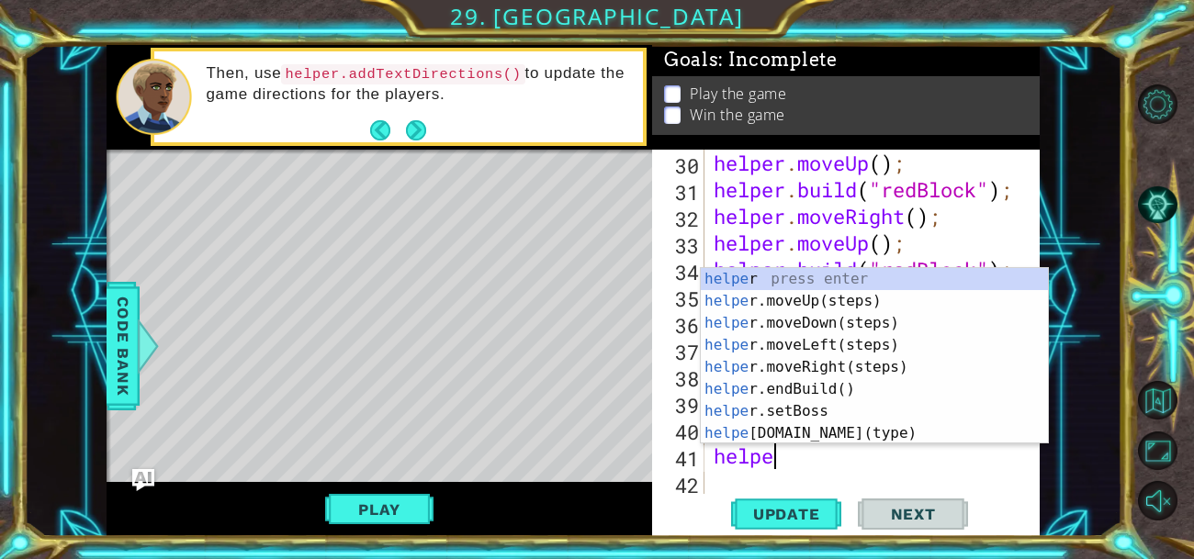
type textarea "helper"
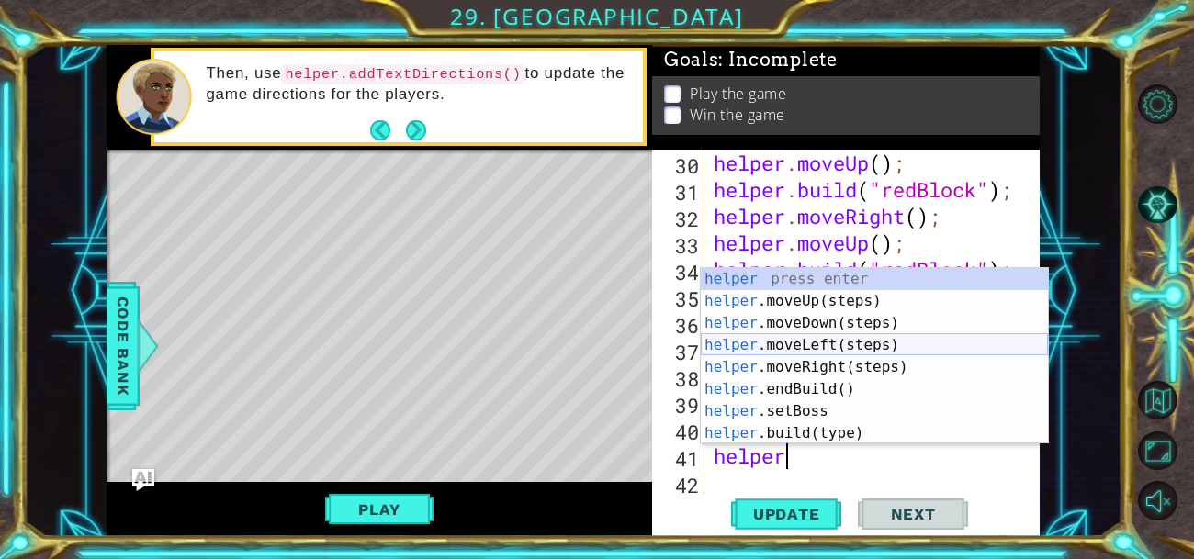
click at [780, 342] on div "helper press enter helper .moveUp(steps) press enter helper .moveDown(steps) pr…" at bounding box center [874, 378] width 347 height 220
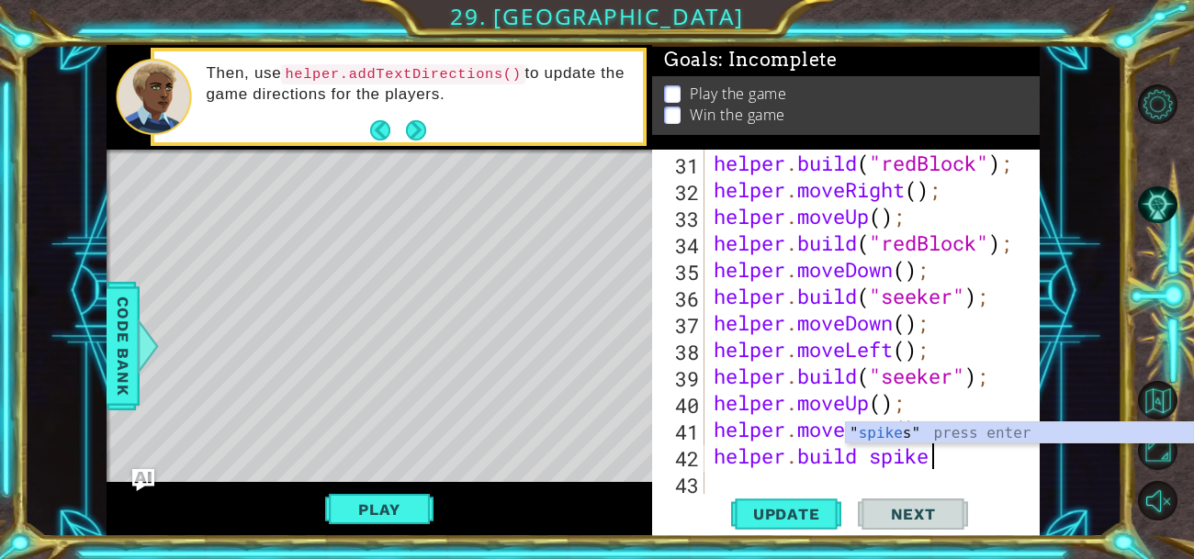
scroll to position [0, 8]
click at [872, 456] on div "helper . build ( "redBlock" ) ; helper . moveRight ( ) ; helper . moveUp ( ) ; …" at bounding box center [877, 349] width 335 height 399
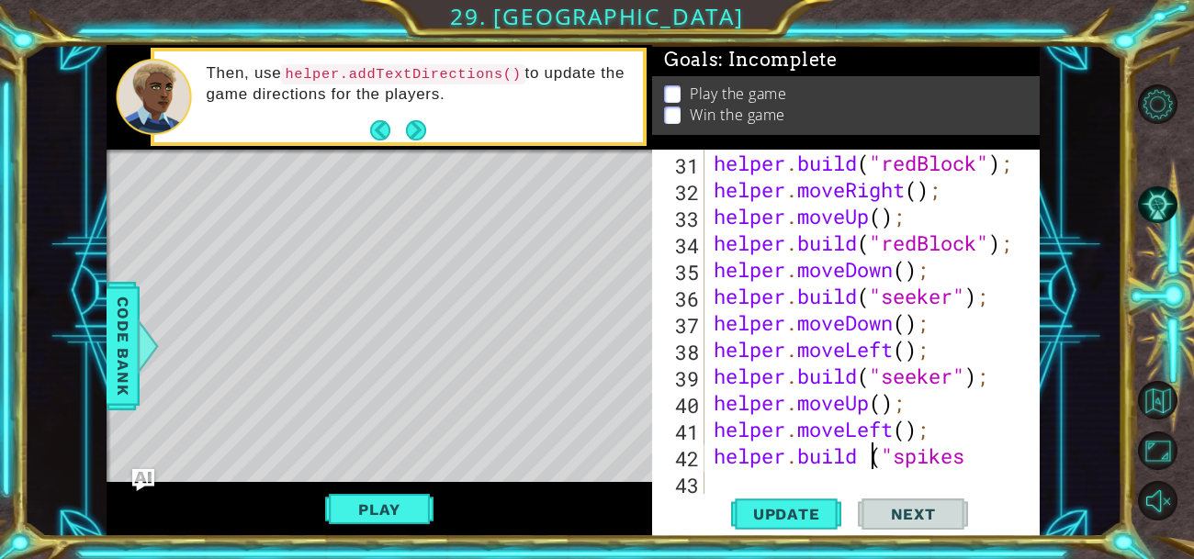
click at [876, 459] on div "helper . build ( "redBlock" ) ; helper . moveRight ( ) ; helper . moveUp ( ) ; …" at bounding box center [877, 349] width 335 height 399
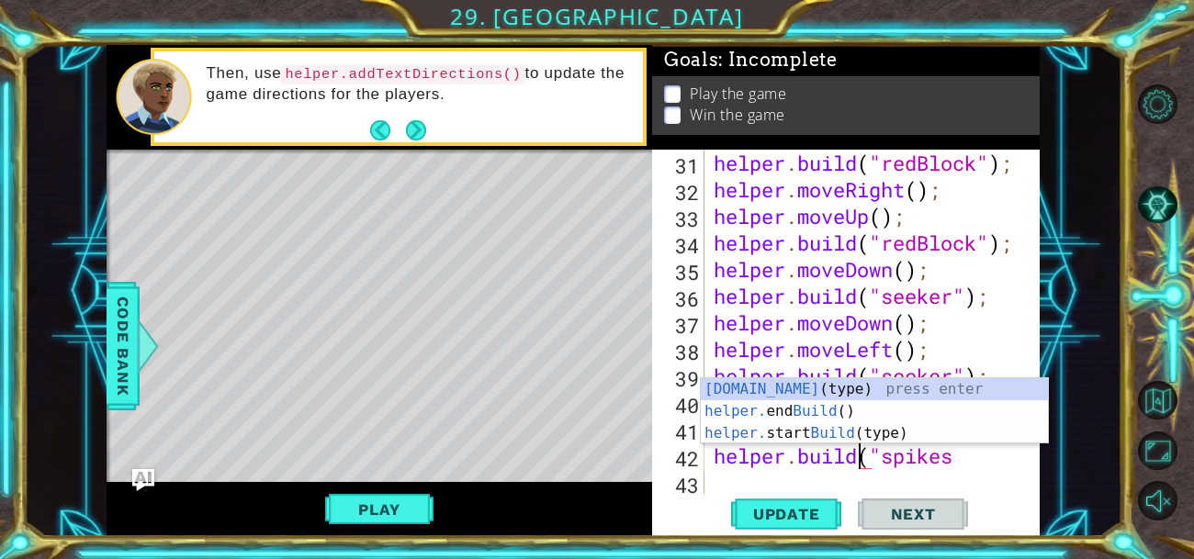
click at [981, 466] on div "helper . build ( "redBlock" ) ; helper . moveRight ( ) ; helper . moveUp ( ) ; …" at bounding box center [877, 349] width 335 height 399
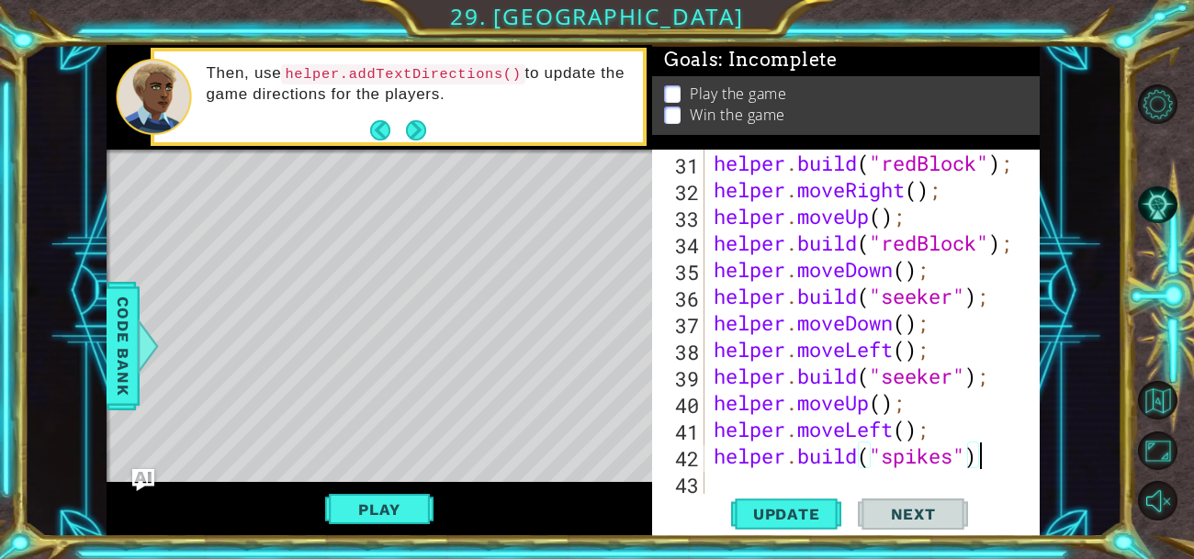
scroll to position [0, 11]
click at [847, 522] on div "Update Next" at bounding box center [849, 513] width 387 height 39
click at [841, 520] on div "Update Next" at bounding box center [849, 513] width 387 height 39
click at [811, 510] on span "Update" at bounding box center [787, 514] width 104 height 18
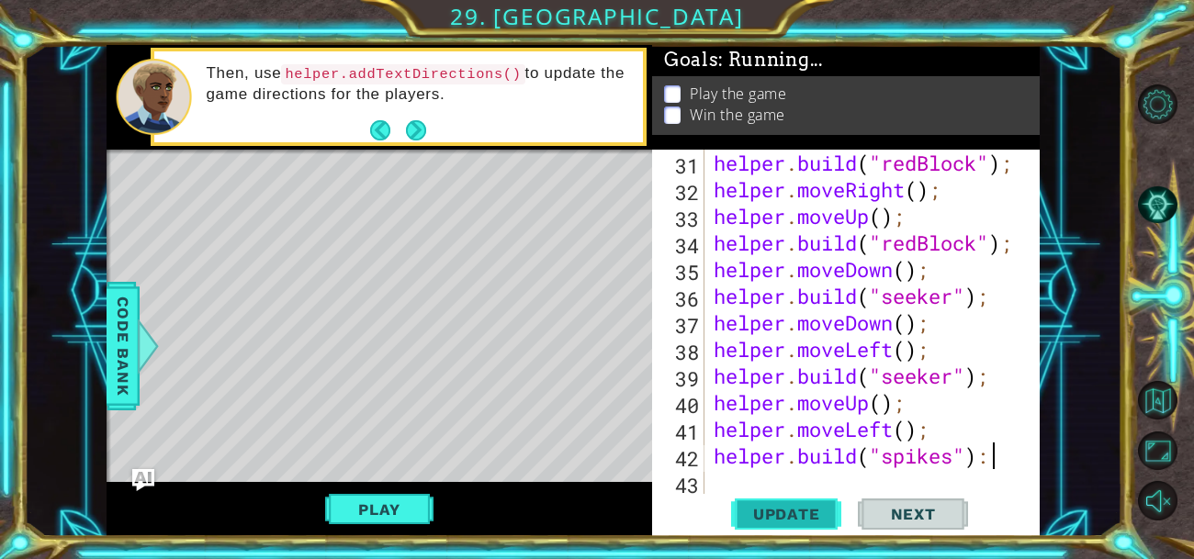
click at [811, 510] on span "Update" at bounding box center [787, 514] width 104 height 18
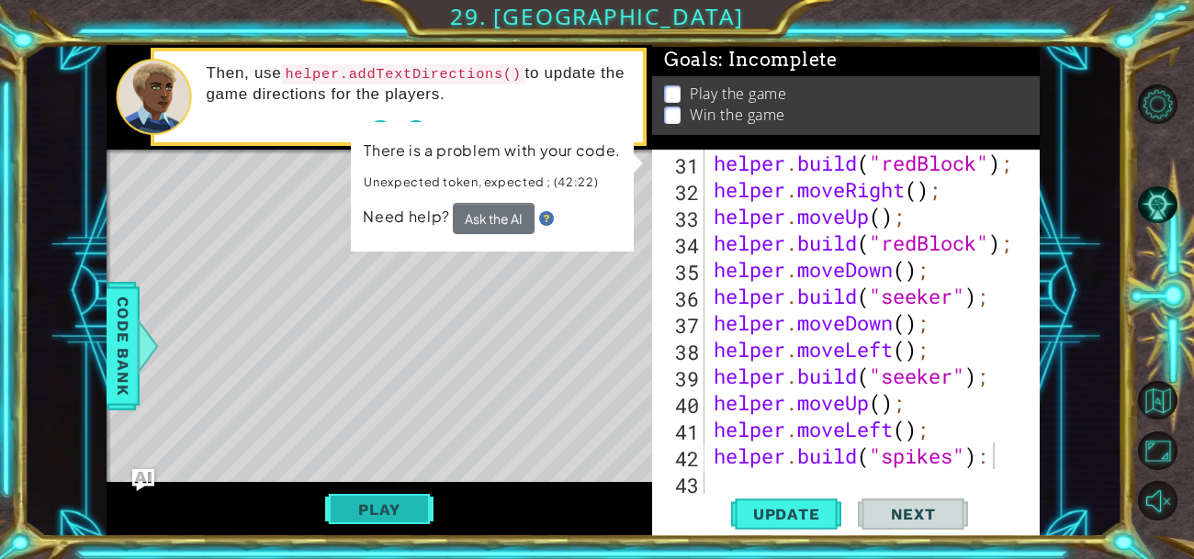
click at [363, 515] on button "Play" at bounding box center [378, 509] width 107 height 35
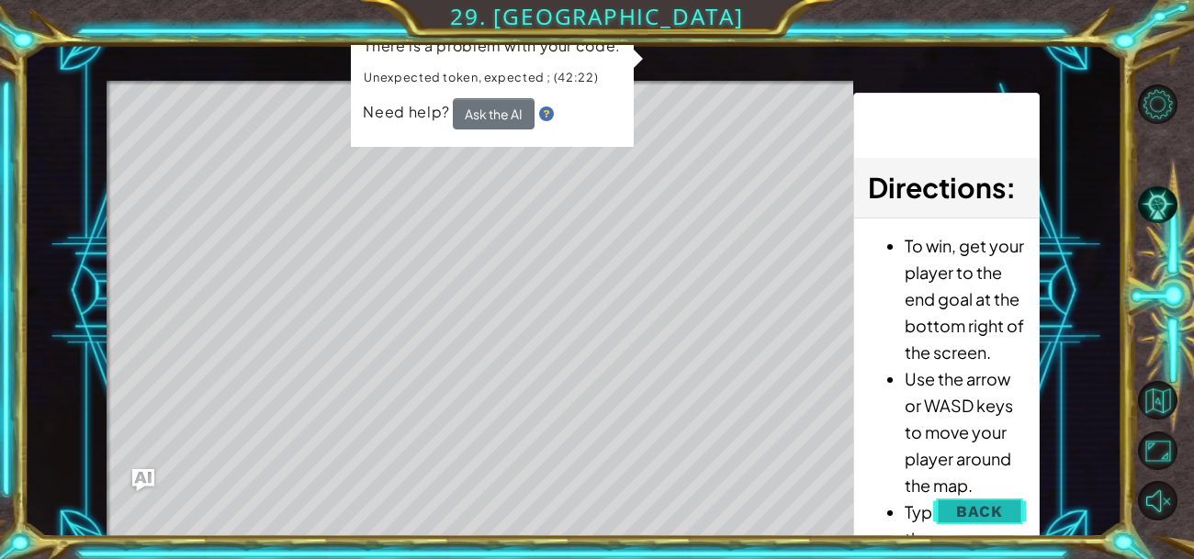
click at [961, 502] on span "Back" at bounding box center [979, 511] width 47 height 18
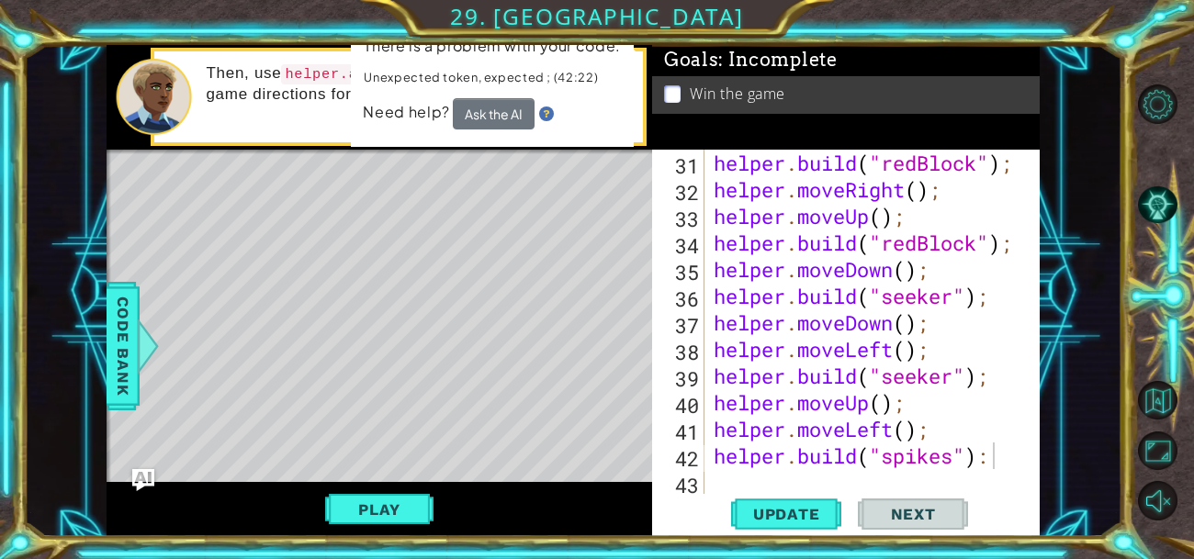
click at [993, 452] on div "helper . build ( "redBlock" ) ; helper . moveRight ( ) ; helper . moveUp ( ) ; …" at bounding box center [877, 349] width 335 height 399
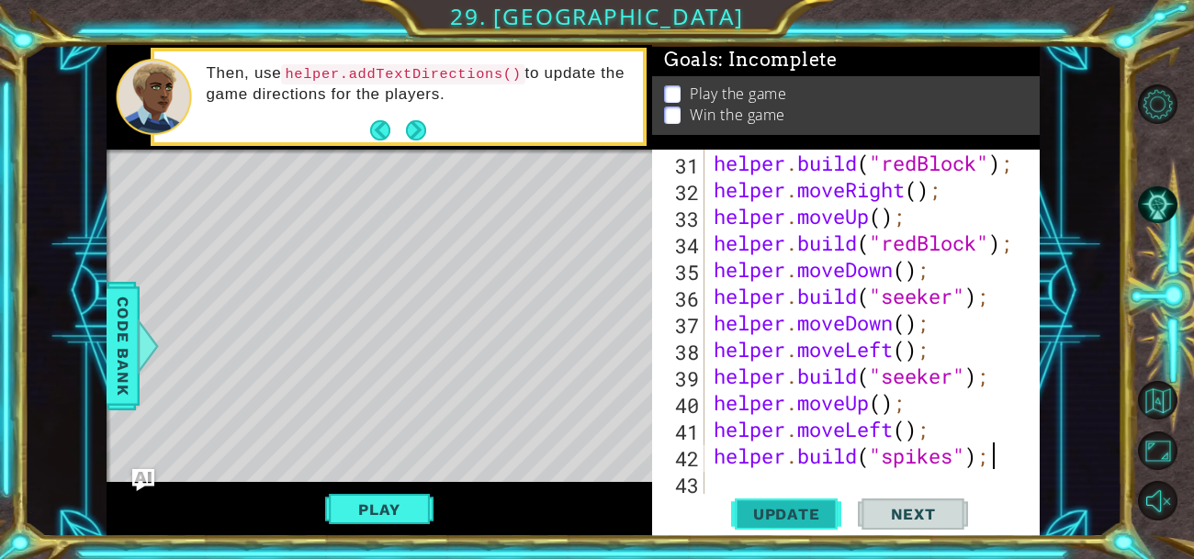
type textarea "[DOMAIN_NAME]("spikes");"
click at [745, 506] on span "Update" at bounding box center [787, 514] width 104 height 18
click at [421, 518] on button "Play" at bounding box center [378, 509] width 107 height 35
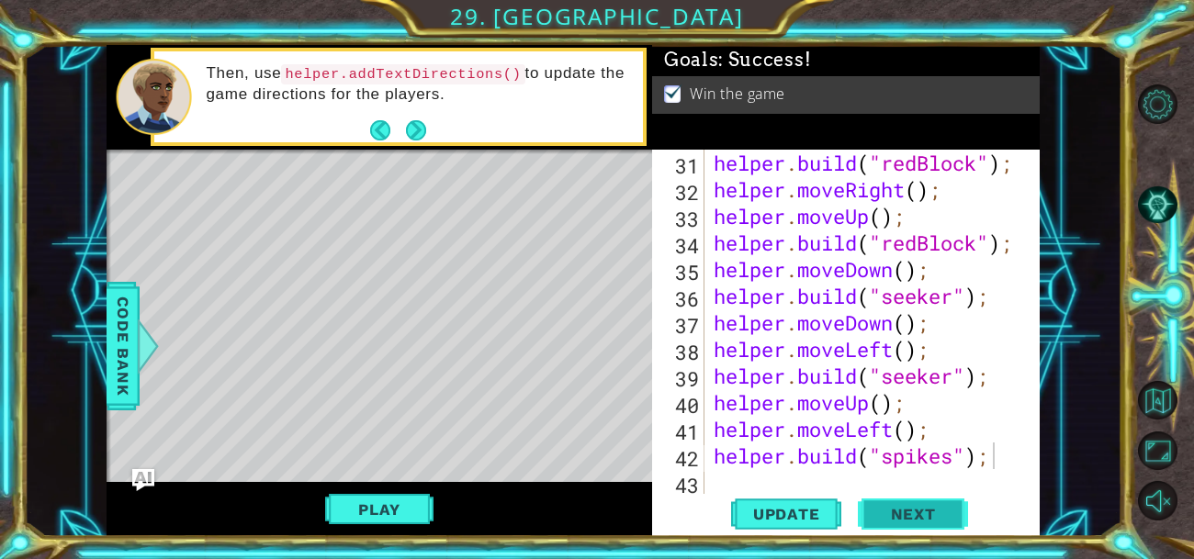
drag, startPoint x: 348, startPoint y: 517, endPoint x: 881, endPoint y: 502, distance: 532.8
click at [881, 502] on div "1 ההההההההההההההההההההההההההההההההההההההההההההההההההההההההההההההההההההההההההההה…" at bounding box center [573, 291] width 933 height 492
click at [880, 505] on span "Next" at bounding box center [913, 514] width 82 height 18
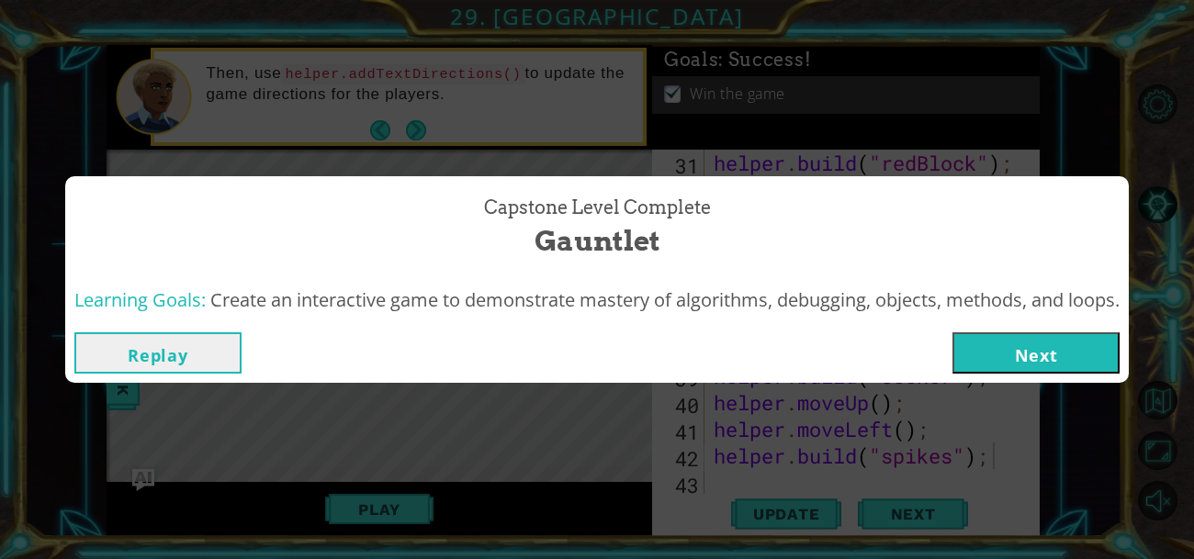
click at [1049, 361] on button "Next" at bounding box center [1035, 352] width 167 height 41
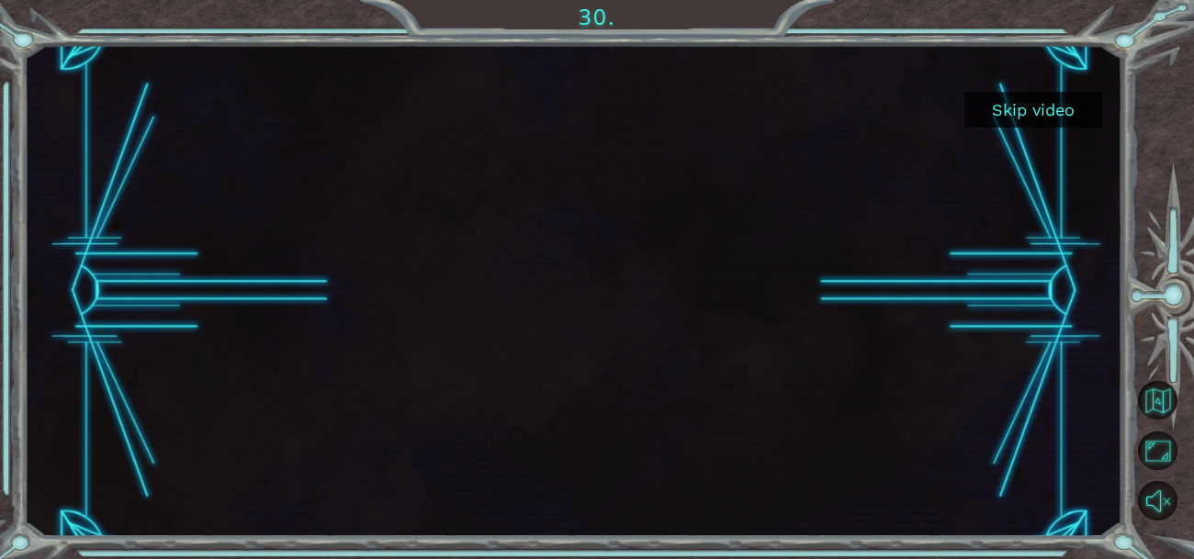
click at [1018, 115] on button "Skip video" at bounding box center [1033, 110] width 138 height 36
click at [1019, 118] on button "Skip video" at bounding box center [1033, 110] width 138 height 36
